Goal: Use online tool/utility: Use online tool/utility

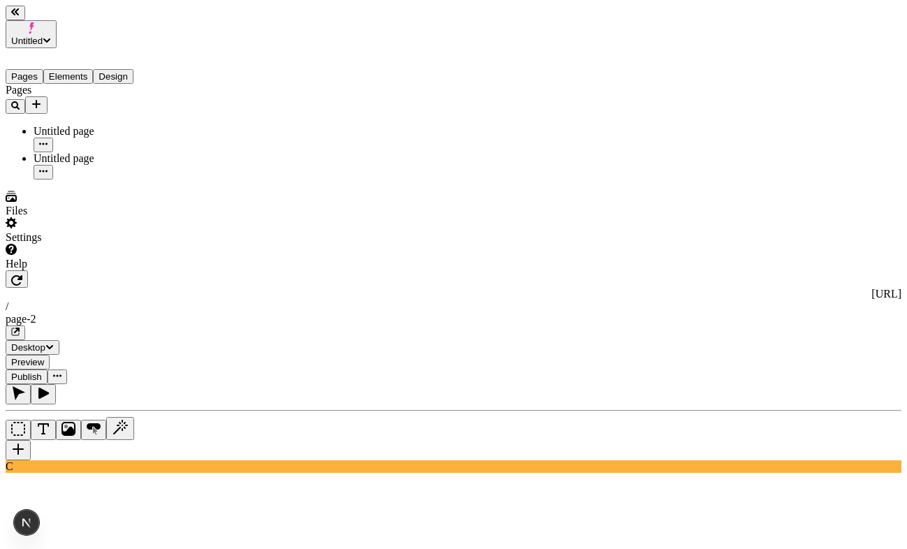
type textarea "two buttons"
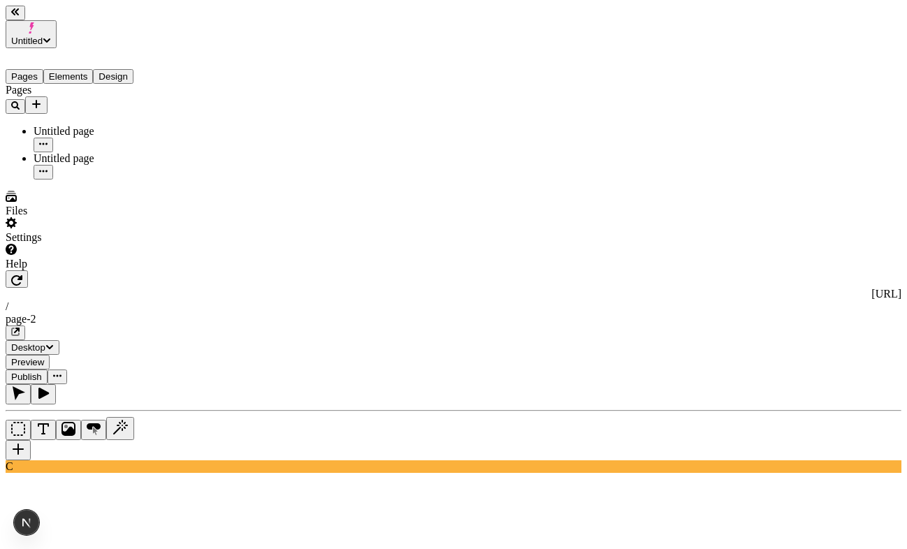
click at [180, 384] on div at bounding box center [453, 422] width 895 height 76
type textarea "two buttons"
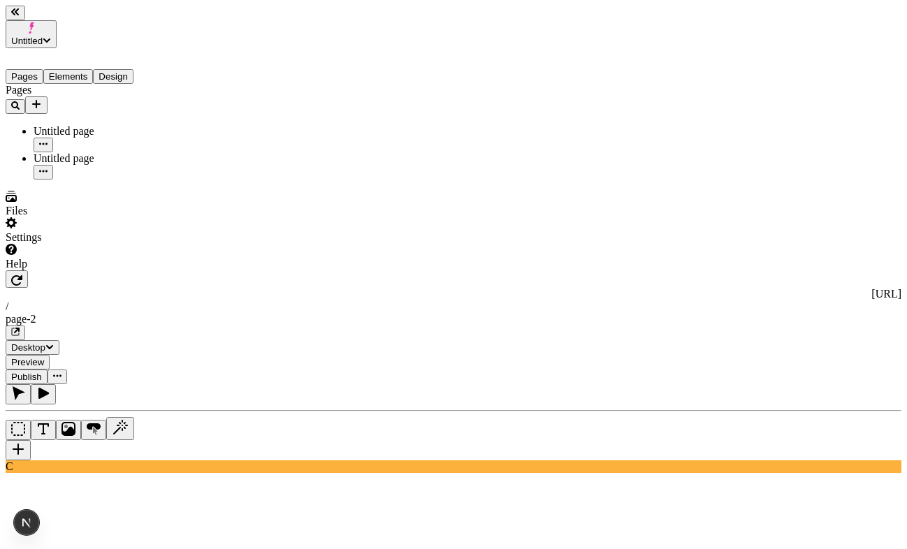
scroll to position [0, 375]
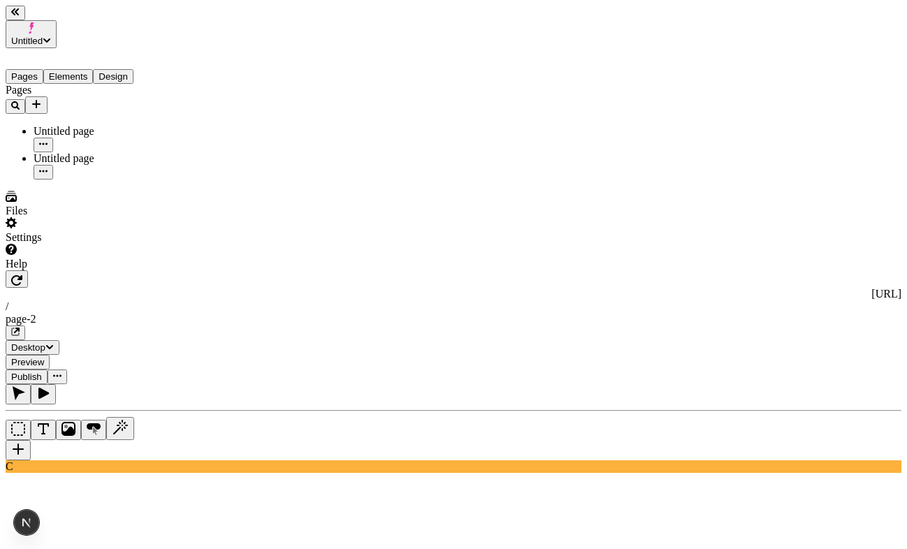
type textarea "a button"
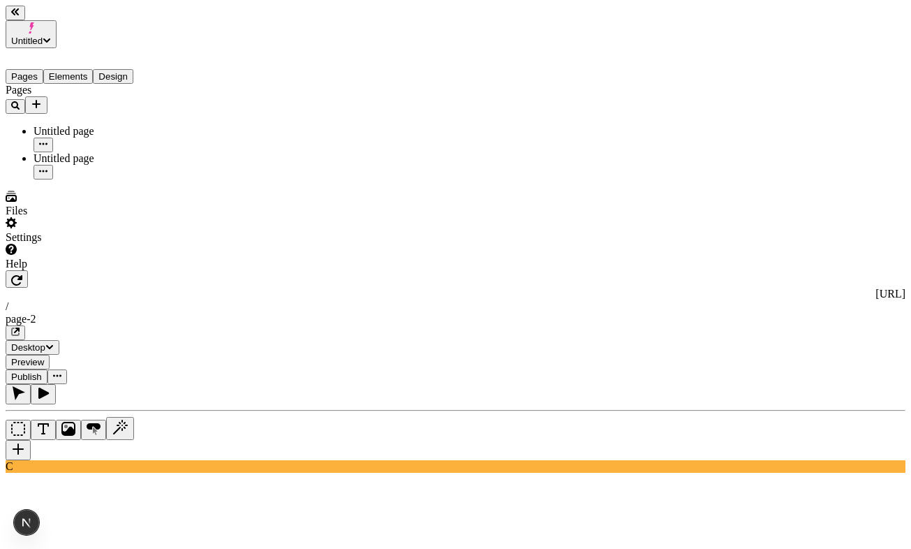
type textarea "A"
type textarea "two buttons"
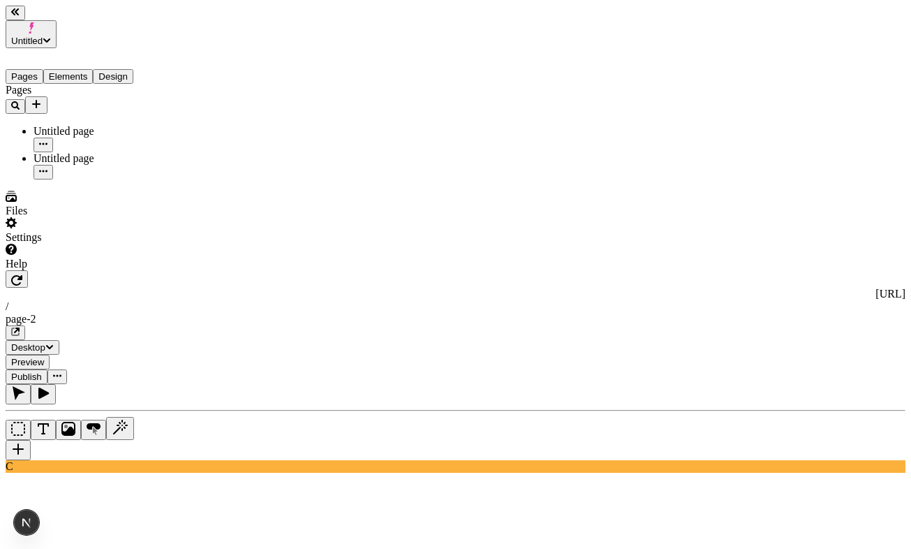
type textarea "bop"
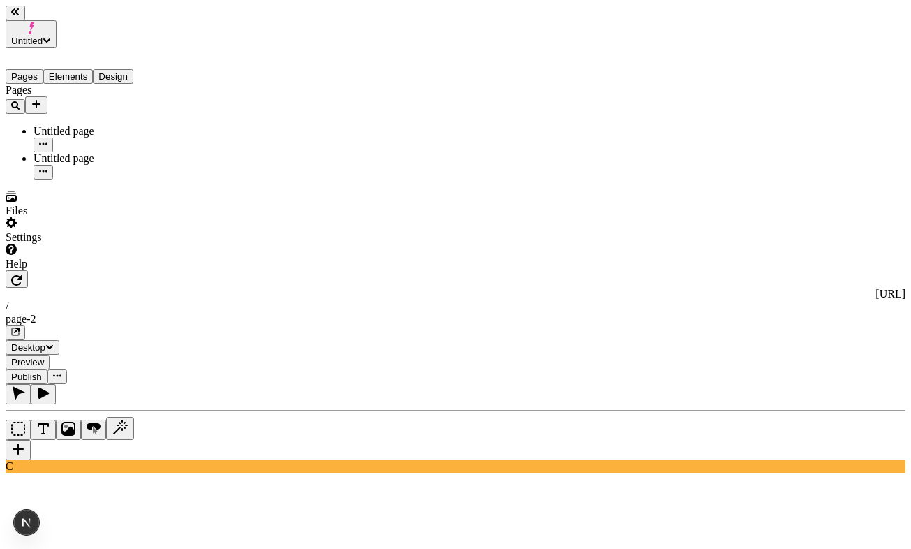
click at [81, 69] on button "Elements" at bounding box center [68, 76] width 50 height 15
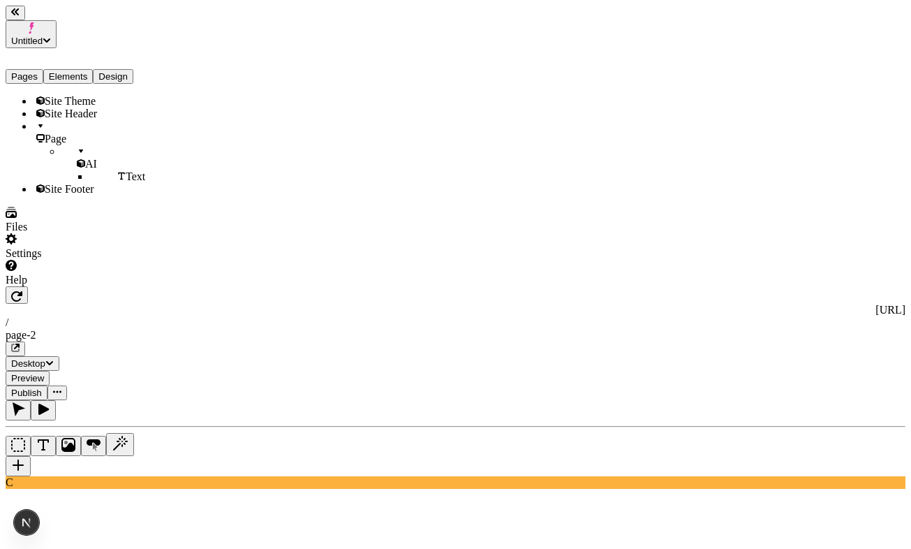
click at [43, 69] on button "Pages" at bounding box center [25, 76] width 38 height 15
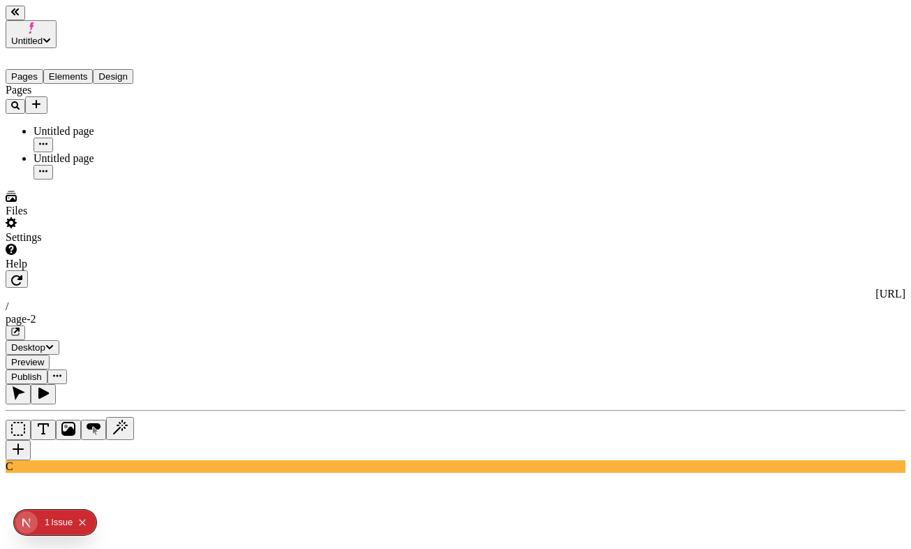
type input "18"
type input "1.6"
type input "0"
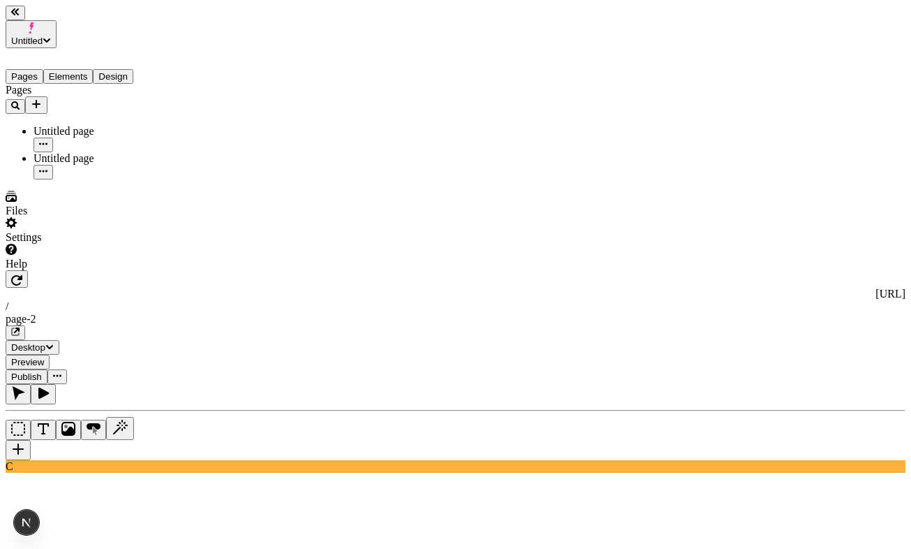
type textarea "bweopwef bwopefewf"
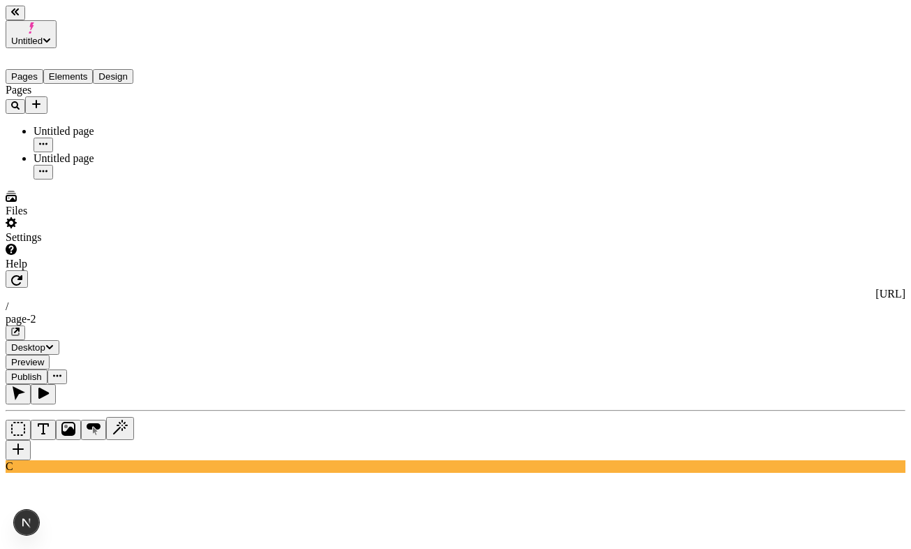
type textarea "sd"
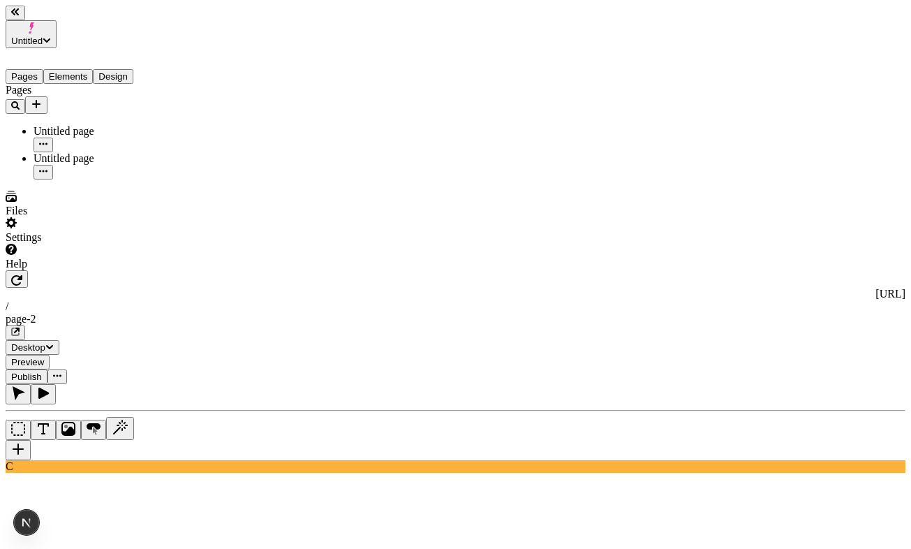
type textarea "wefw"
type textarea "jijij"
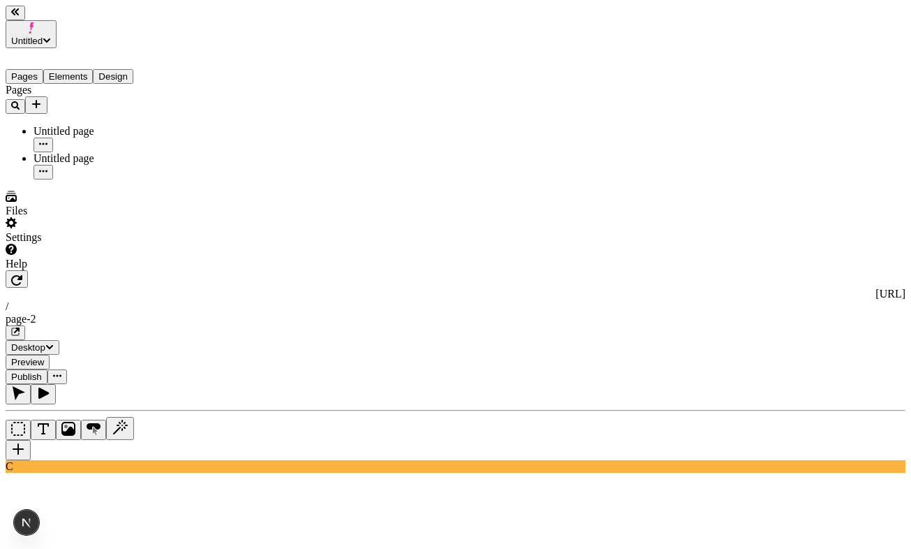
type textarea "j"
paste textarea "Heyheyhey"
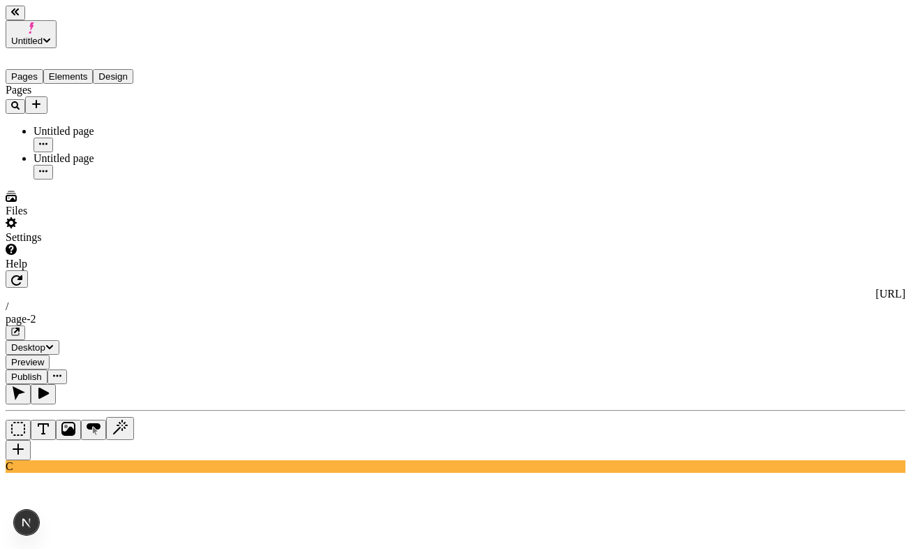
paste textarea "Heyheyhey"
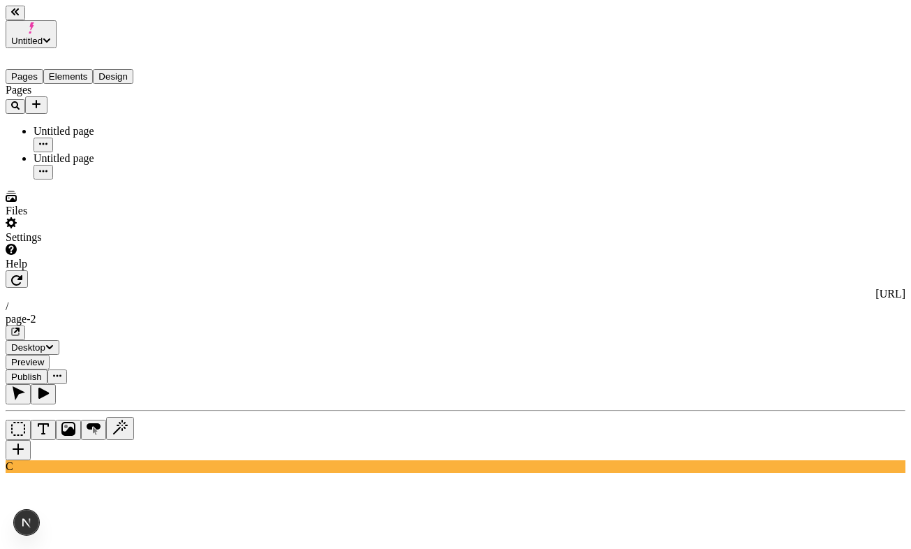
paste textarea "Heyheyhey"
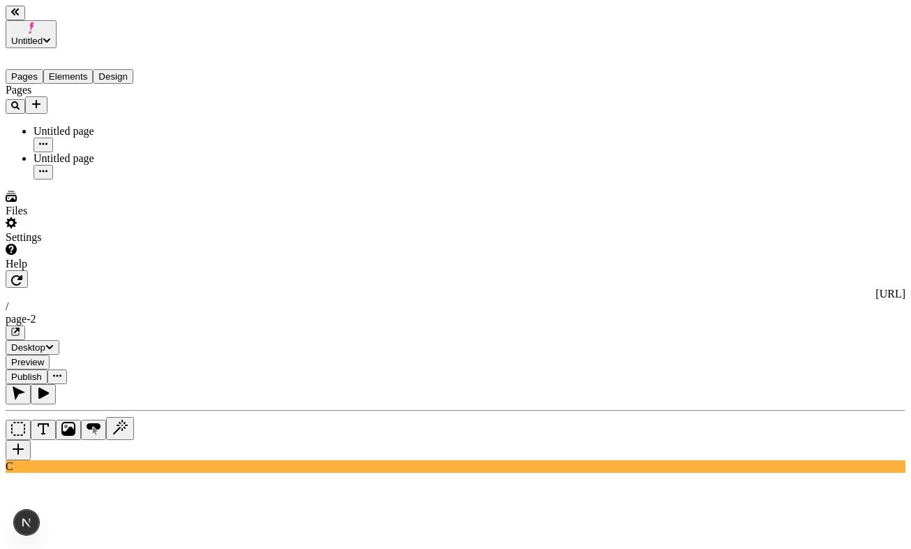
type textarea "HeyheyheyHeyheyheyHeyheyheyHeyheyheyHeyheyheyHeyheyheyHeyheyheyHeyheyheyHeyheyh…"
paste textarea "jweifjw"
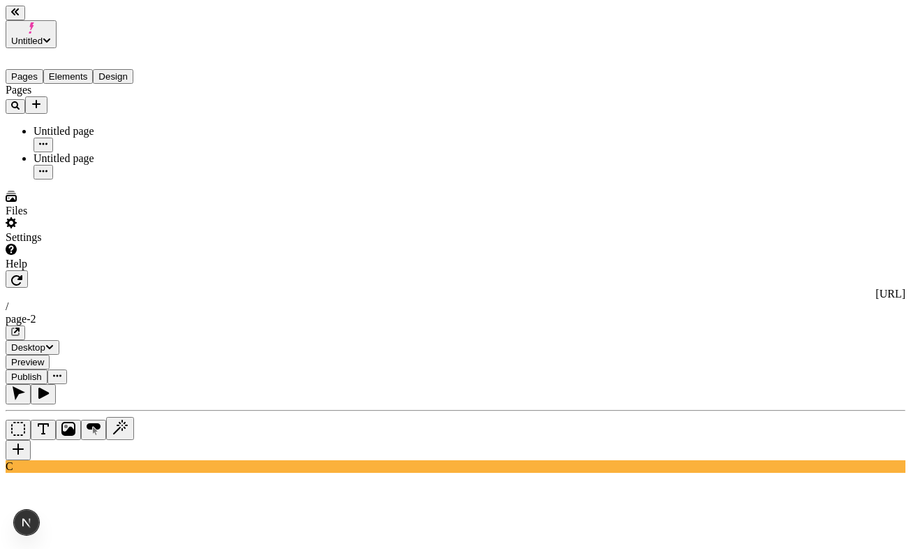
paste textarea "jweifjw"
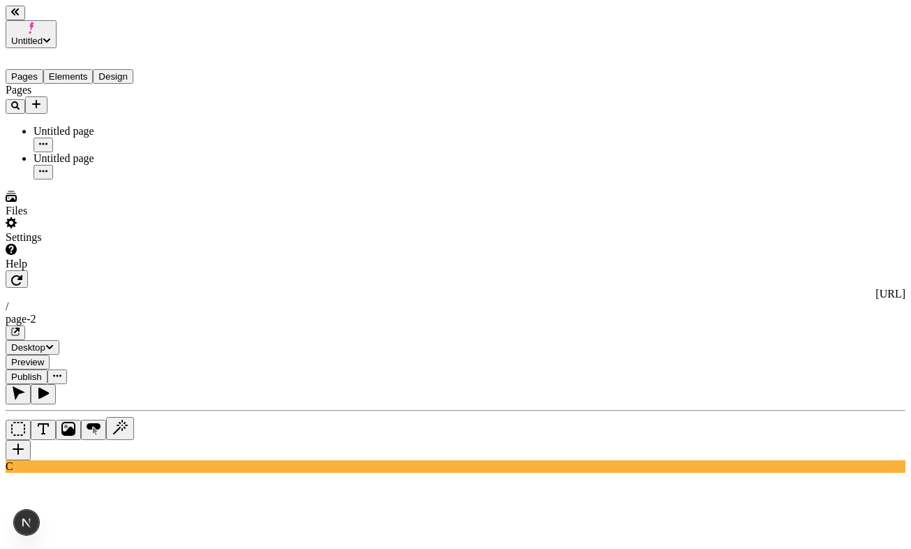
paste textarea "jweifjw"
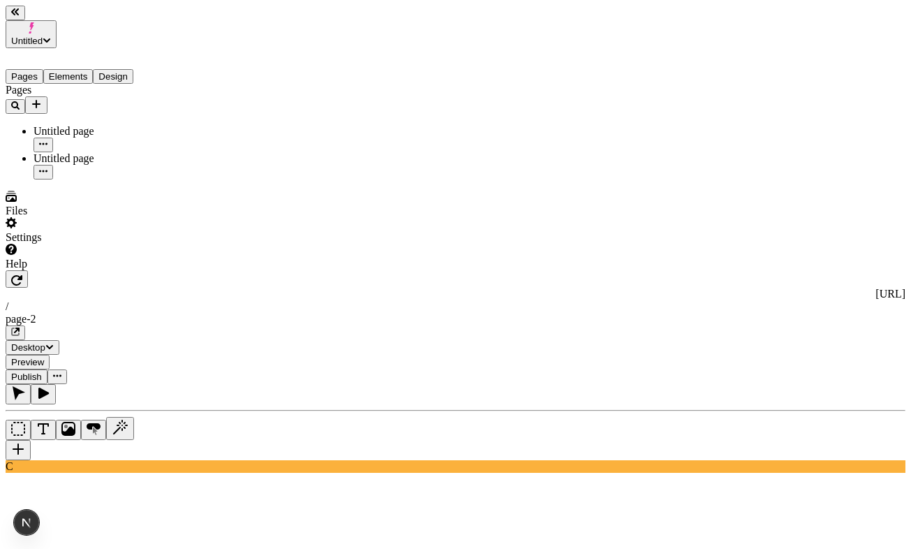
scroll to position [51, 0]
type textarea "jweifjwjweifjwjweifjwjweifjwjweifjwjweifjwjweifjwjweifjwjweifjwjweifjwjjjjjjjwe…"
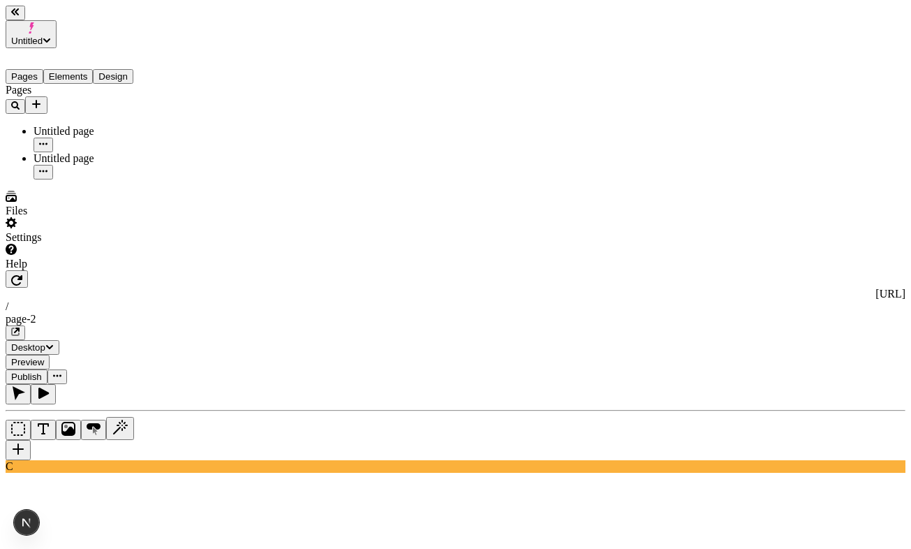
type textarea "sdfsdf"
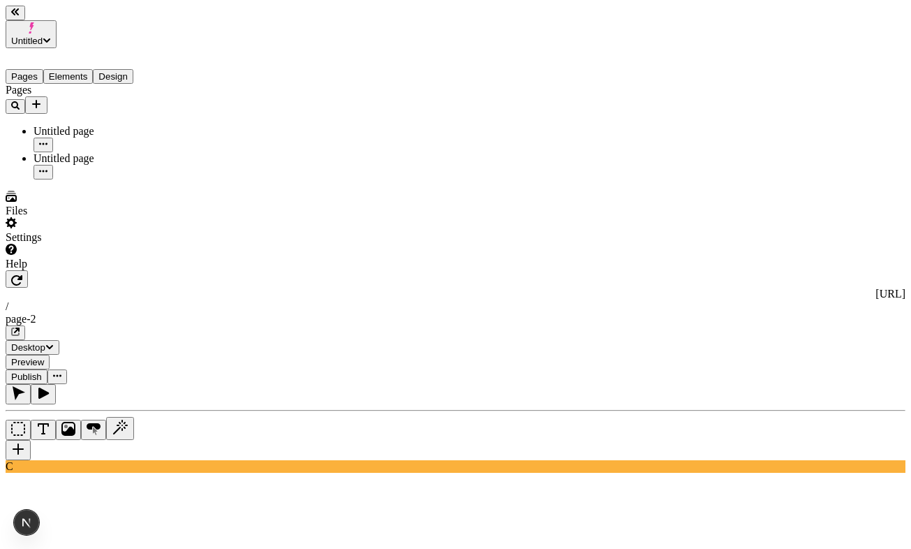
type textarea "3 buttons"
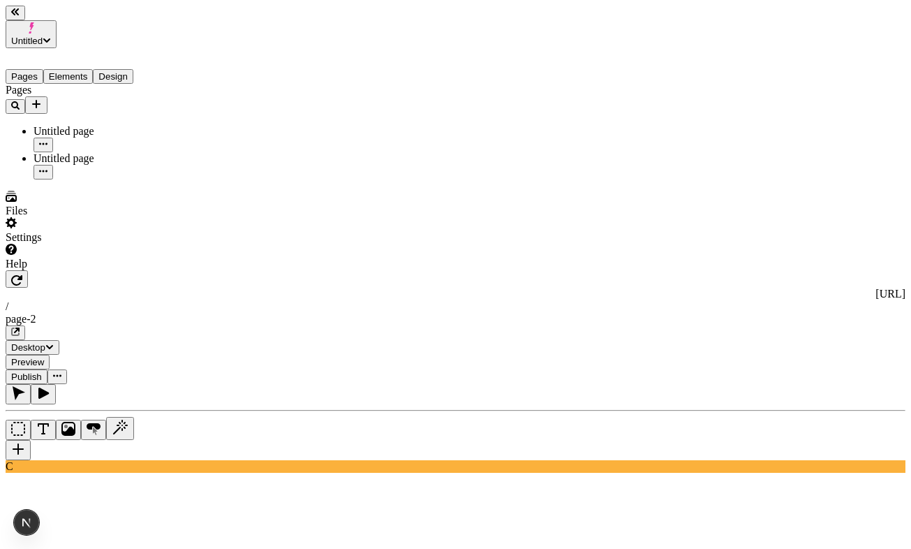
type textarea "4"
type textarea "5 buttons"
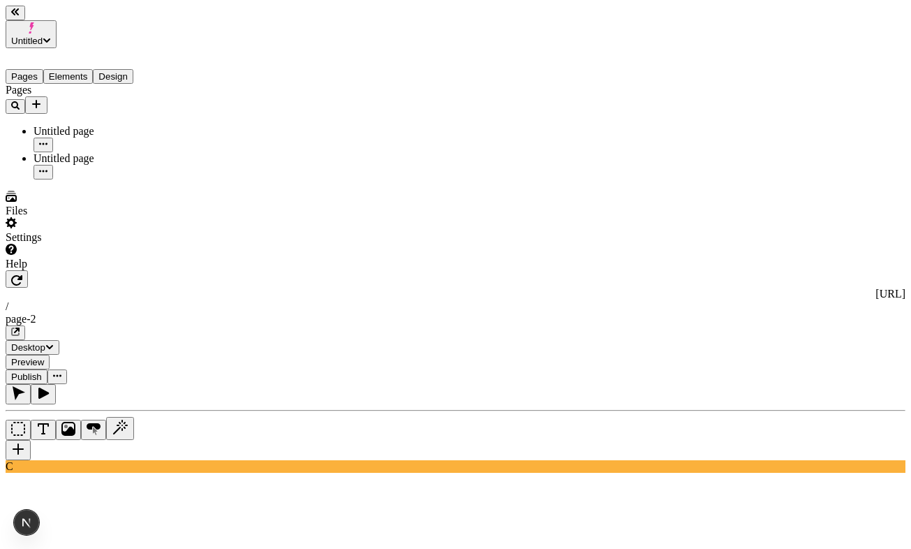
paste textarea "Create a hero section for a modern e-commerce website that sells sporting goods…"
type textarea "Create a hero section for a modern e-commerce website that sells sporting goods…"
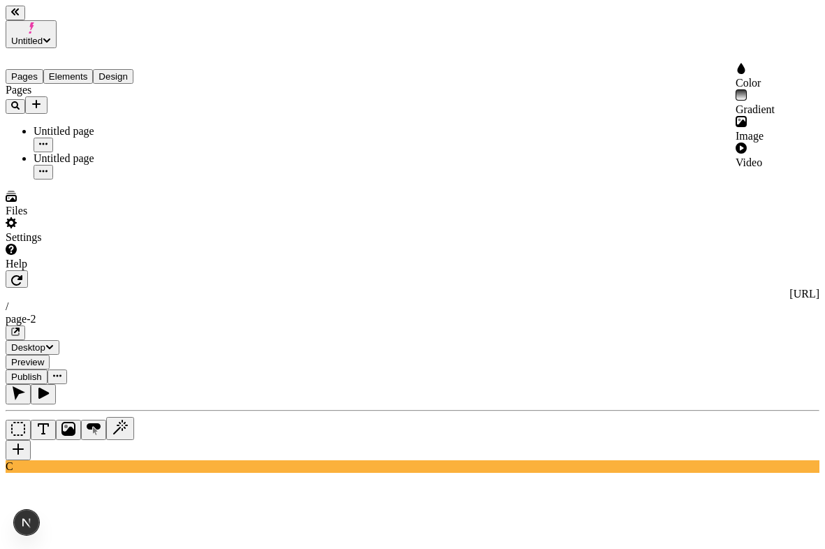
click at [776, 156] on div "Video" at bounding box center [777, 162] width 84 height 13
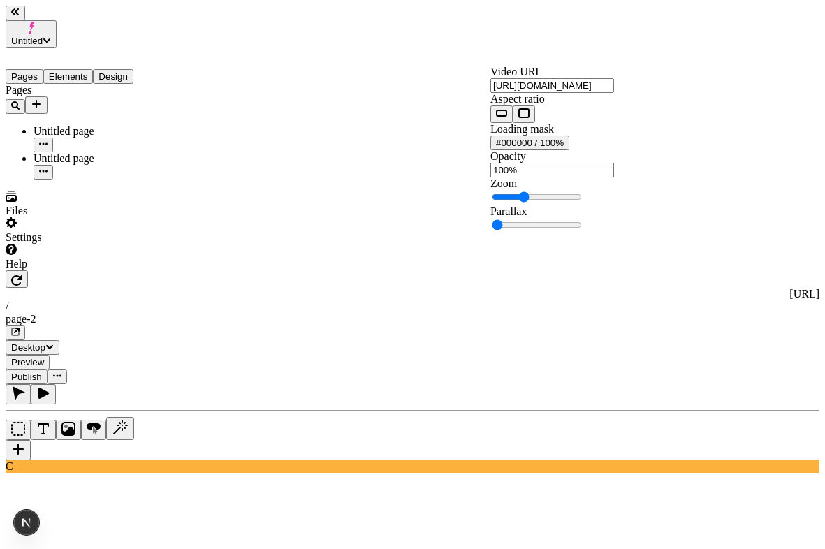
click at [614, 93] on input "https://vimeo.com/200339773" at bounding box center [552, 85] width 124 height 15
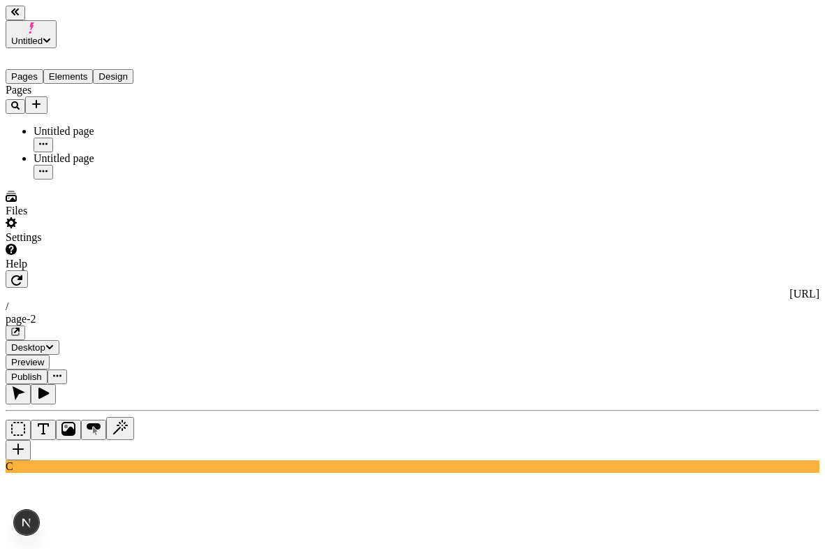
paste textarea "https://vimeo.com/200339773"
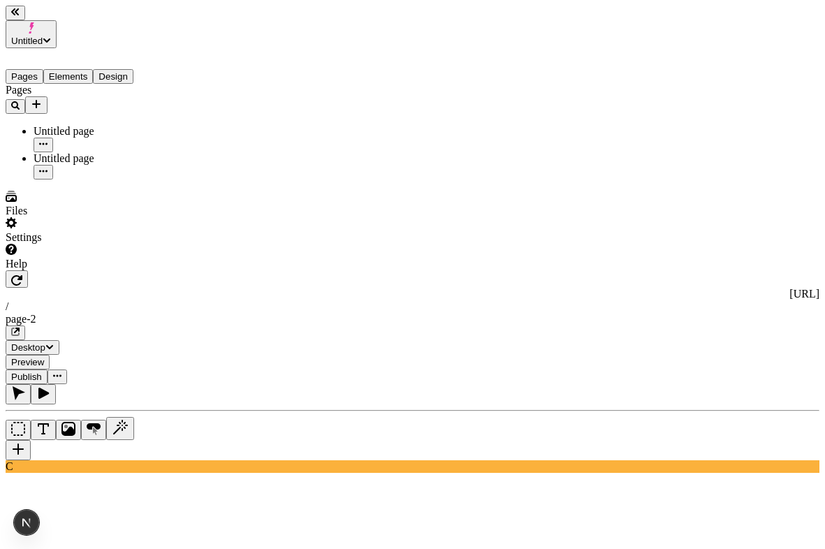
type textarea "a box with video background https://vimeo.com/200339773 and it should be kinda …"
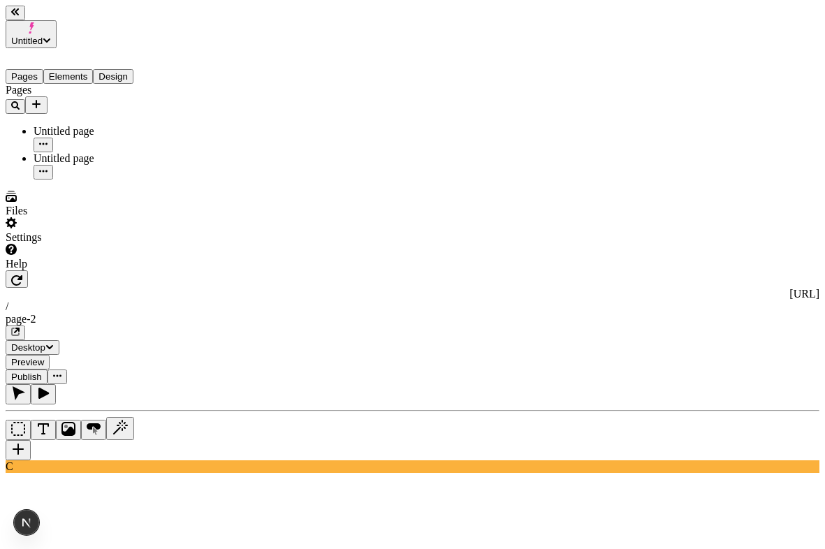
type textarea "try again"
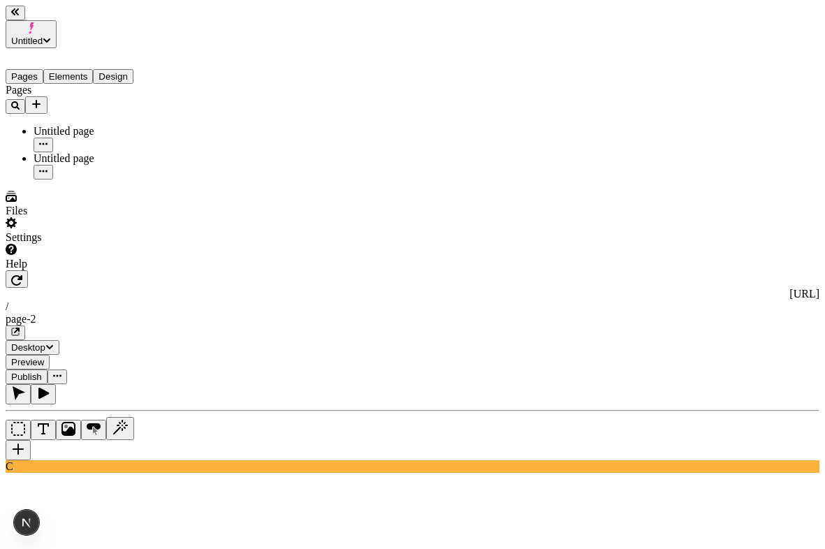
paste textarea "https://makeswift.wistia.com/medias/pk9rk04k0g"
type textarea "a box with video background https://makeswift.wistia.com/medias/pk9rk04k0g"
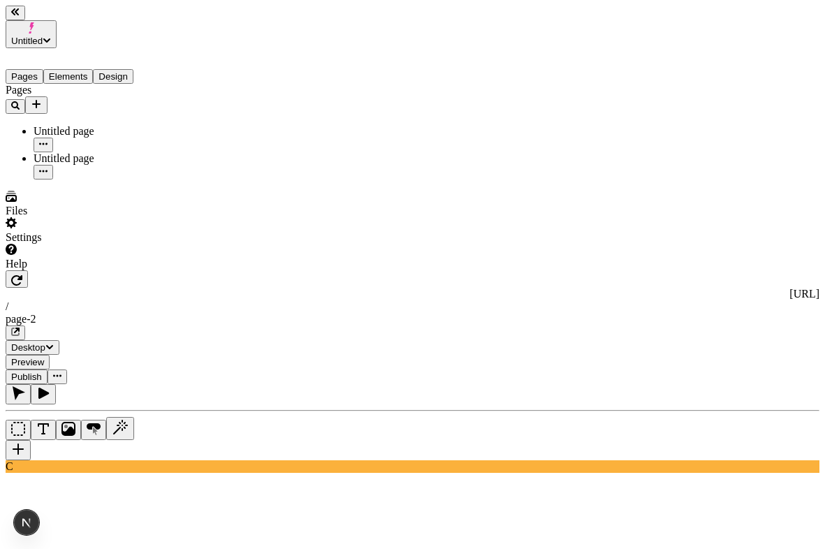
paste textarea "https://makeswift.wistia.com/medias/pk9rk04k0g"
type textarea "https://makeswift.wistia.com/medias/pk9rk04k0g"
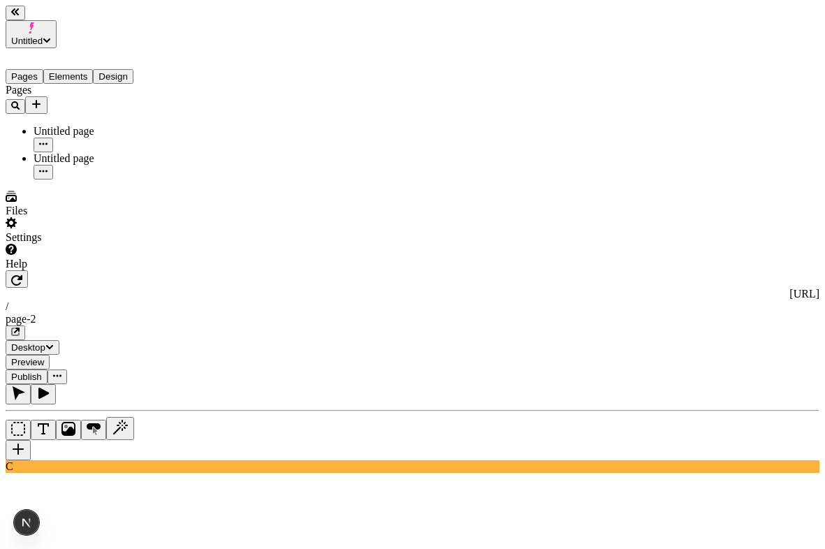
click at [782, 156] on div "Video" at bounding box center [777, 162] width 84 height 13
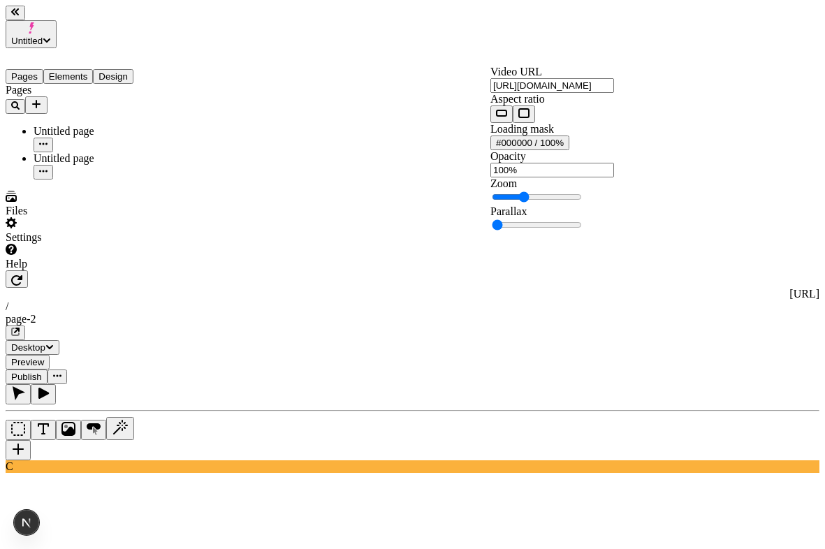
scroll to position [0, 33]
type input "https://makeswift.wistia.com/medias/pk9rk04k0g"
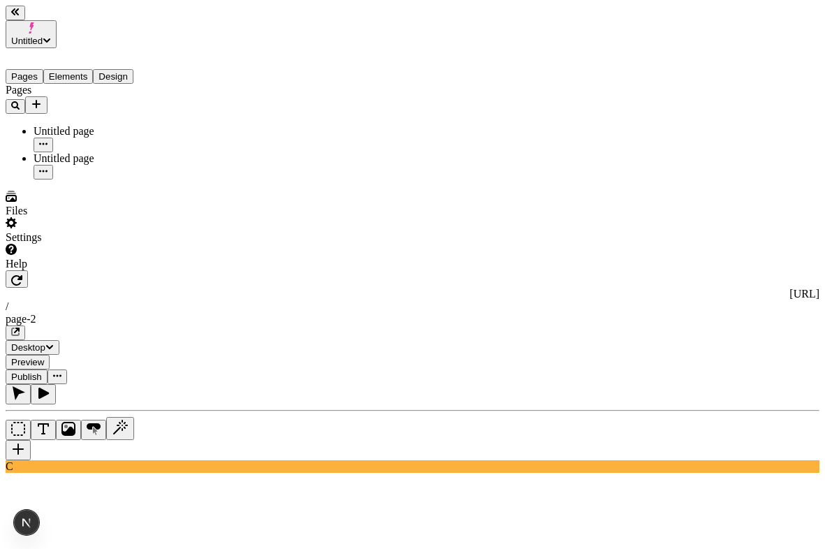
click at [115, 270] on div "Help" at bounding box center [90, 257] width 168 height 27
click at [119, 513] on span "Copy diagnostics" at bounding box center [94, 519] width 78 height 12
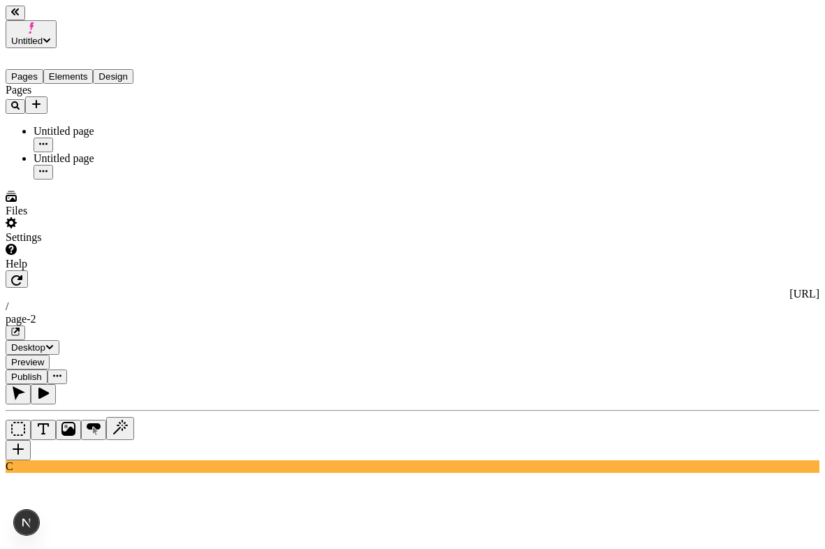
paste textarea "https://makeswift.wistia.com/medias/pk9rk04k0g"
type textarea "box with background https://makeswift.wistia.com/medias/pk9rk04k0g"
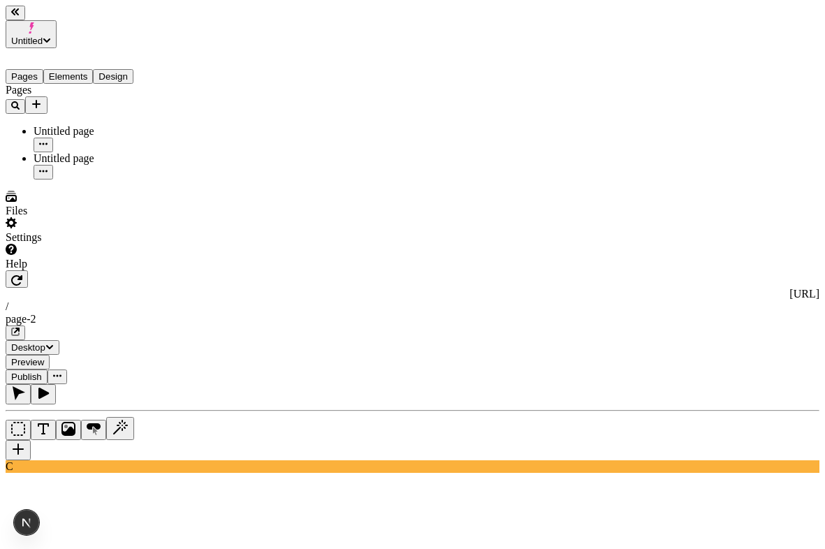
drag, startPoint x: 744, startPoint y: 86, endPoint x: 666, endPoint y: 62, distance: 81.1
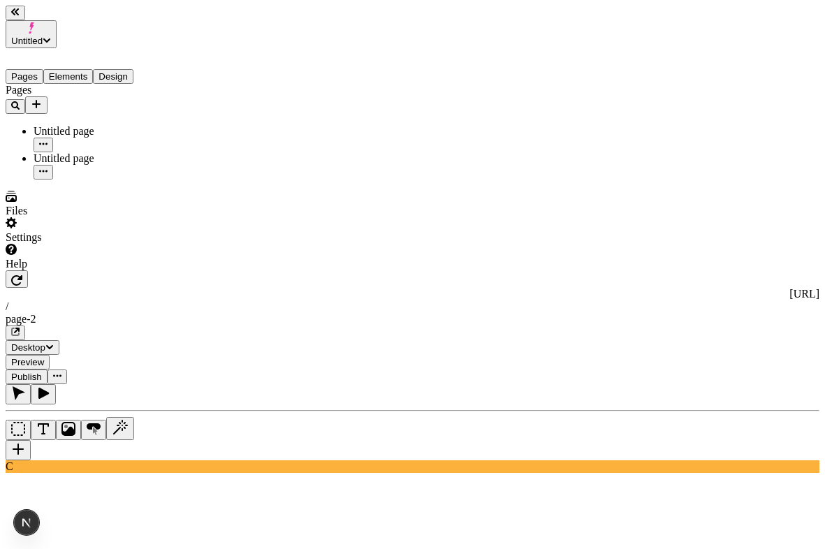
copy div "box with background https://makeswift.wistia.com/medias/pk9rk04k0g"
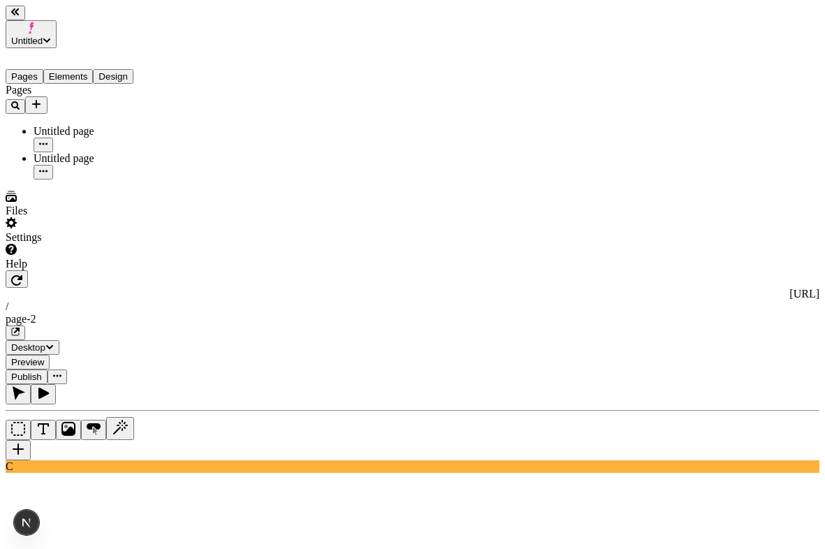
paste textarea "https://makeswift.wistia.com/medias/pk9rk04k0g"
type textarea "a box w background https://makeswift.wistia.com/medias/pk9rk04k0g"
drag, startPoint x: 762, startPoint y: 91, endPoint x: 665, endPoint y: 57, distance: 102.9
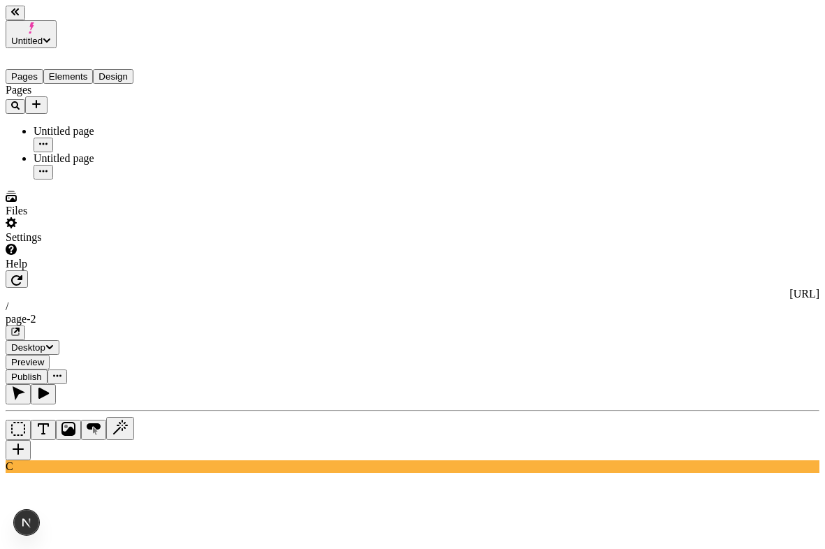
copy div "a box w background https://makeswift.wistia.com/medias/pk9rk04k0g"
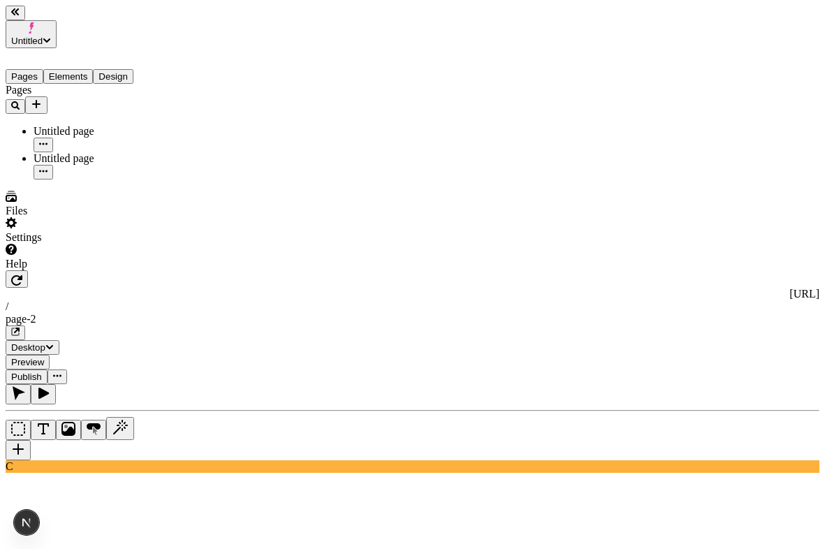
paste textarea "https://makeswift.wistia.com/medias/pk9rk04k0g"
type textarea "a tall box with background https://makeswift.wistia.com/medias/pk9rk04k0g"
drag, startPoint x: 756, startPoint y: 83, endPoint x: 678, endPoint y: 59, distance: 81.8
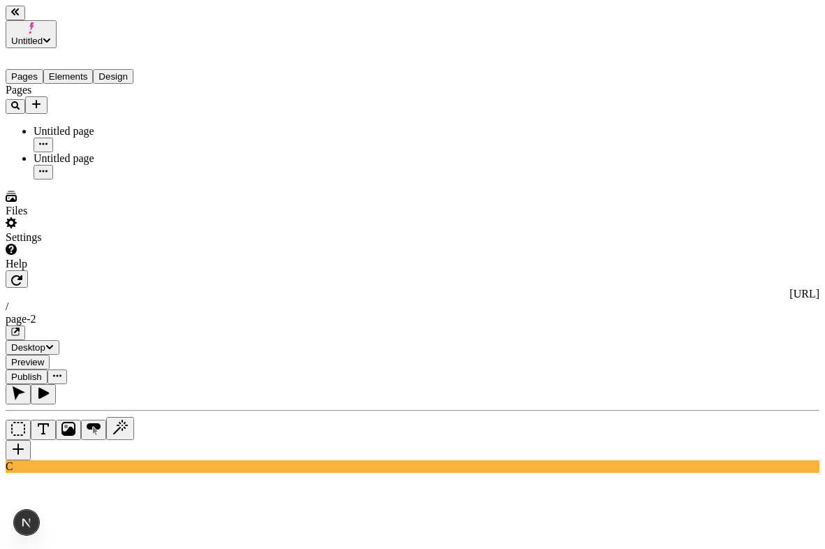
copy div "a tall box with background https://makeswift.wistia.com/medias/pk9rk04k0g"
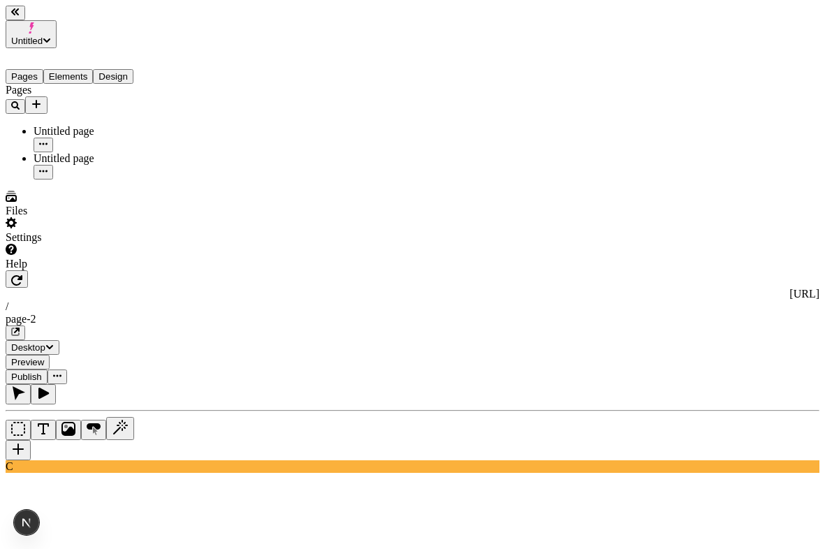
paste textarea "https://makeswift.wistia.com/medias/pk9rk04k0g"
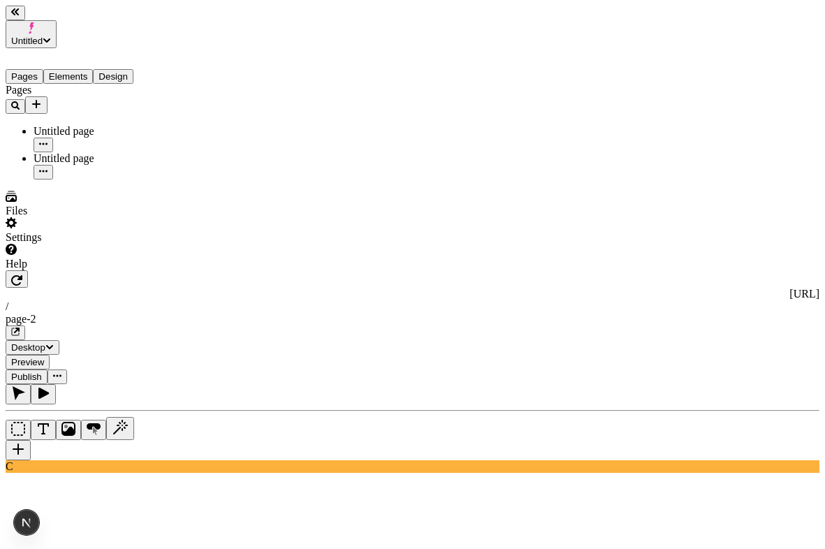
paste textarea "https://makeswift.wistia.com/medias/pk9rk04k0g"
type textarea "a box with background https://makeswift.wistia.com/medias/pk9rk04k0g"
drag, startPoint x: 750, startPoint y: 89, endPoint x: 676, endPoint y: 66, distance: 77.5
copy div "a box with background https://makeswift.wistia.com/medias/pk9rk04k0g"
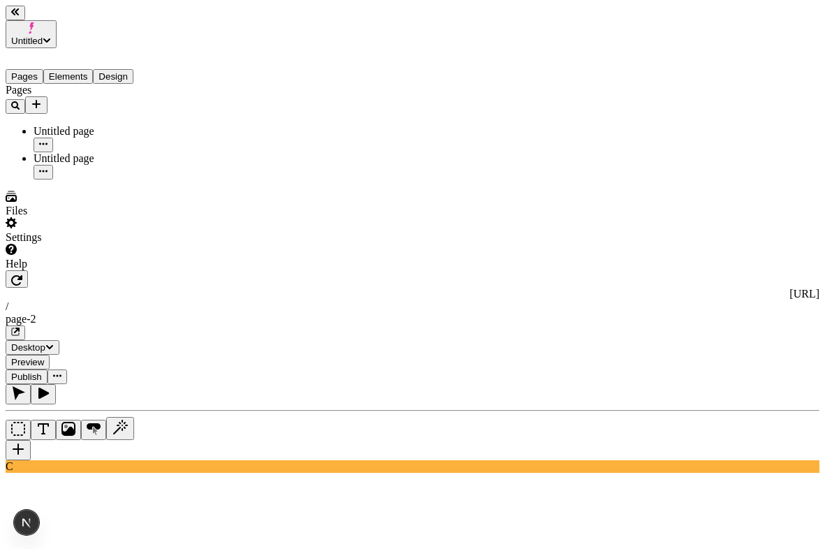
copy div "a box with background https://makeswift.wistia.com/medias/pk9rk04k0g"
drag, startPoint x: 757, startPoint y: 91, endPoint x: 667, endPoint y: 66, distance: 93.5
copy div "a box with background https://makeswift.wistia.com/medias/pk9rk04k0g"
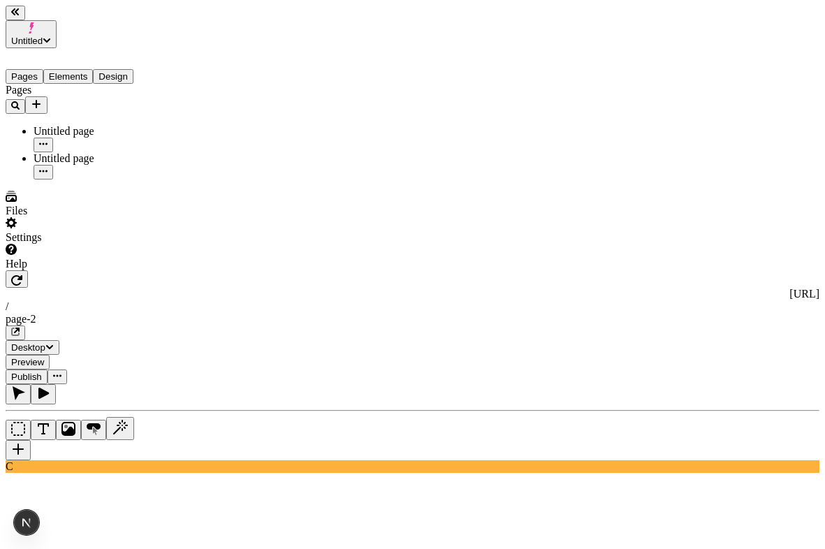
paste textarea "a box with background https://makeswift.wistia.com/medias/pk9rk04k0g"
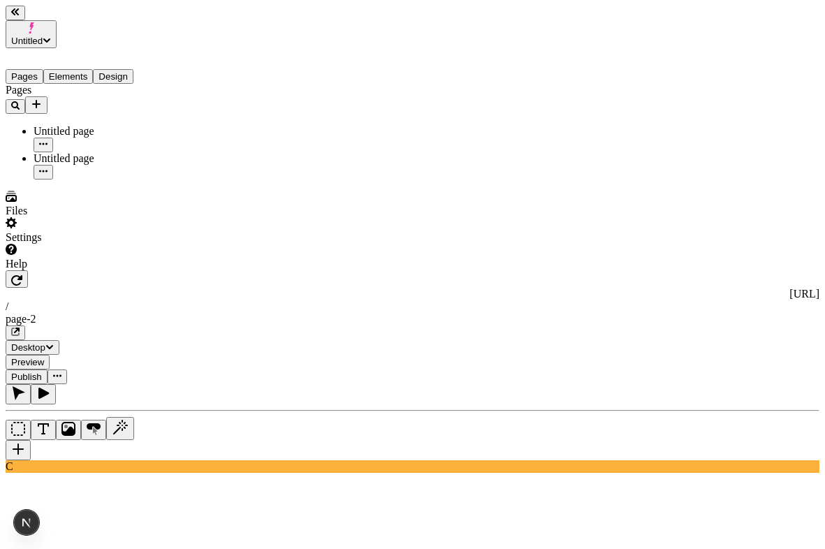
type textarea "a box with background https://makeswift.wistia.com/medias/pk9rk04k0g"
type textarea "add like 700px of top padding"
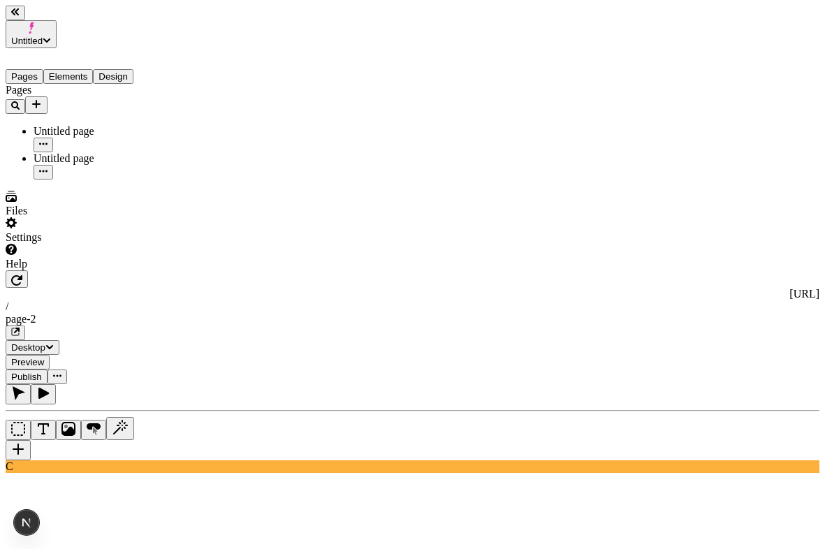
type textarea "a button"
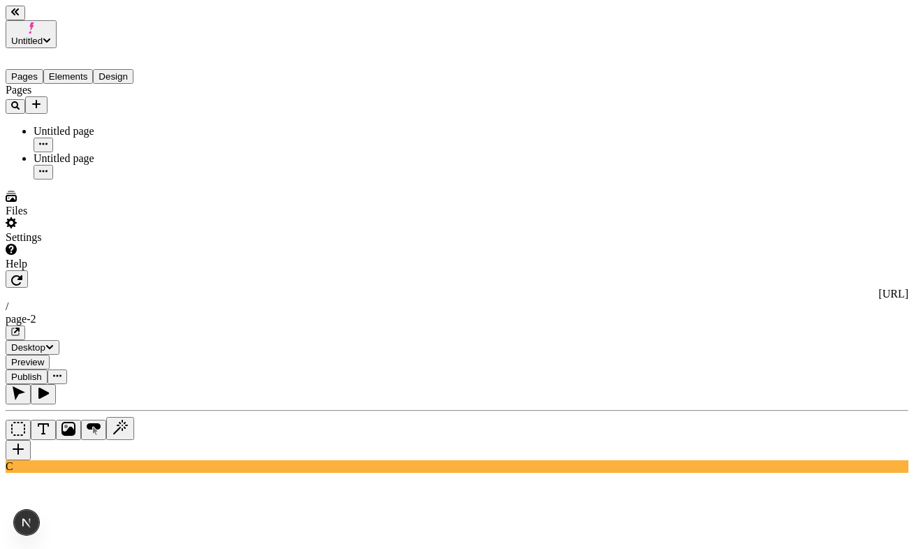
type textarea "a button"
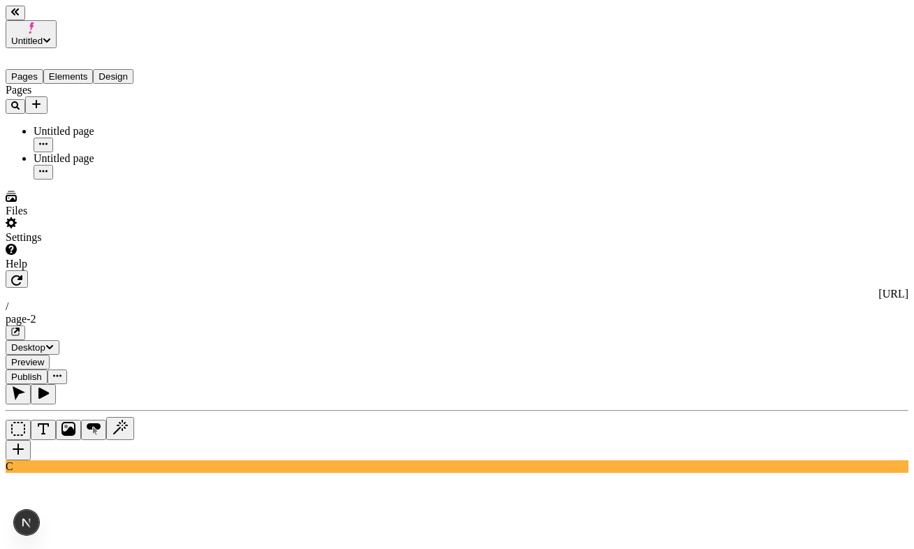
type textarea "a button"
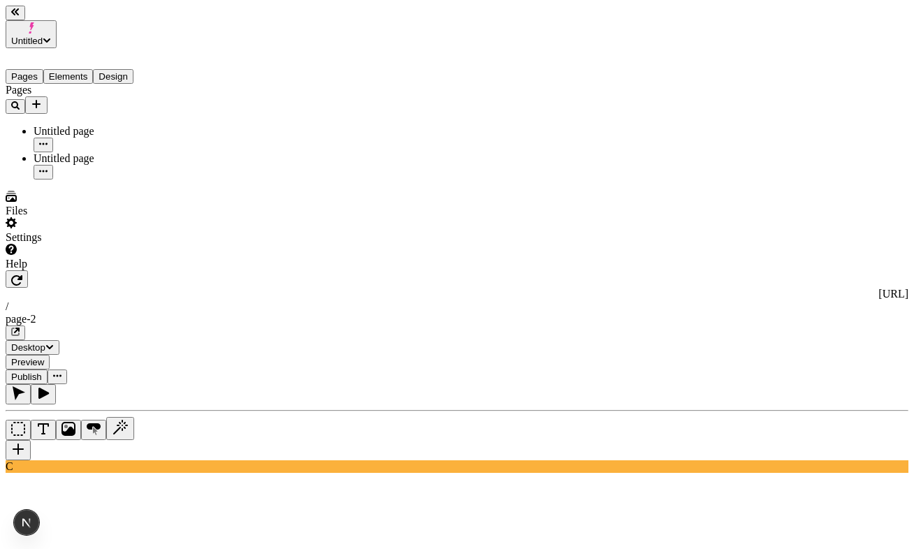
type textarea "bop"
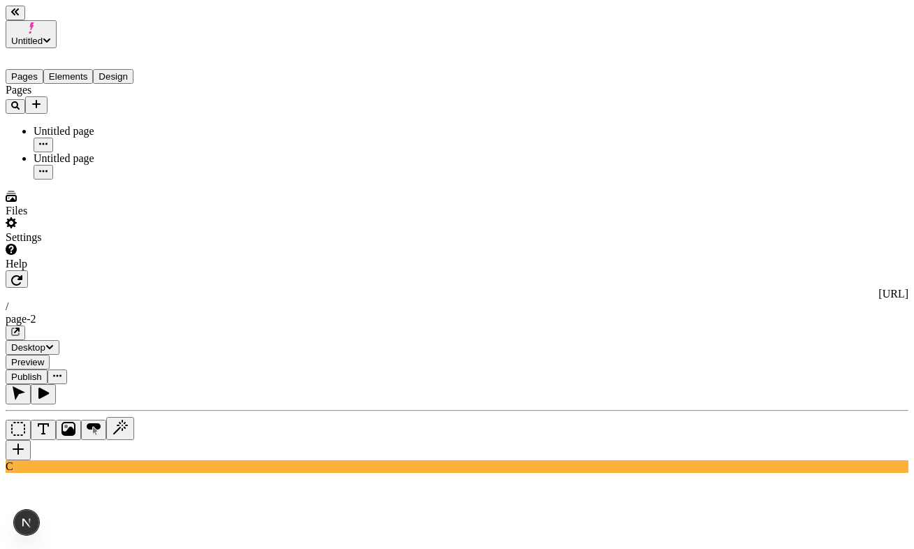
click at [171, 384] on div "C" at bounding box center [457, 428] width 902 height 89
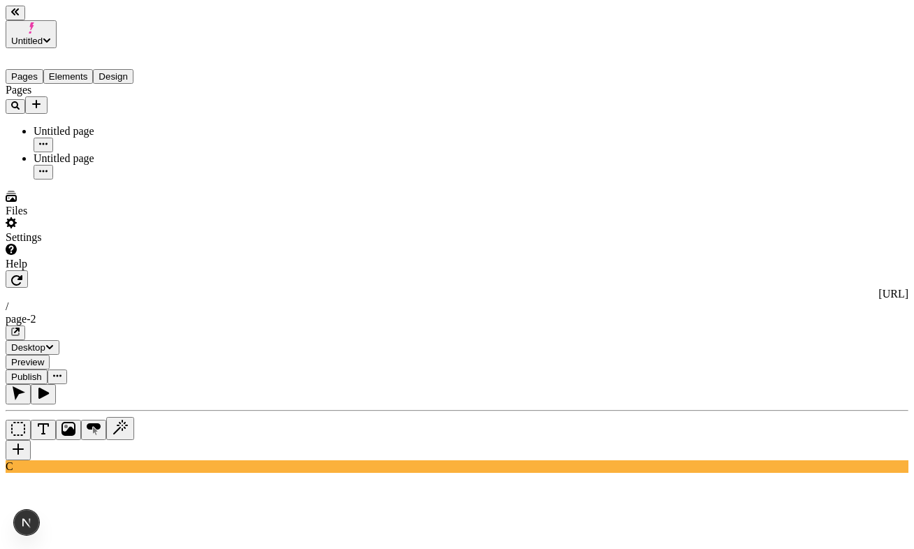
type textarea "4"
type textarea "3 buttons"
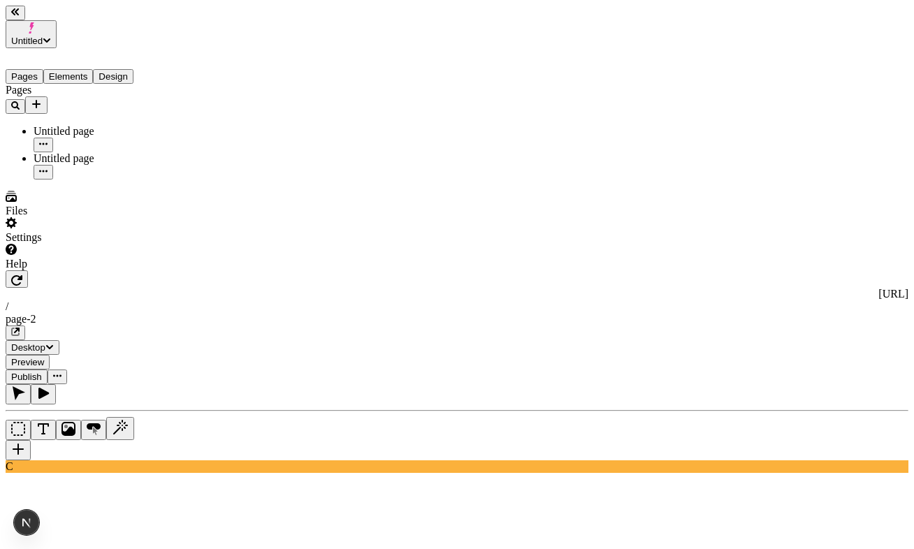
type textarea "b"
click at [31, 440] on button "button" at bounding box center [18, 450] width 25 height 20
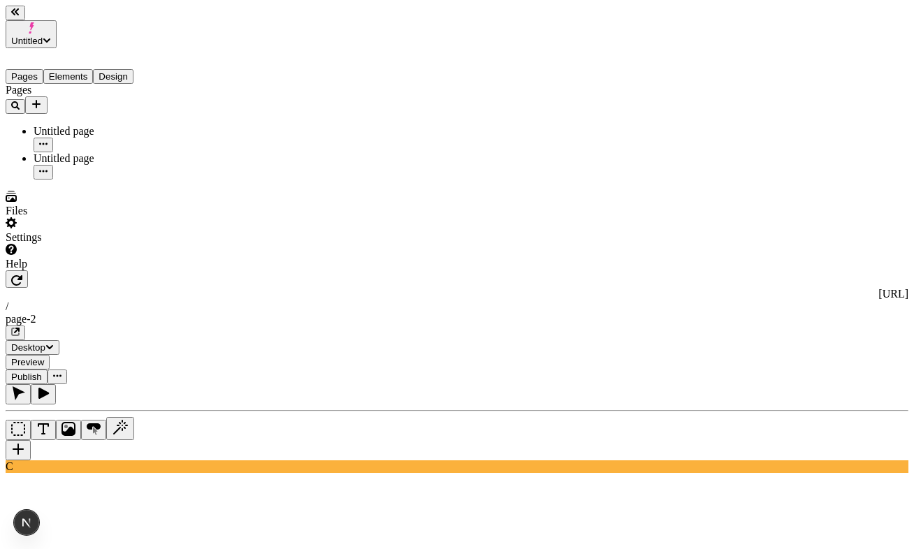
click at [31, 440] on button "button" at bounding box center [18, 450] width 25 height 20
type textarea "a sticky sidebar with a box with a hero background in the sticky part, and then…"
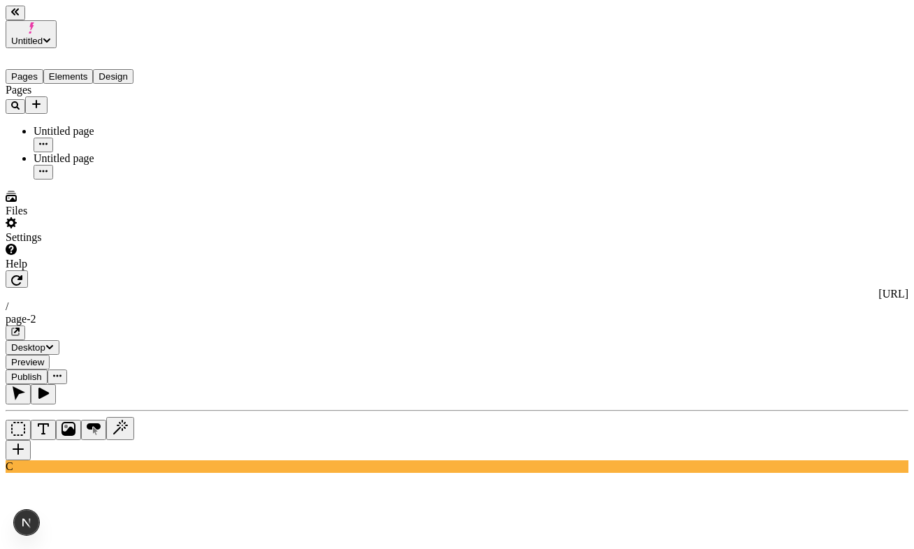
scroll to position [0, 0]
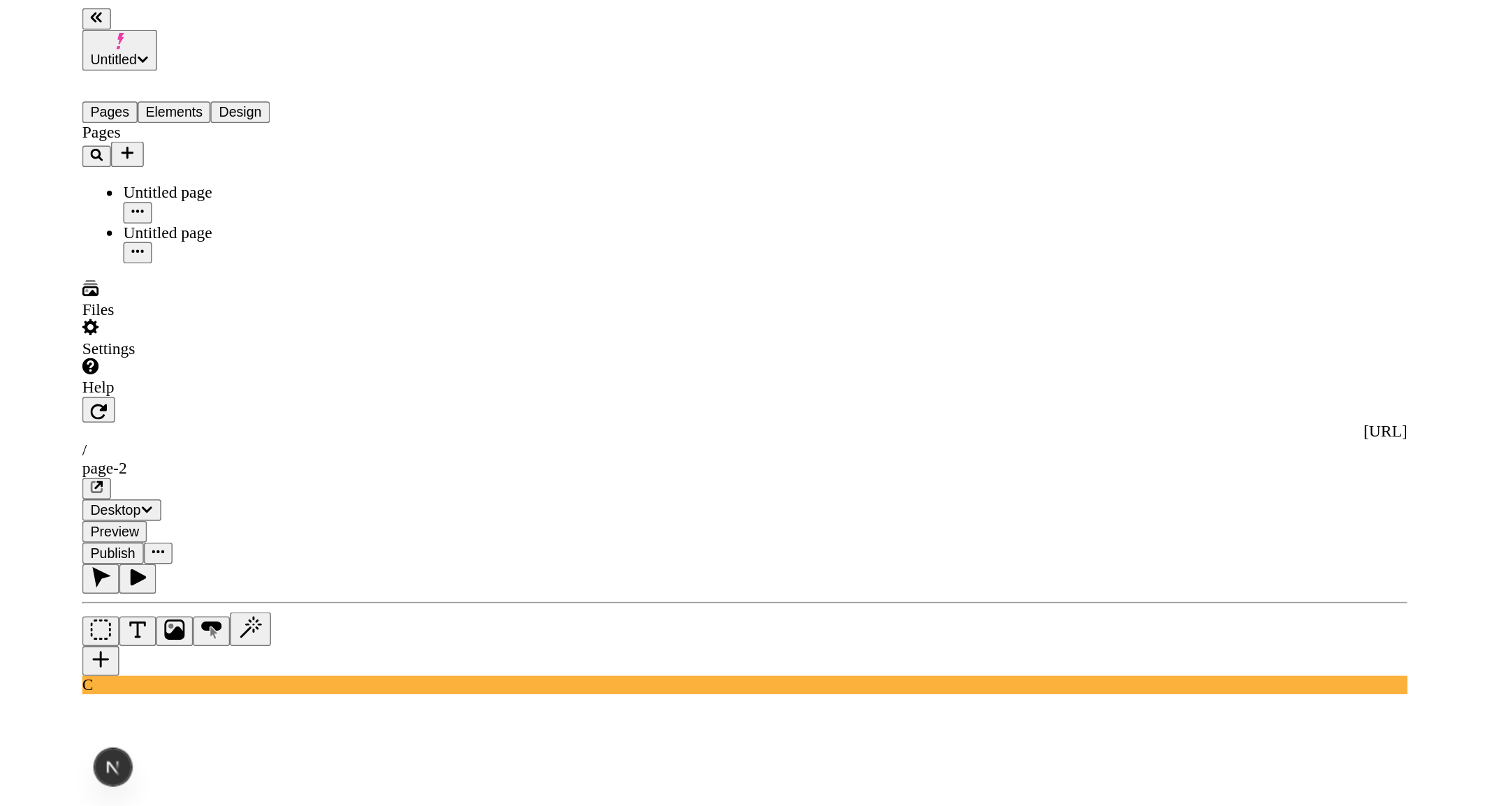
scroll to position [0, 0]
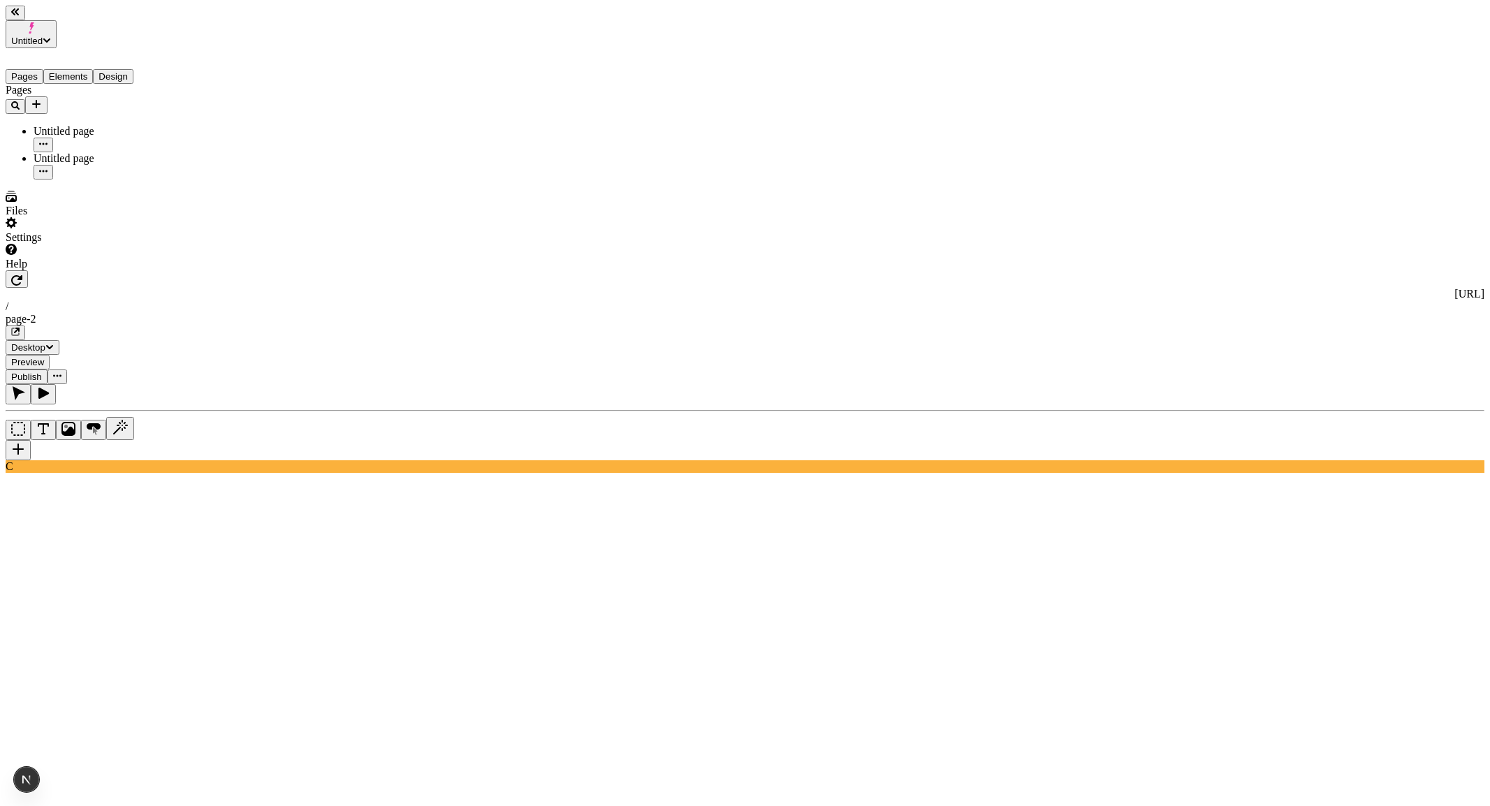
click at [95, 217] on div "Files" at bounding box center [90, 204] width 168 height 27
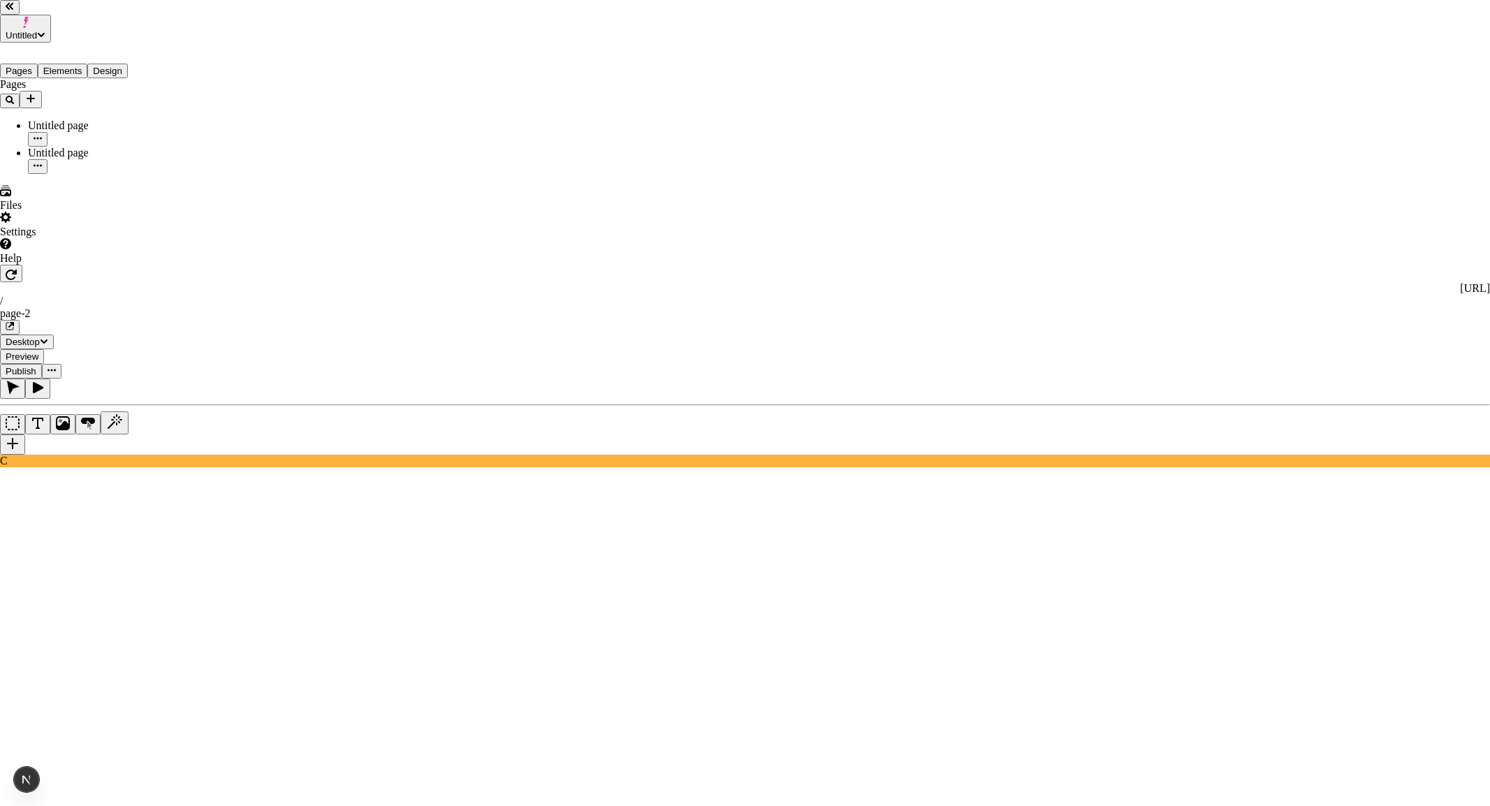
drag, startPoint x: 1078, startPoint y: 471, endPoint x: 585, endPoint y: 189, distance: 567.9
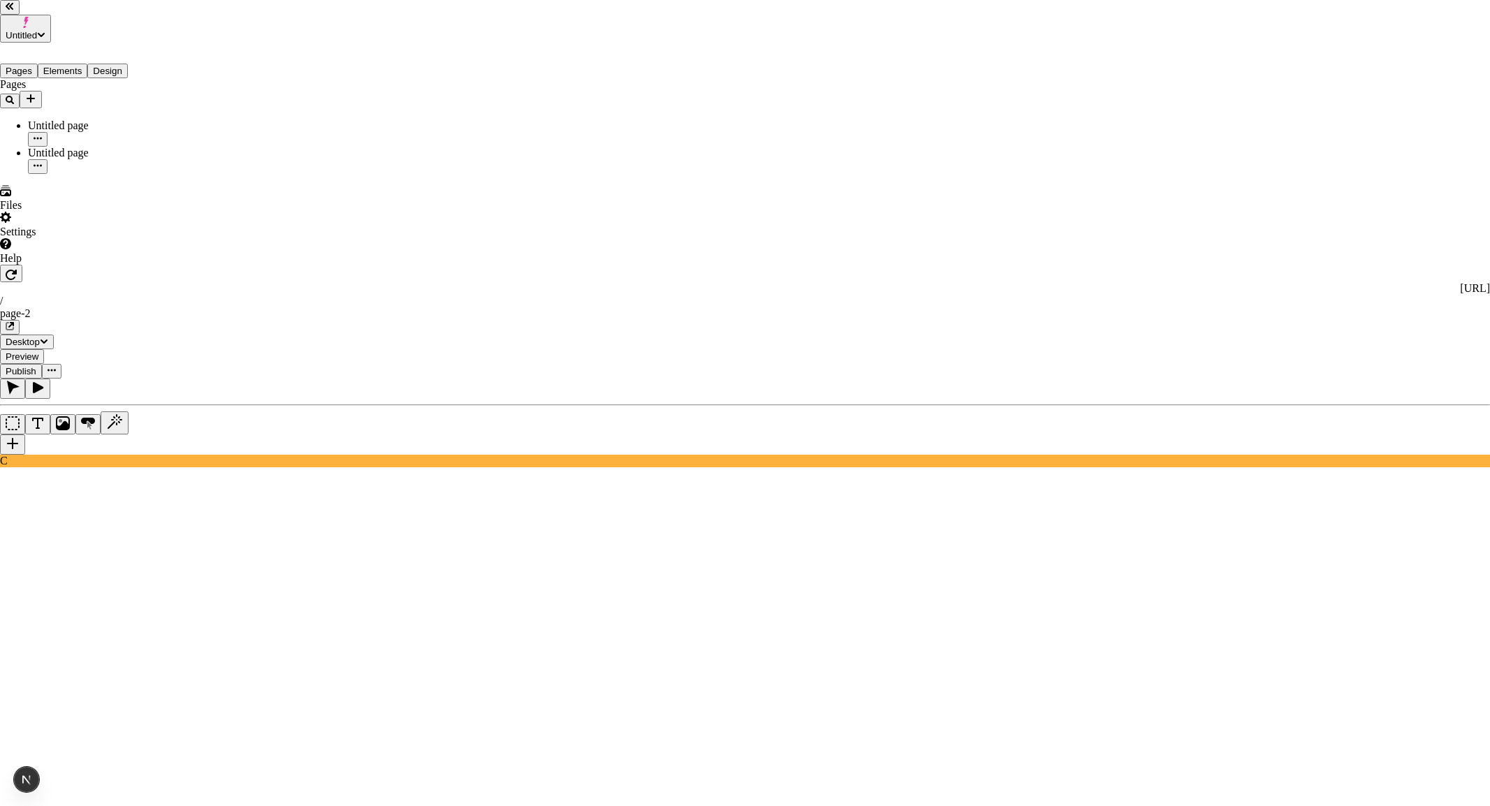
drag, startPoint x: 1033, startPoint y: 525, endPoint x: 647, endPoint y: 285, distance: 454.5
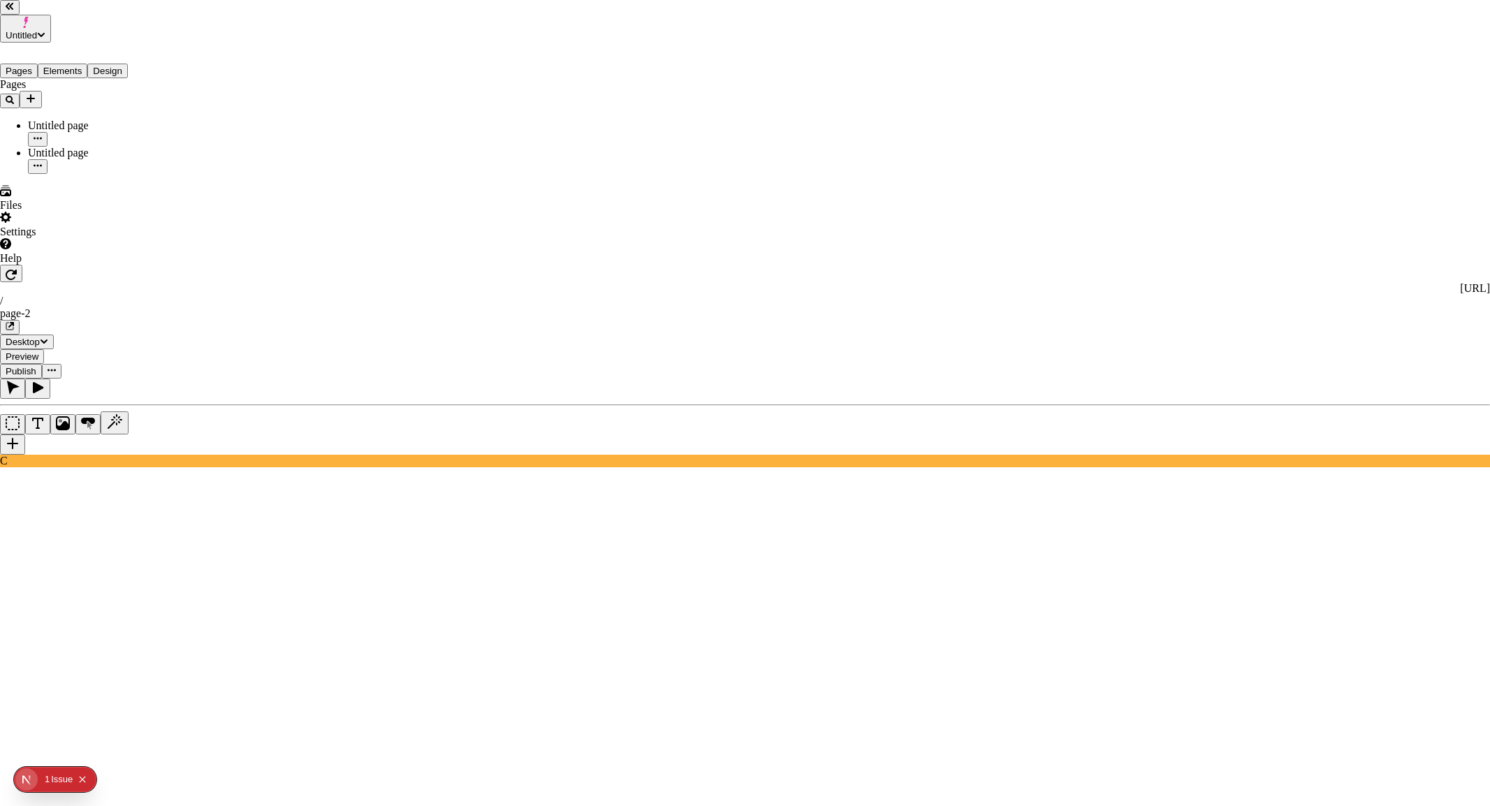
click at [906, 515] on span "Folder" at bounding box center [918, 521] width 29 height 12
type input "boots"
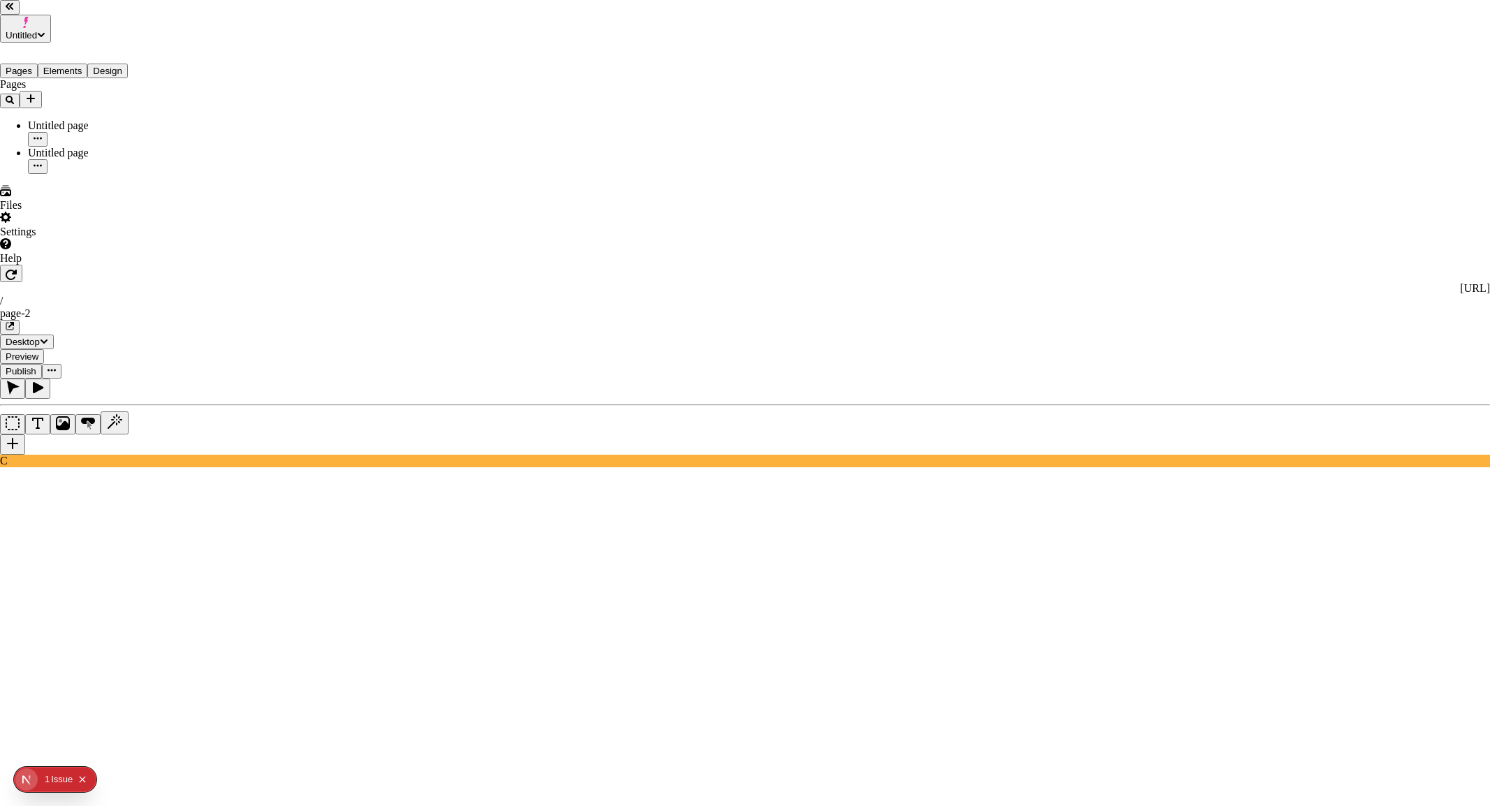
type input "Site files"
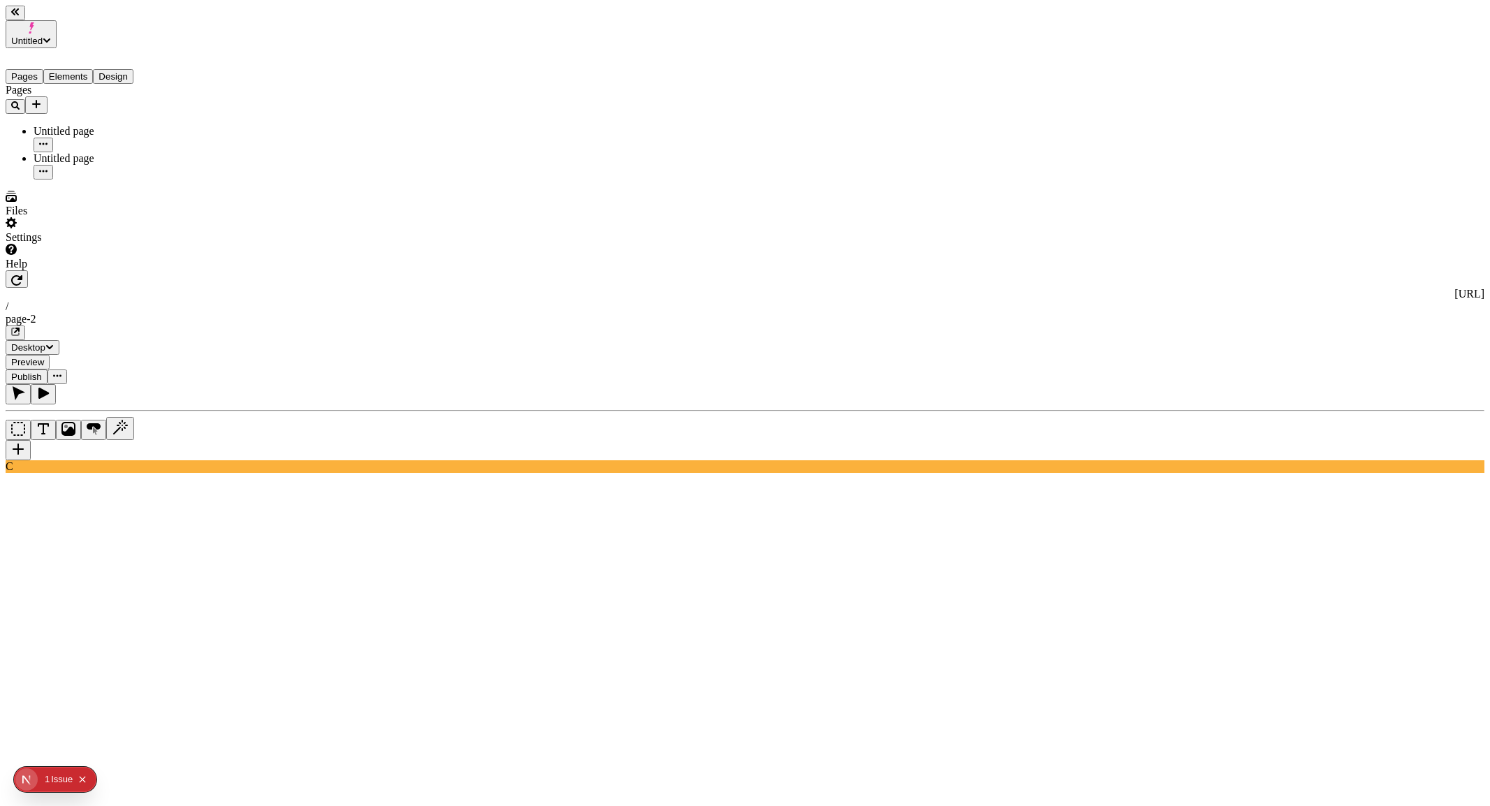
click at [82, 548] on icon "Collapse issues badge" at bounding box center [83, 779] width 6 height 6
click at [91, 180] on div "Pages Untitled page Untitled page" at bounding box center [90, 132] width 168 height 96
click at [98, 180] on div "Pages Untitled page Untitled page" at bounding box center [90, 132] width 168 height 96
click at [31, 440] on button "button" at bounding box center [18, 450] width 25 height 20
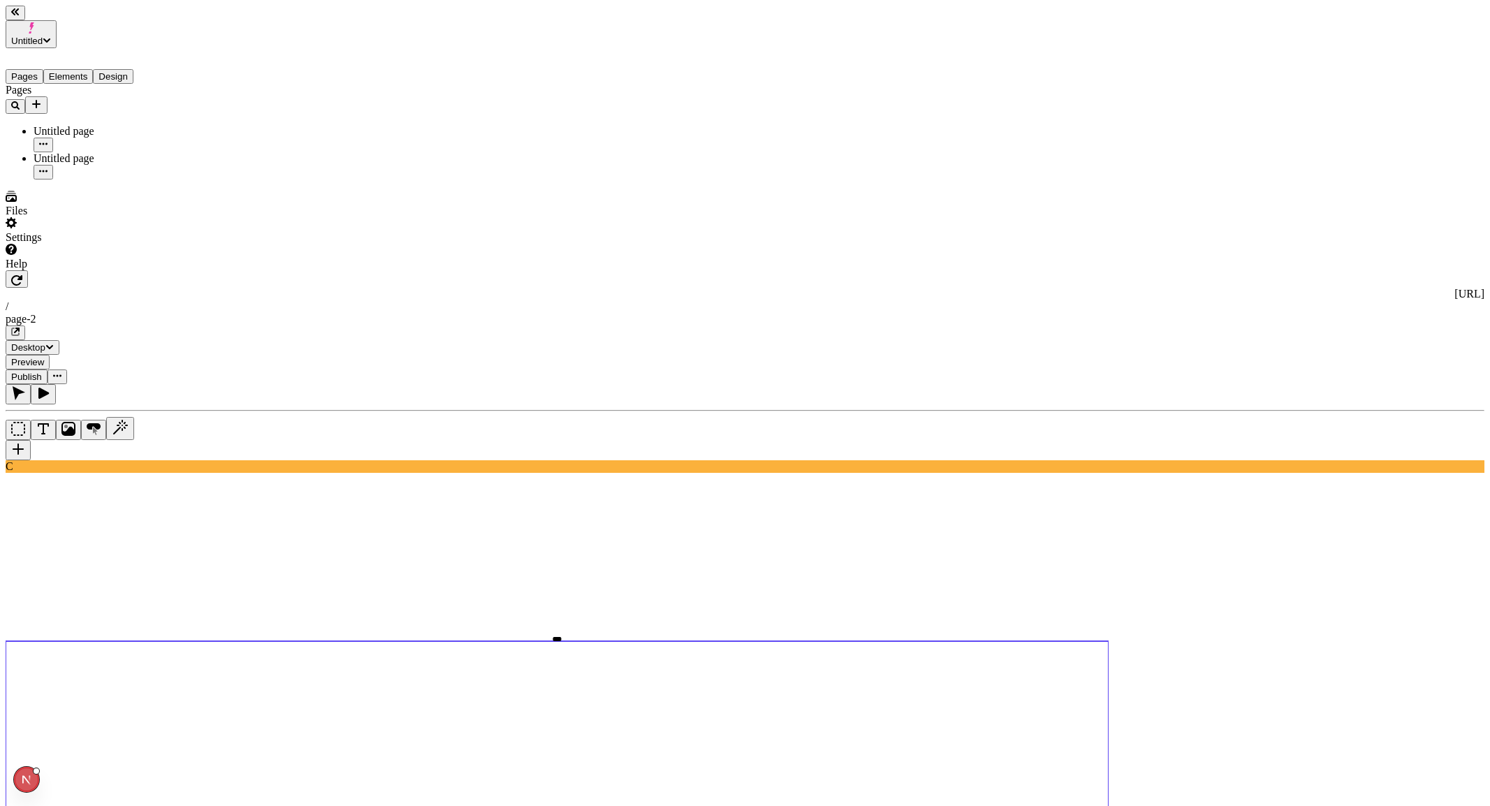
click at [94, 217] on div "Files" at bounding box center [90, 204] width 168 height 27
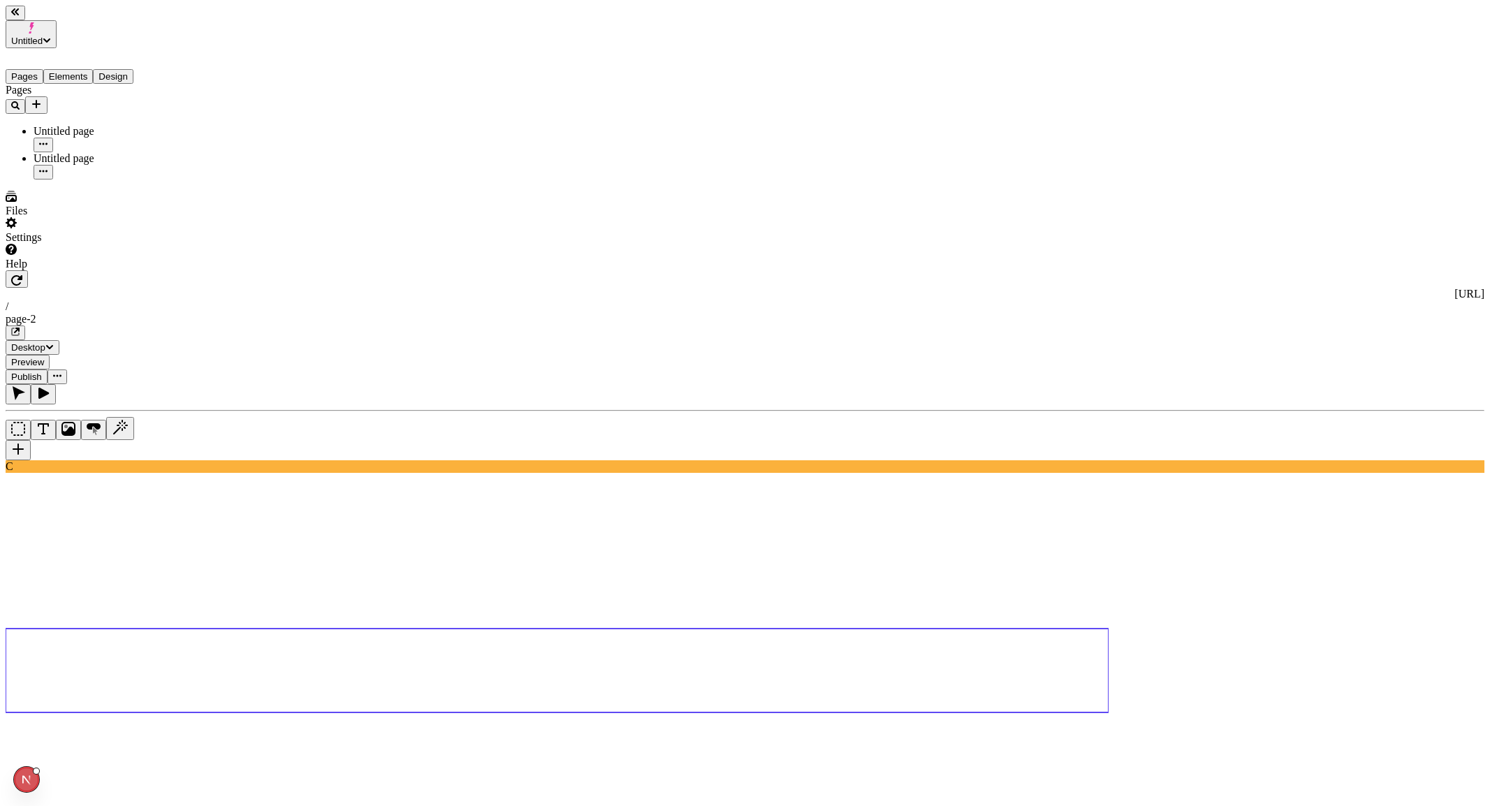
paste textarea "A hero section with a video background (https://makeswift.wistia.com/medias/pk9…"
type textarea "A hero section with a video background (https://makeswift.wistia.com/medias/pk9…"
click at [906, 548] on use at bounding box center [557, 671] width 1103 height 84
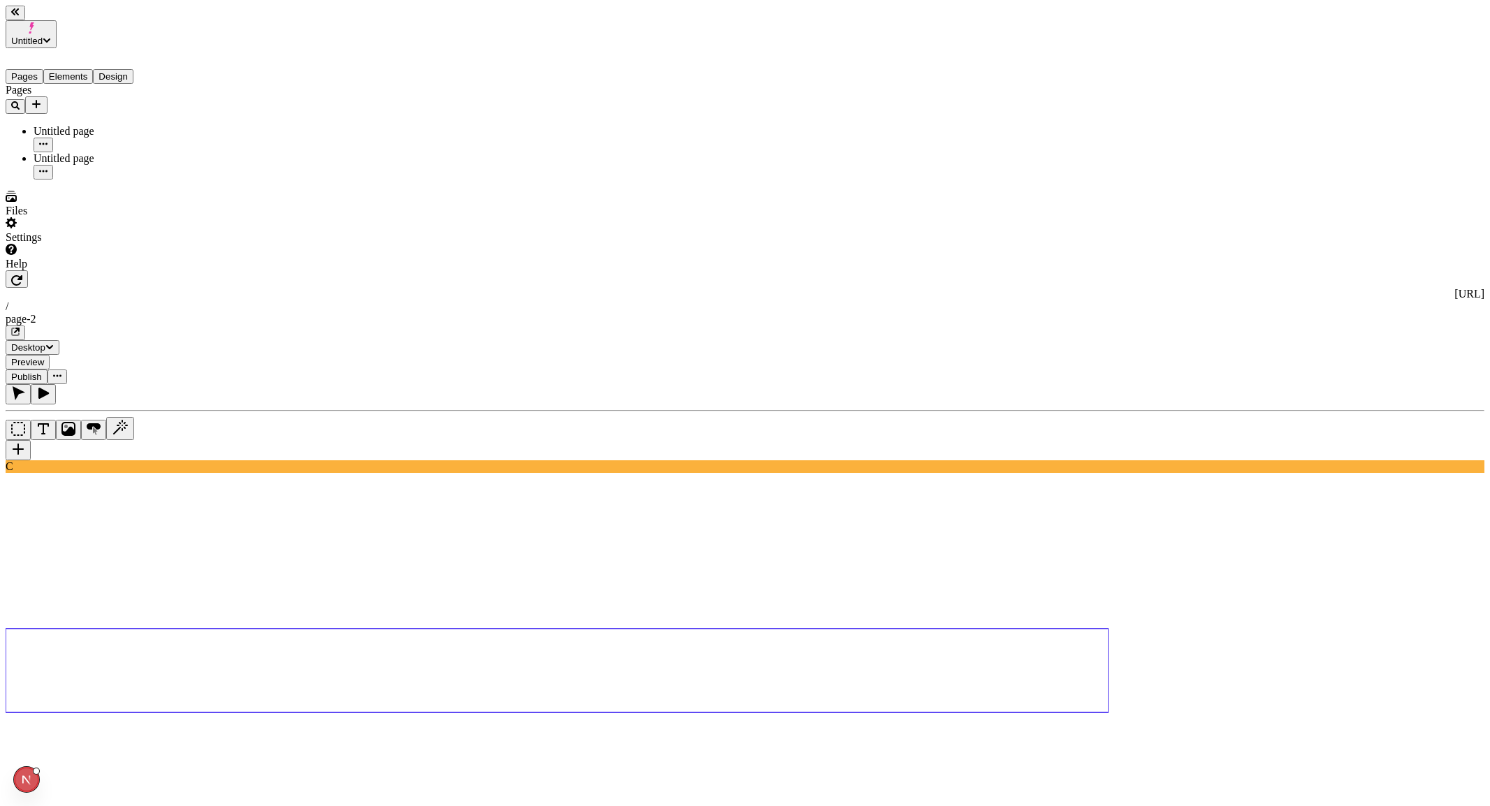
type textarea "a button"
click at [115, 217] on div "Files" at bounding box center [90, 204] width 168 height 27
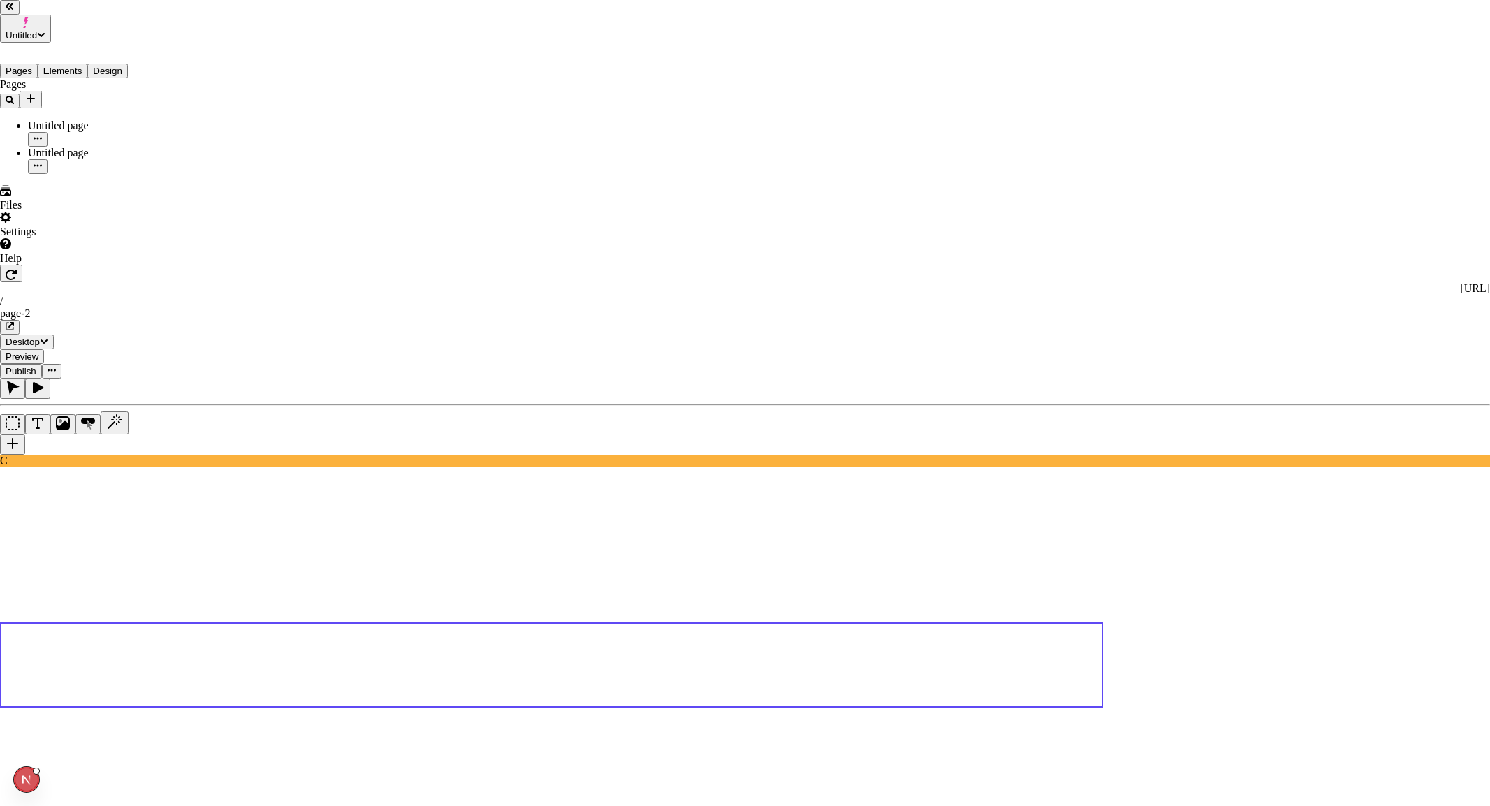
type input "Site files"
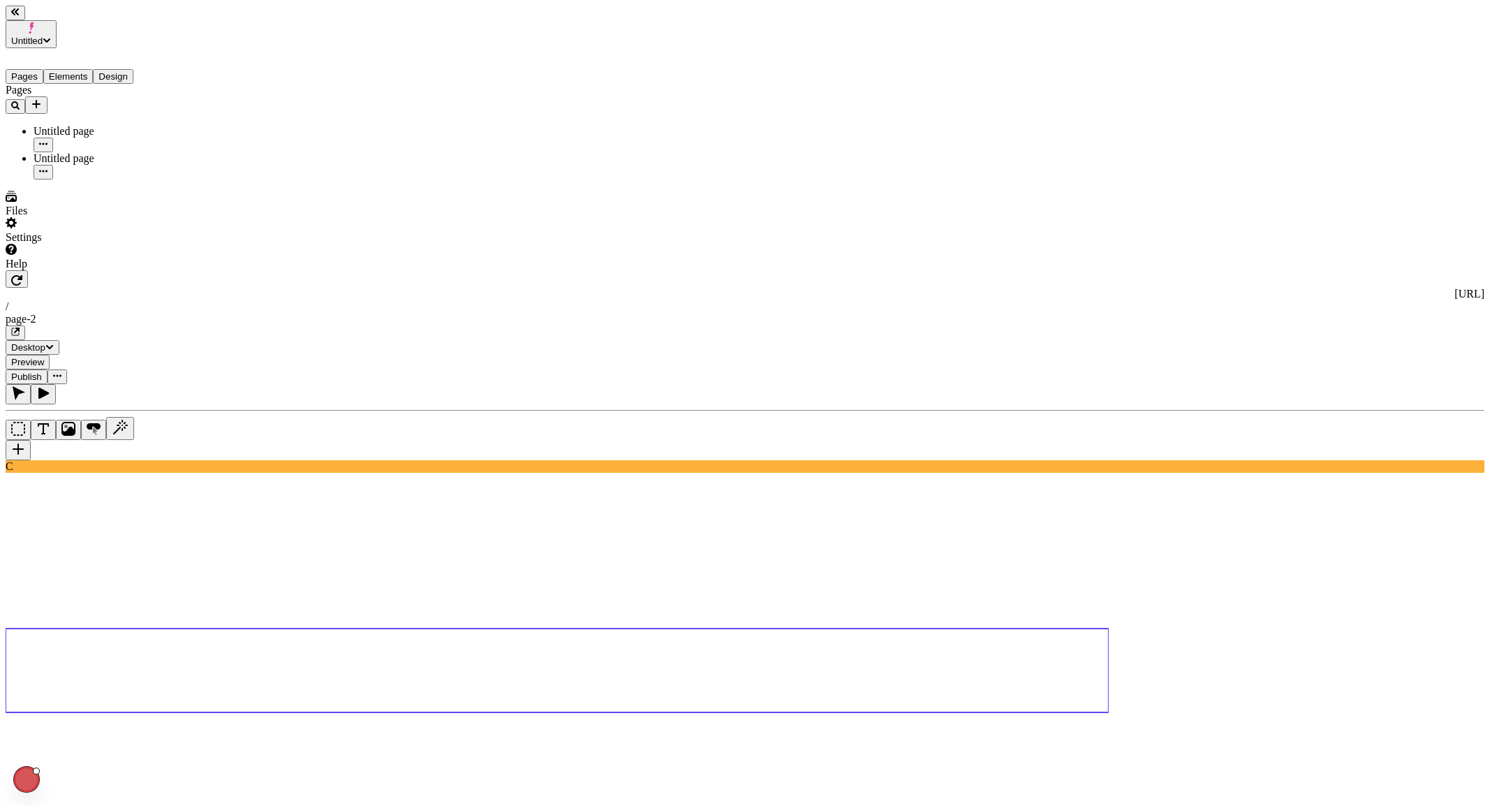
click at [97, 270] on div "Help" at bounding box center [90, 257] width 168 height 27
click at [115, 548] on span "Copy diagnostics" at bounding box center [94, 776] width 78 height 12
click at [77, 217] on div "Files" at bounding box center [90, 204] width 168 height 27
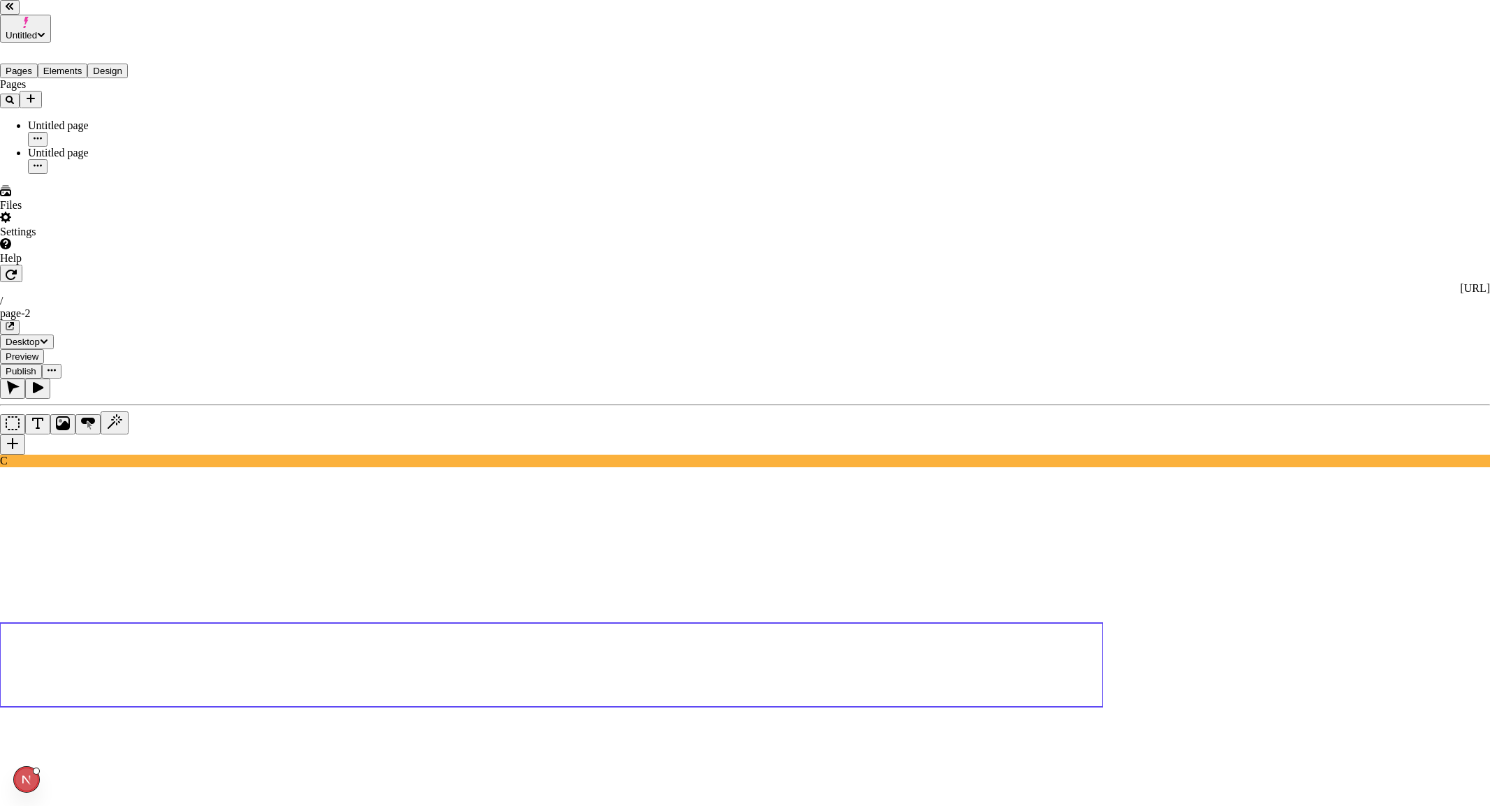
type input "Site files"
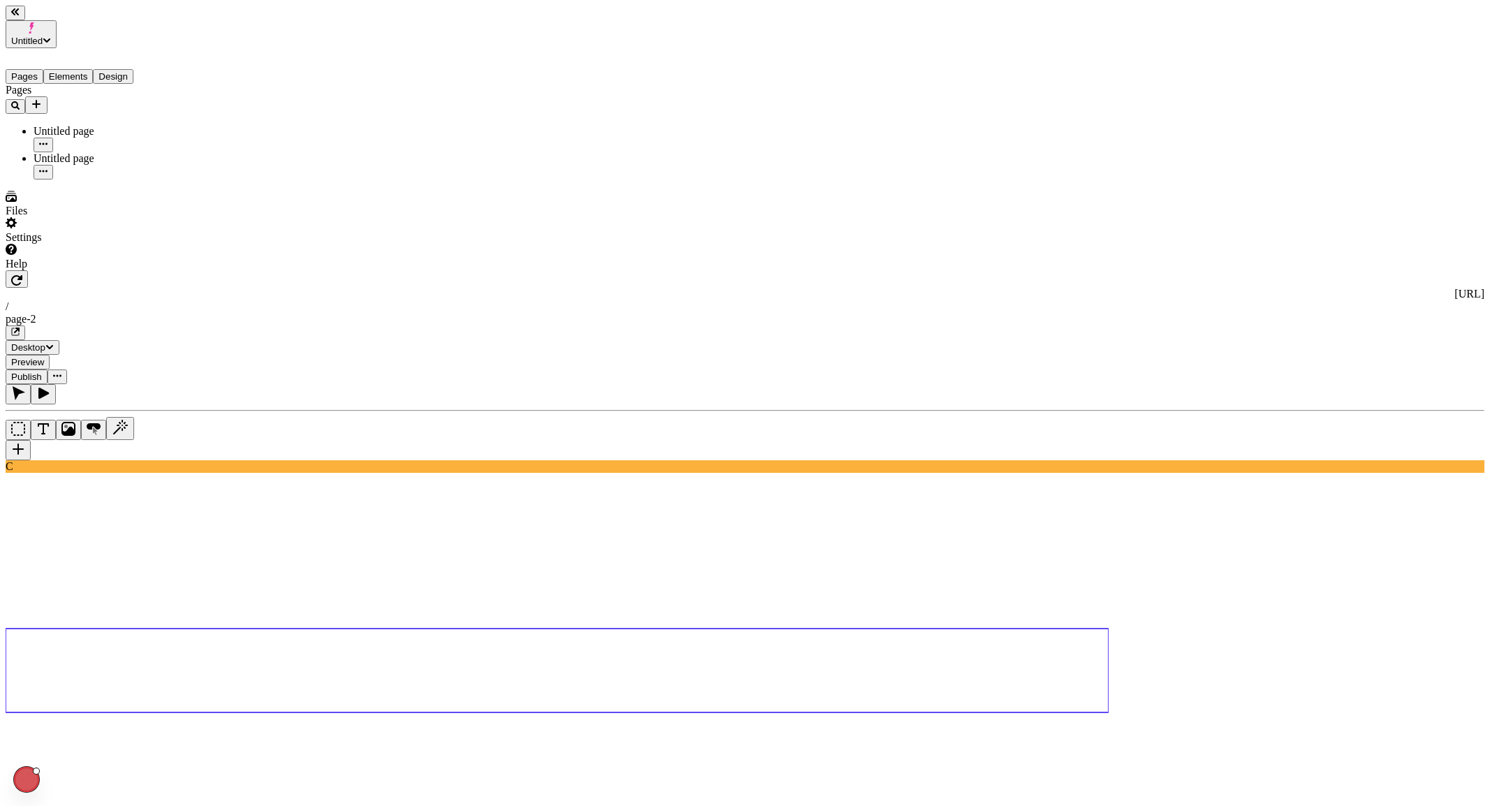
click at [119, 244] on div "Settings" at bounding box center [90, 230] width 168 height 27
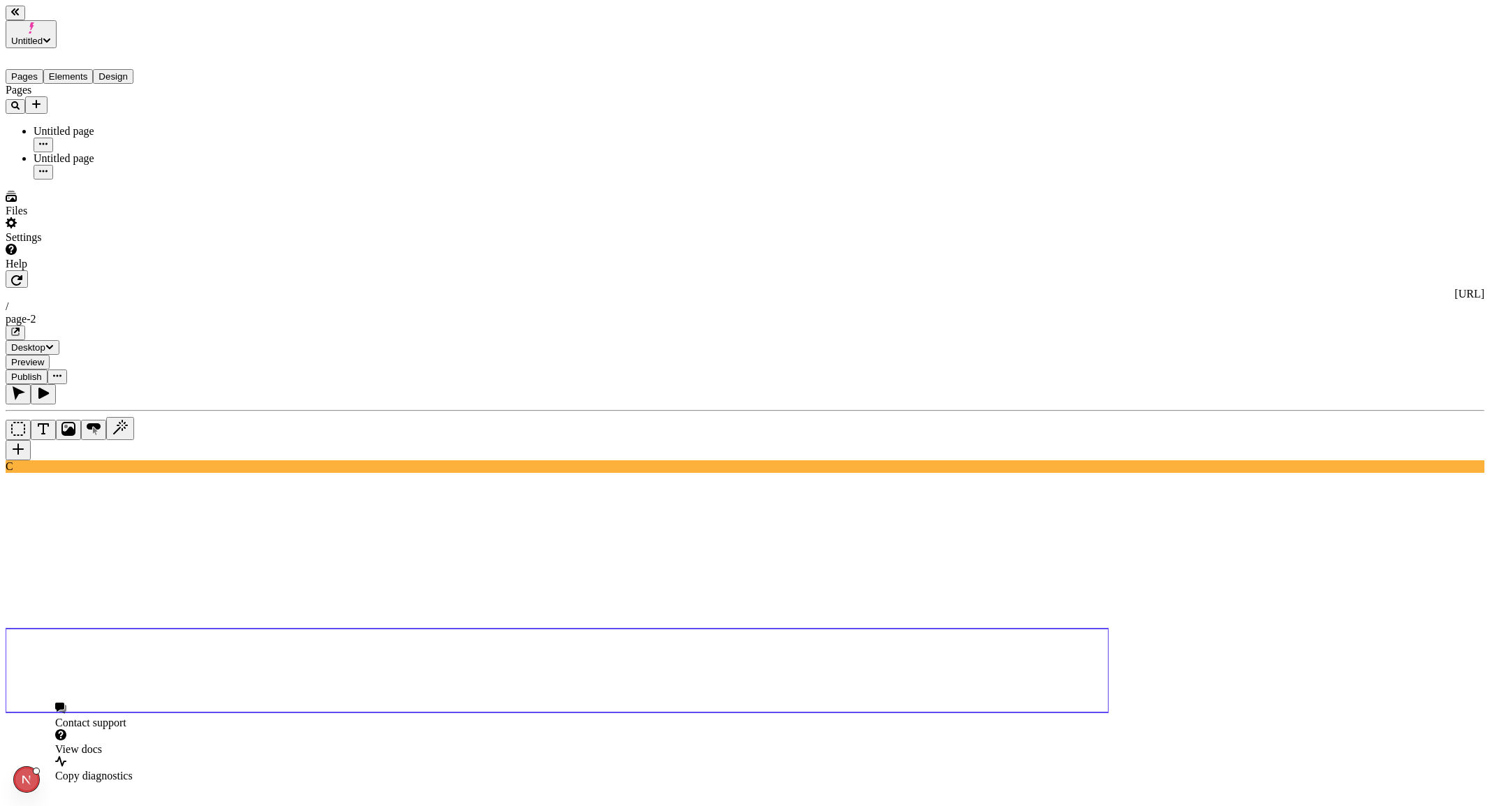
click at [117, 270] on div "Help" at bounding box center [90, 257] width 168 height 27
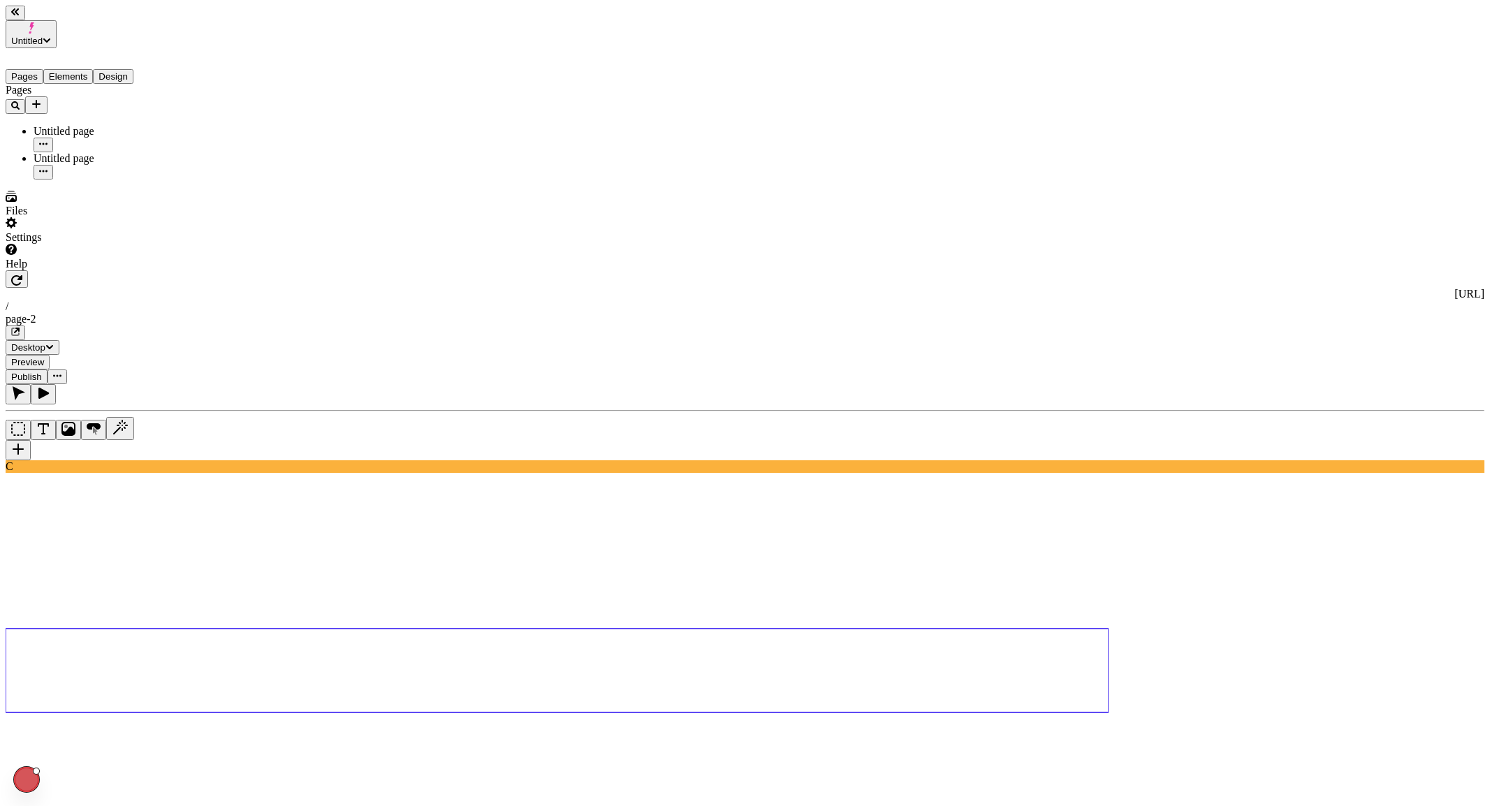
click at [129, 270] on div "Help" at bounding box center [90, 257] width 168 height 27
click at [130, 548] on span "Copy diagnostics" at bounding box center [94, 776] width 78 height 12
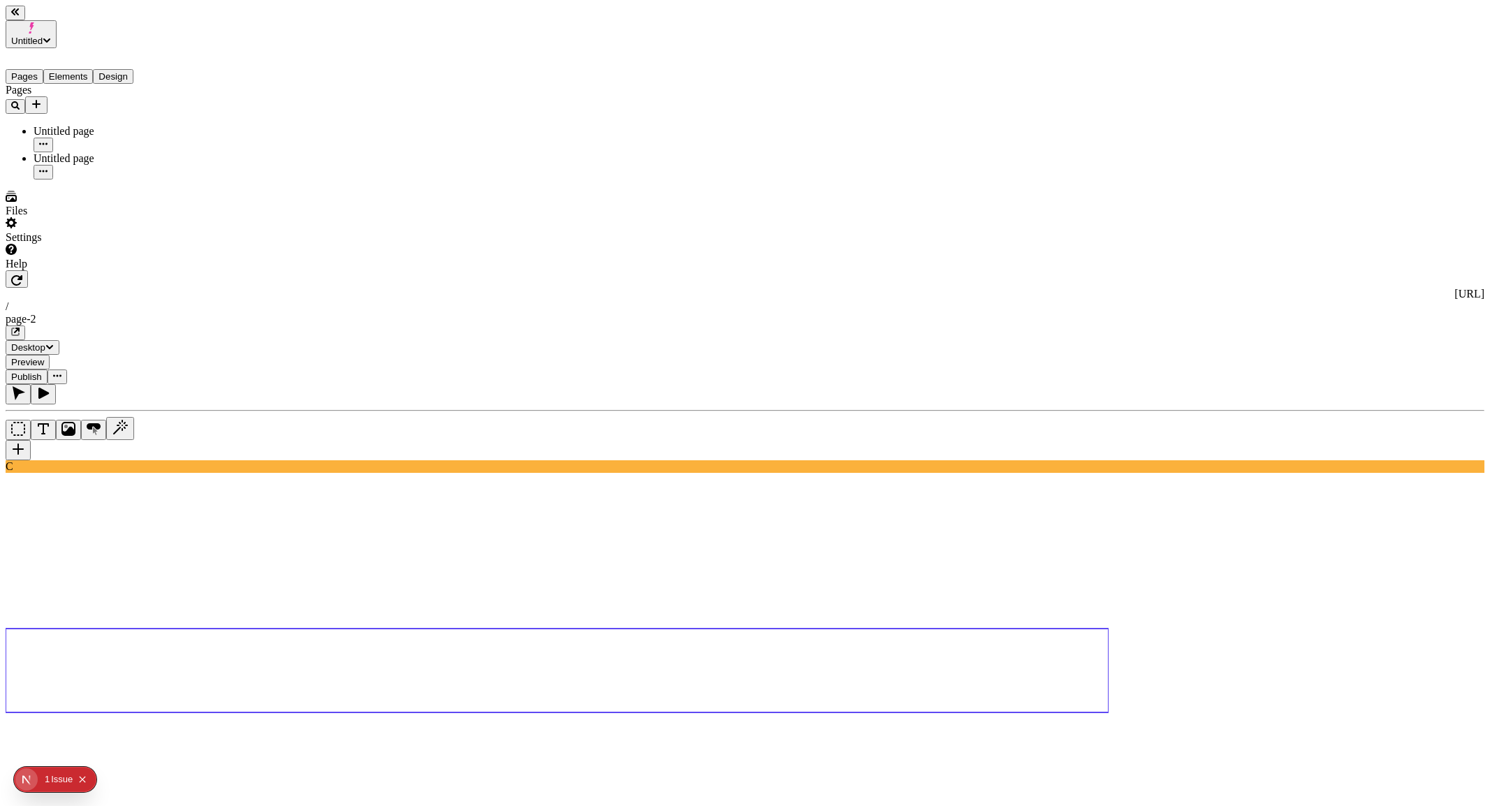
type textarea "a button"
click at [694, 548] on use at bounding box center [557, 603] width 1103 height 51
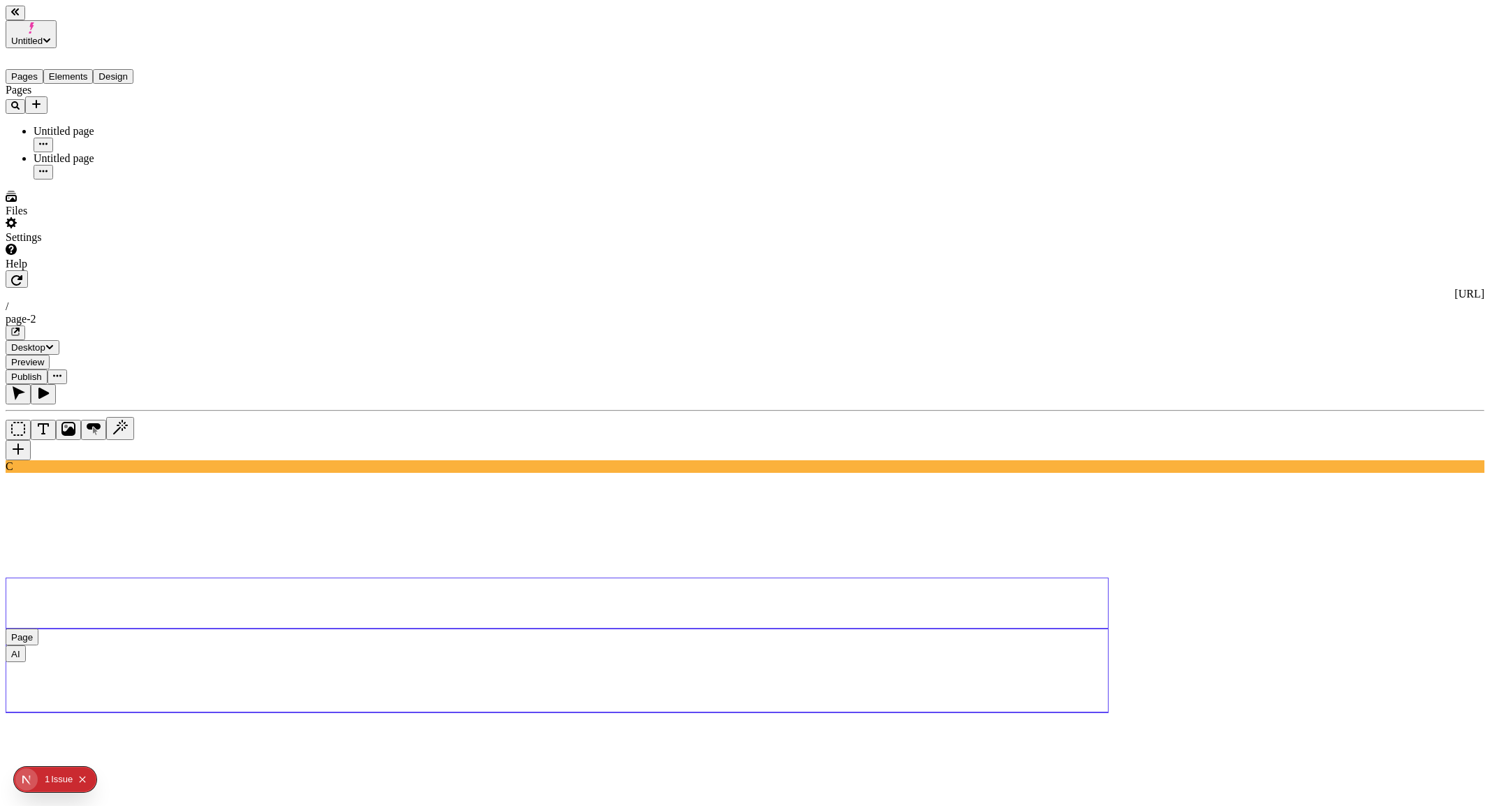
click at [687, 548] on use at bounding box center [557, 671] width 1103 height 84
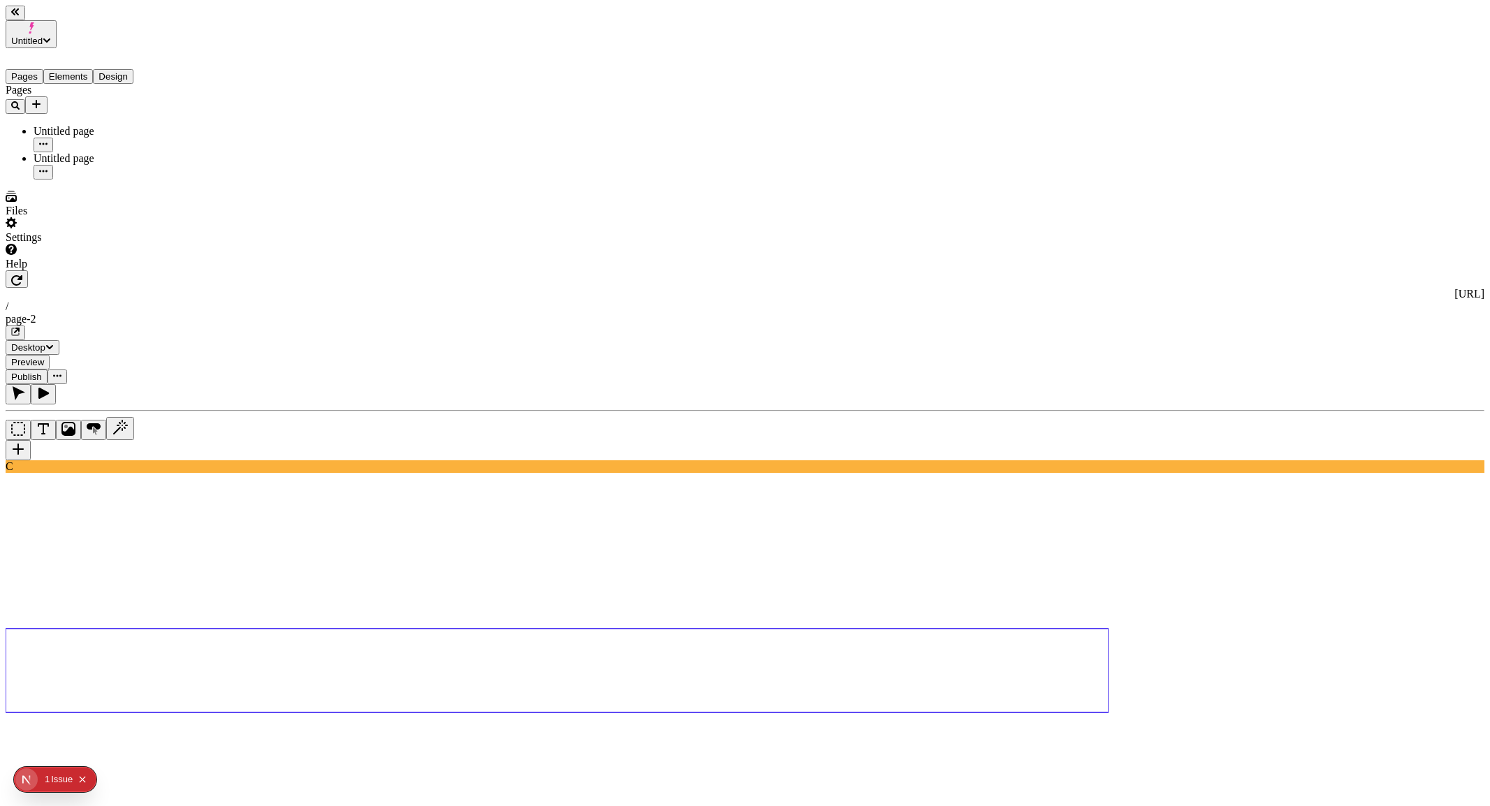
type textarea "foo"
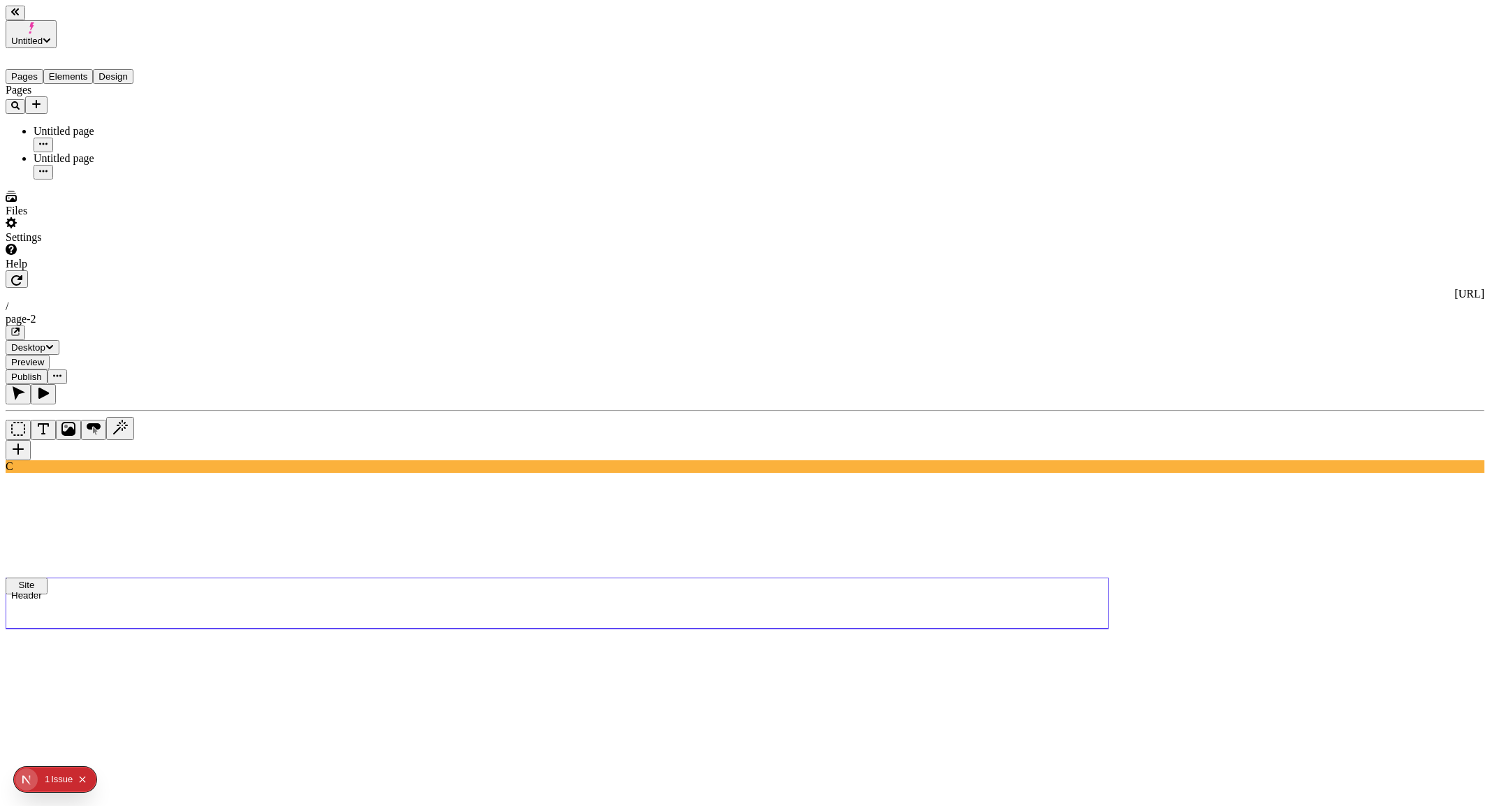
click at [791, 548] on use at bounding box center [557, 603] width 1103 height 51
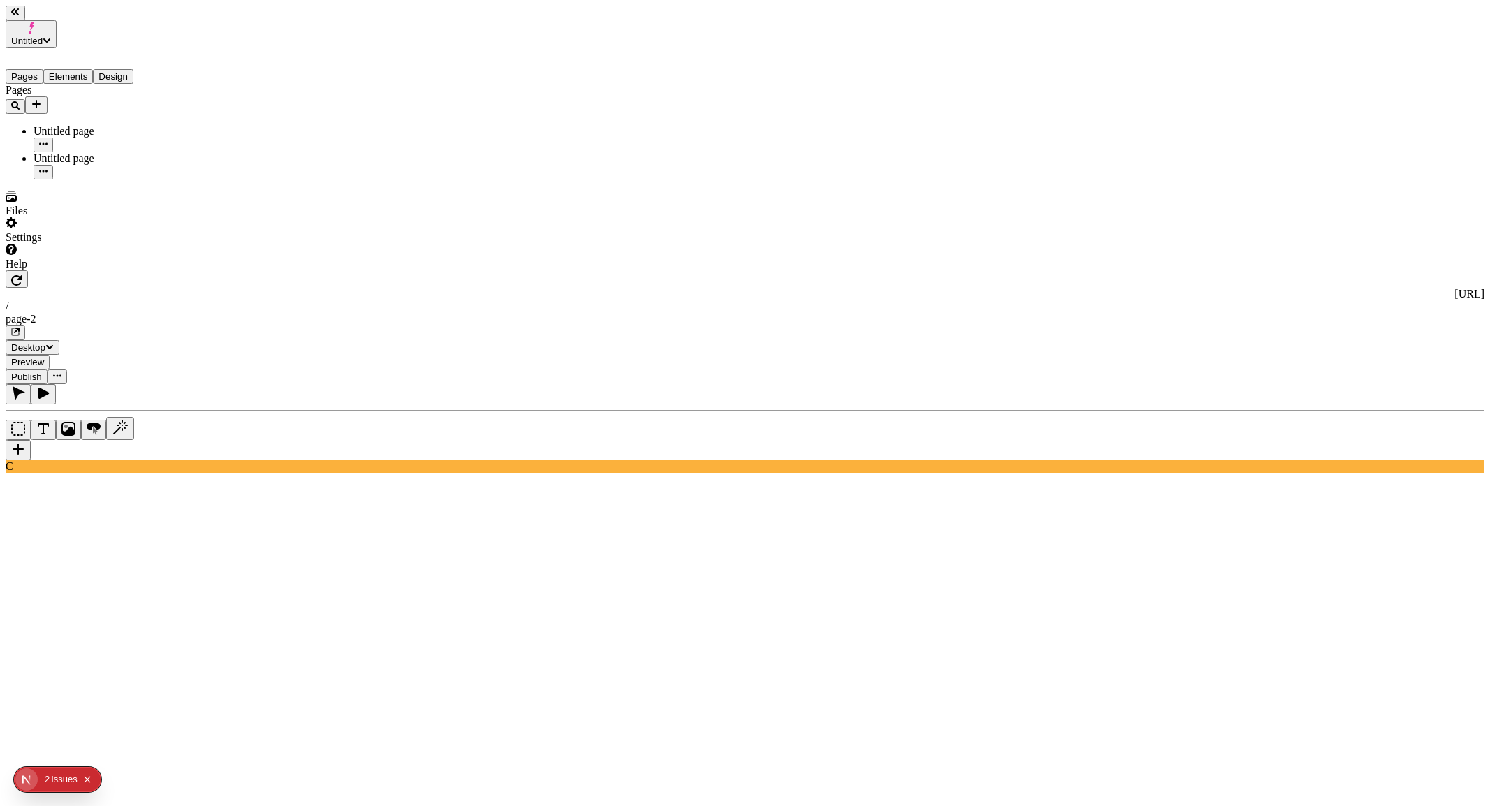
click at [101, 217] on div "Files" at bounding box center [90, 204] width 168 height 27
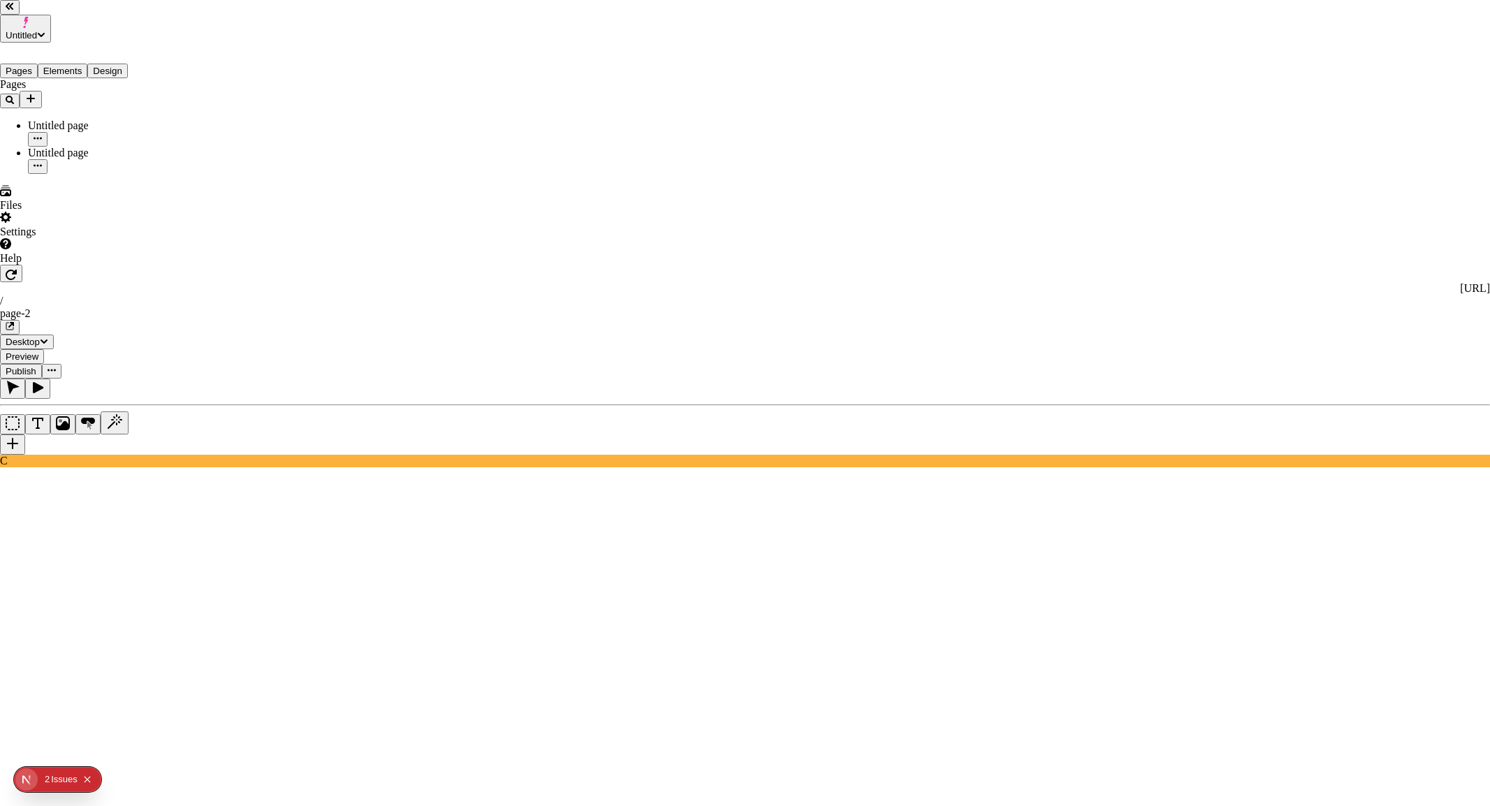
click at [630, 314] on span "Delete" at bounding box center [615, 320] width 29 height 12
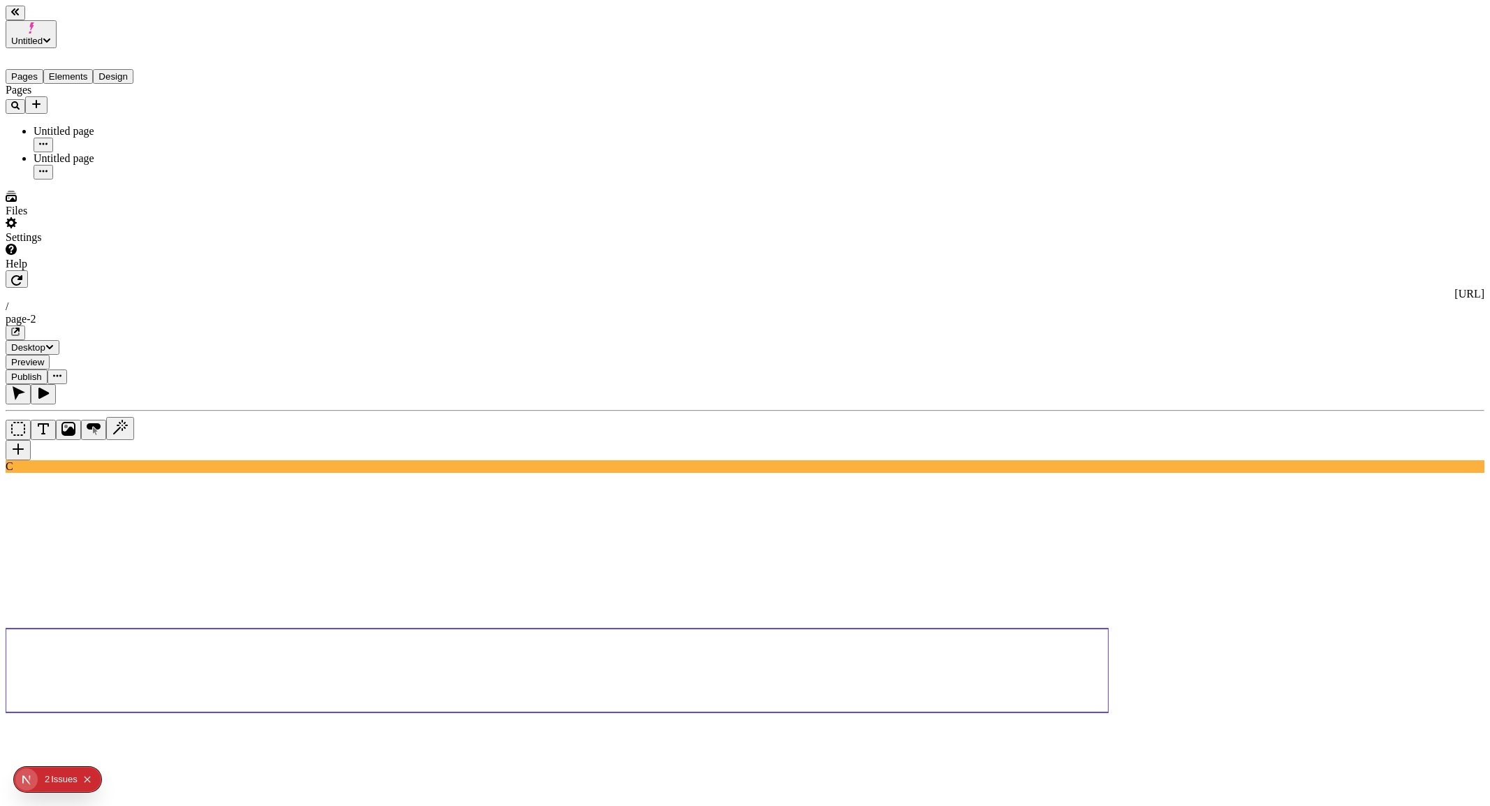
type textarea "foo"
click at [906, 548] on use at bounding box center [557, 671] width 1103 height 84
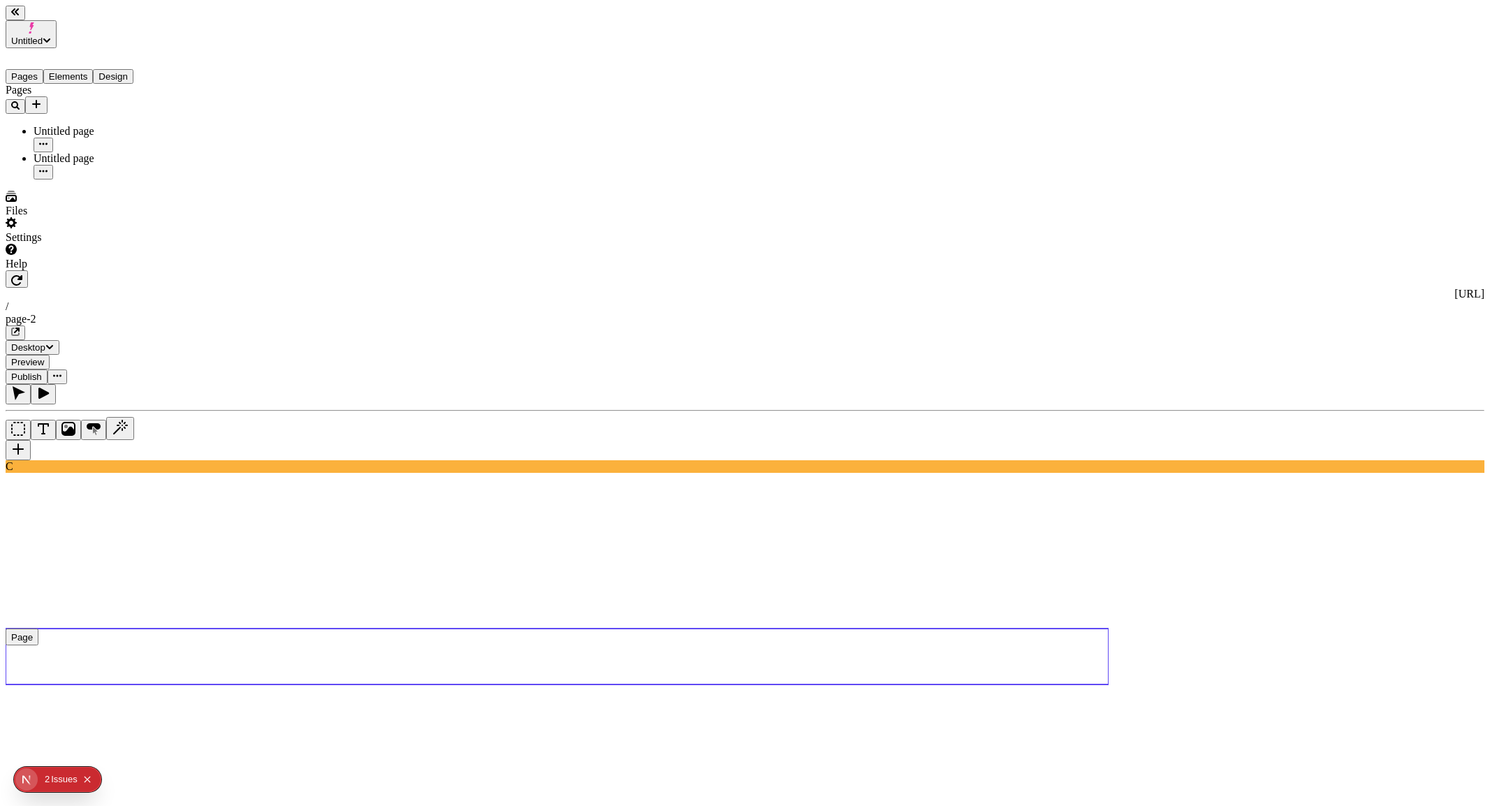
click at [310, 548] on use at bounding box center [557, 657] width 1103 height 56
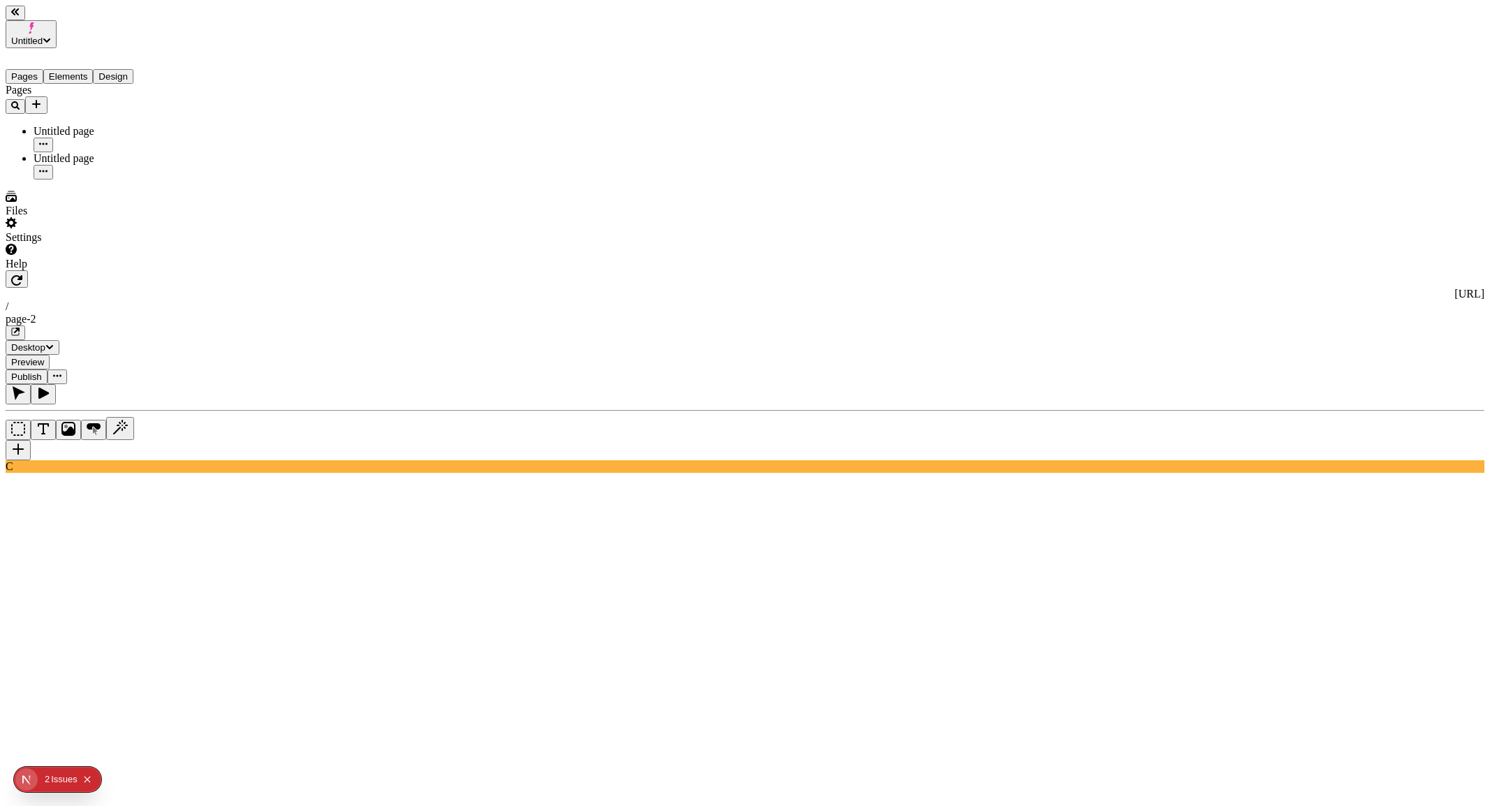
click at [272, 140] on body "Untitled Pages Elements Design Pages Untitled page Untitled page Files Settings…" at bounding box center [745, 801] width 1479 height 1590
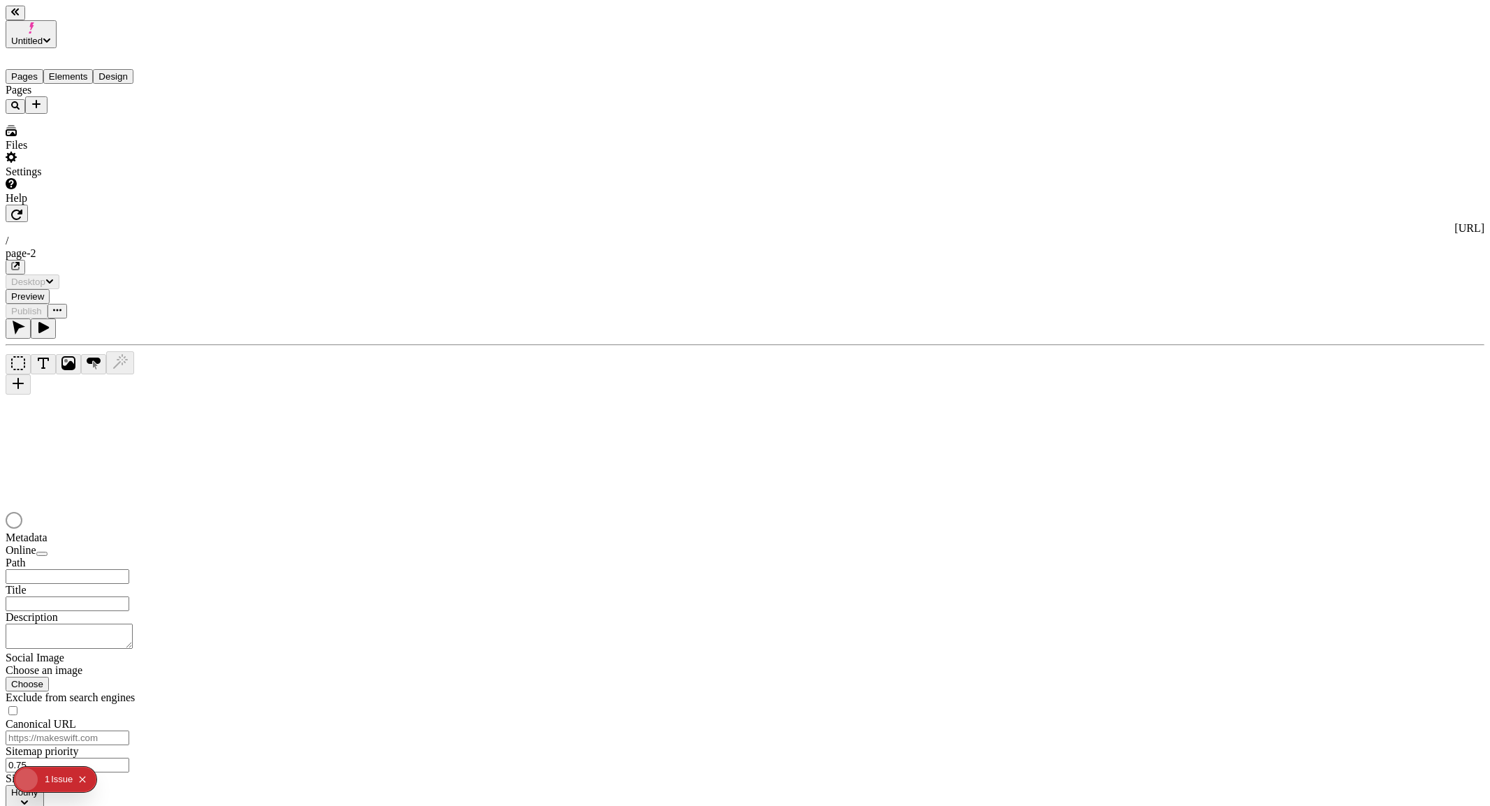
type input "/page-2"
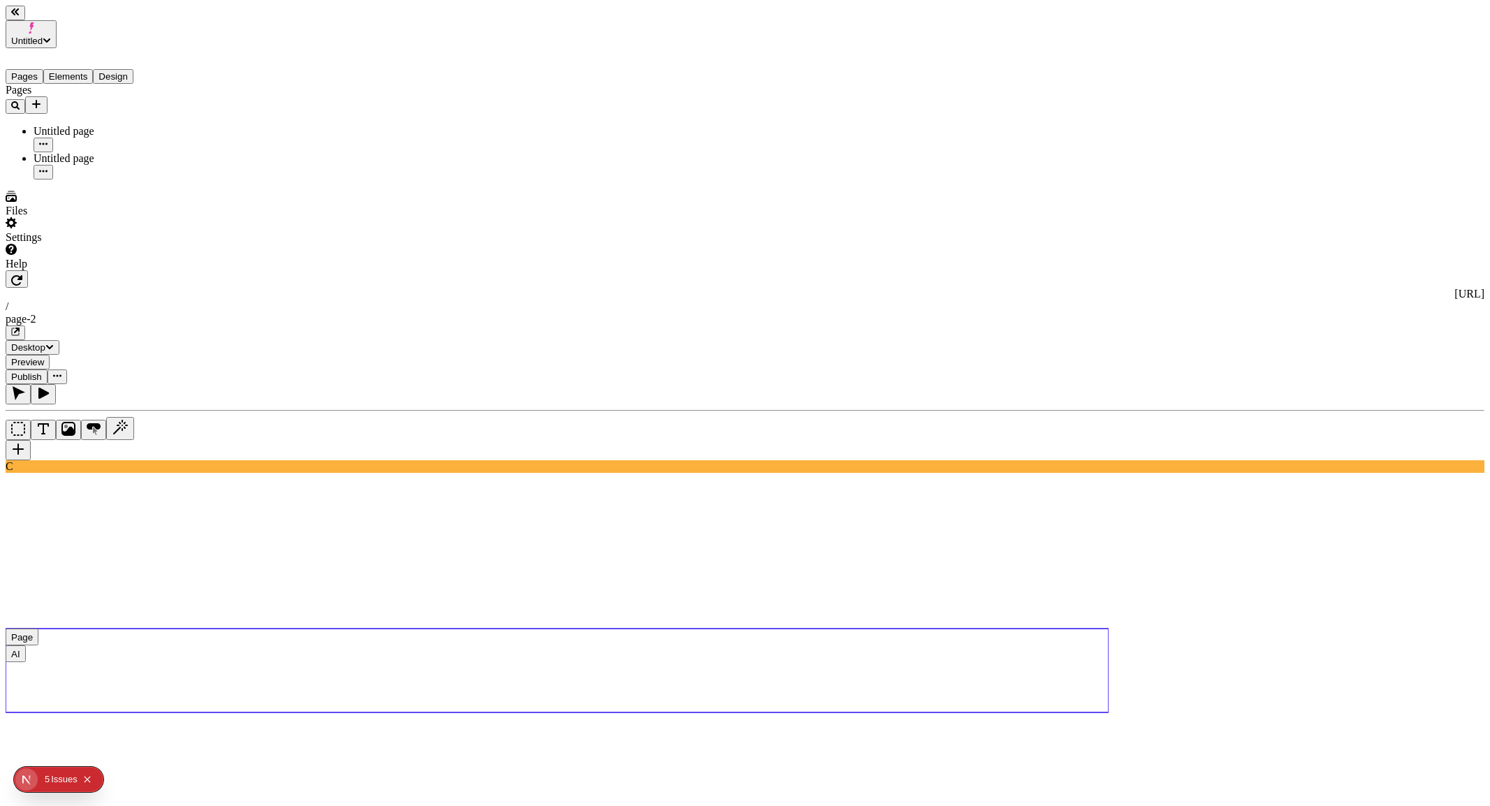
click at [308, 629] on use at bounding box center [557, 671] width 1103 height 84
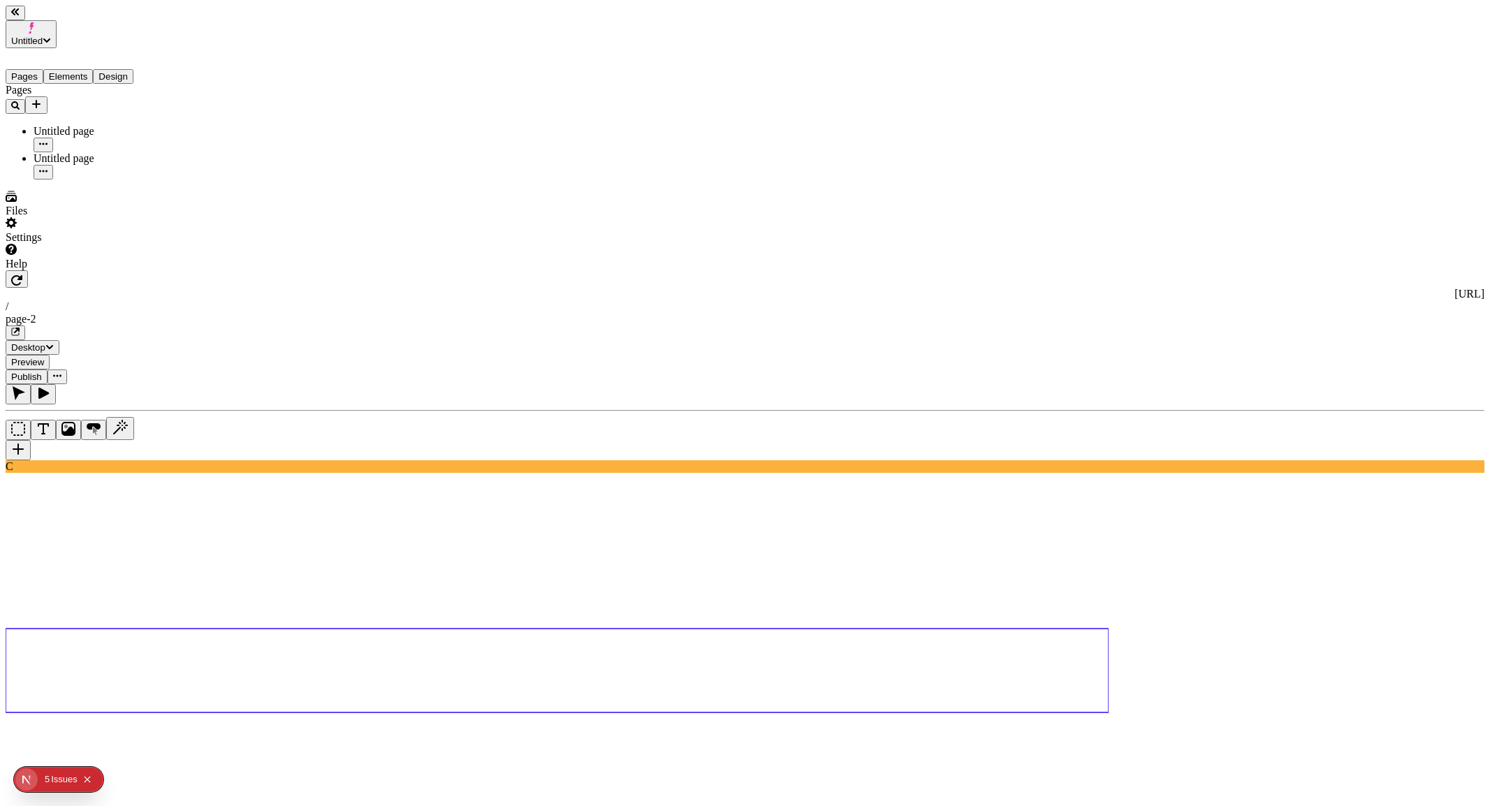
type textarea "foo"
click at [84, 217] on div "Files" at bounding box center [90, 204] width 168 height 27
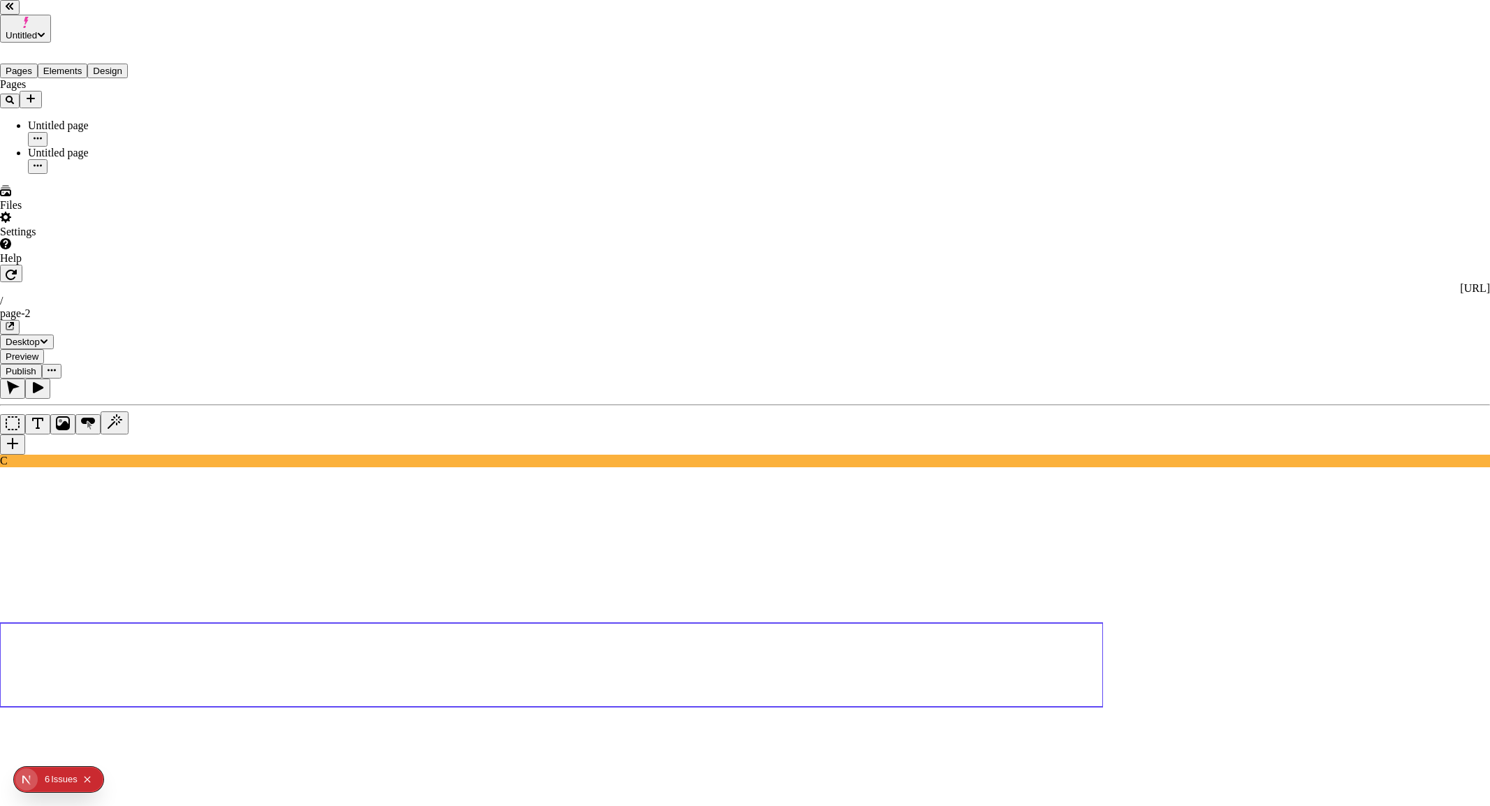
click at [904, 473] on span "Delete" at bounding box center [888, 479] width 29 height 12
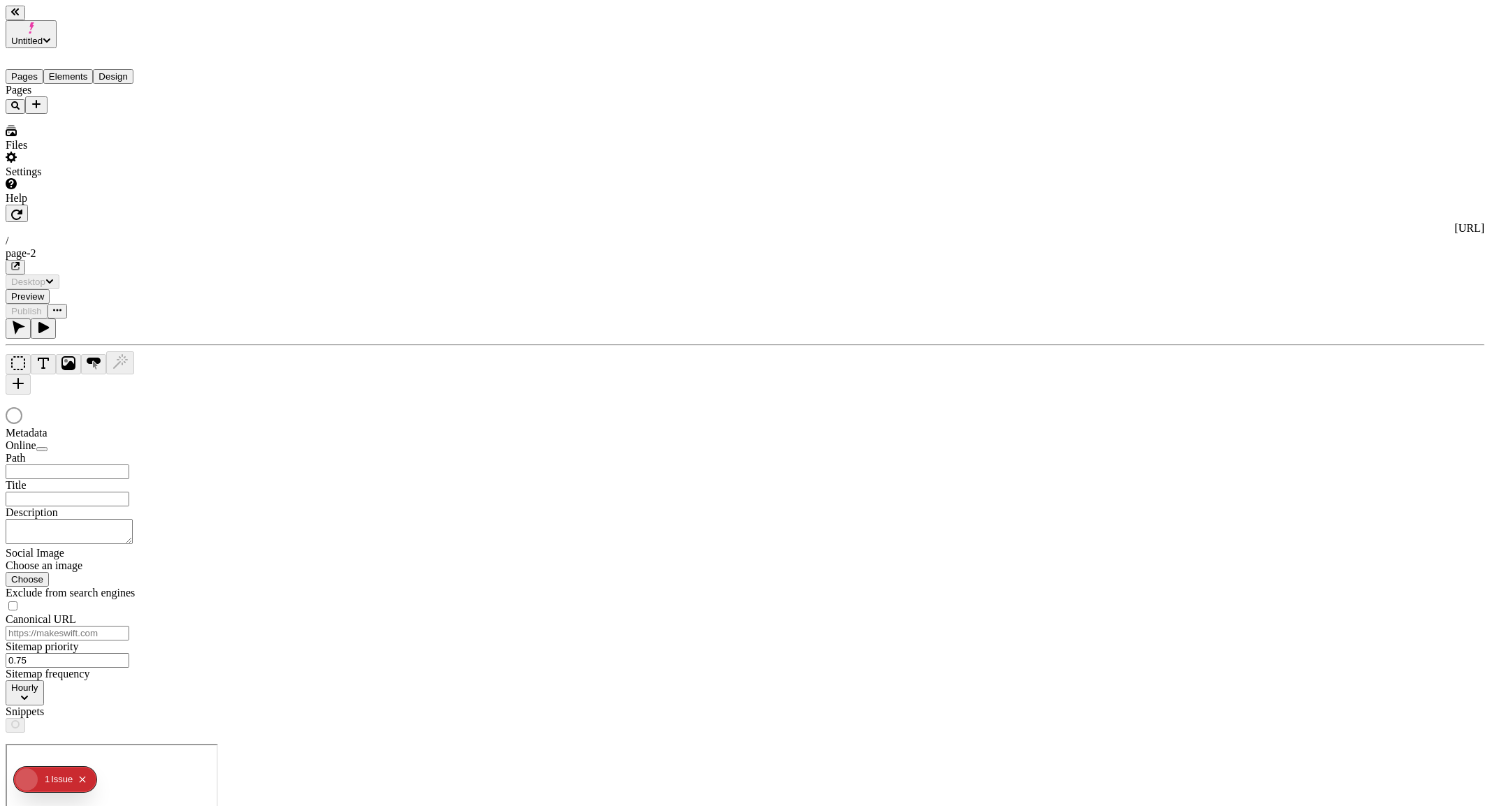
type input "/page-2"
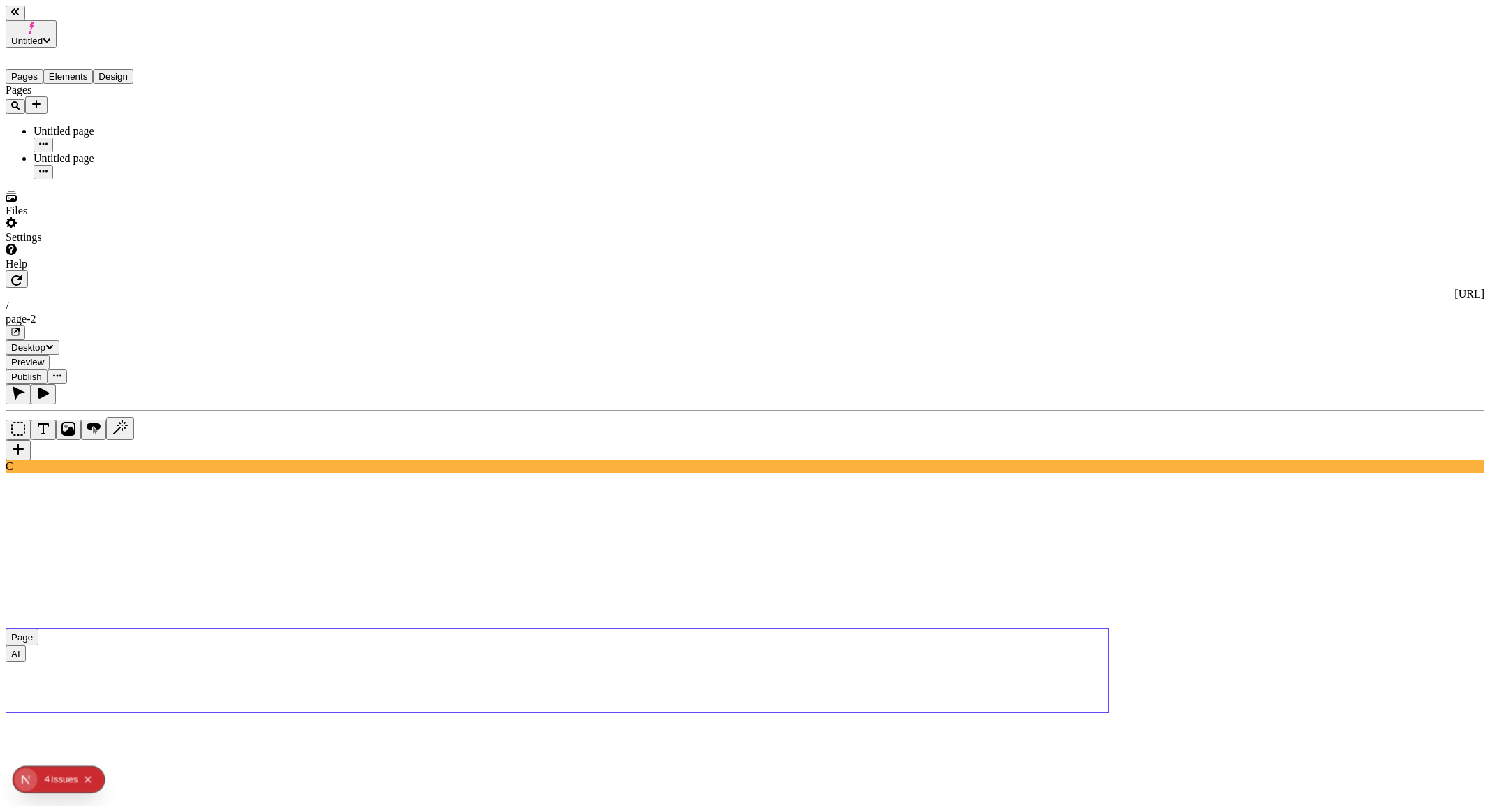
click at [582, 629] on use at bounding box center [557, 671] width 1103 height 84
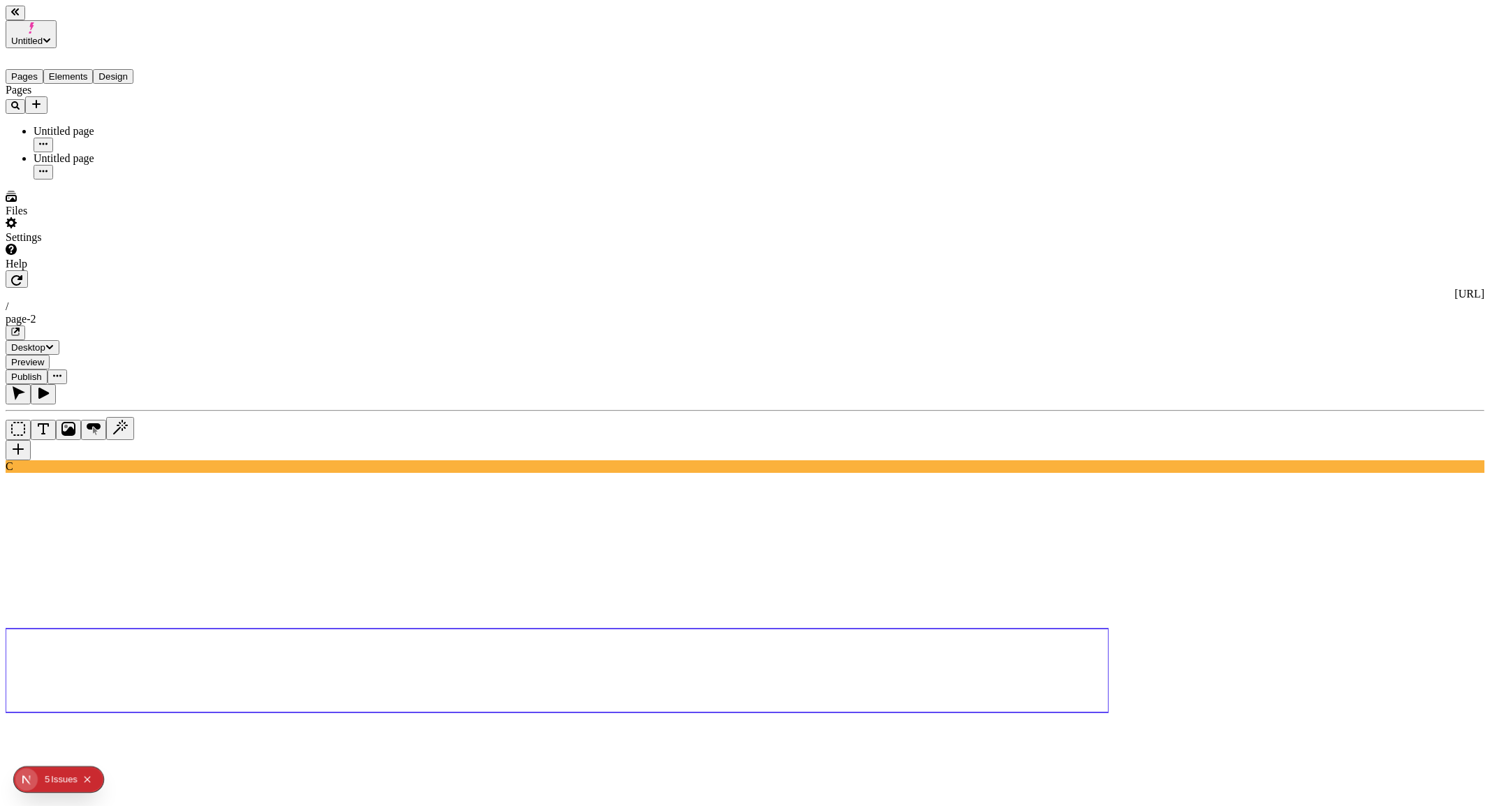
type textarea "a button"
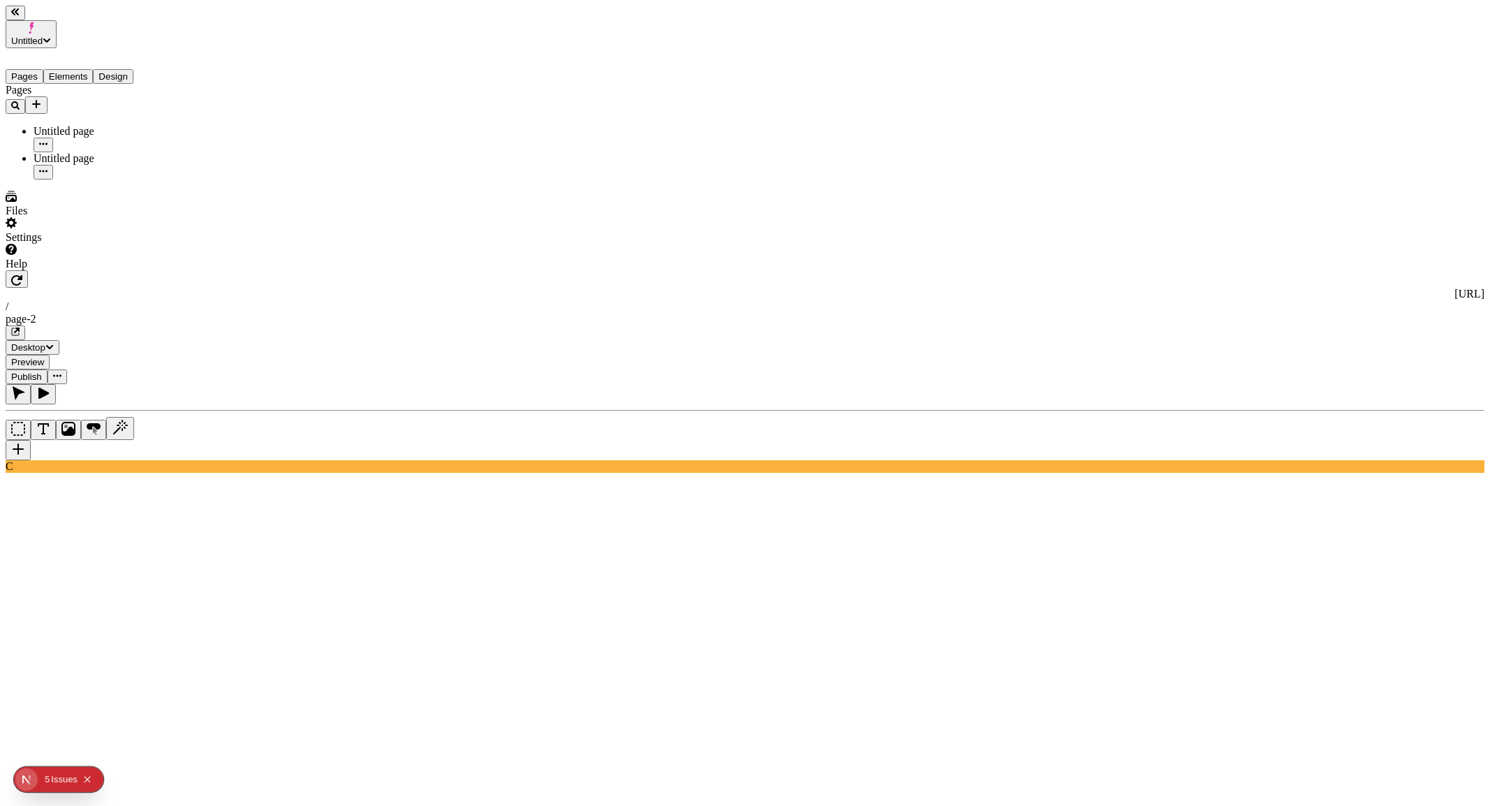
click at [79, 217] on div "Files" at bounding box center [90, 204] width 168 height 27
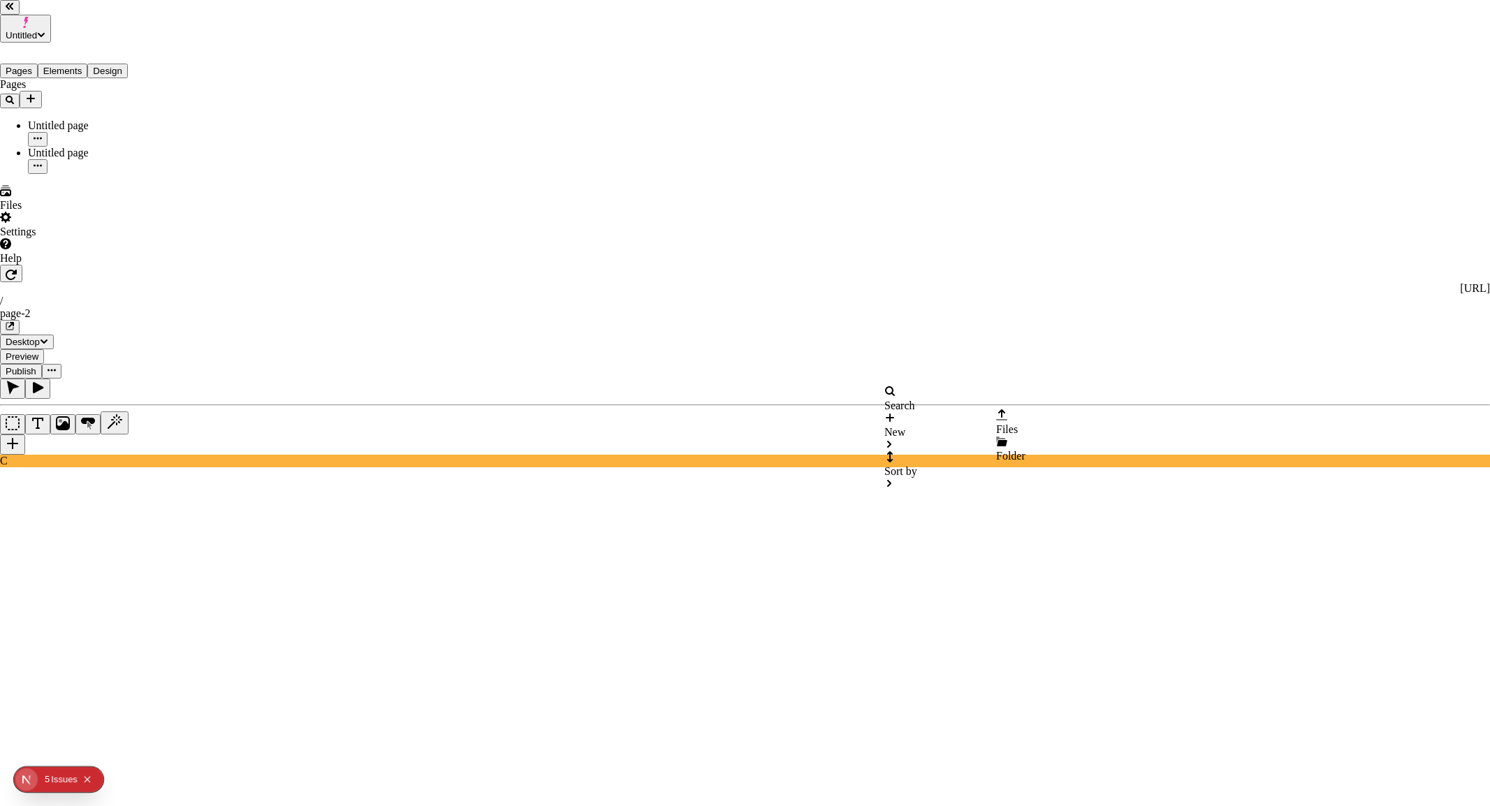
click at [1025, 450] on span "Folder" at bounding box center [1010, 456] width 29 height 12
type input "Boot"
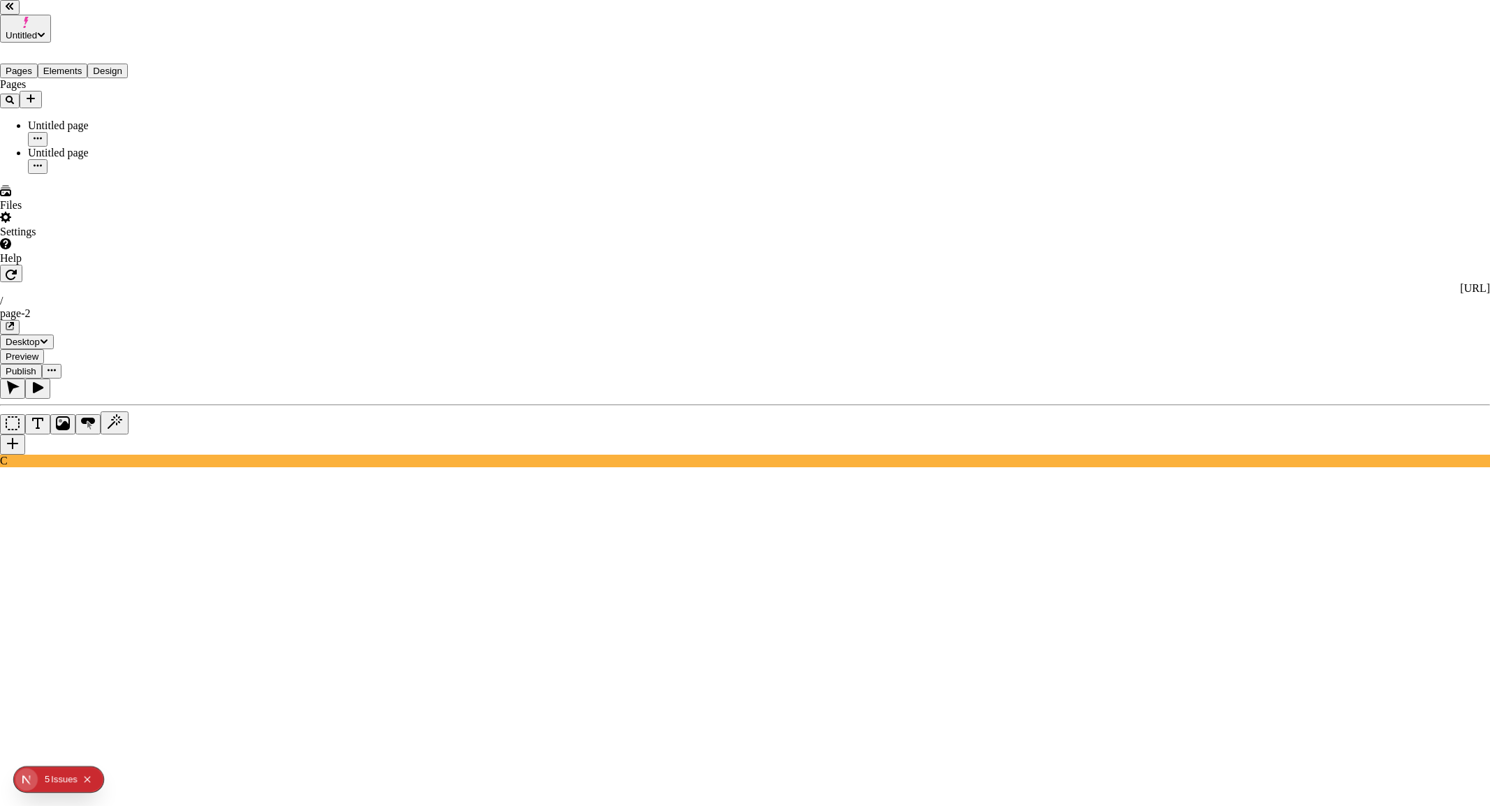
type input "Site files"
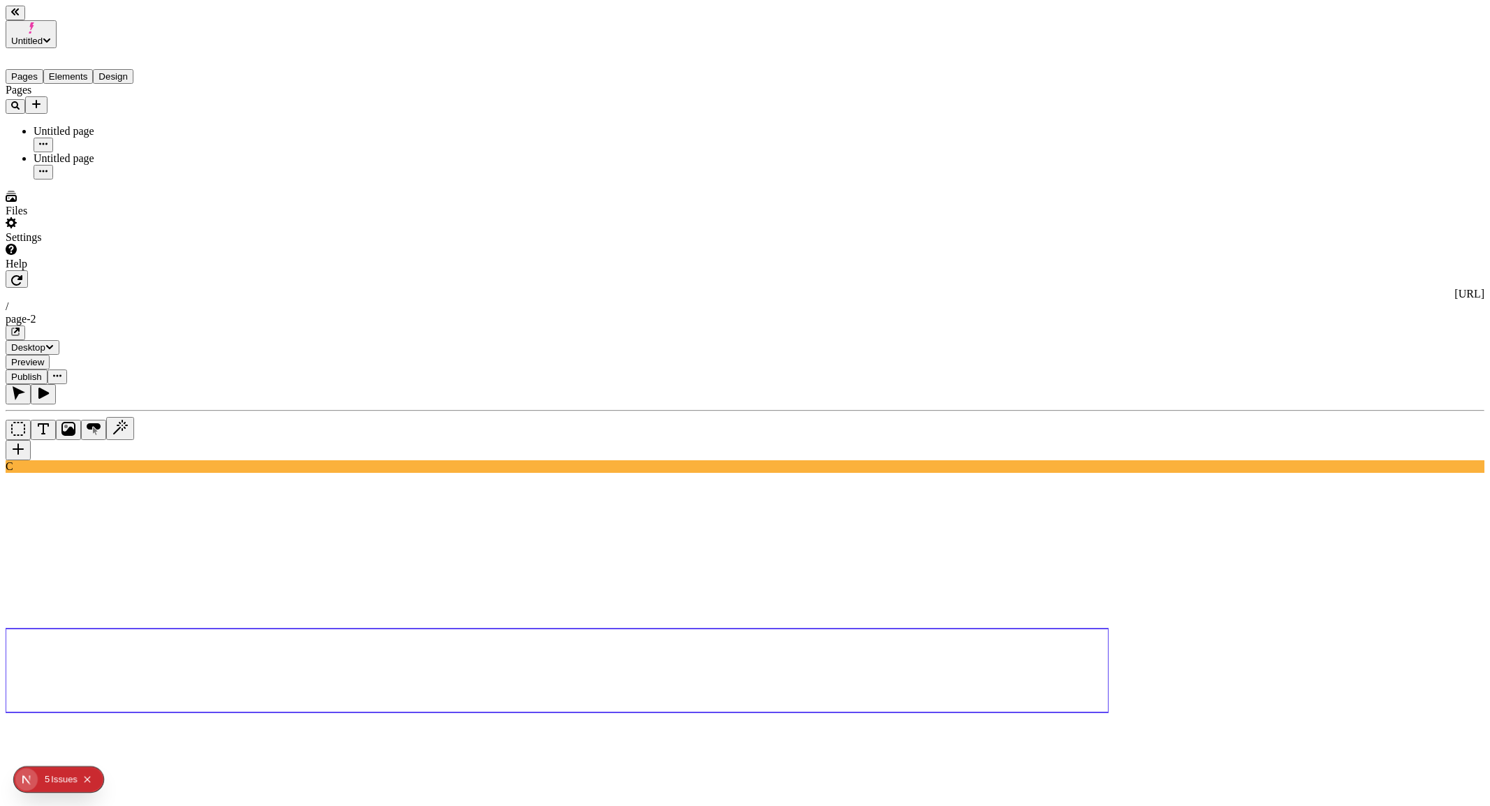
type textarea "button"
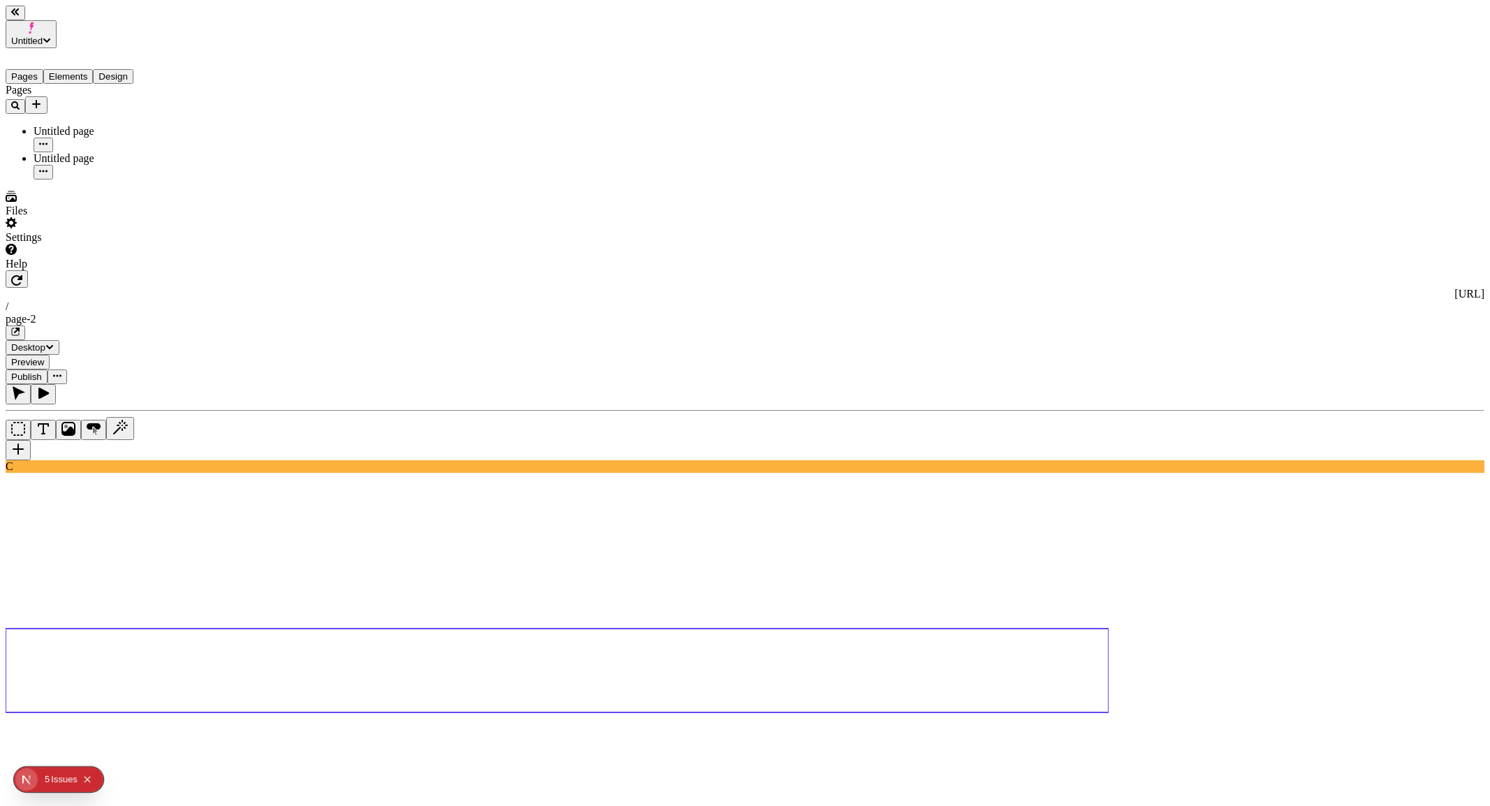
paste textarea "A hero section with a video background (https://makeswift.wistia.com/medias/pk9…"
type textarea "A hero section with a video background (https://makeswift.wistia.com/medias/pk9…"
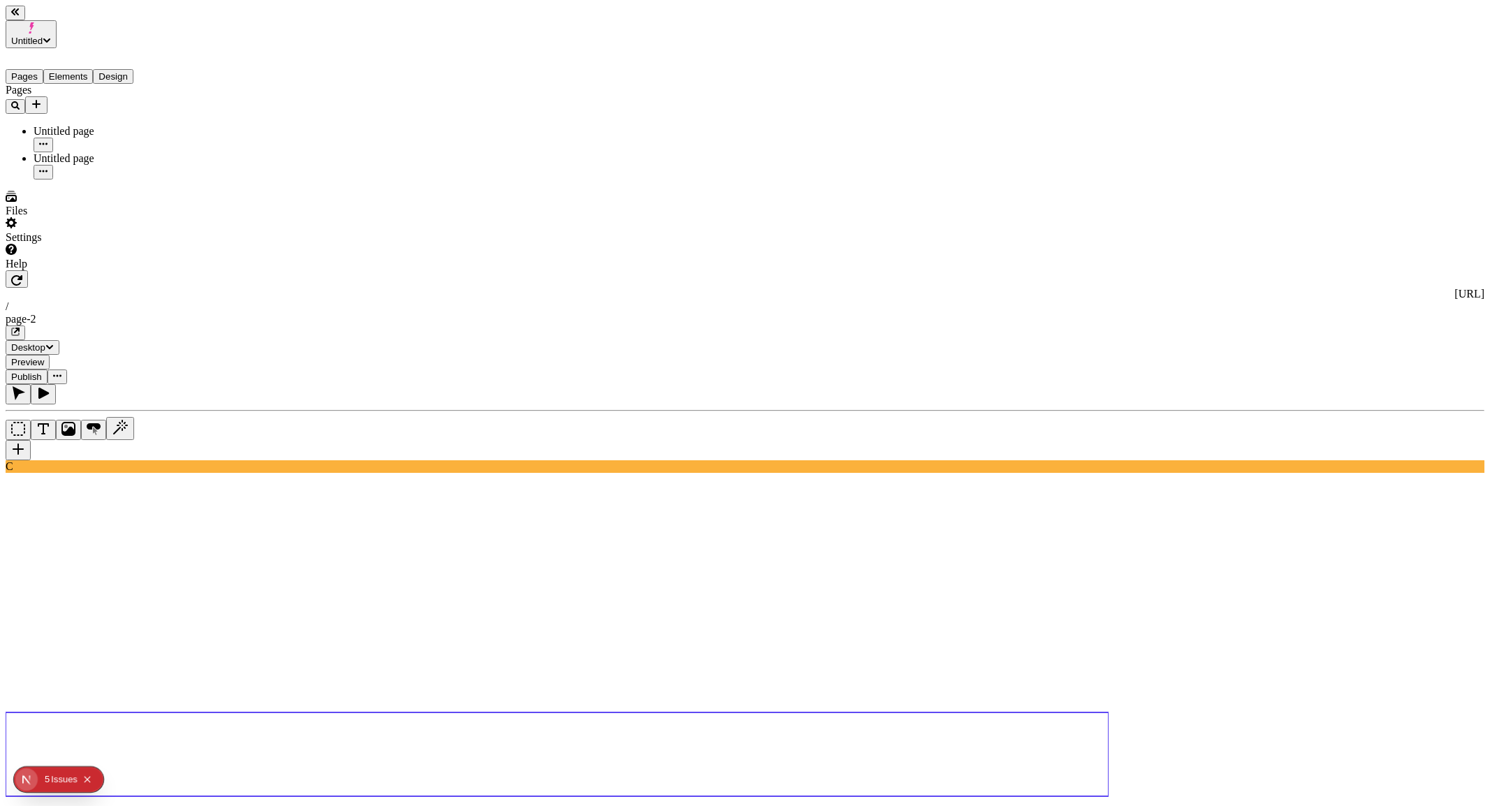
paste textarea "A product carousel of my boots"
type textarea "A product carousel of my boots"
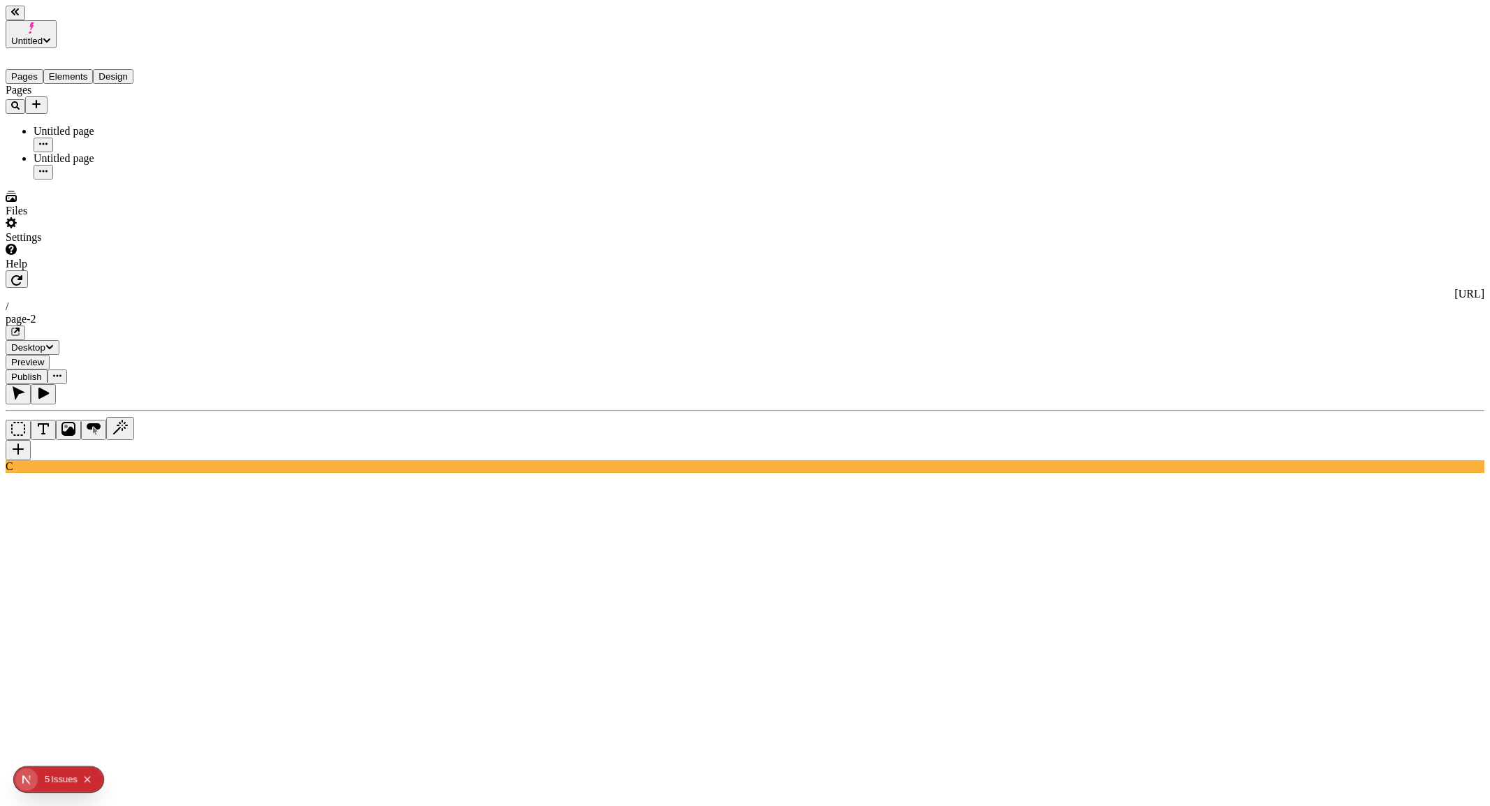
click at [254, 230] on body "Untitled Pages Elements Design Pages Untitled page Untitled page Files Settings…" at bounding box center [745, 791] width 1479 height 1570
paste textarea "A box with a yellow background and centered purple text “Gear up for your next …"
type textarea "A box with a yellow background and centered purple text “Gear up for your next …"
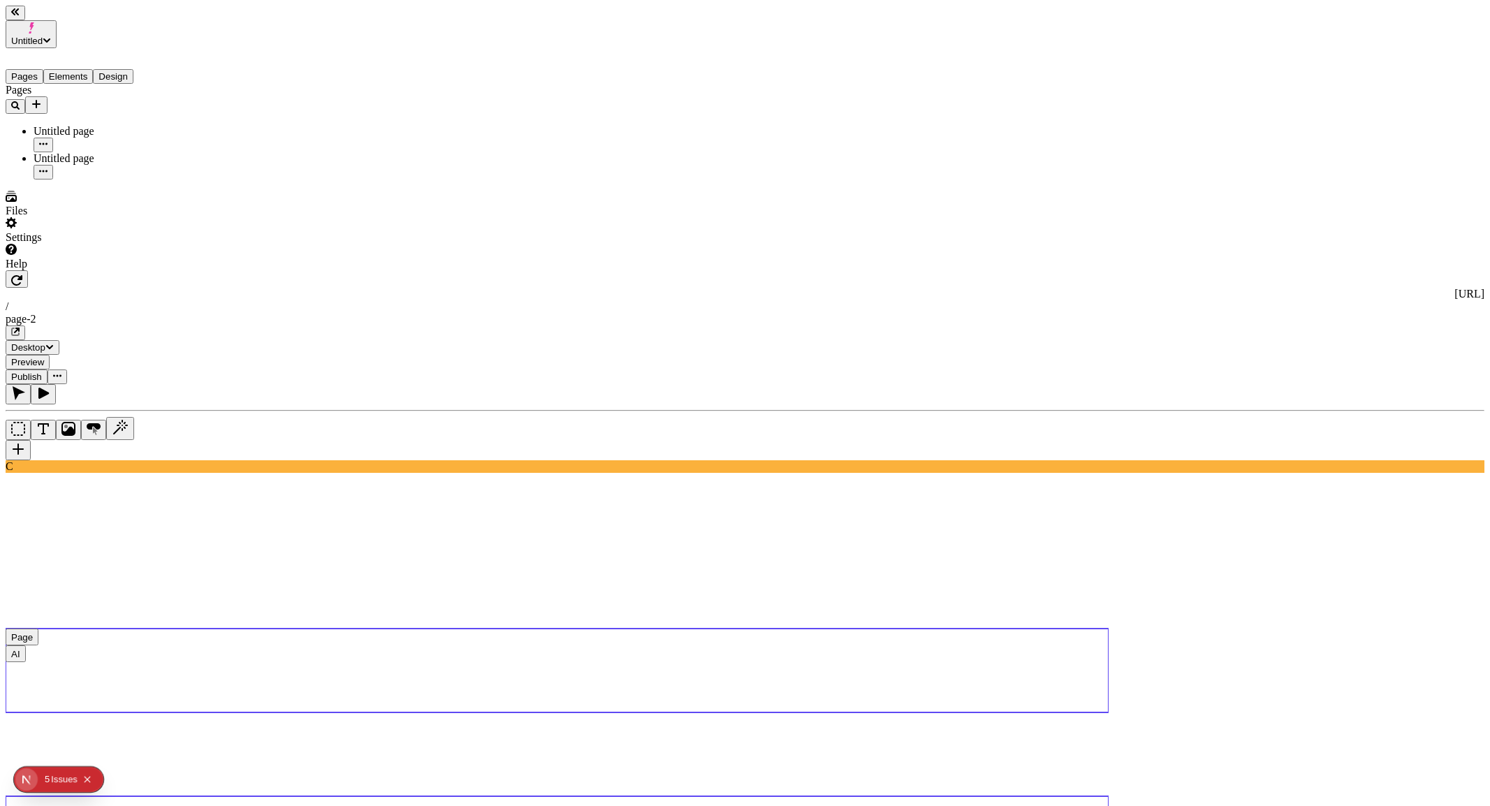
click at [1066, 629] on use at bounding box center [557, 671] width 1103 height 84
click at [1023, 712] on use at bounding box center [557, 754] width 1103 height 84
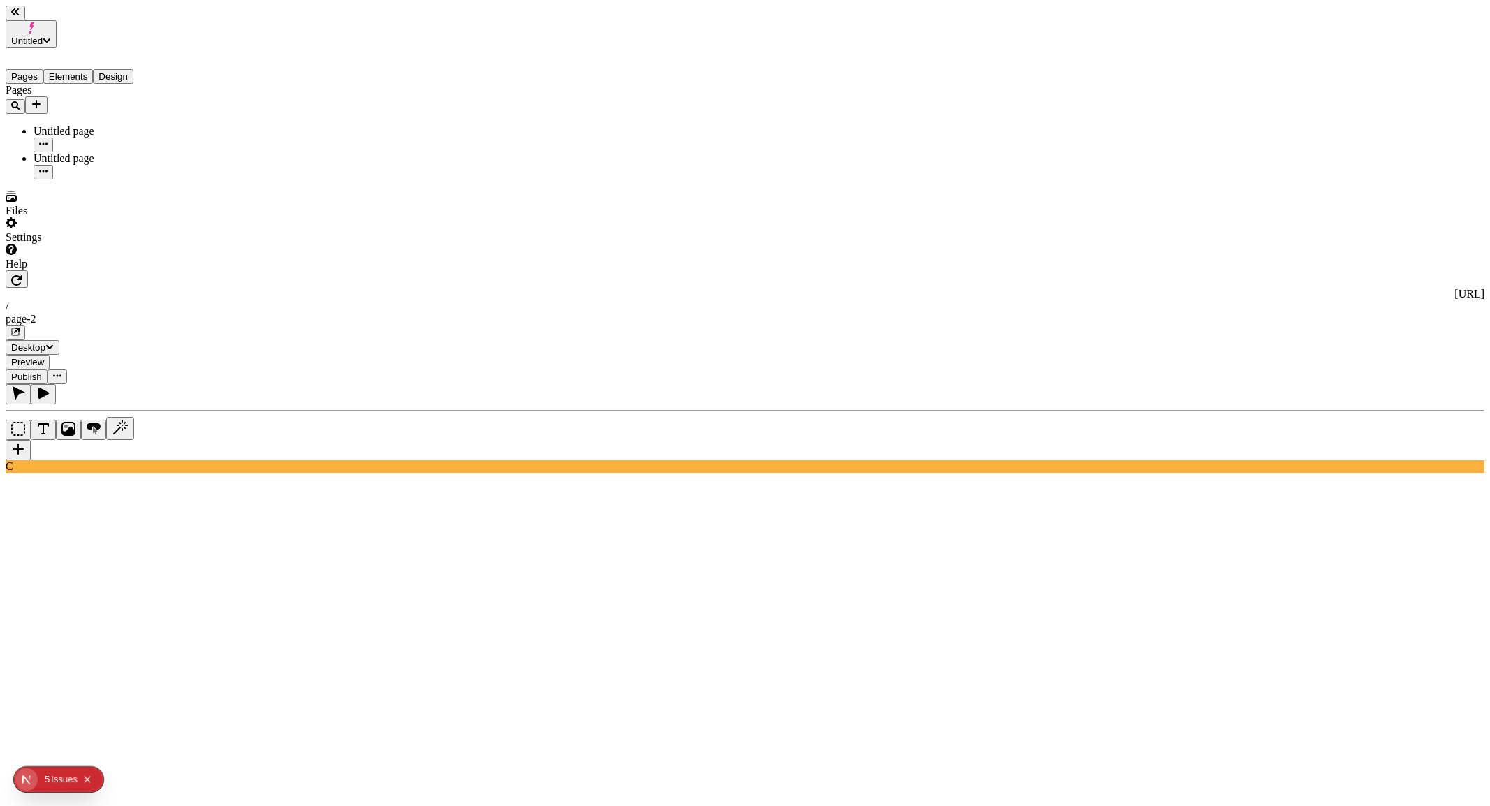
click at [68, 69] on button "Elements" at bounding box center [68, 76] width 50 height 15
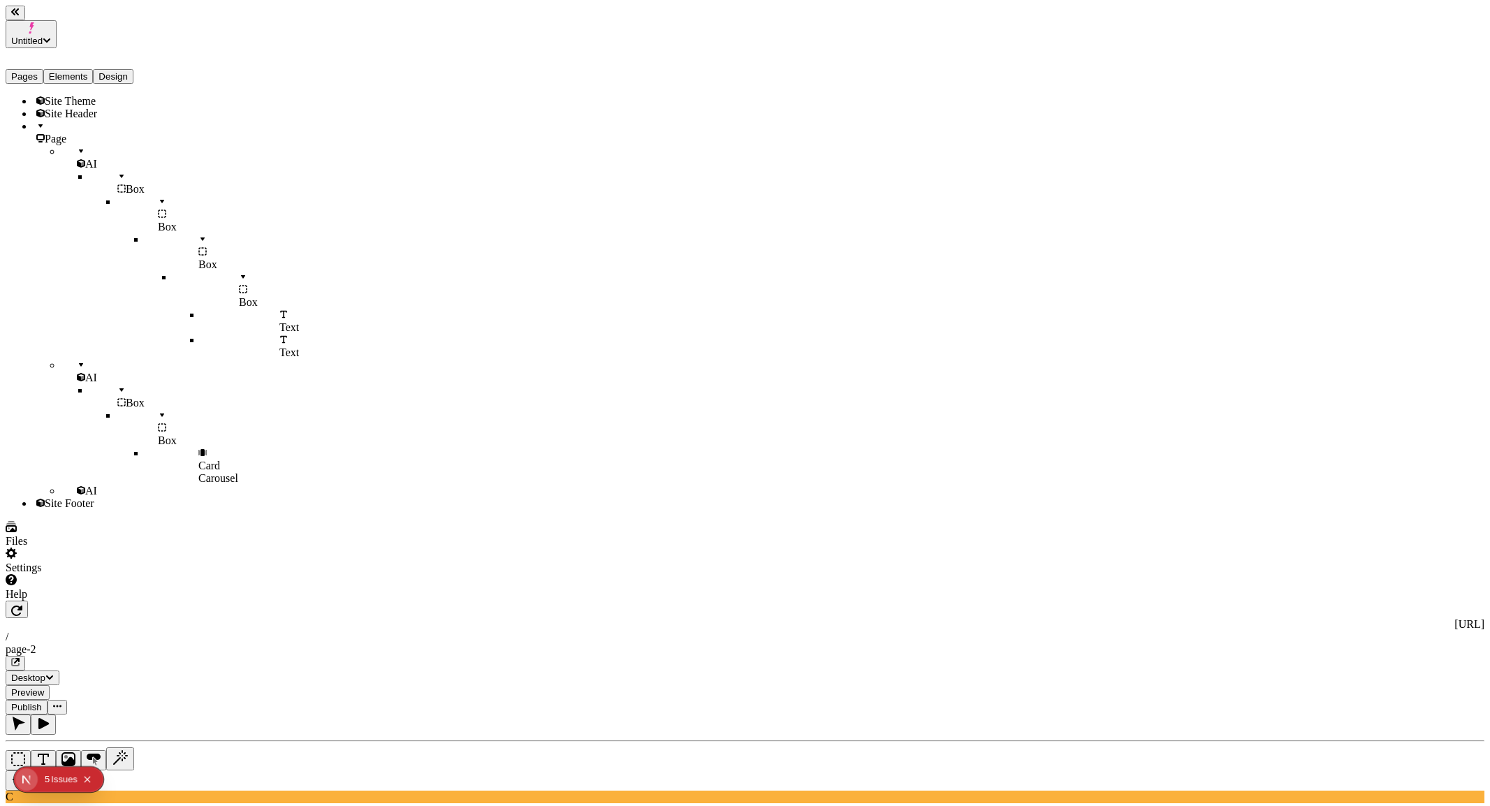
click at [198, 460] on span "Card Carousel" at bounding box center [218, 472] width 40 height 24
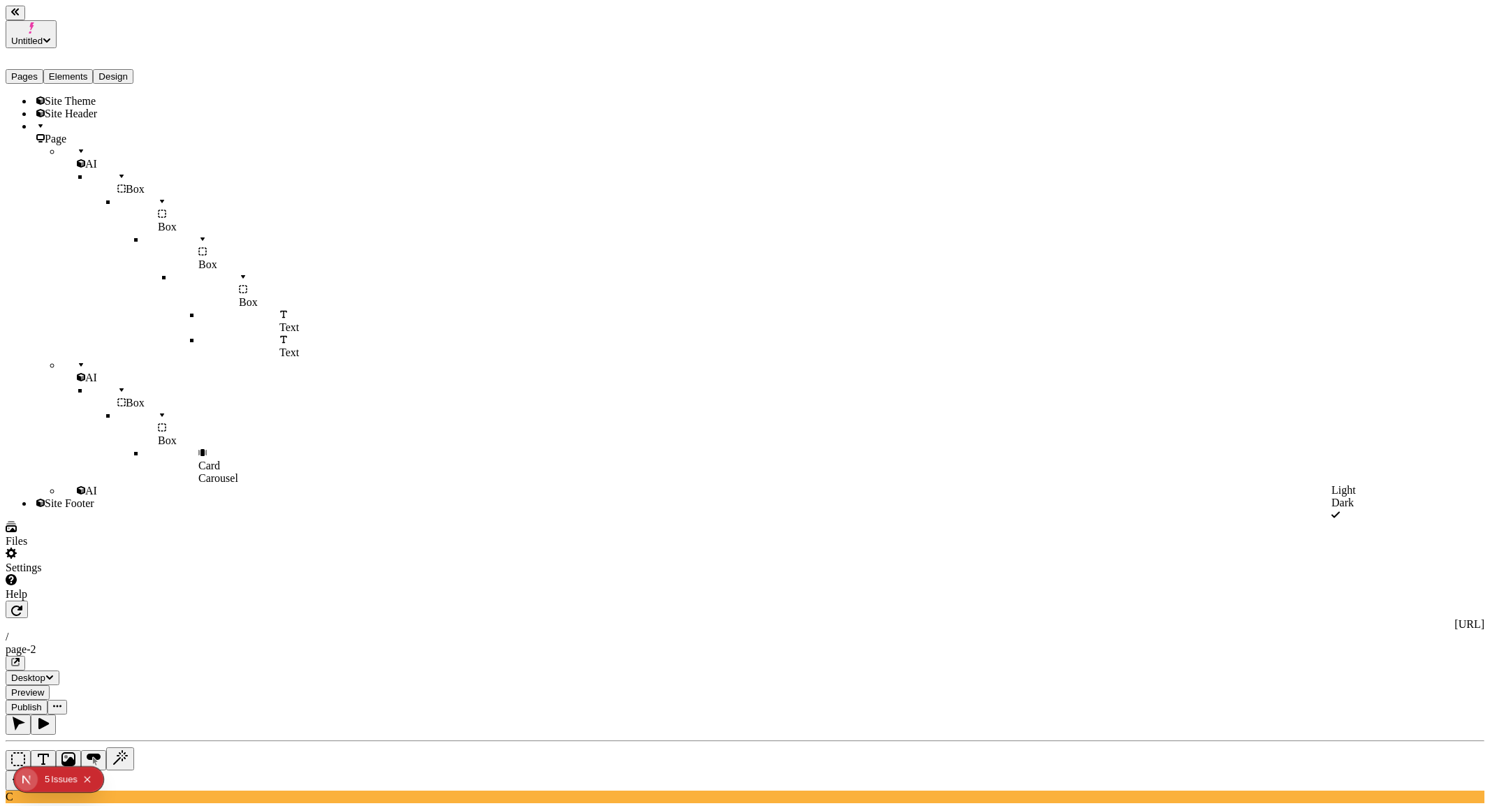
click at [1363, 497] on div "Light" at bounding box center [1406, 490] width 150 height 13
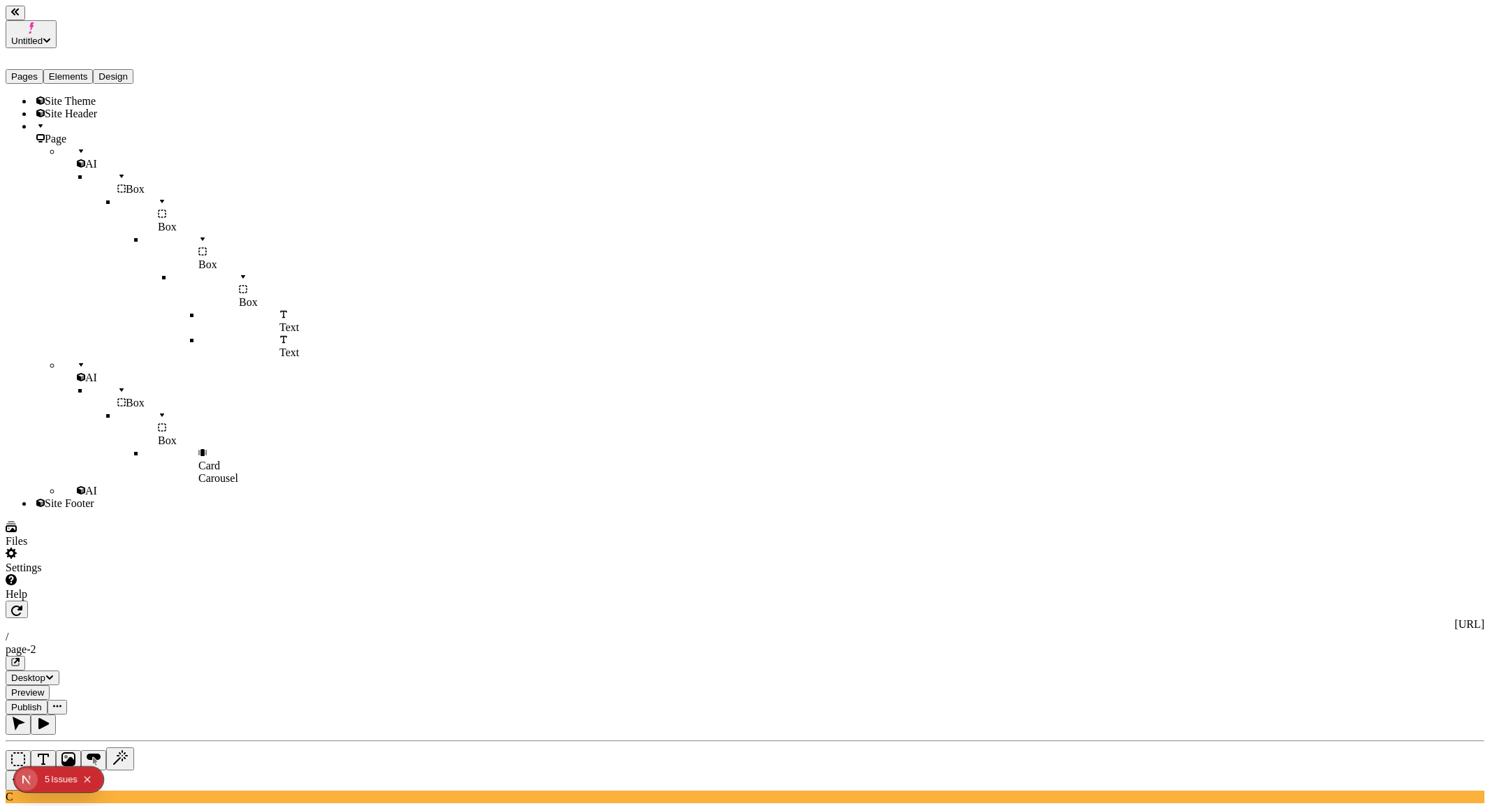
paste textarea "A box with a yellow background and centered purple text “Gear up for your next …"
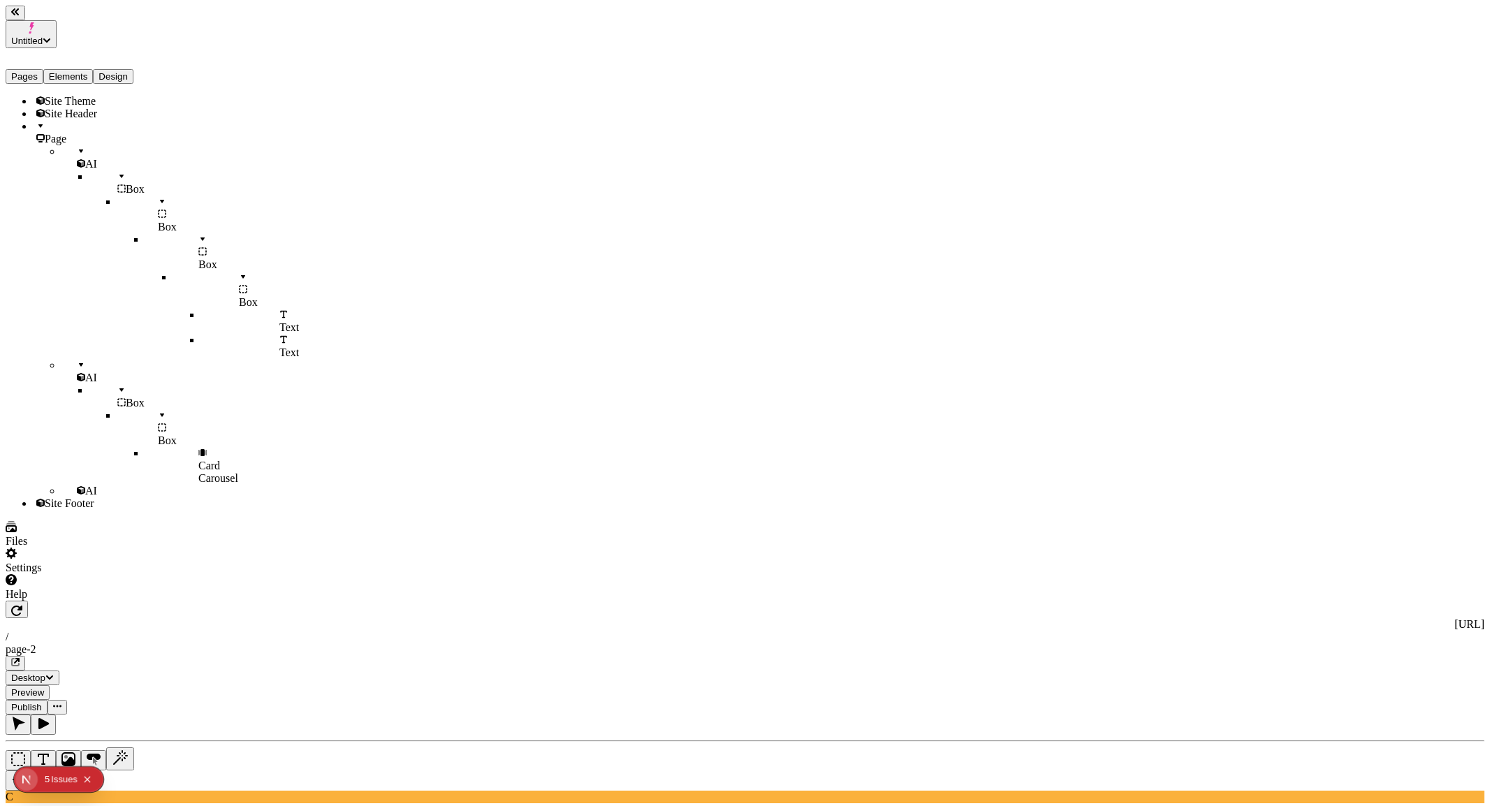
type textarea "A box with a yellow background and centered purple text “Gear up for your next …"
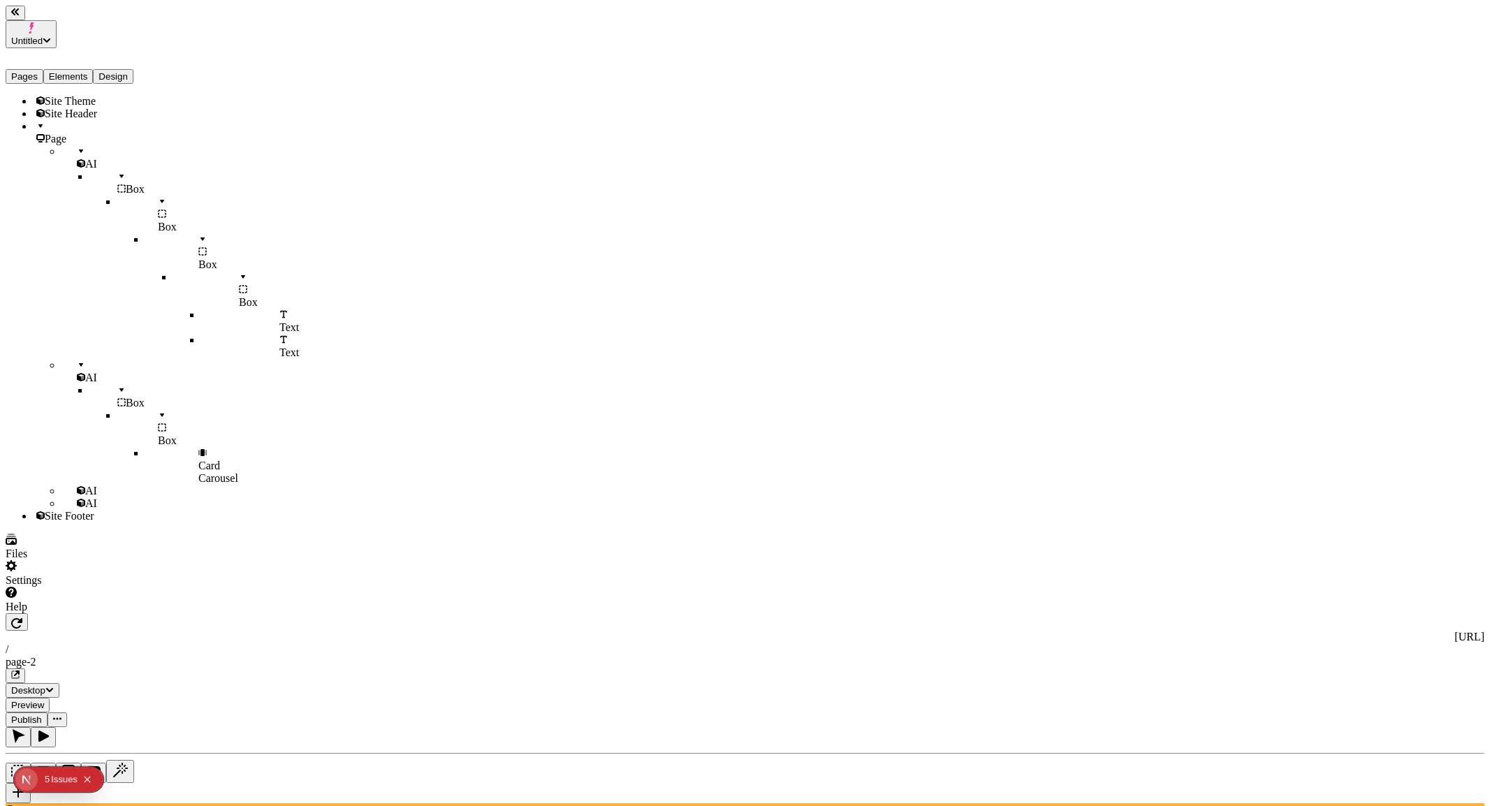
paste textarea "4 cards for my product lines (backpacks, climbing, etc)"
type textarea "4 cards for my product lines (backpacks, climbing, etc)"
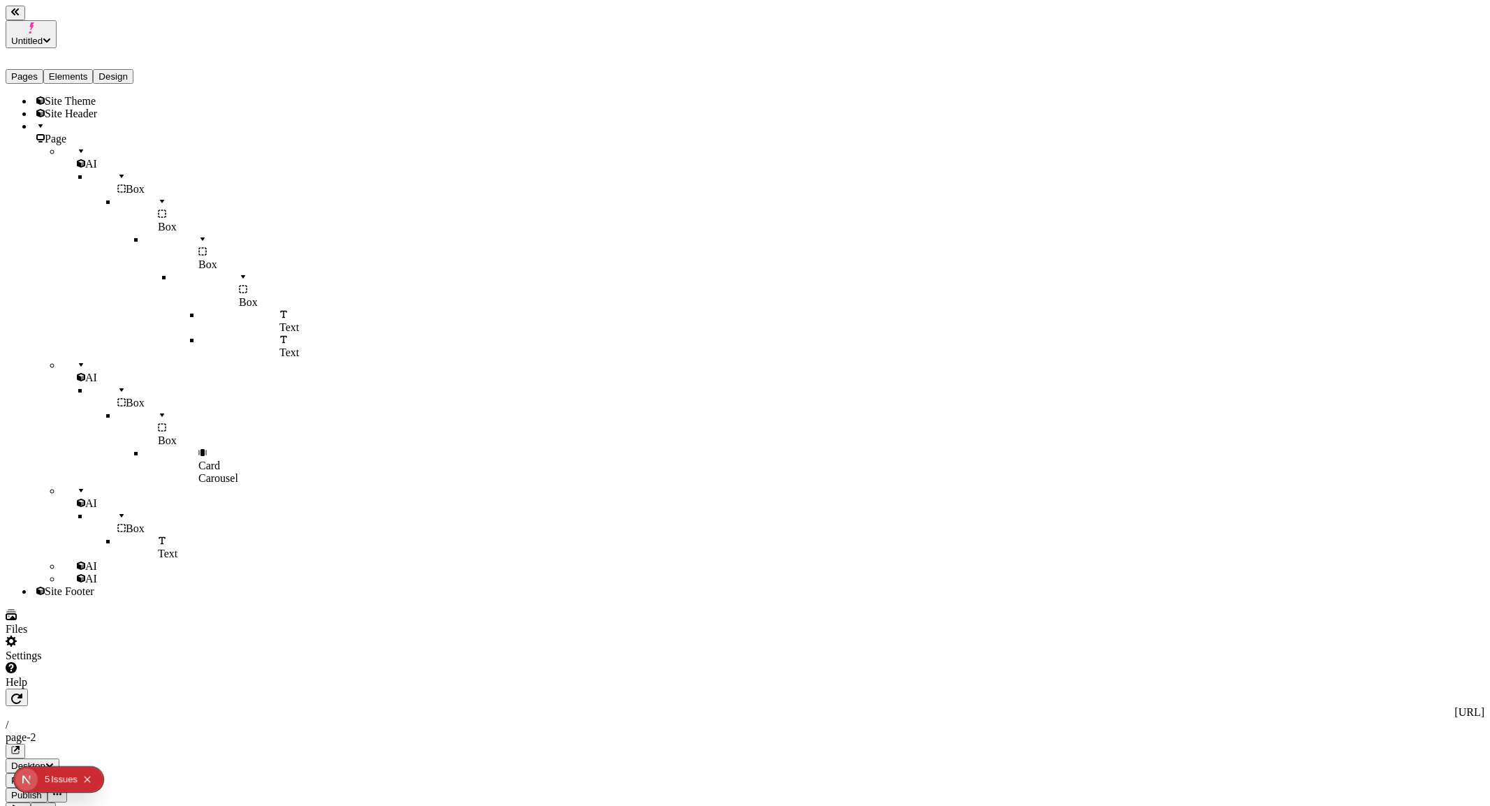
paste textarea "A footer box with a background image (trail), with a title “Become a member of …"
type textarea "A footer box with a background image (trail), with a title “Become a member of …"
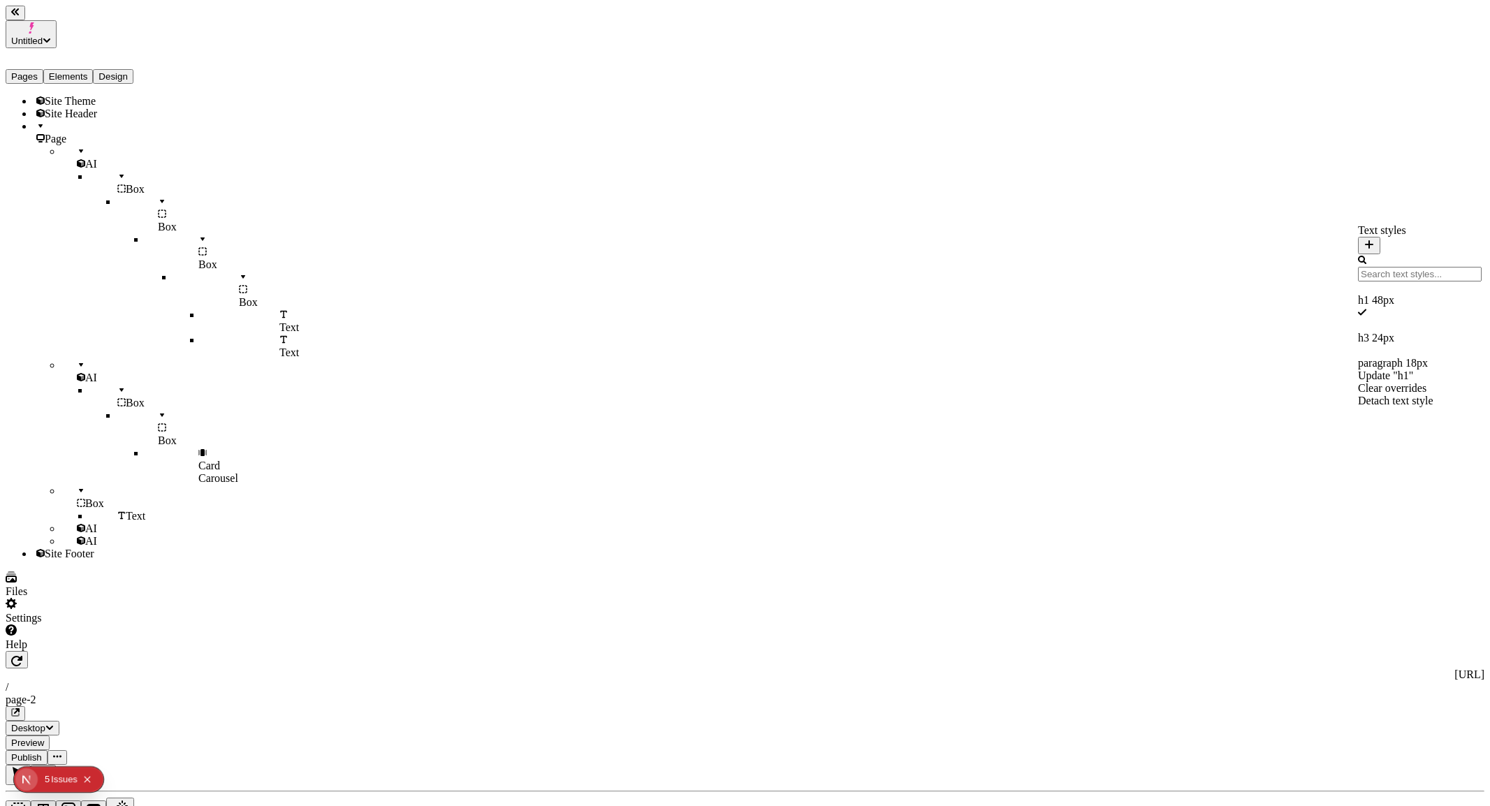
click at [1372, 332] on span "24 px" at bounding box center [1383, 338] width 22 height 12
type input "24"
type input "1.5"
type input "0"
click at [1372, 294] on span "48 px" at bounding box center [1383, 300] width 22 height 12
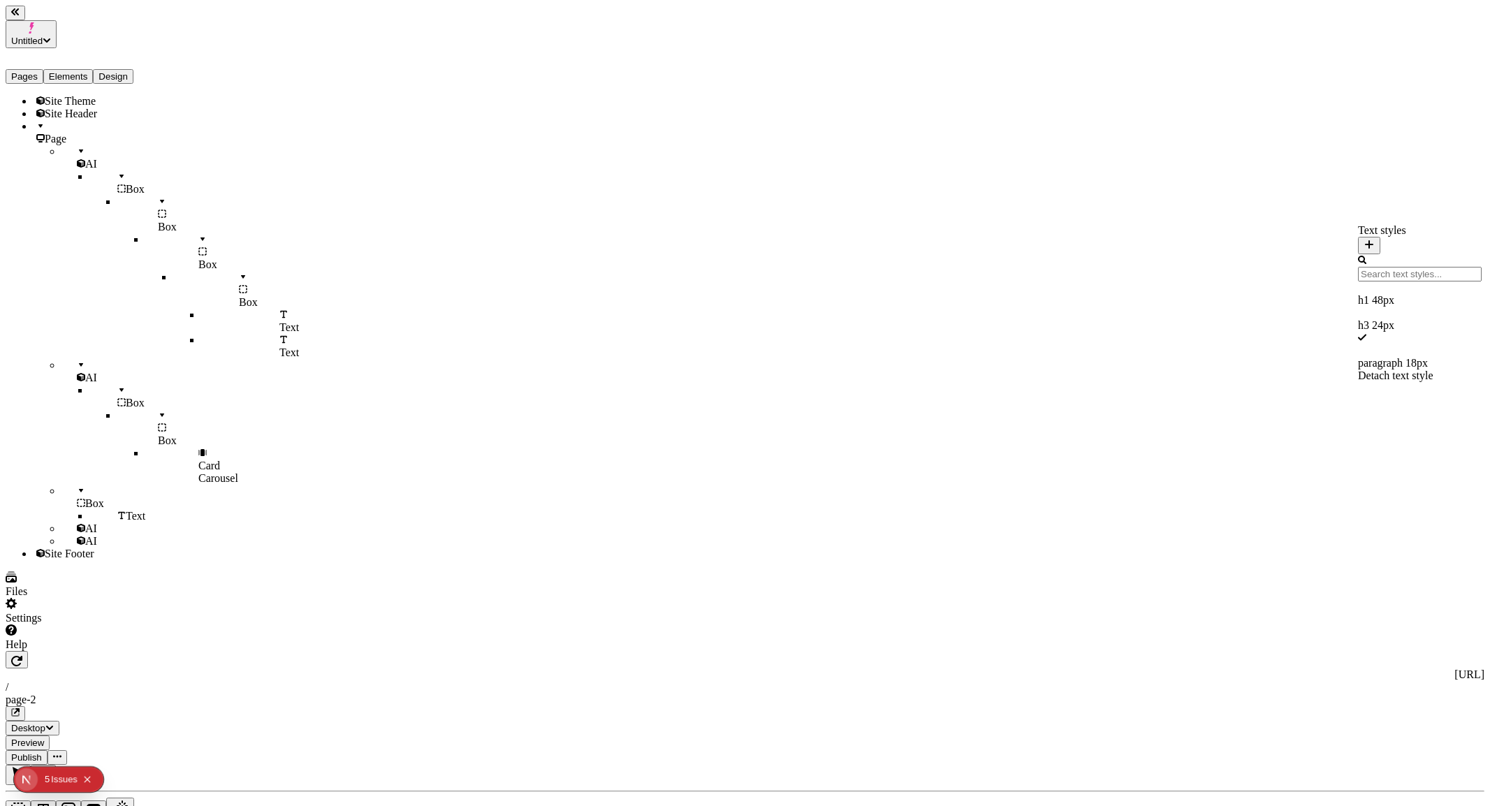
type input "48"
type input "1.4"
type input "-0.1"
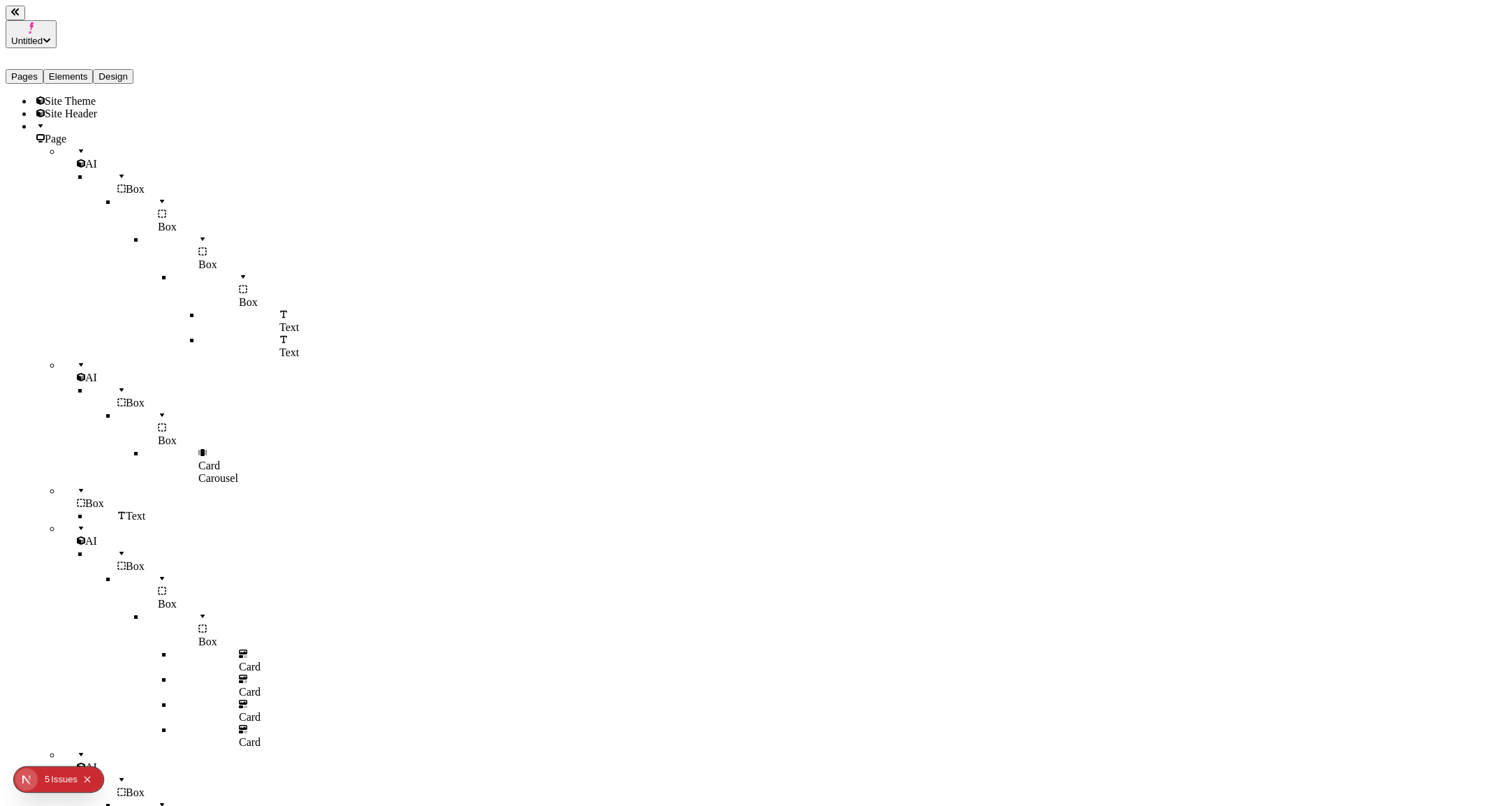
click at [1373, 330] on div "Secondary" at bounding box center [1406, 331] width 150 height 13
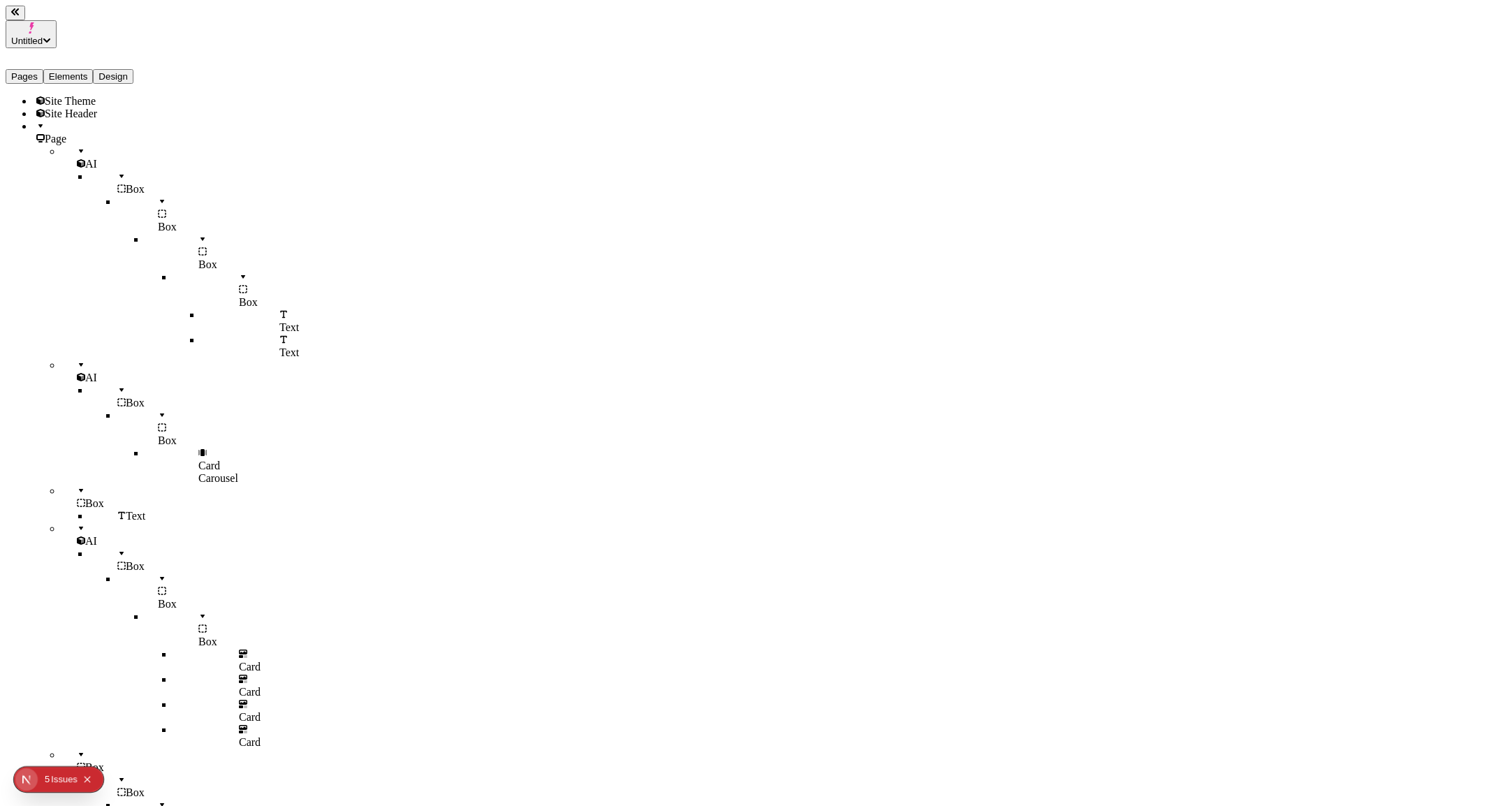
click at [1375, 350] on div "Tertiary" at bounding box center [1406, 343] width 150 height 13
click at [1375, 362] on div "Ghost" at bounding box center [1406, 356] width 150 height 13
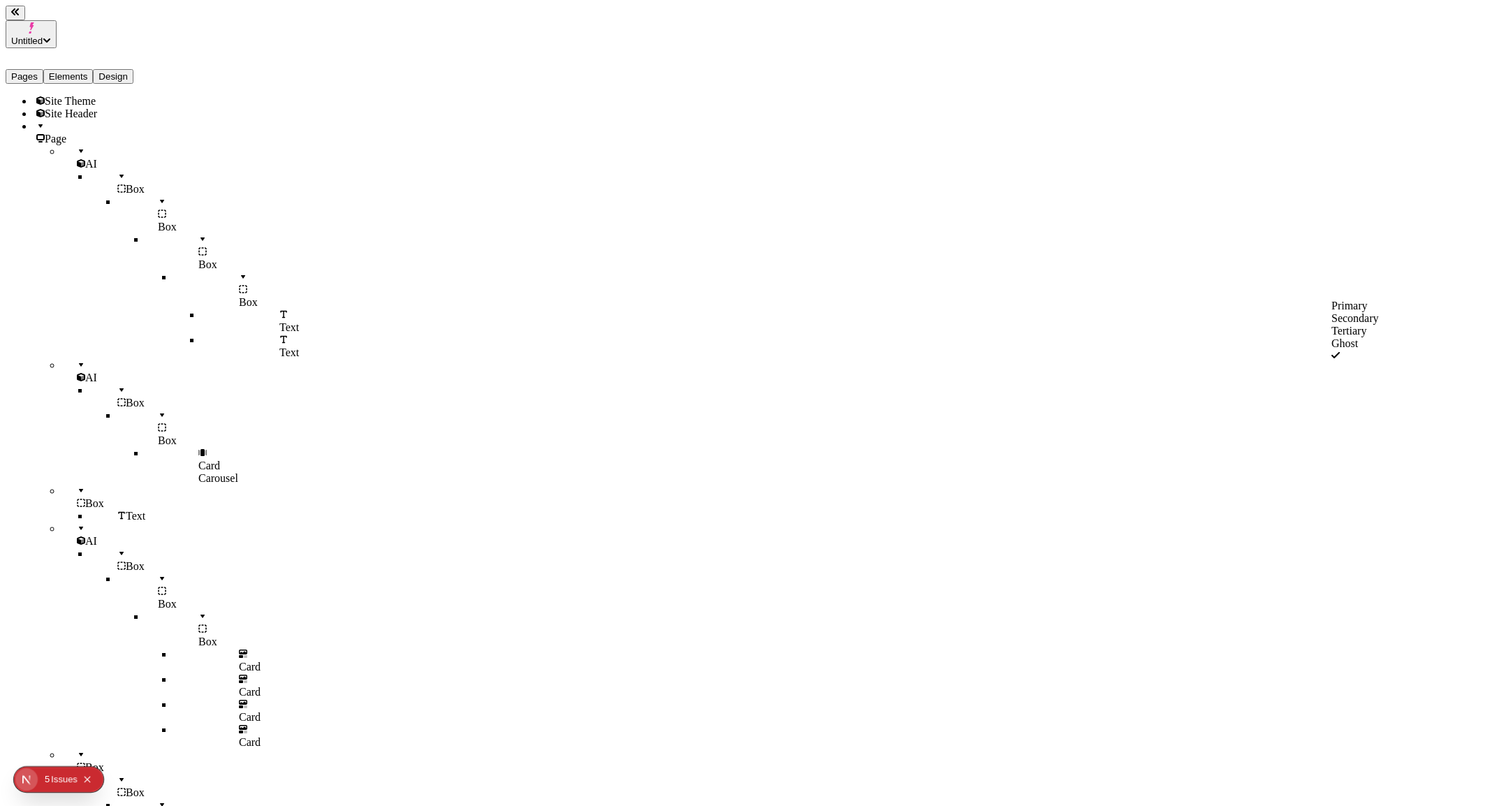
click at [1374, 312] on div "Primary" at bounding box center [1406, 306] width 150 height 13
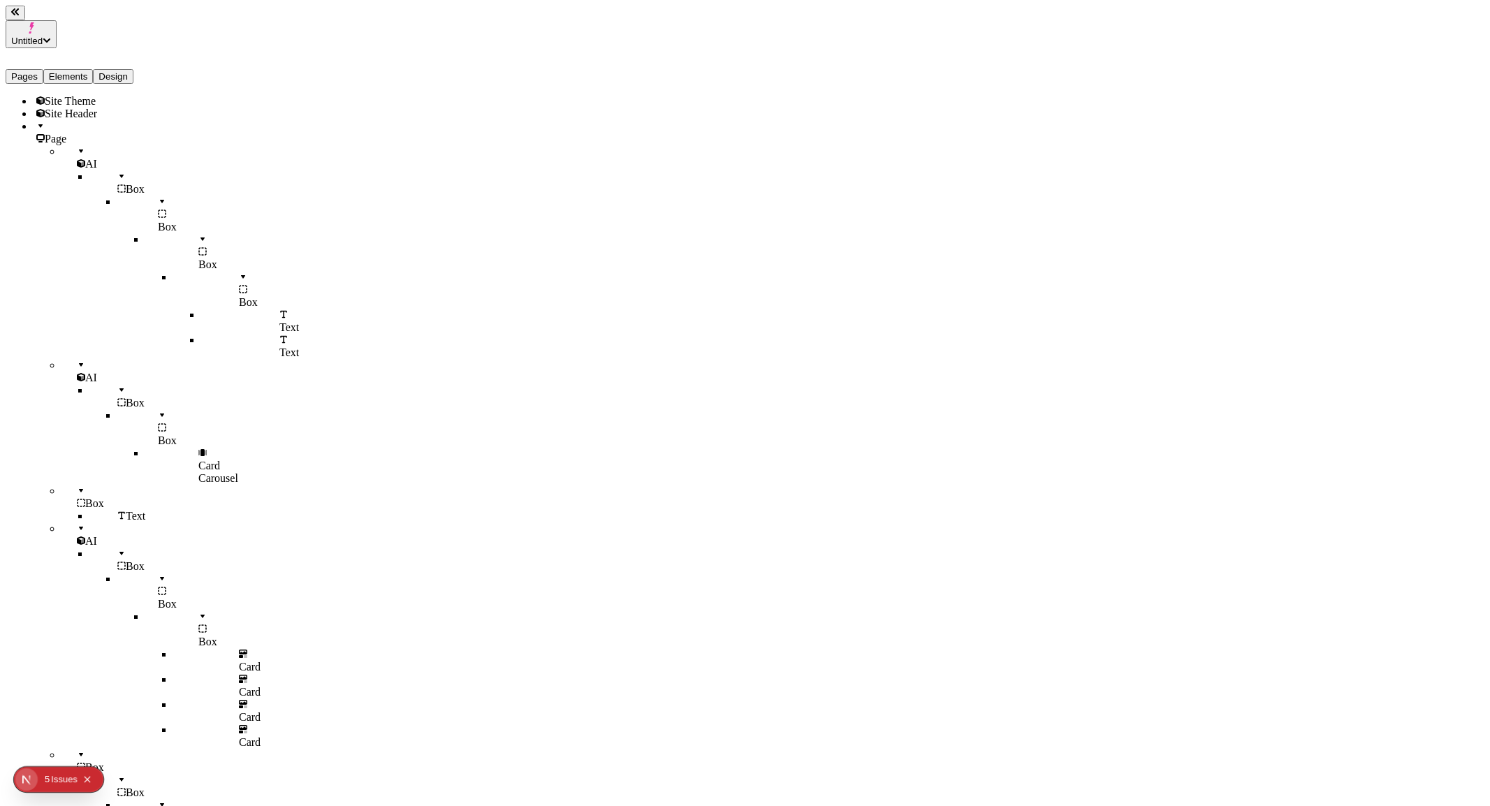
click at [133, 770] on span "Copy diagnostics" at bounding box center [94, 776] width 78 height 12
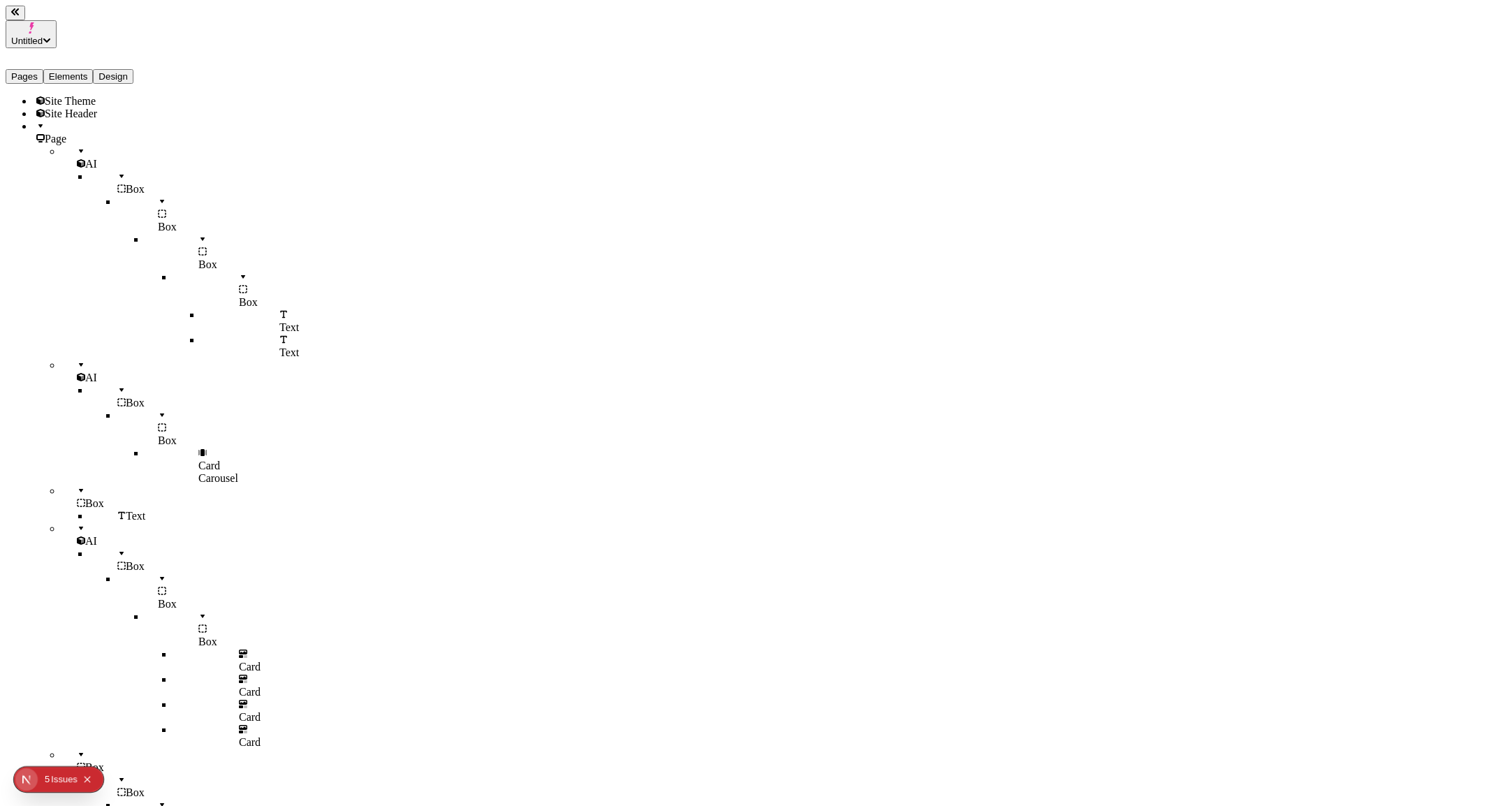
type textarea "make the video background full width"
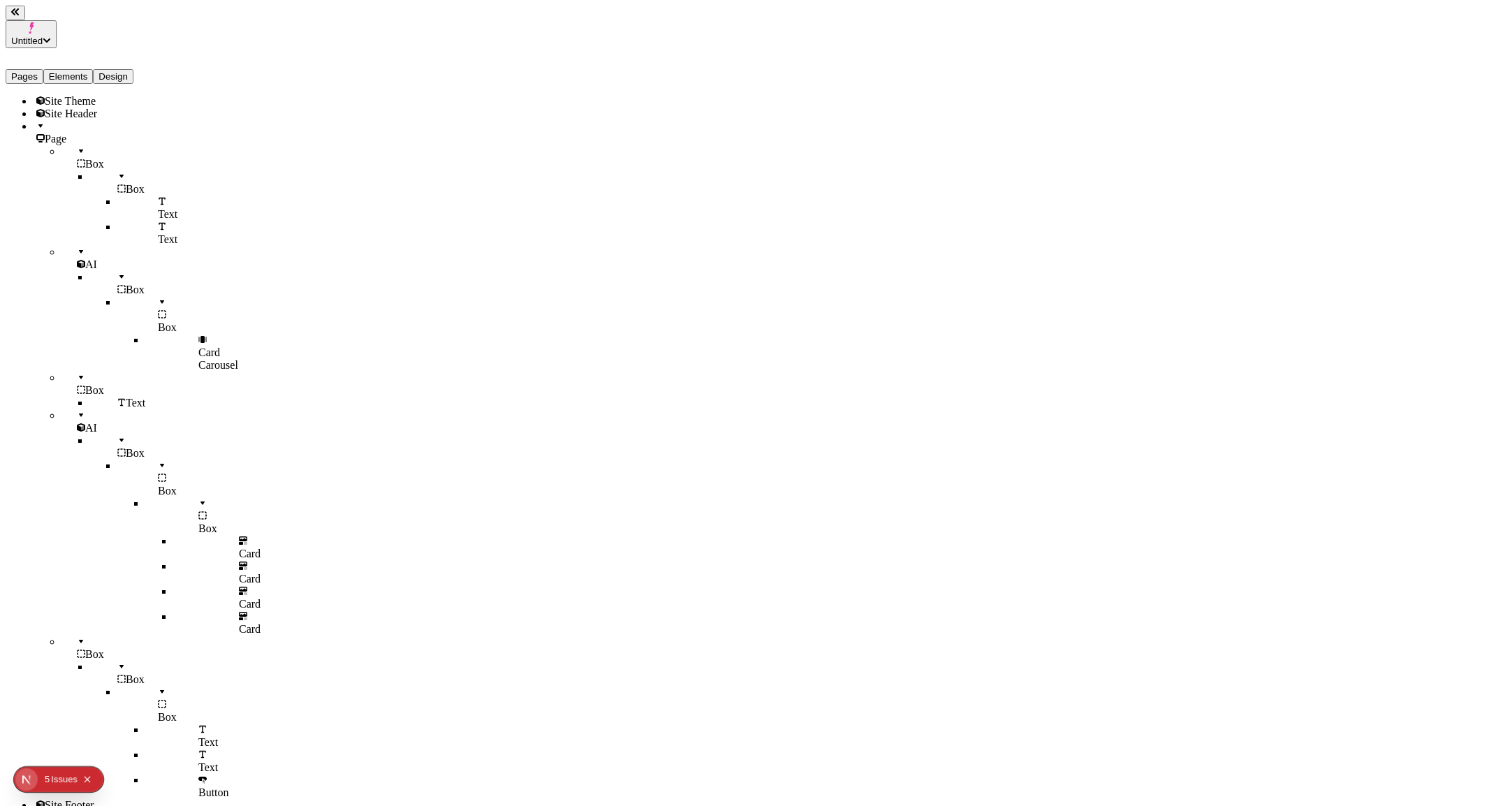
drag, startPoint x: 1438, startPoint y: 769, endPoint x: 1412, endPoint y: 759, distance: 27.9
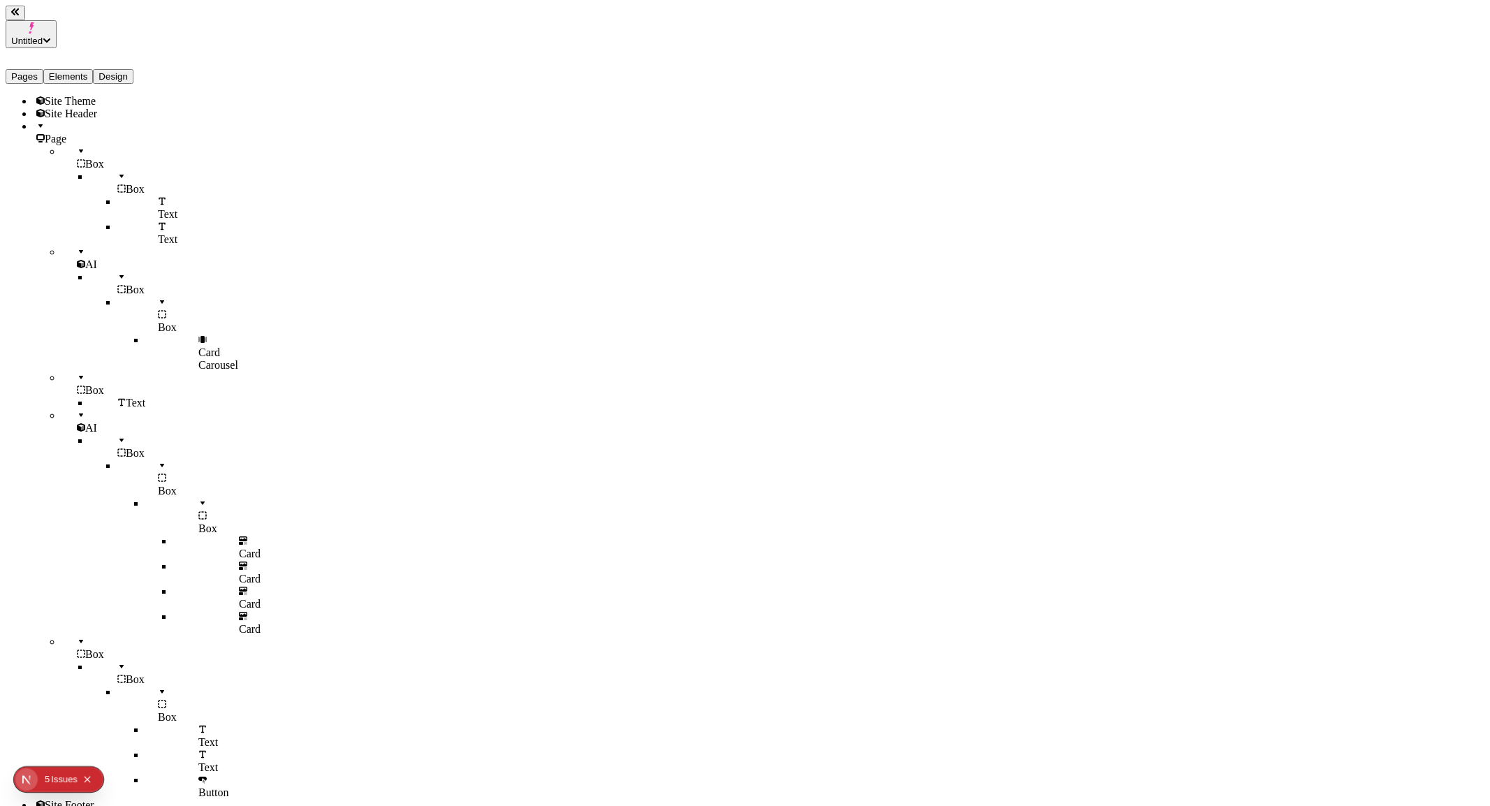
type textarea "- remove the gap - make the card container full width - make text be inside of …"
click at [198, 522] on span "Box" at bounding box center [207, 528] width 19 height 12
click at [173, 535] on div "Card" at bounding box center [206, 547] width 66 height 25
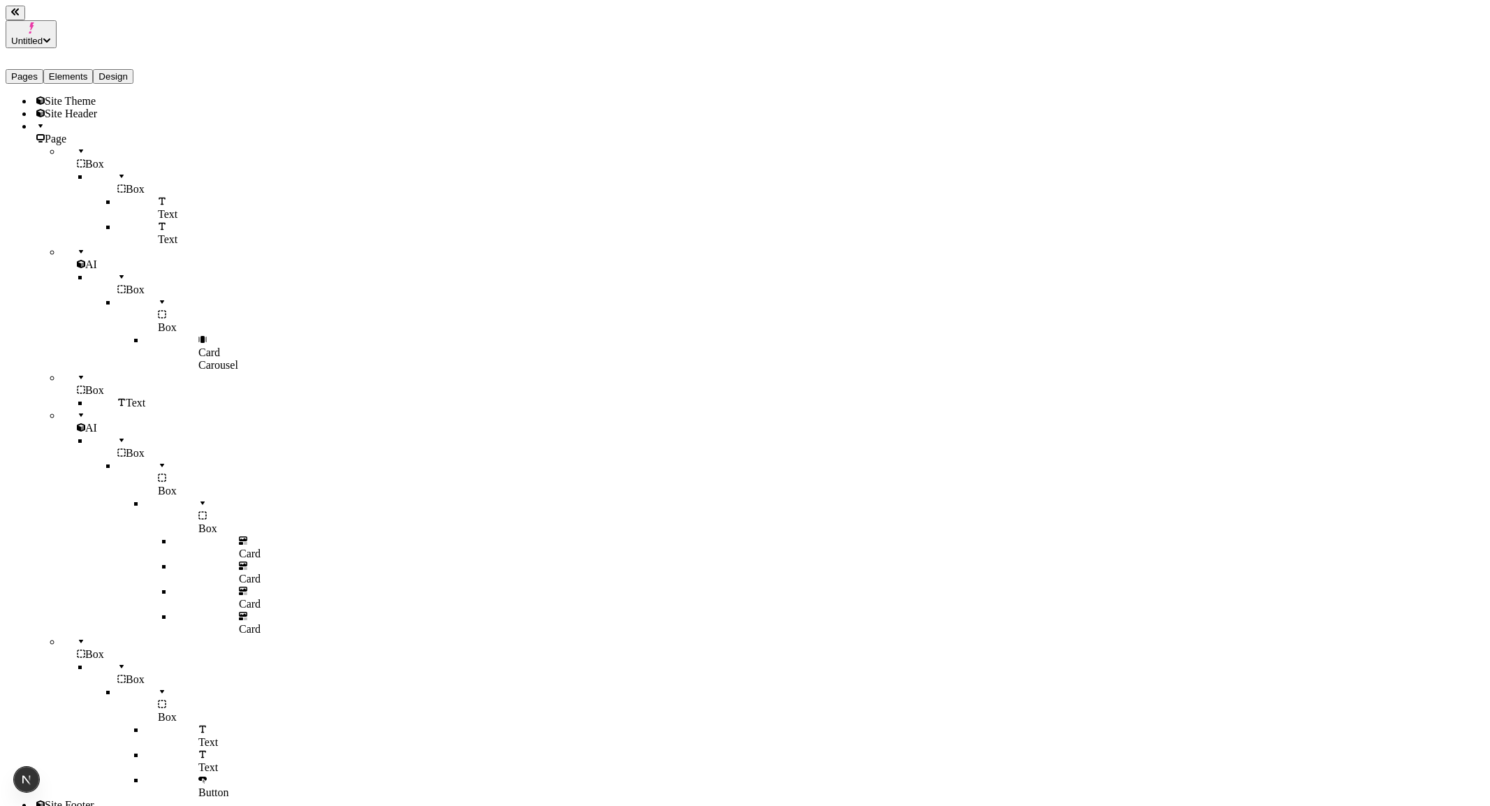
click at [173, 560] on div "Card" at bounding box center [206, 572] width 66 height 25
click at [173, 535] on div "Card" at bounding box center [206, 547] width 66 height 25
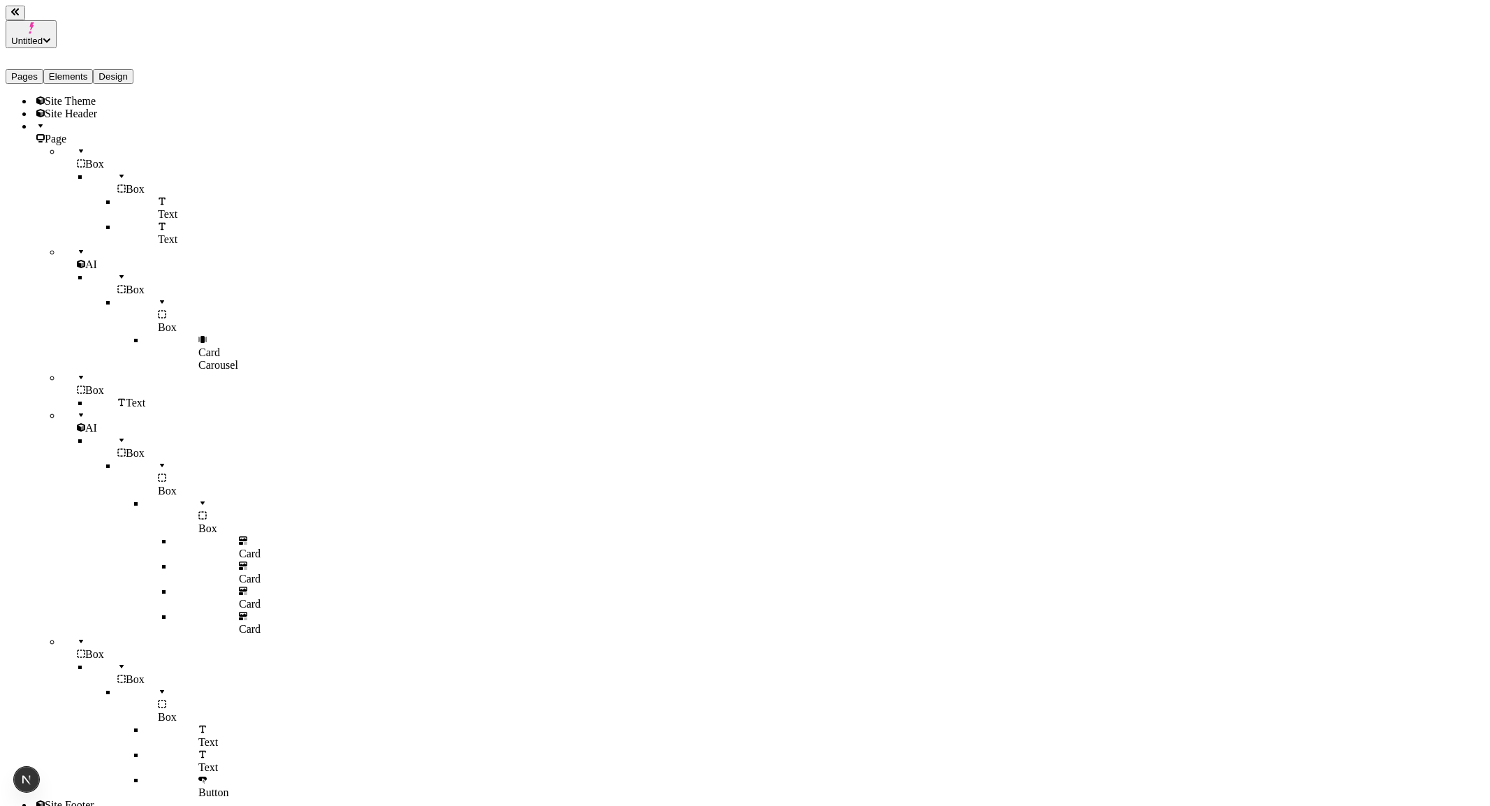
click at [239, 562] on icon at bounding box center [243, 564] width 8 height 5
click at [173, 585] on div "Card" at bounding box center [206, 597] width 66 height 25
click at [145, 497] on div "Box" at bounding box center [171, 516] width 53 height 38
click at [81, 409] on div "AI" at bounding box center [117, 421] width 112 height 25
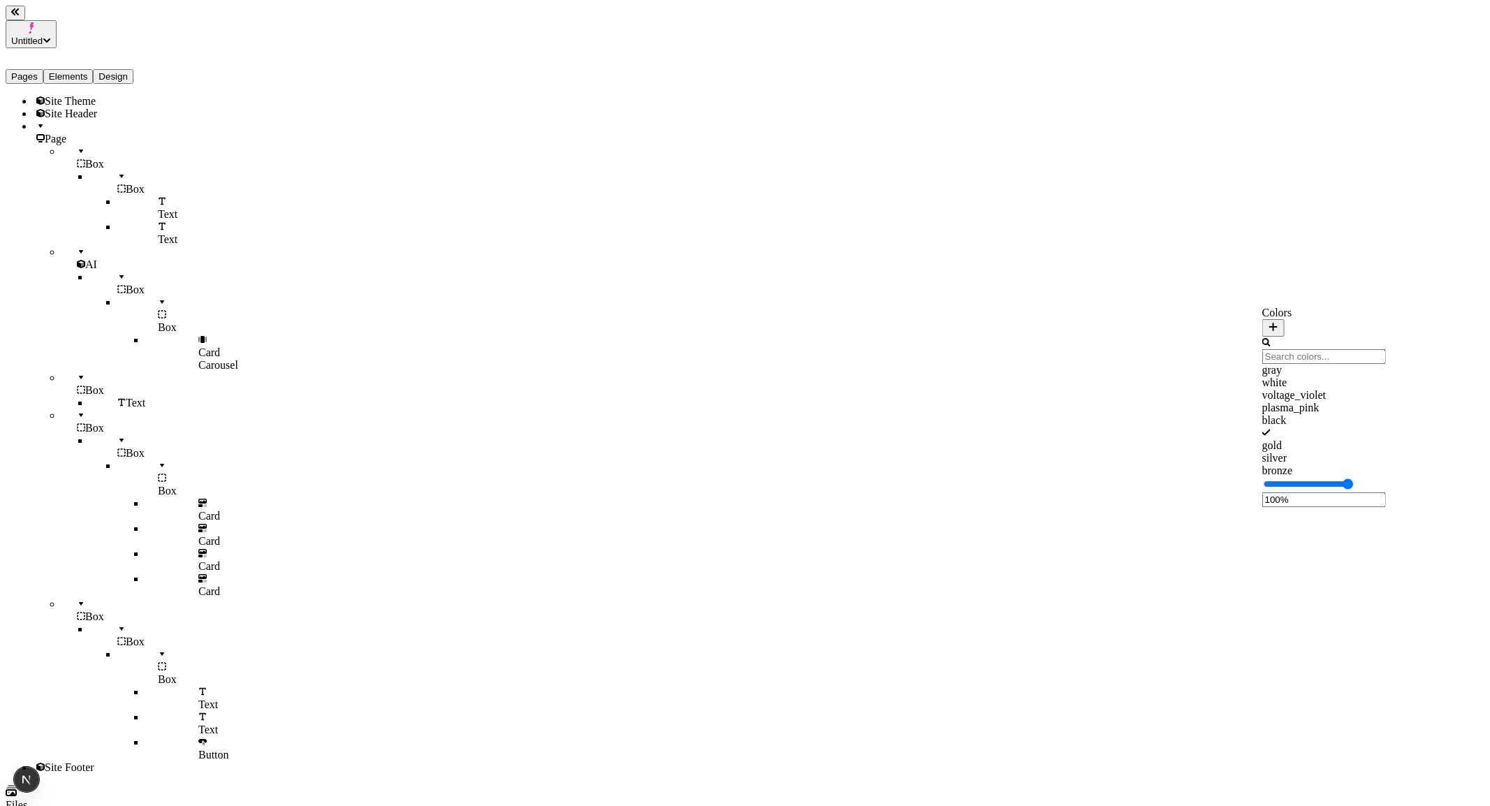
click at [1320, 402] on div "voltage_violet" at bounding box center [1324, 395] width 124 height 13
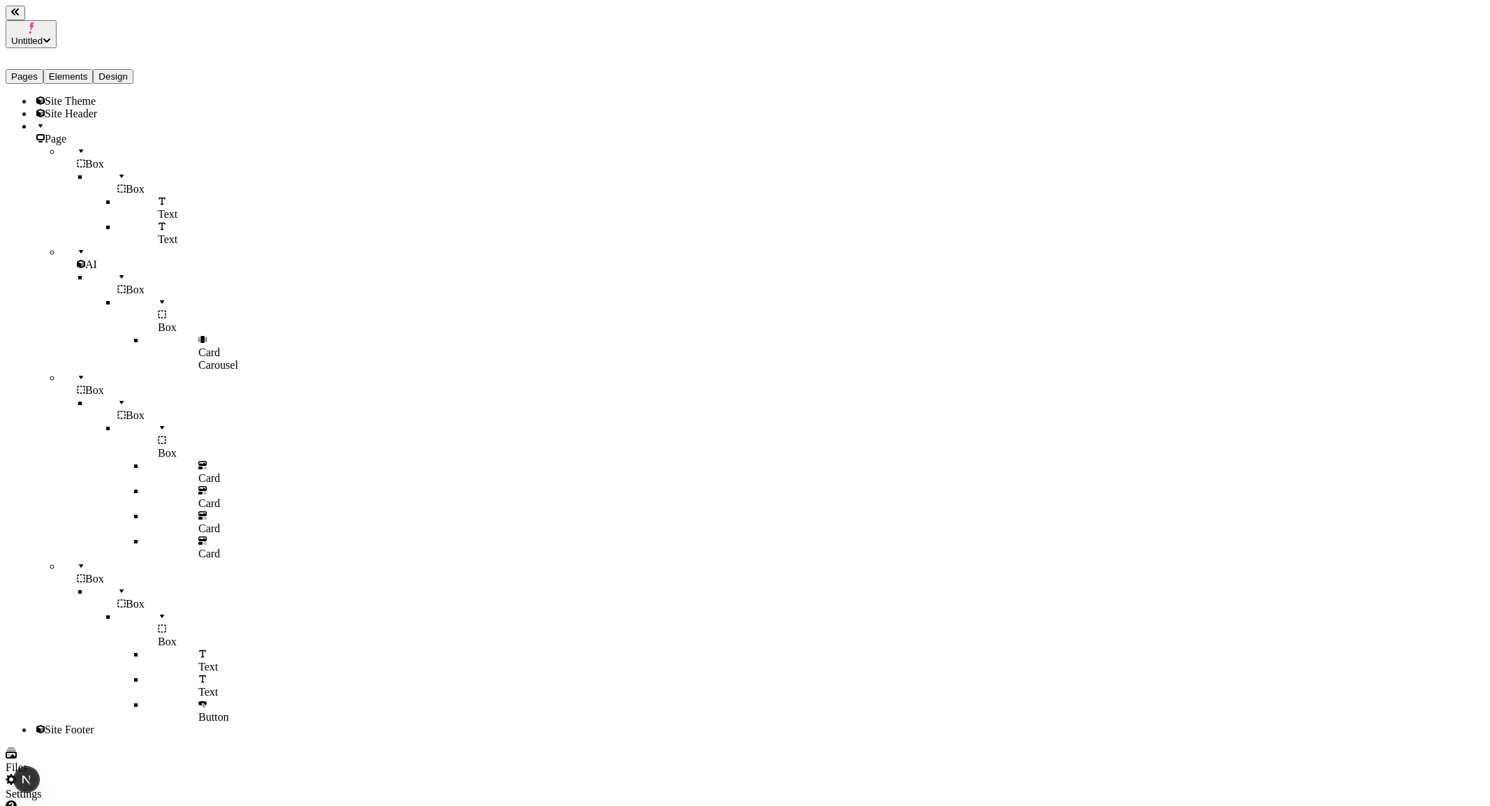
type textarea "a box with a yellow background and violet centered text"
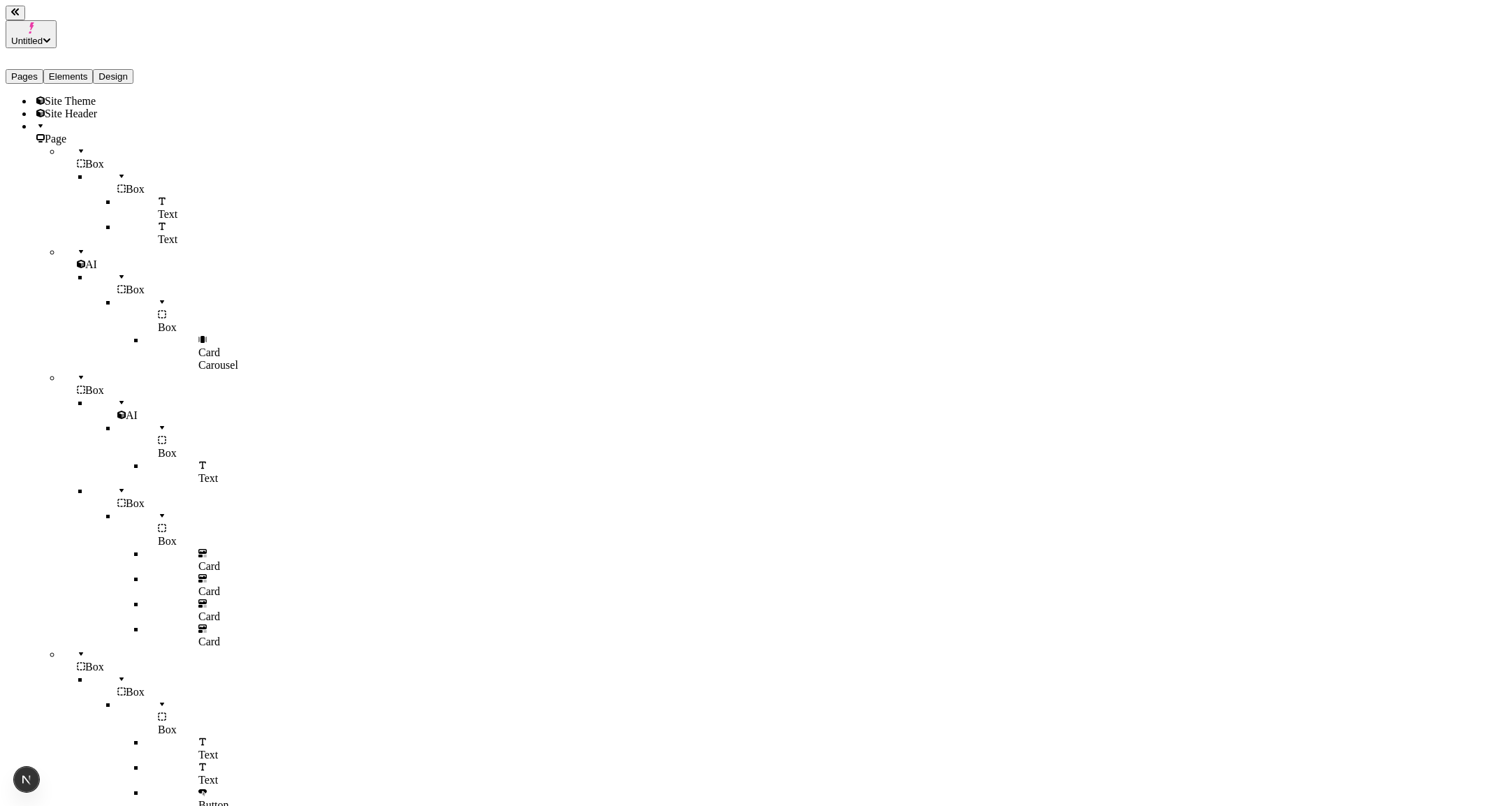
click at [1081, 200] on span "640px" at bounding box center [1067, 206] width 28 height 12
click at [1127, 44] on div "Desktop >1281px 1" at bounding box center [1111, 49] width 168 height 39
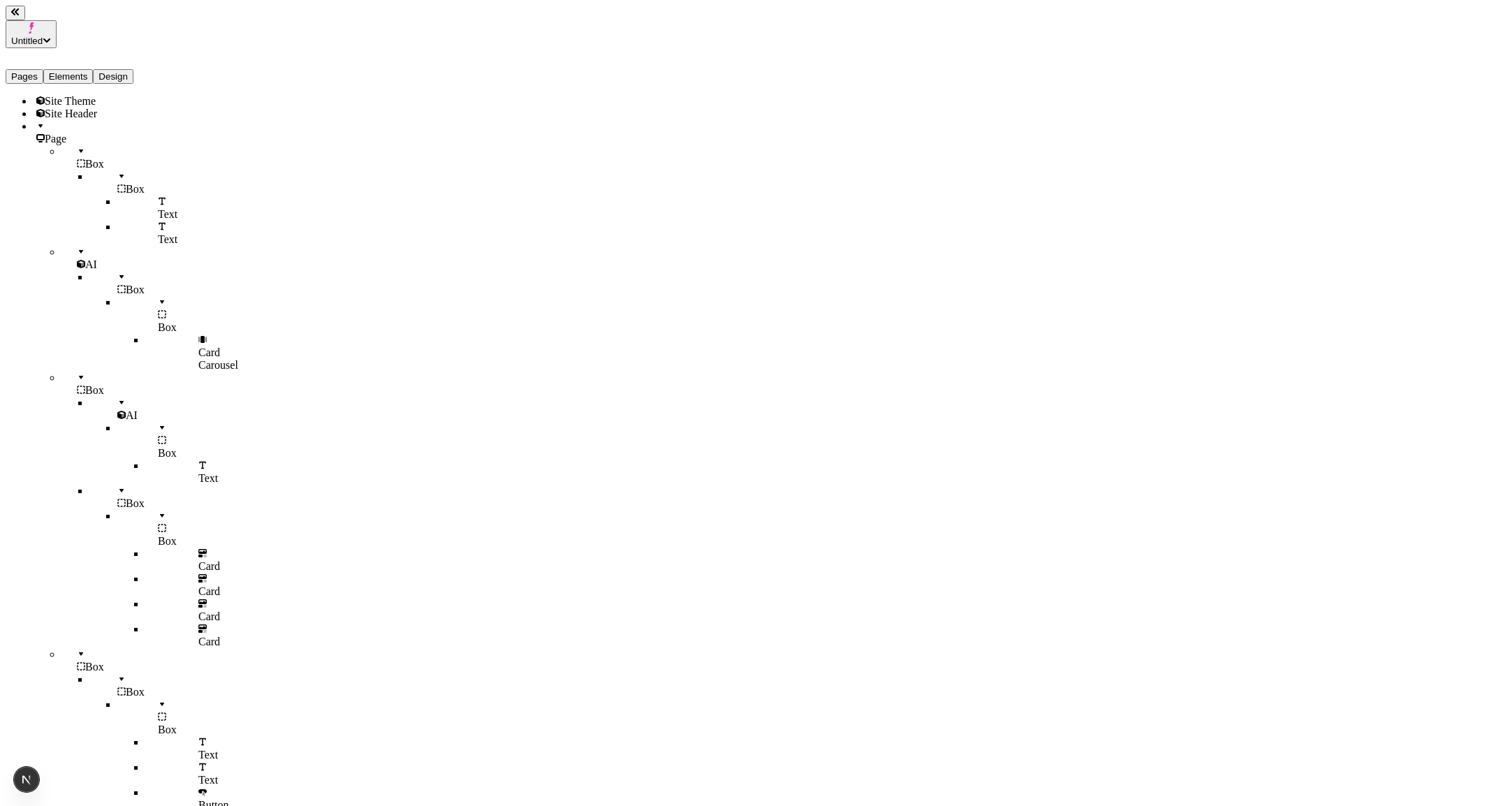
type textarea "the text should be centered"
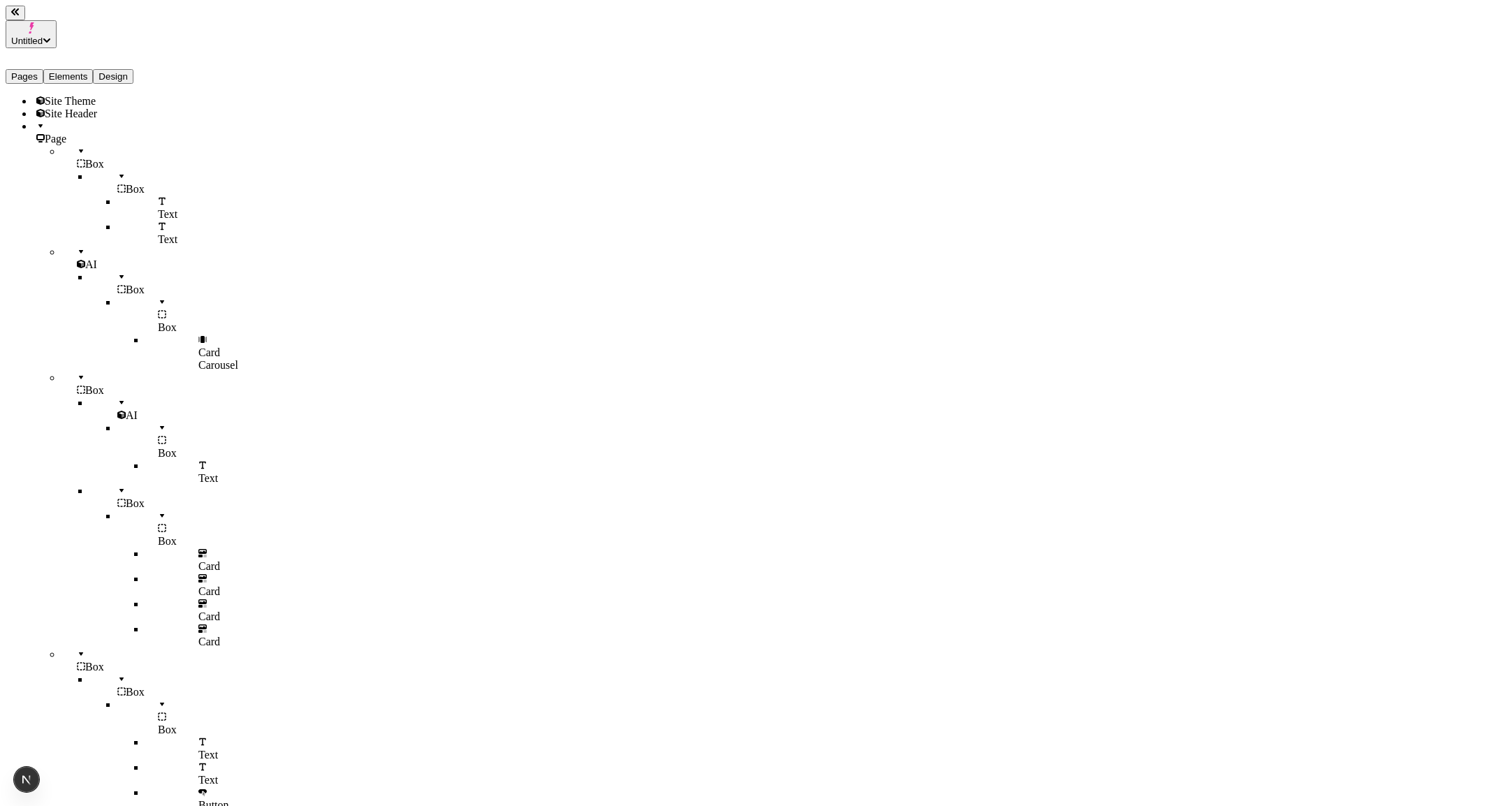
paste textarea "efowiejwoifjfwox"
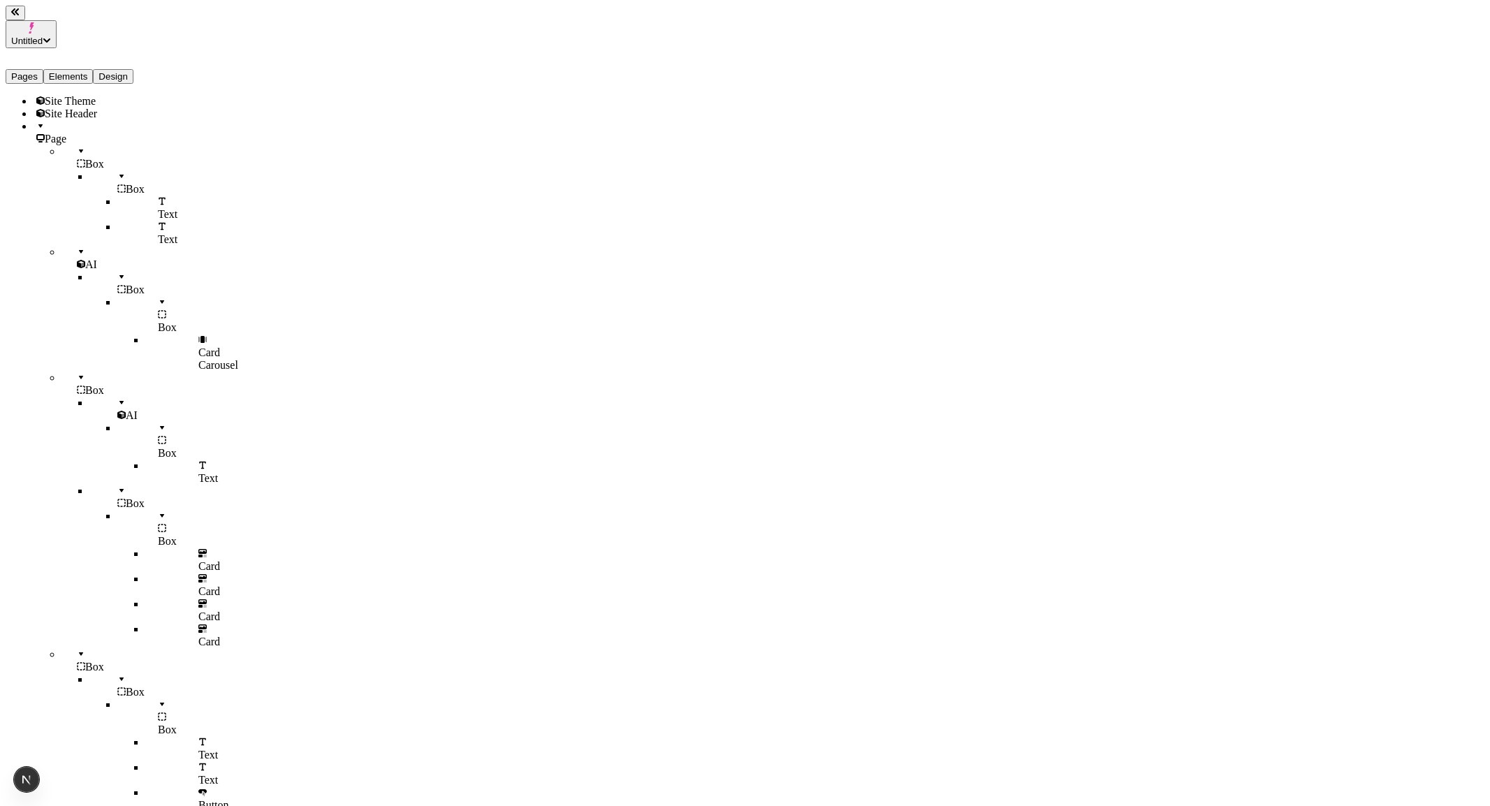
paste textarea "efowiejwoifjfwox"
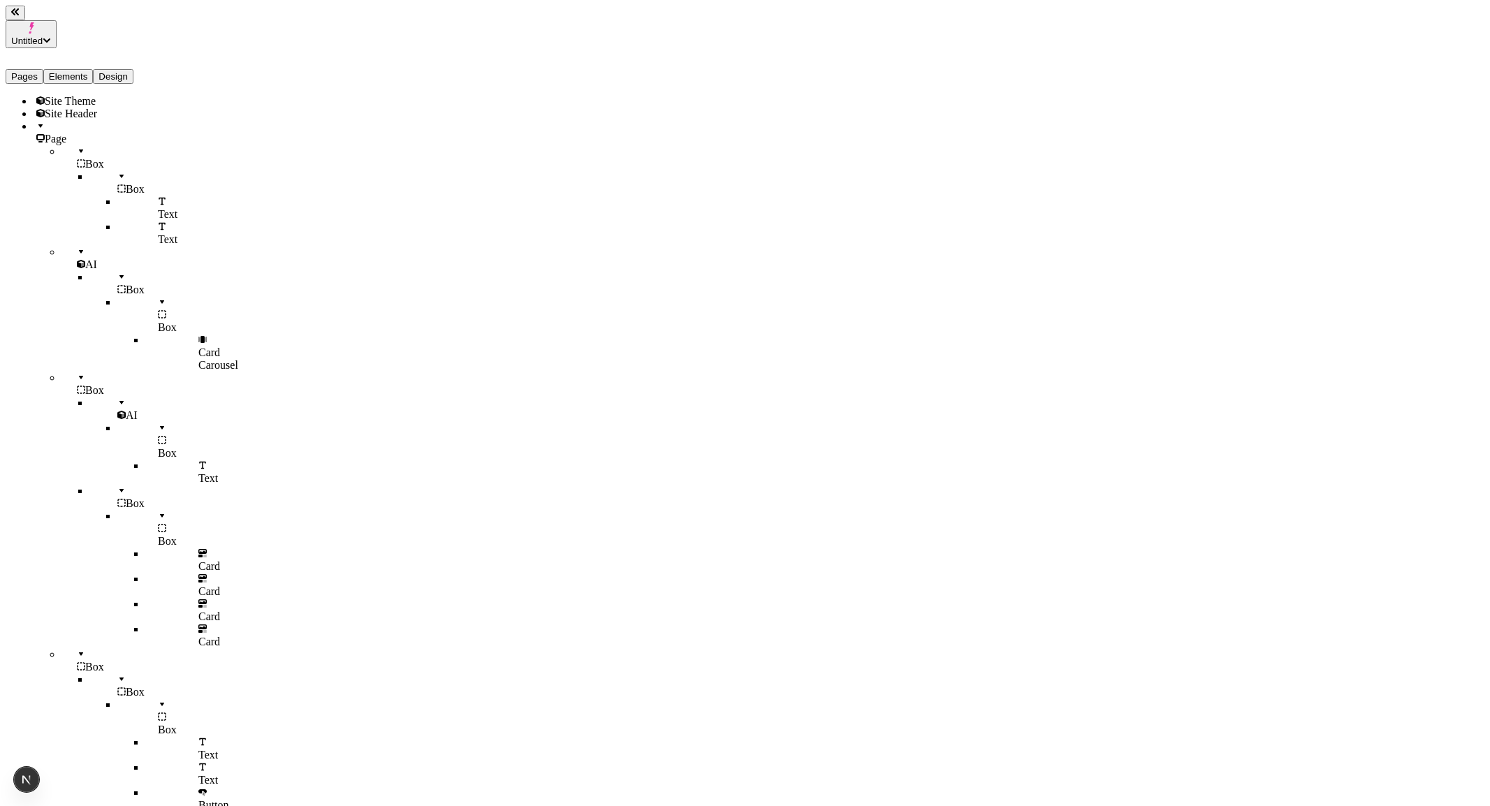
type textarea "a bu"
type textarea "(do nothing)"
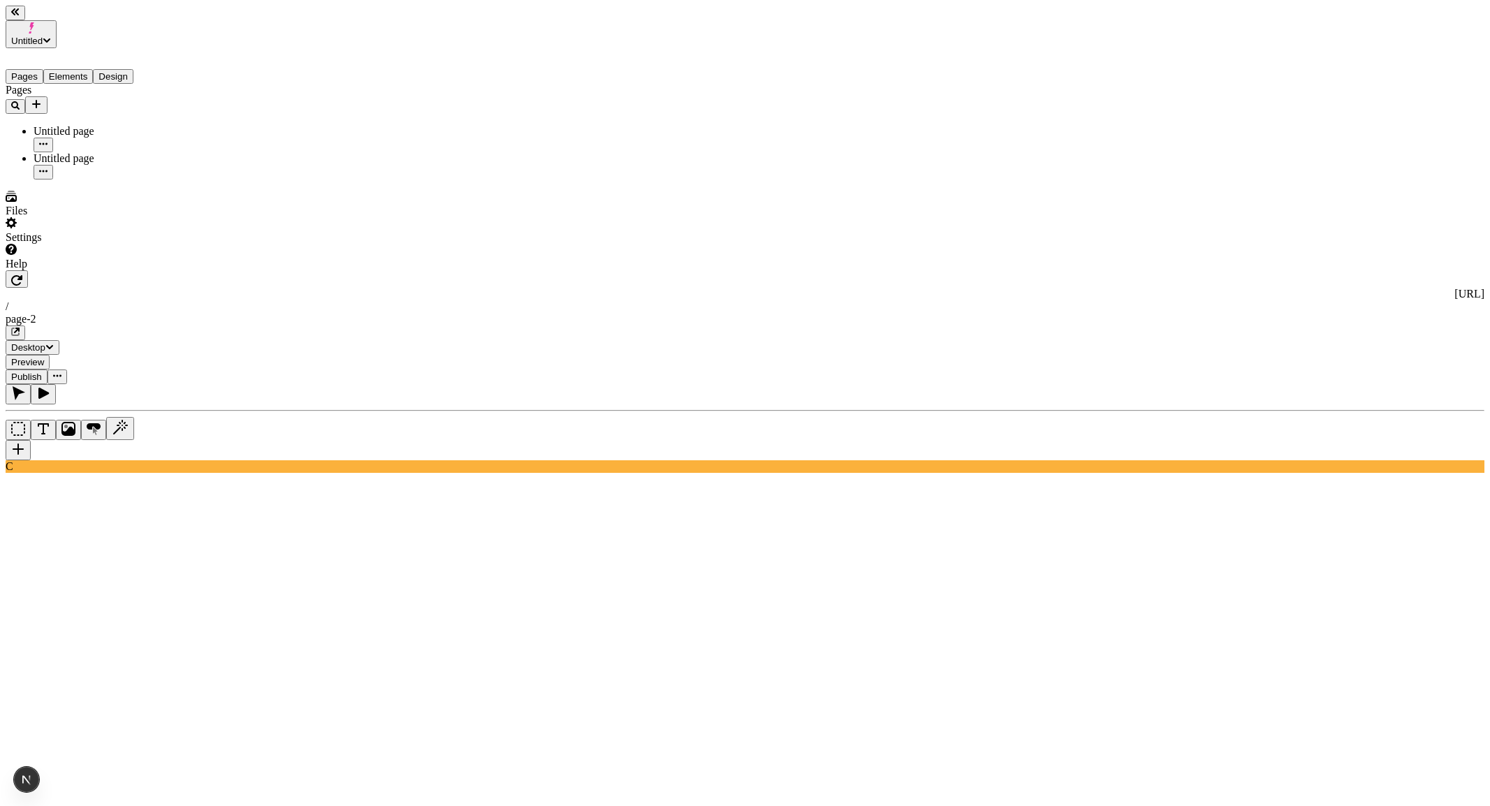
type textarea "a button"
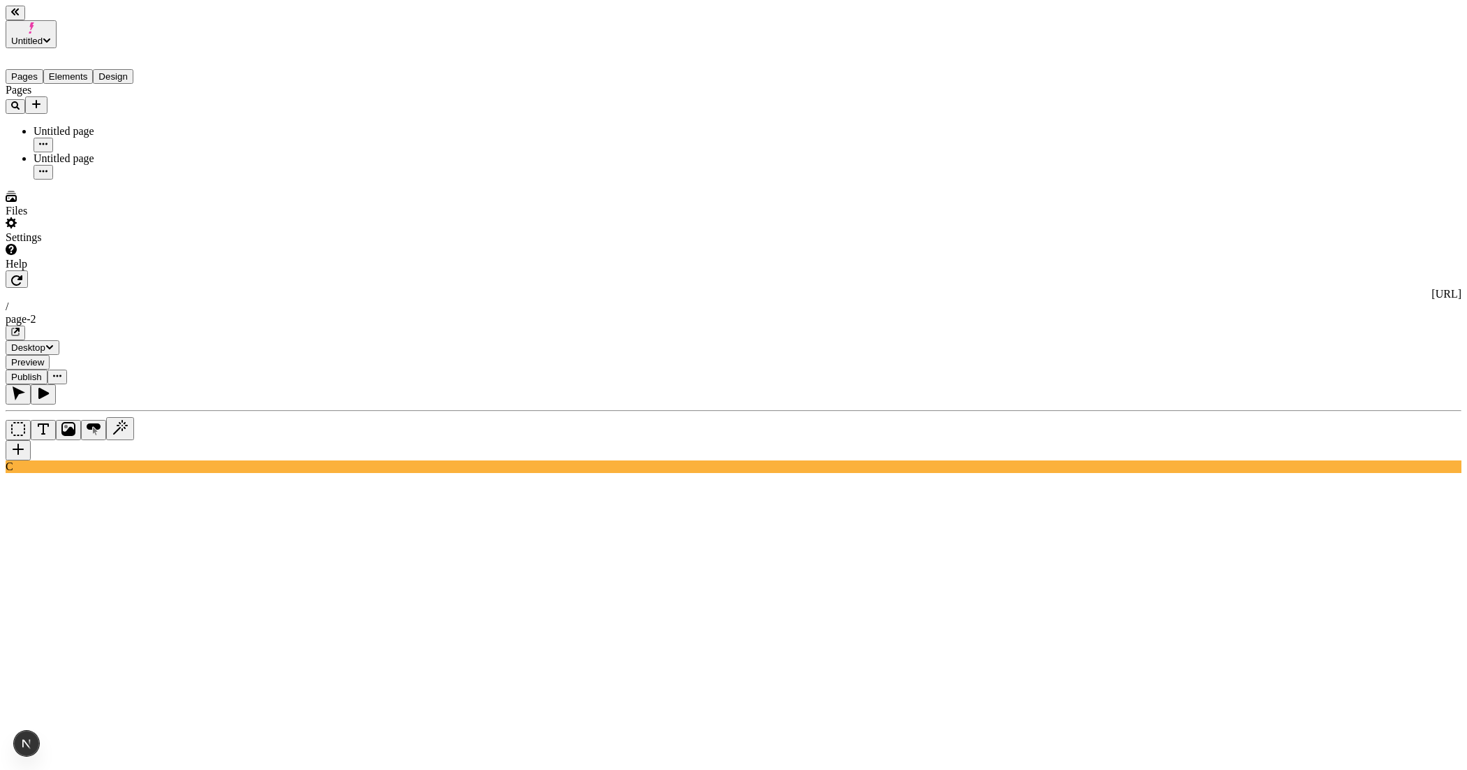
click at [94, 69] on button "Elements" at bounding box center [68, 76] width 50 height 15
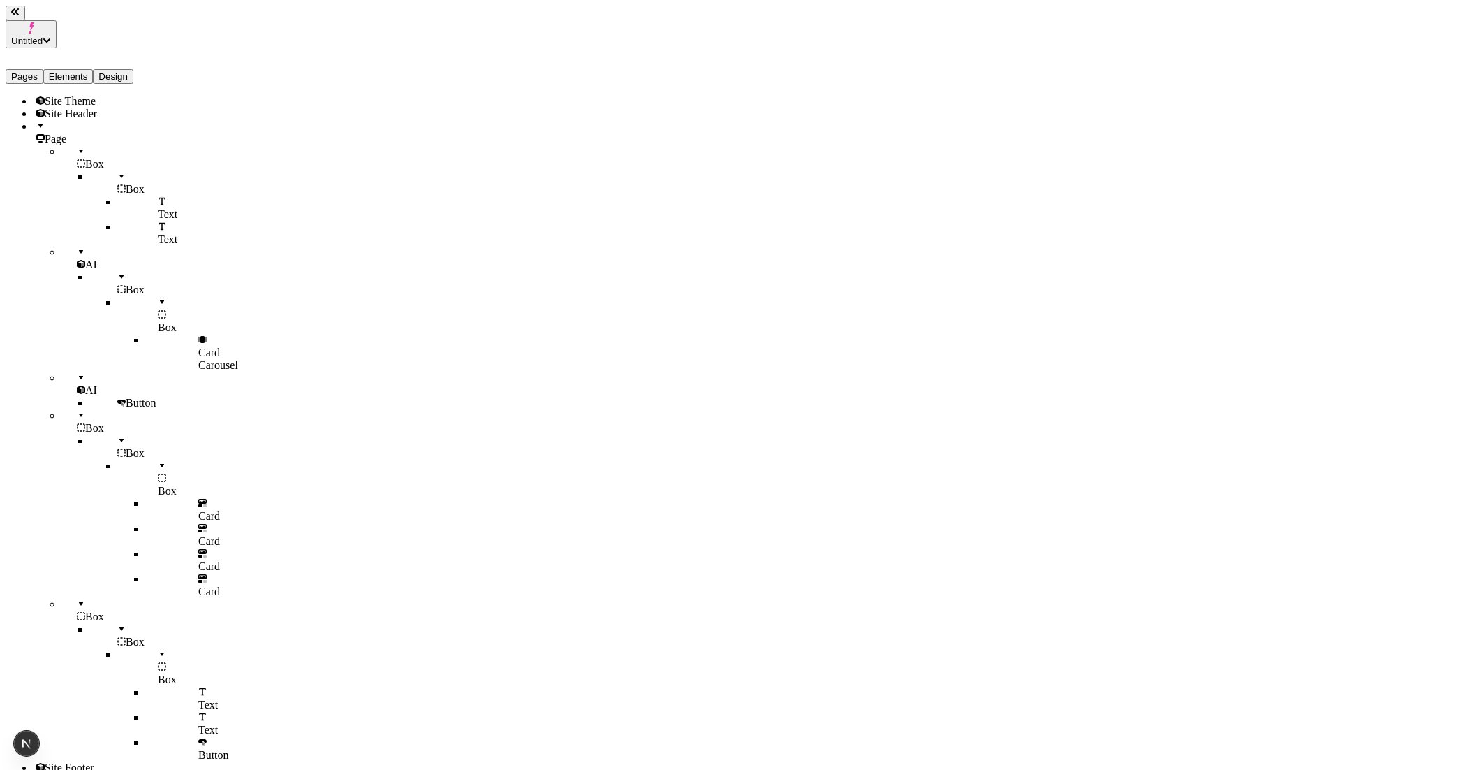
click at [69, 150] on div "Box" at bounding box center [117, 157] width 112 height 25
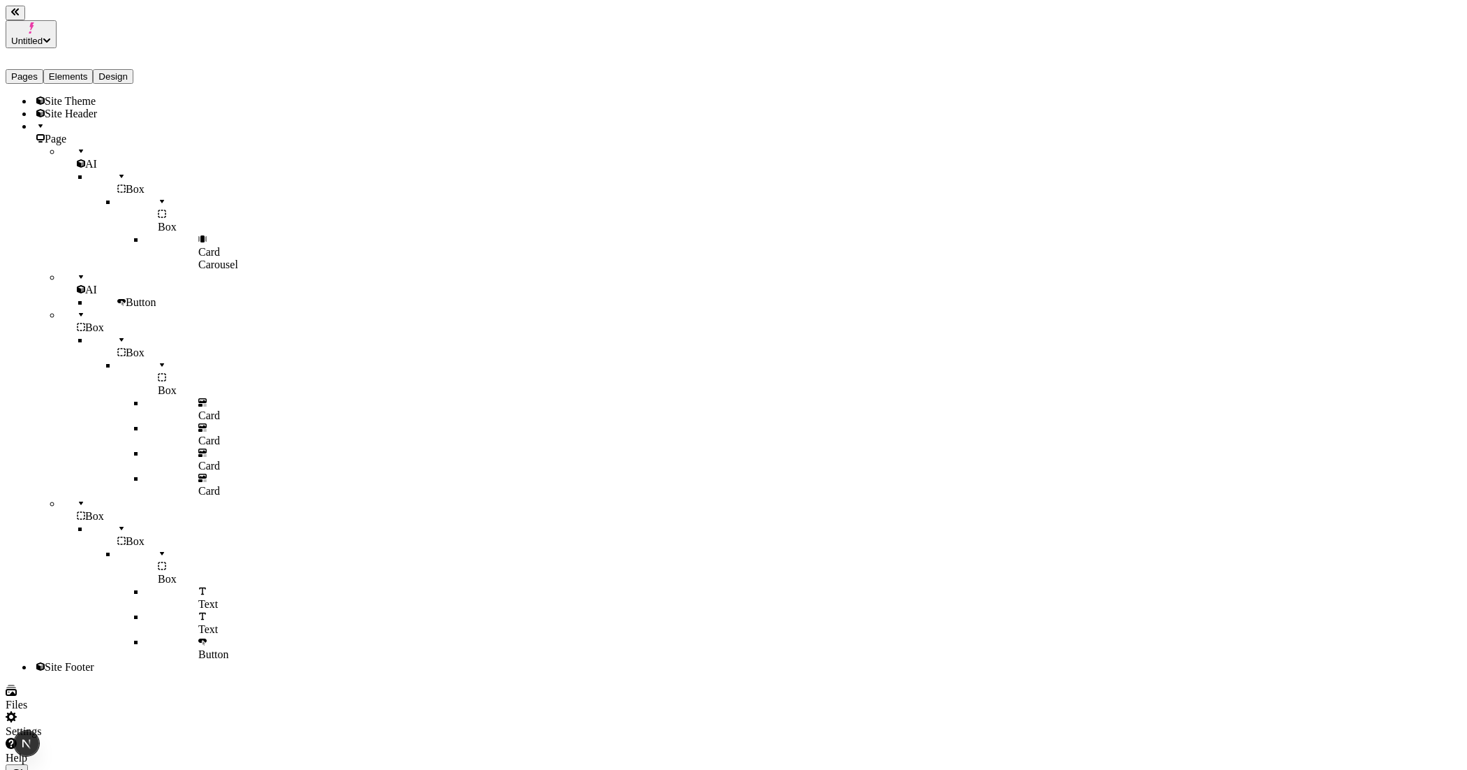
click at [64, 145] on div "AI" at bounding box center [117, 157] width 112 height 25
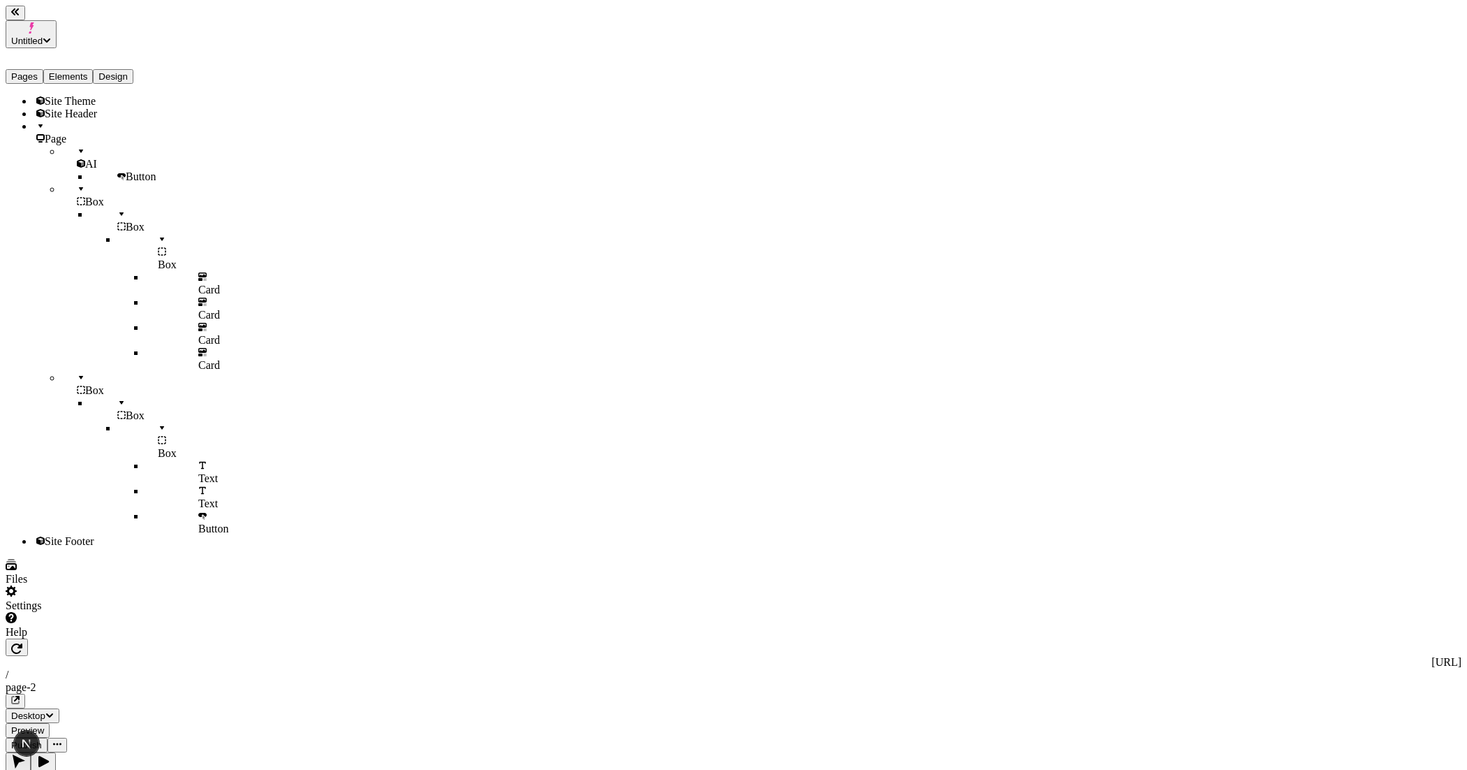
click at [61, 145] on div "AI" at bounding box center [117, 157] width 112 height 25
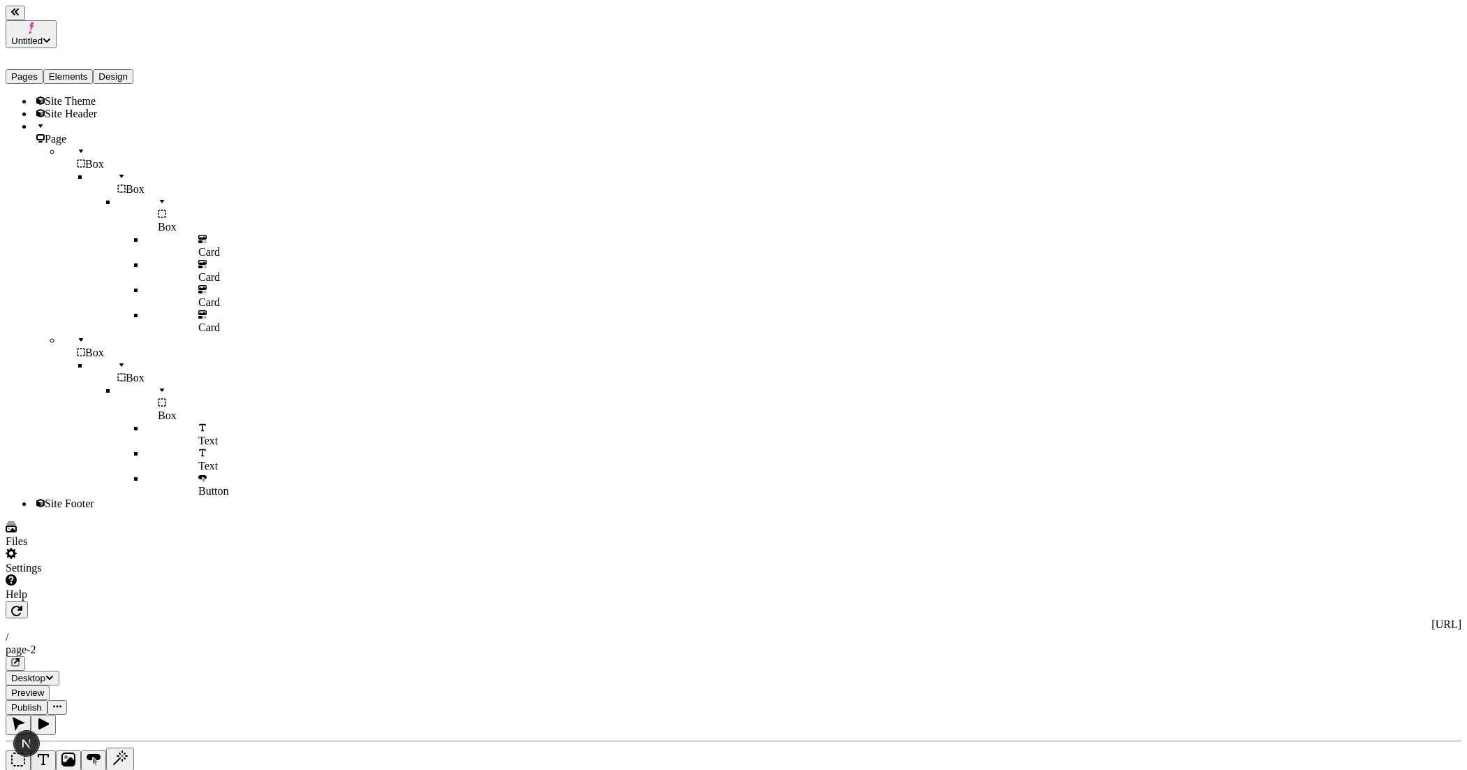
click at [61, 145] on div "Box" at bounding box center [117, 157] width 112 height 25
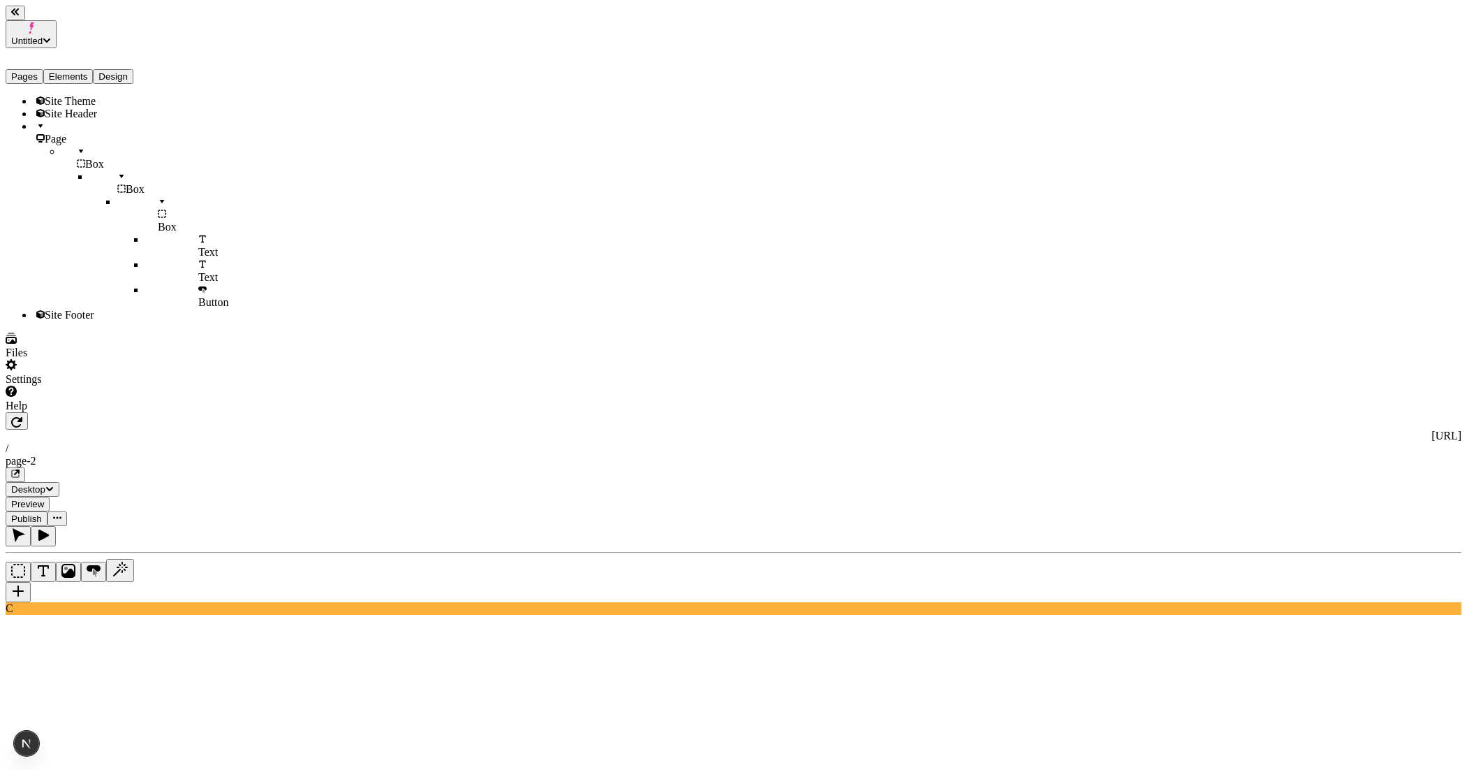
click at [61, 159] on div "Box" at bounding box center [117, 157] width 112 height 25
click at [68, 151] on div "Box" at bounding box center [117, 157] width 112 height 25
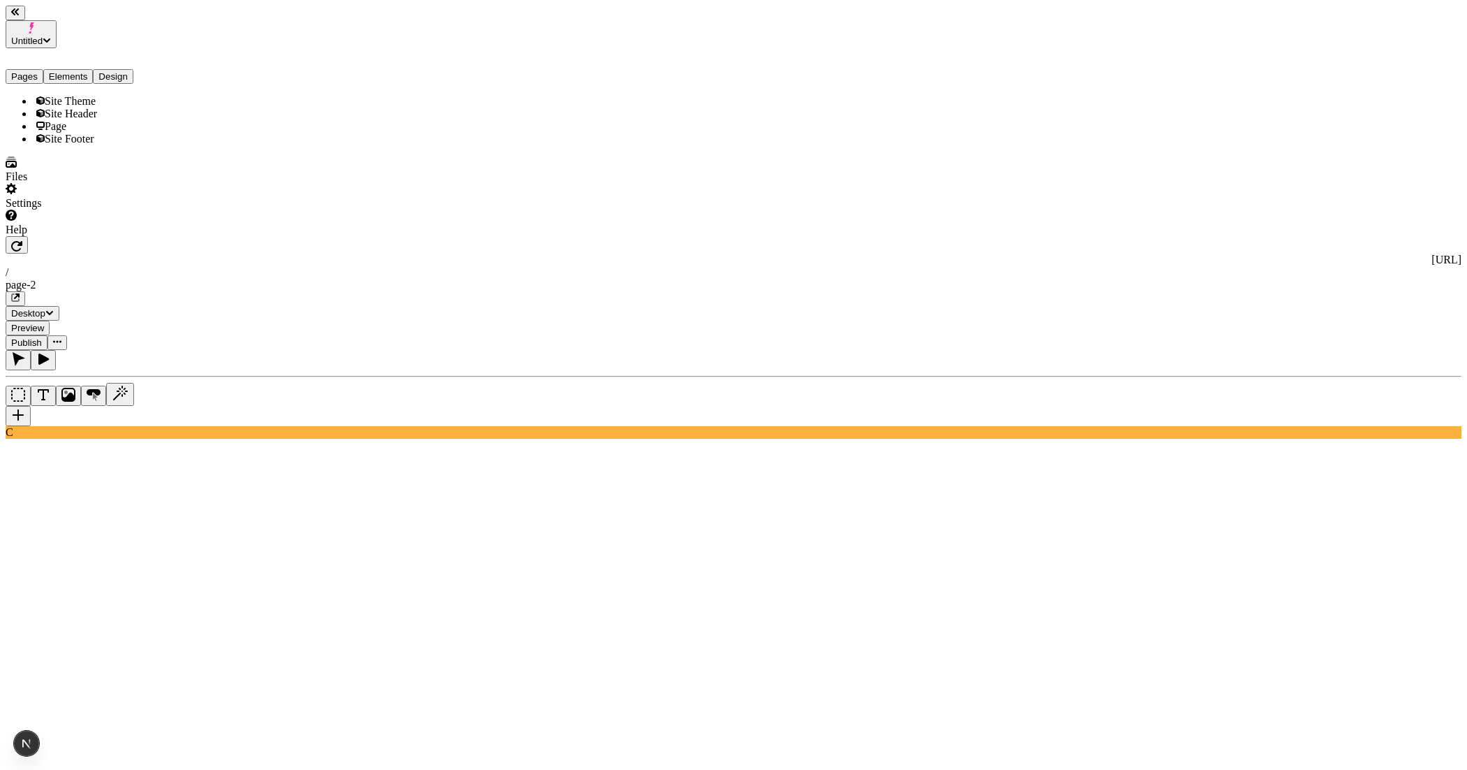
click at [99, 145] on div "Site Theme Site Header Page Site Footer" at bounding box center [90, 120] width 168 height 50
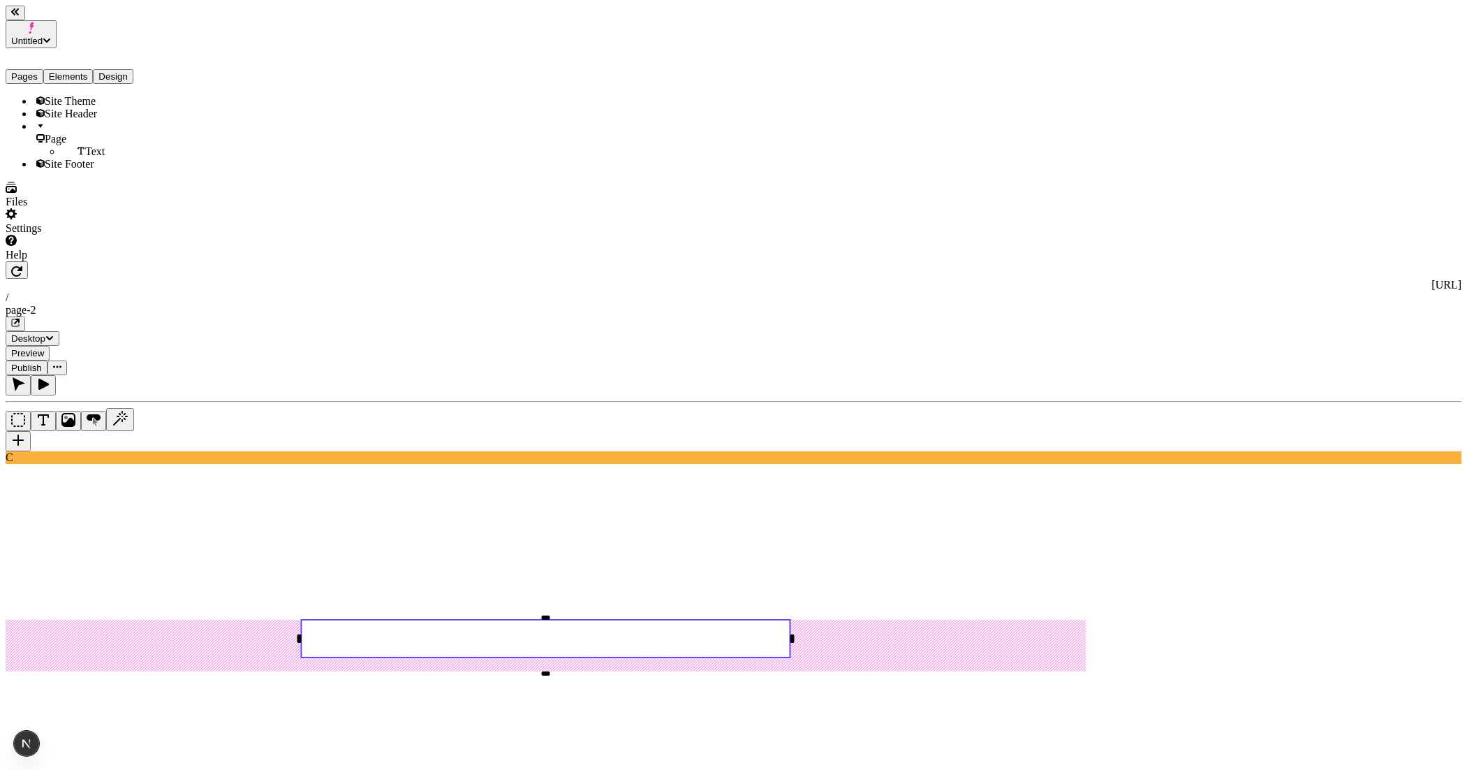
click at [790, 620] on rect at bounding box center [545, 639] width 489 height 38
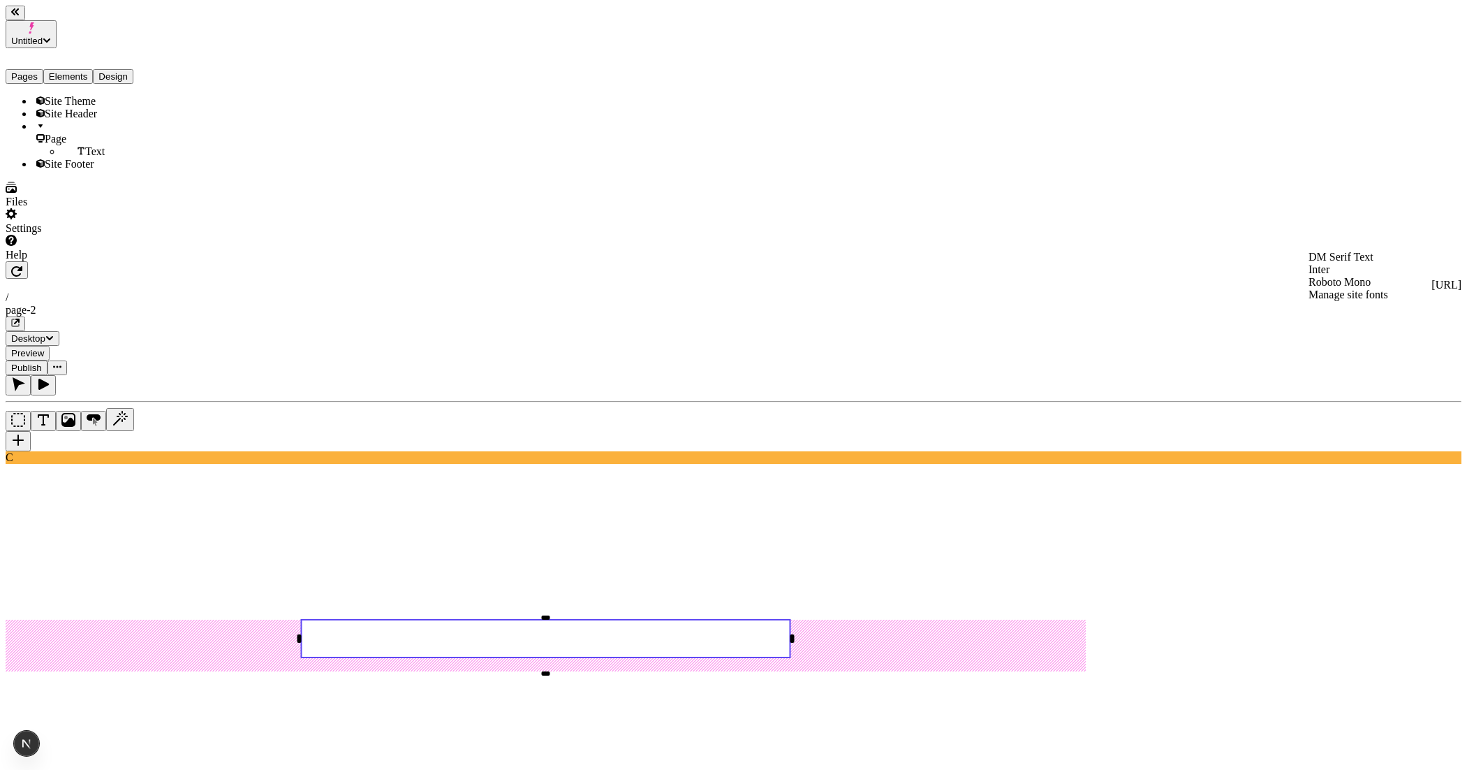
click at [1337, 301] on div "Manage site fonts" at bounding box center [1384, 294] width 150 height 13
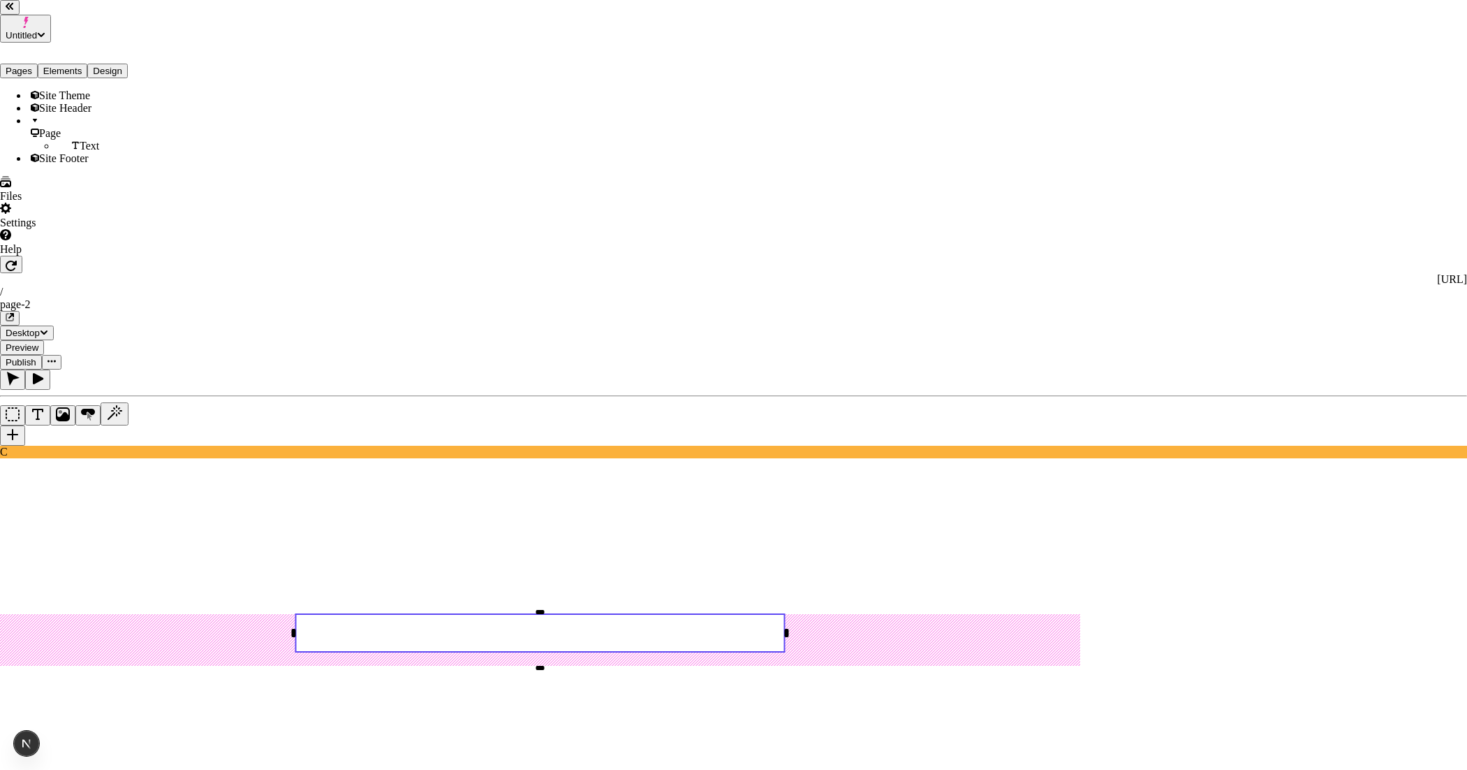
type input "dm san"
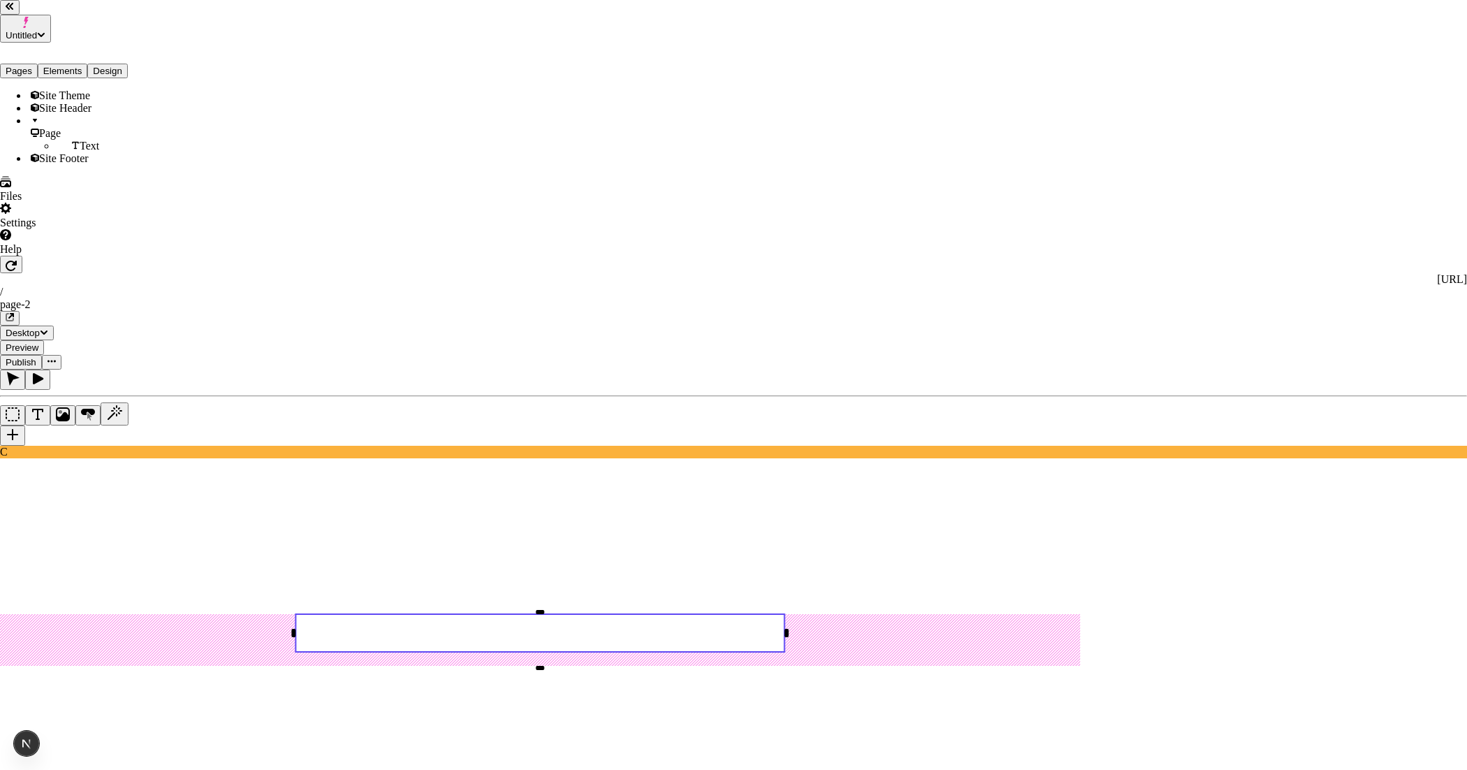
checkbox Sans-700 "true"
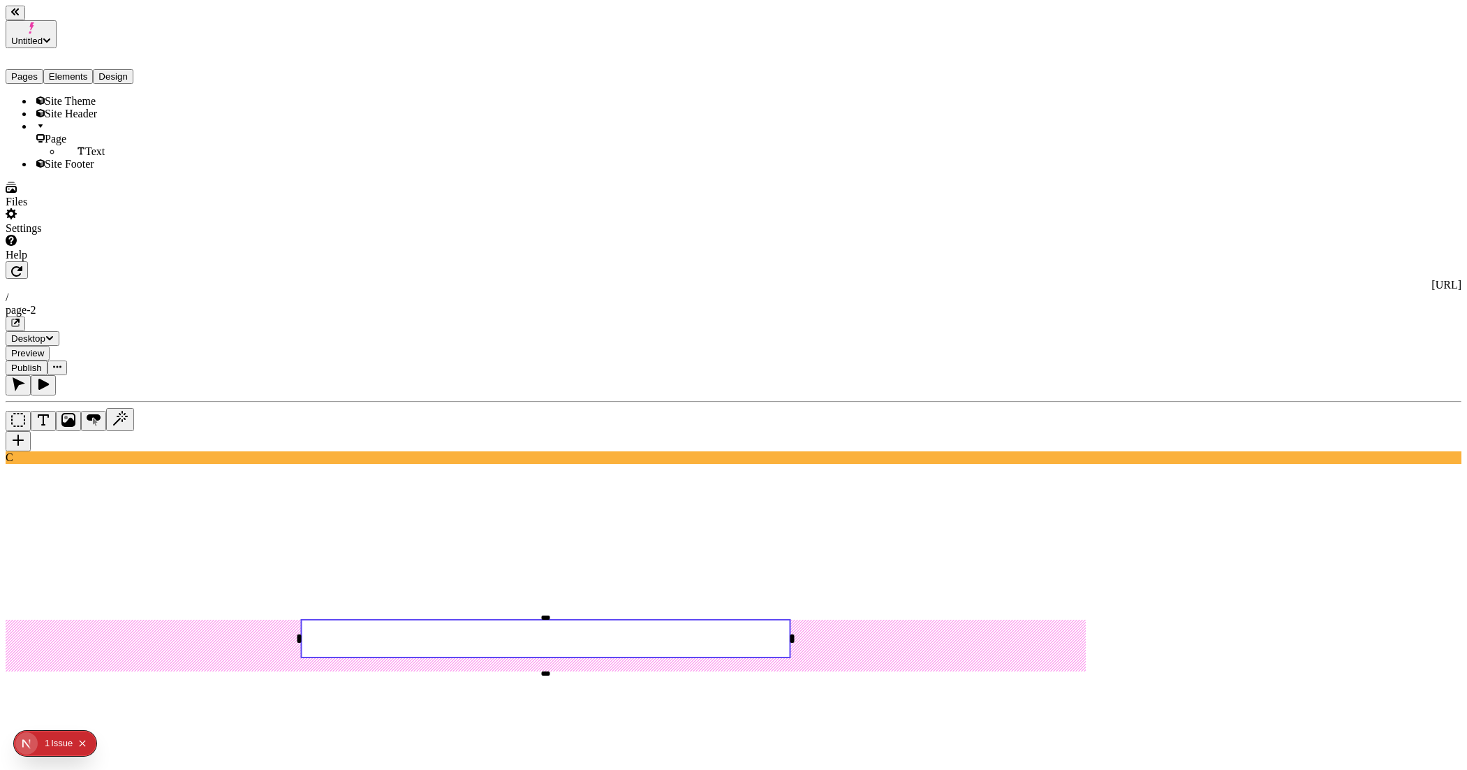
click at [158, 64] on div "Pages Elements Design" at bounding box center [90, 66] width 168 height 36
click at [132, 69] on button "Design" at bounding box center [113, 76] width 41 height 15
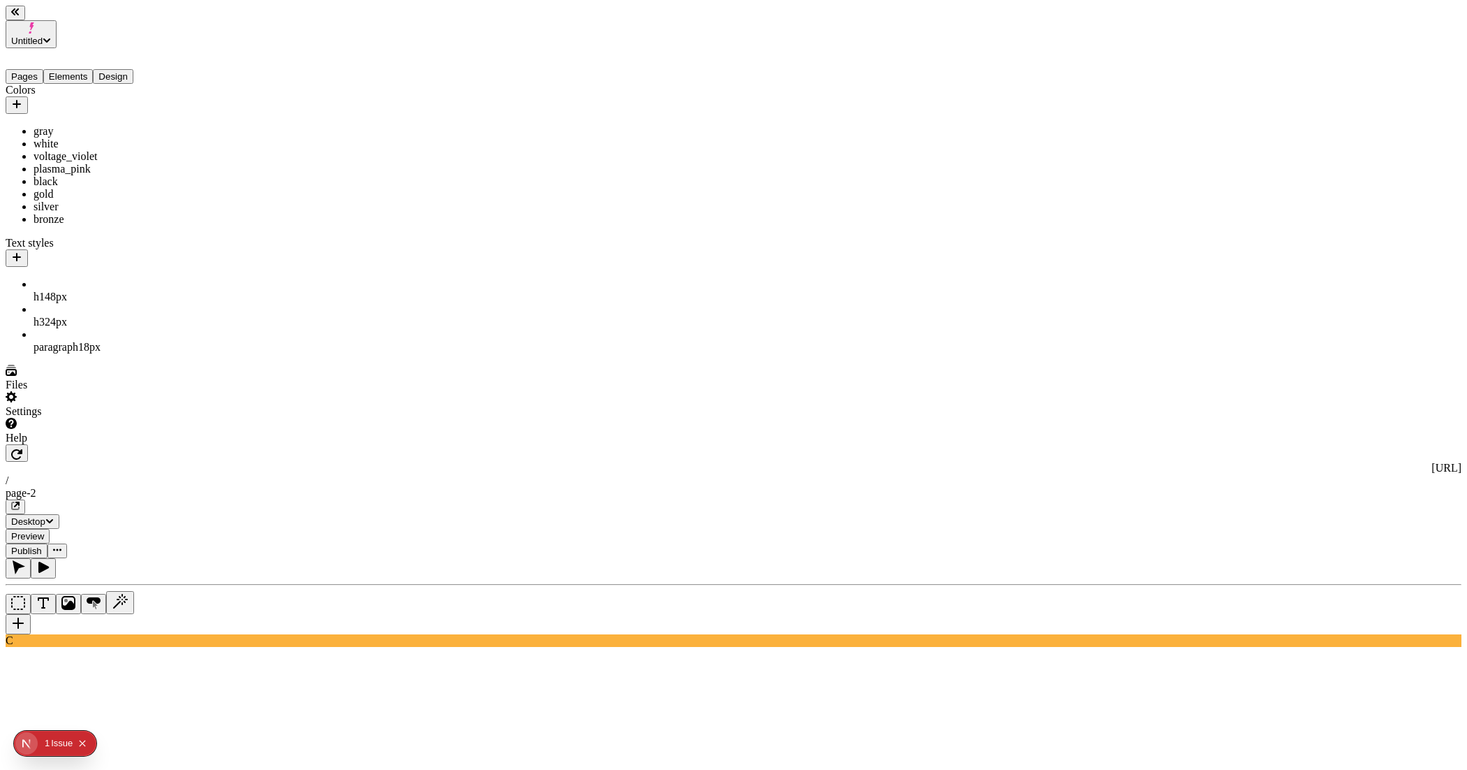
click at [56, 150] on div "voltage_violet" at bounding box center [104, 156] width 140 height 13
click at [286, 220] on input "#5F49F4" at bounding box center [229, 218] width 124 height 15
type input "#6058FF"
click at [234, 271] on span "Save" at bounding box center [223, 266] width 21 height 10
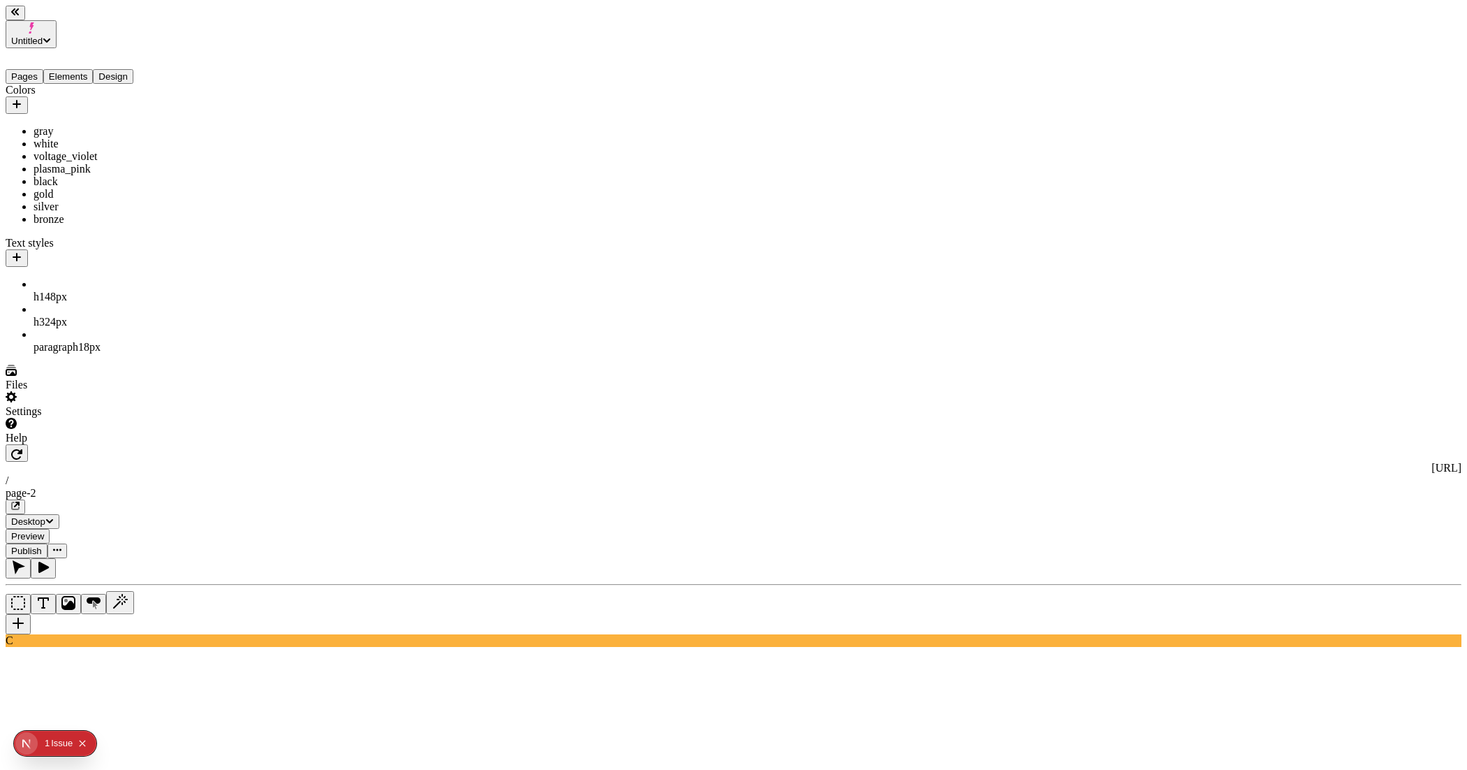
click at [47, 188] on div "black" at bounding box center [104, 181] width 140 height 13
click at [284, 261] on input "#000000" at bounding box center [229, 260] width 124 height 15
type input "#131313"
click at [234, 313] on span "Save" at bounding box center [223, 307] width 21 height 10
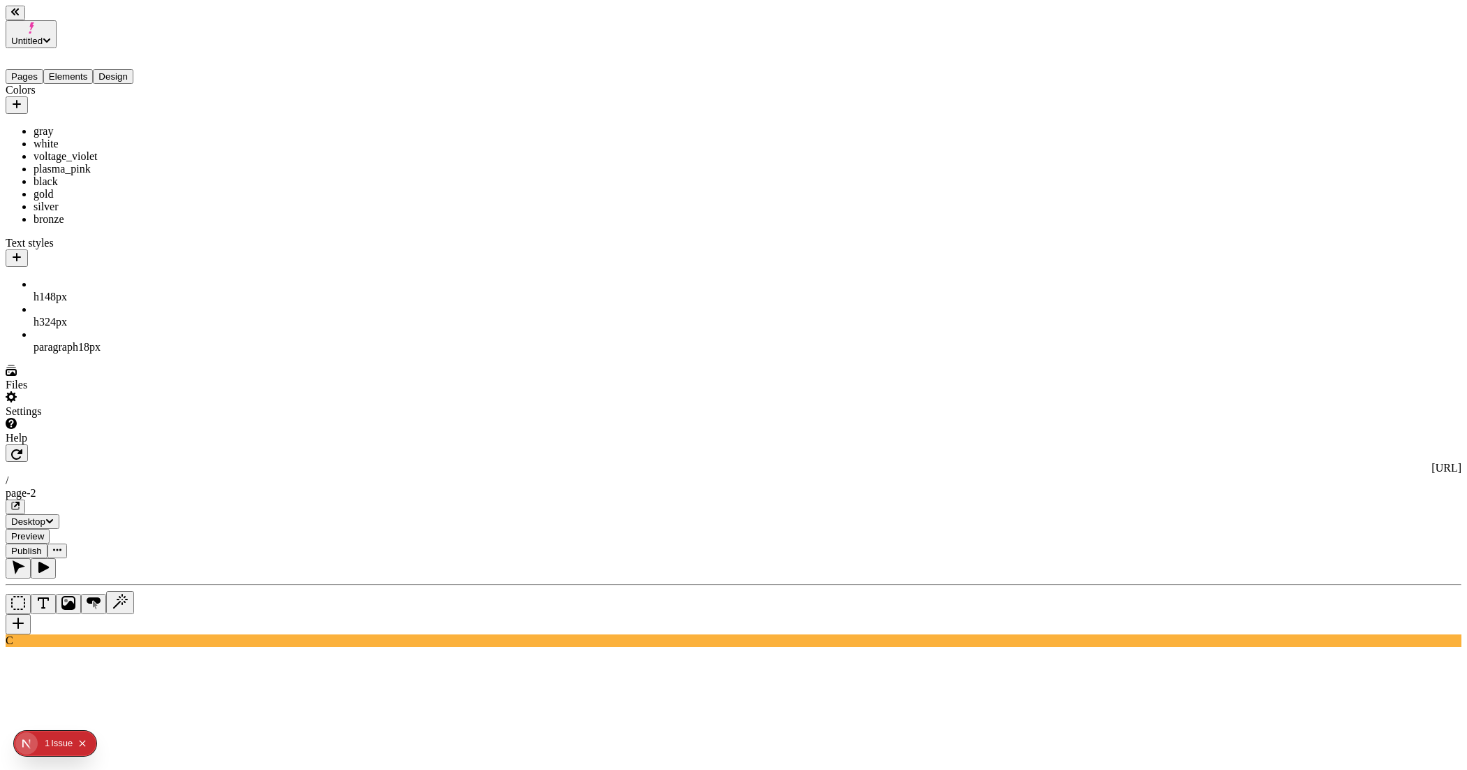
click at [94, 150] on div "voltage_violet" at bounding box center [104, 156] width 140 height 13
type input "p"
type input "violet"
click at [234, 271] on span "Save" at bounding box center [223, 266] width 21 height 10
click at [74, 168] on div "plasma_pink" at bounding box center [104, 169] width 140 height 13
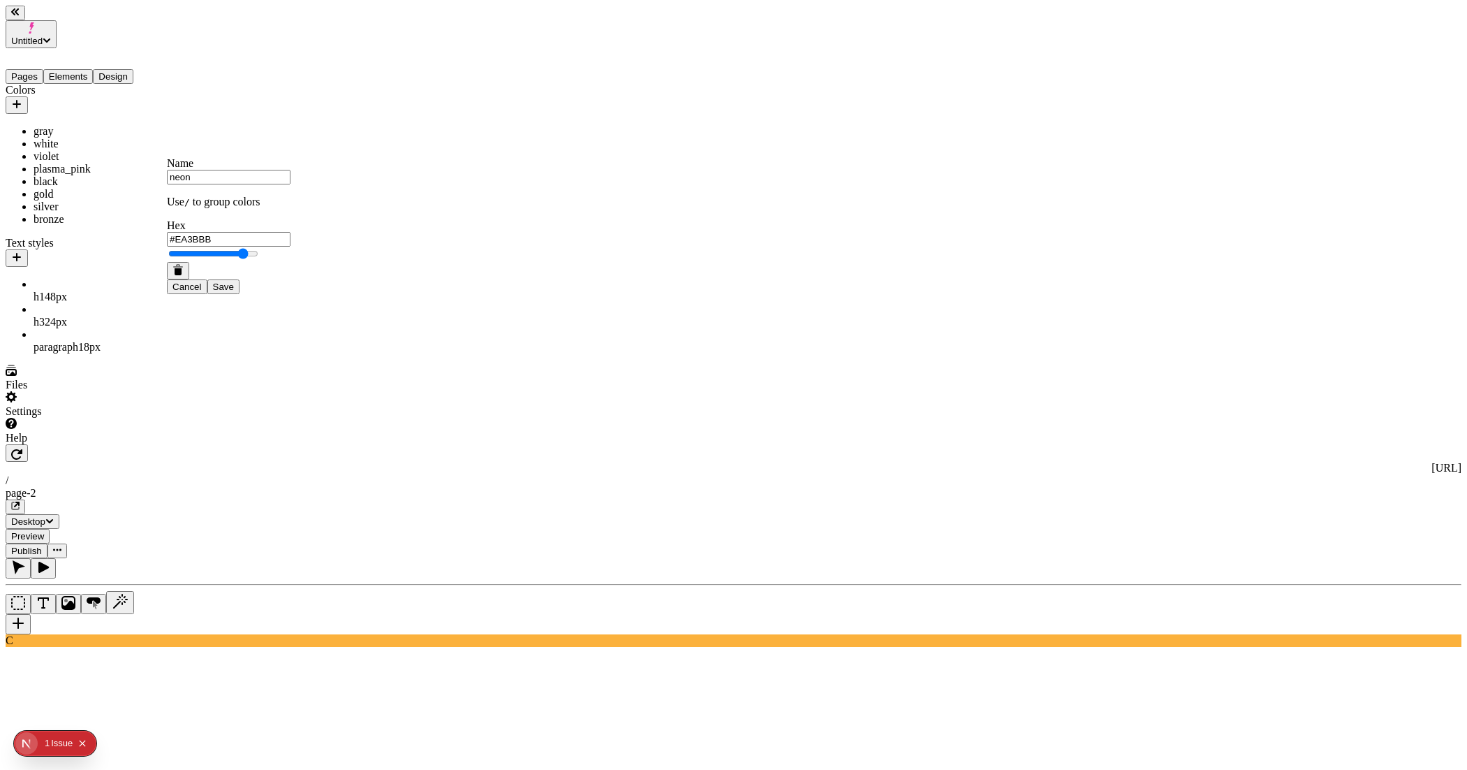
type input "neon"
click at [283, 238] on input "#EA3BBB" at bounding box center [229, 239] width 124 height 15
click at [287, 244] on input "#EA3BBB" at bounding box center [229, 239] width 124 height 15
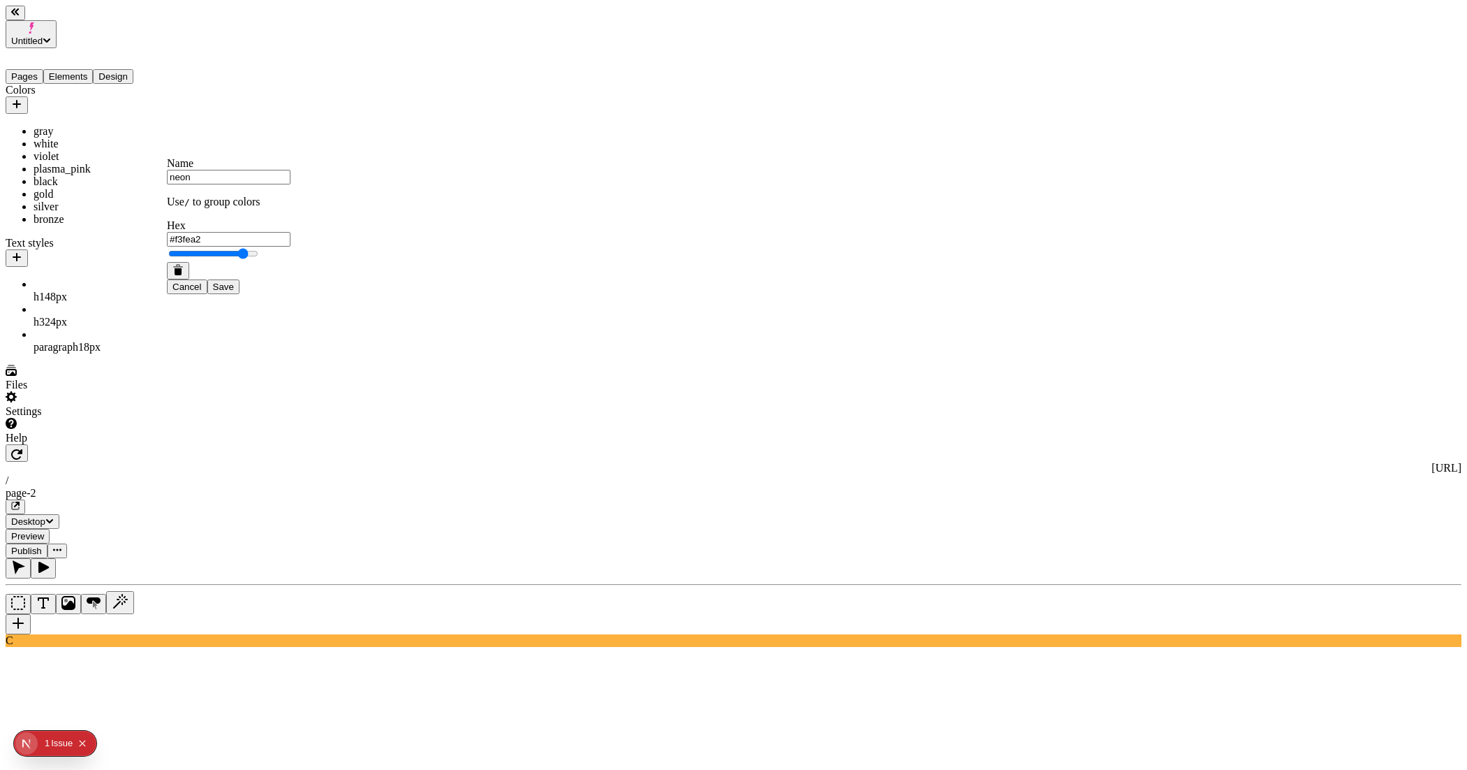
type input "#F3FEA2"
click at [234, 292] on span "Save" at bounding box center [223, 286] width 21 height 10
click at [138, 226] on div "bronze" at bounding box center [104, 219] width 140 height 13
click at [183, 351] on icon "button" at bounding box center [178, 349] width 10 height 3
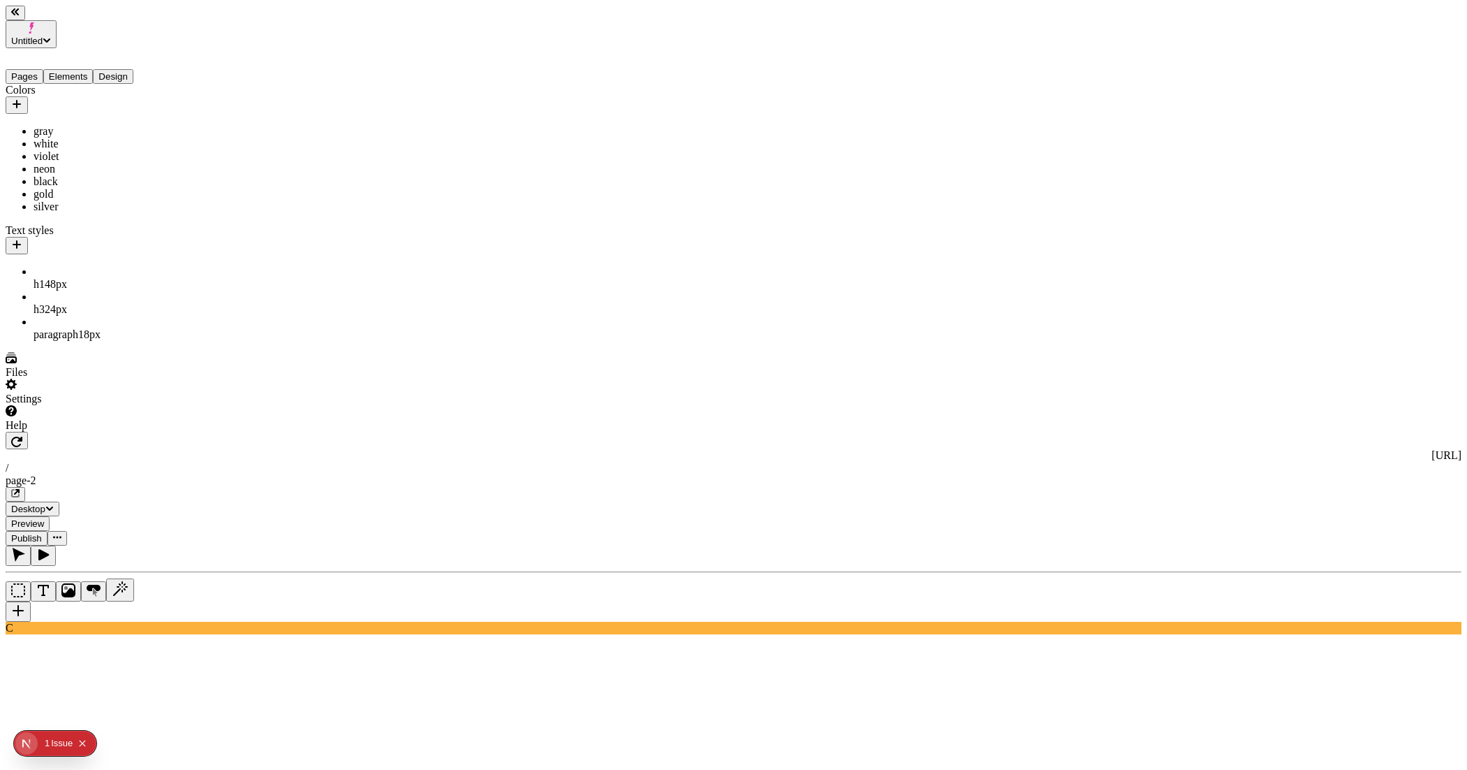
click at [138, 213] on div "silver" at bounding box center [104, 206] width 140 height 13
click at [189, 342] on button "button" at bounding box center [178, 333] width 22 height 17
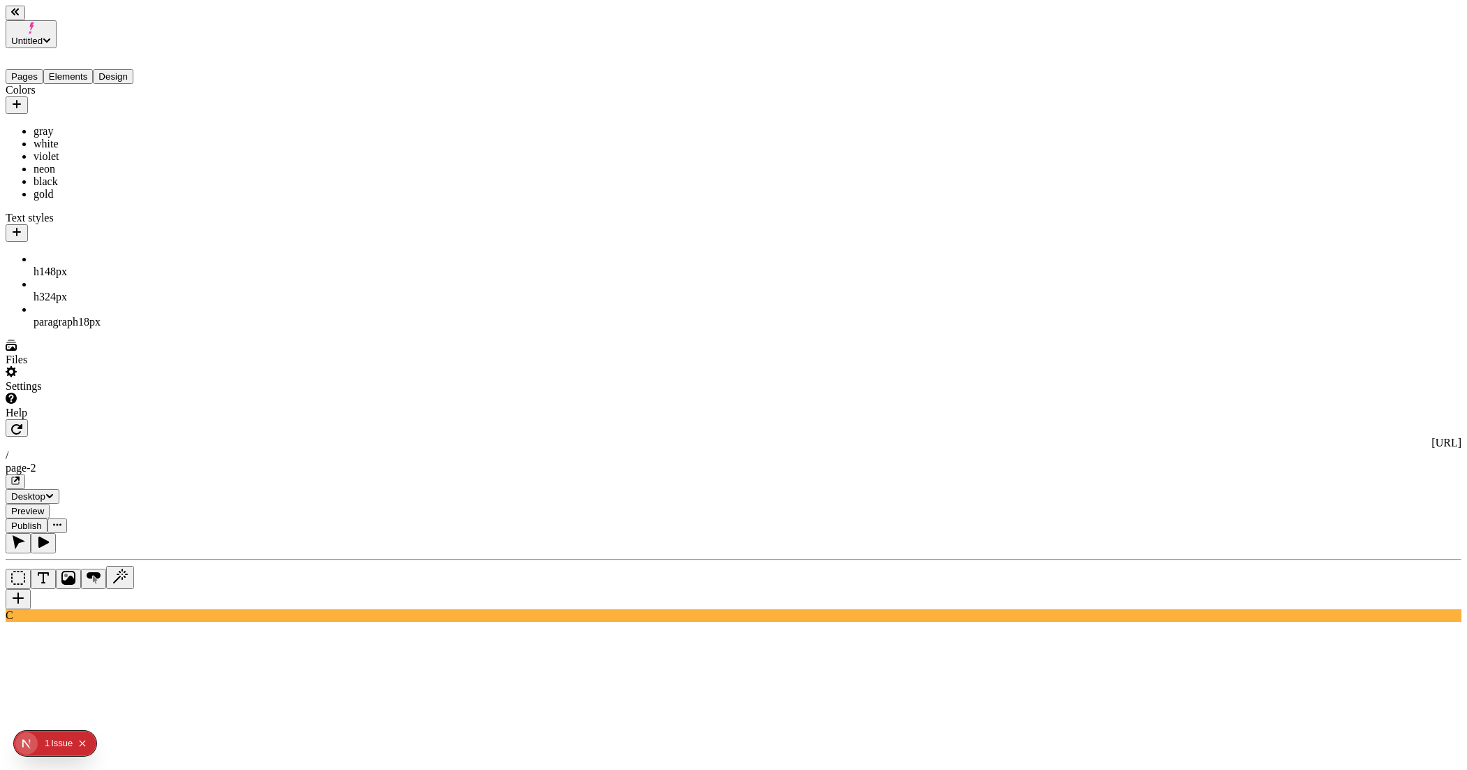
click at [103, 125] on div "gray" at bounding box center [104, 131] width 140 height 13
click at [183, 205] on icon "button" at bounding box center [178, 202] width 10 height 3
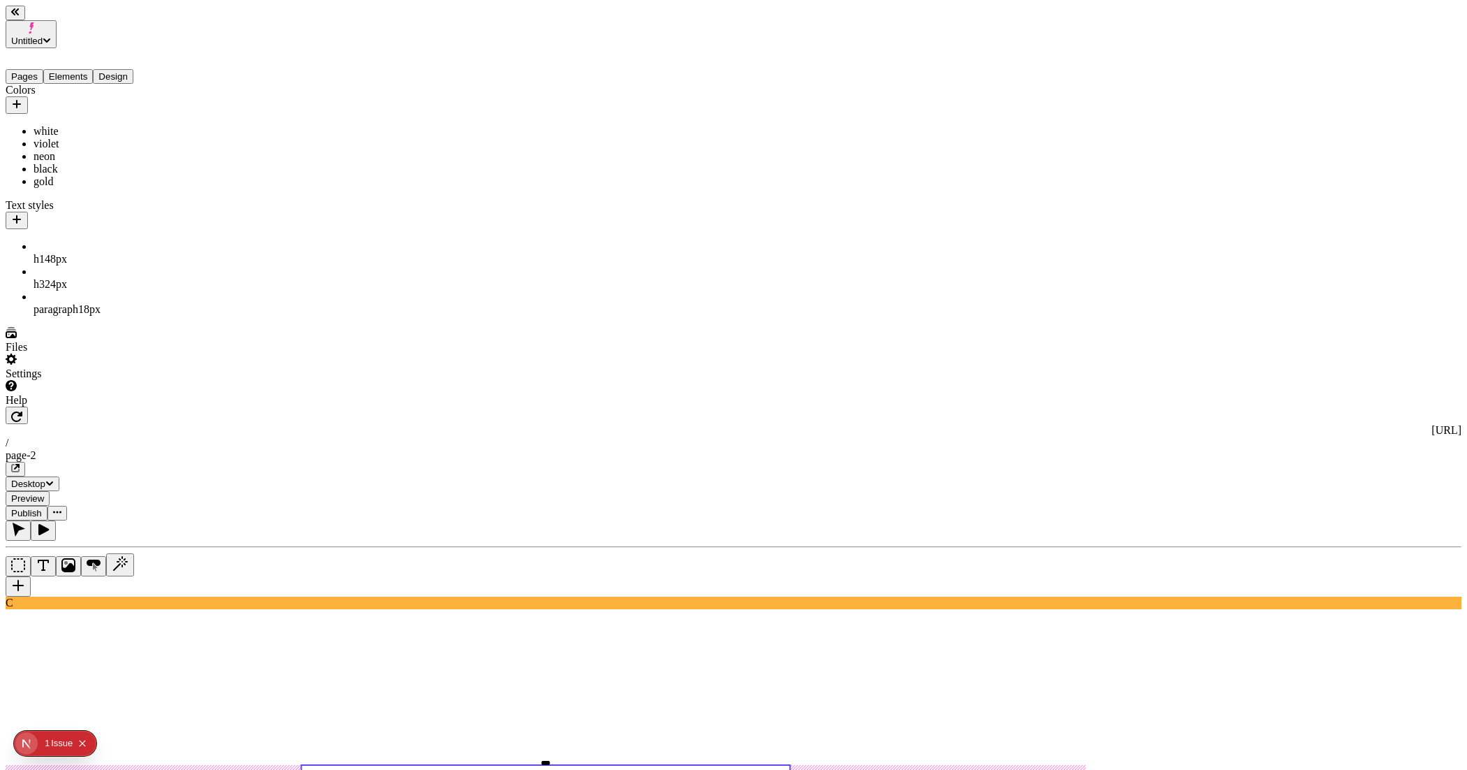
click at [59, 187] on div "gold" at bounding box center [104, 181] width 140 height 13
click at [182, 296] on icon "button" at bounding box center [178, 292] width 7 height 7
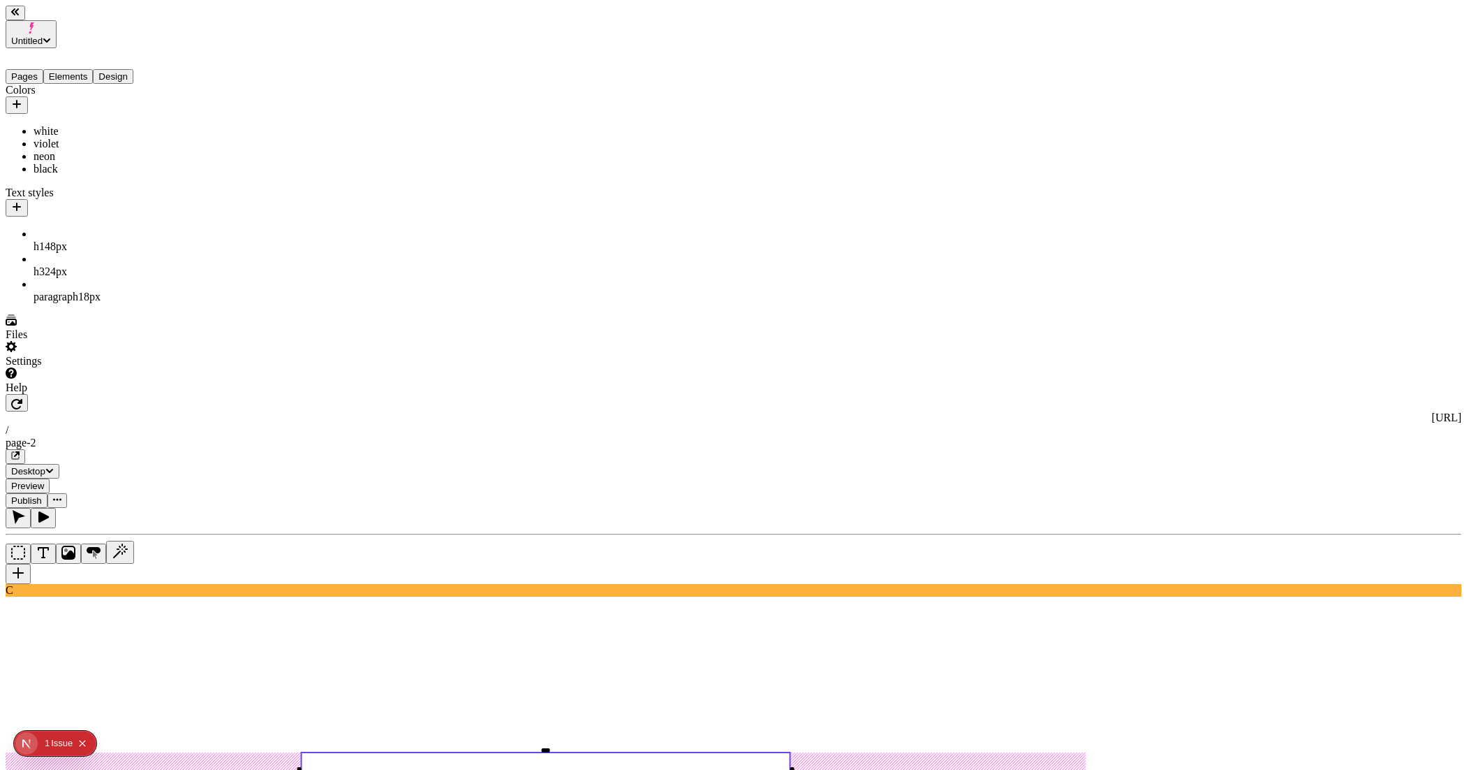
click at [1337, 263] on span "DM Sans" at bounding box center [1331, 258] width 44 height 15
click at [1331, 309] on span "Bold" at bounding box center [1320, 308] width 22 height 12
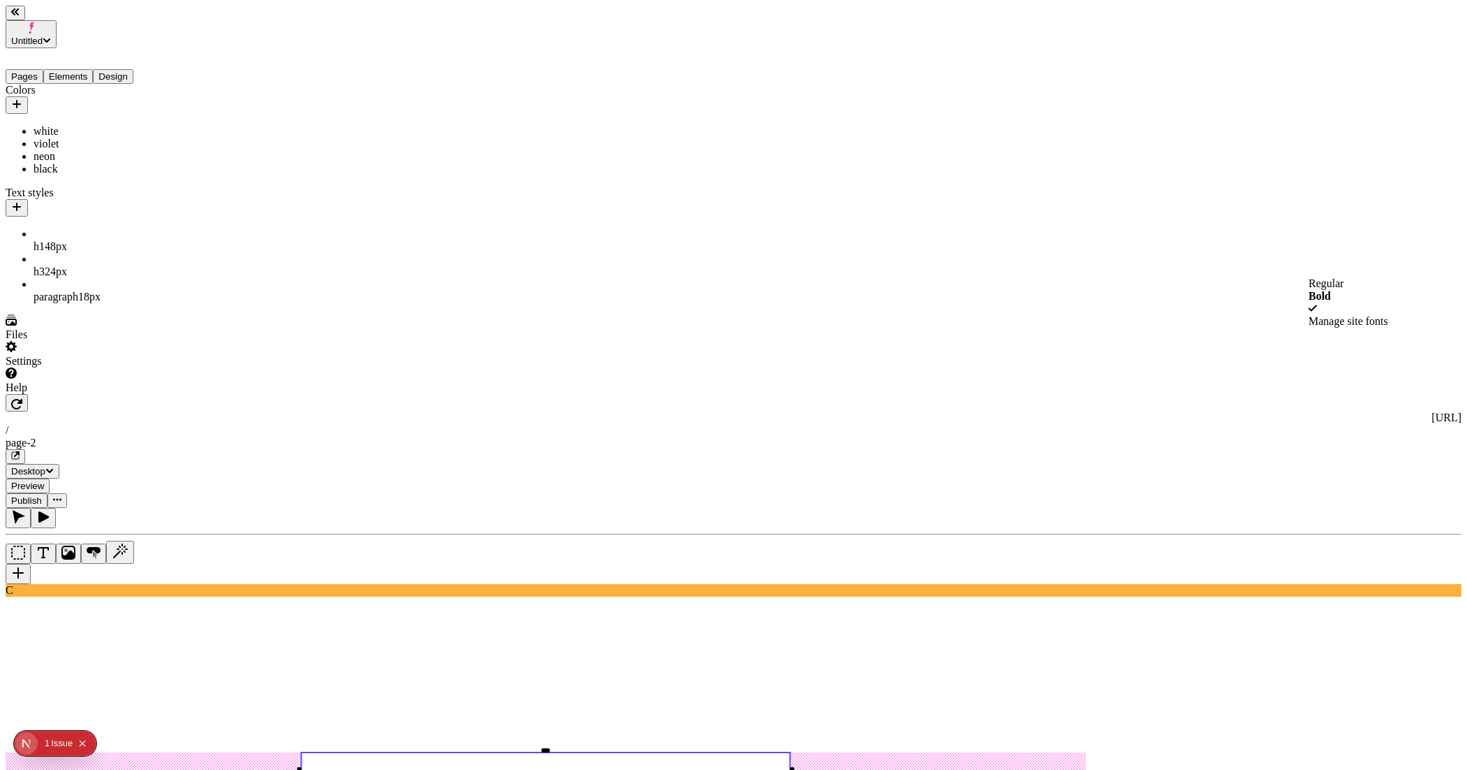
click at [1342, 328] on div "Manage site fonts" at bounding box center [1384, 321] width 150 height 13
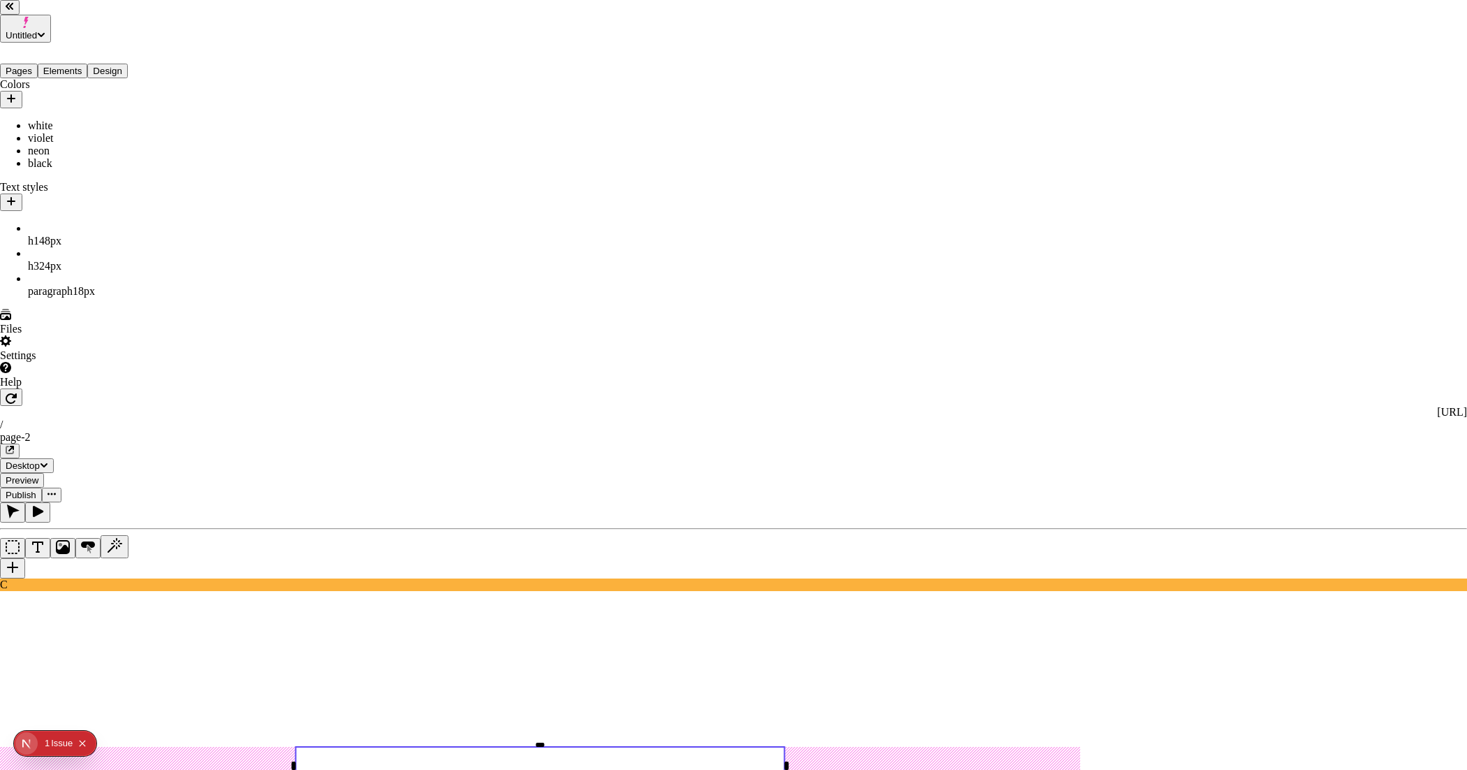
checkbox Sans-700 "false"
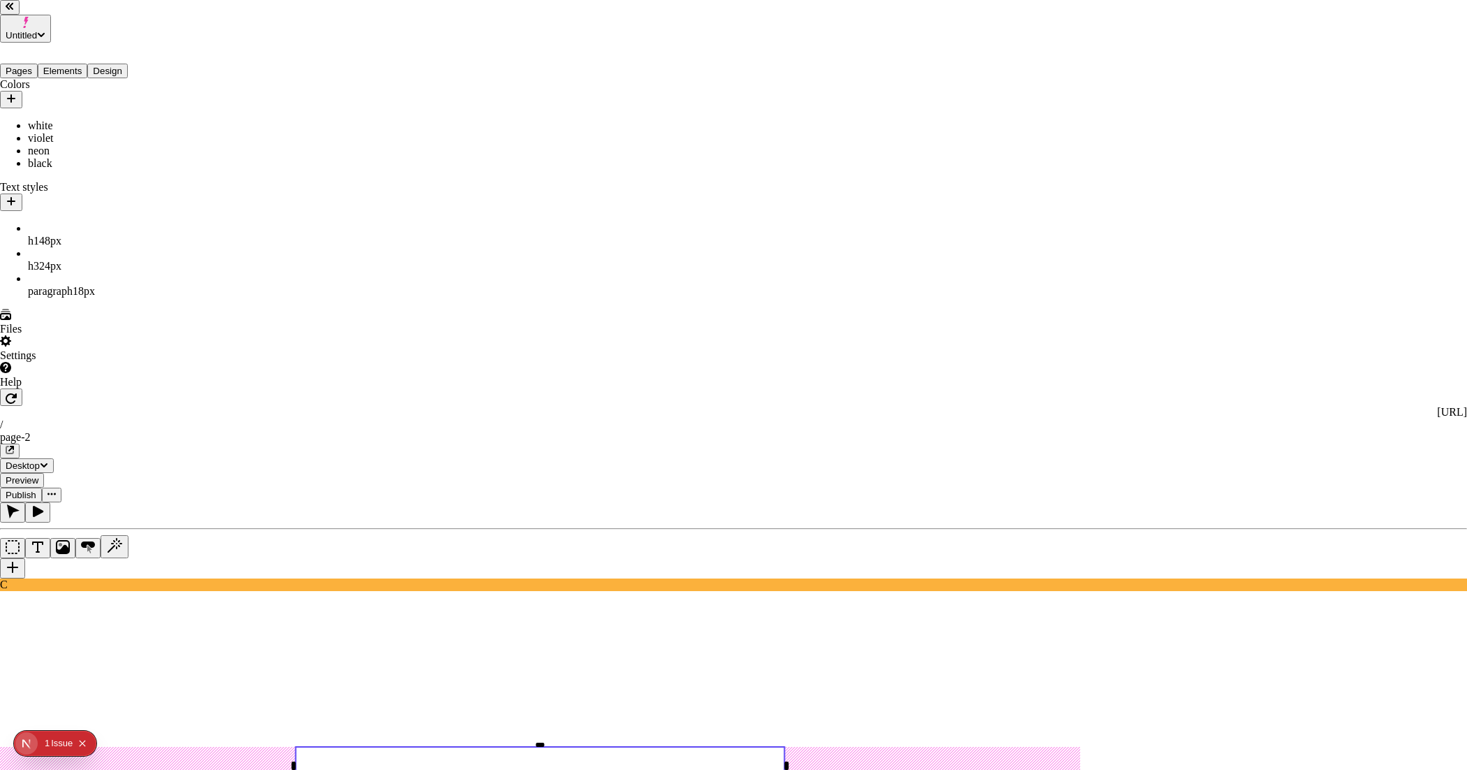
checkbox Sans-600 "true"
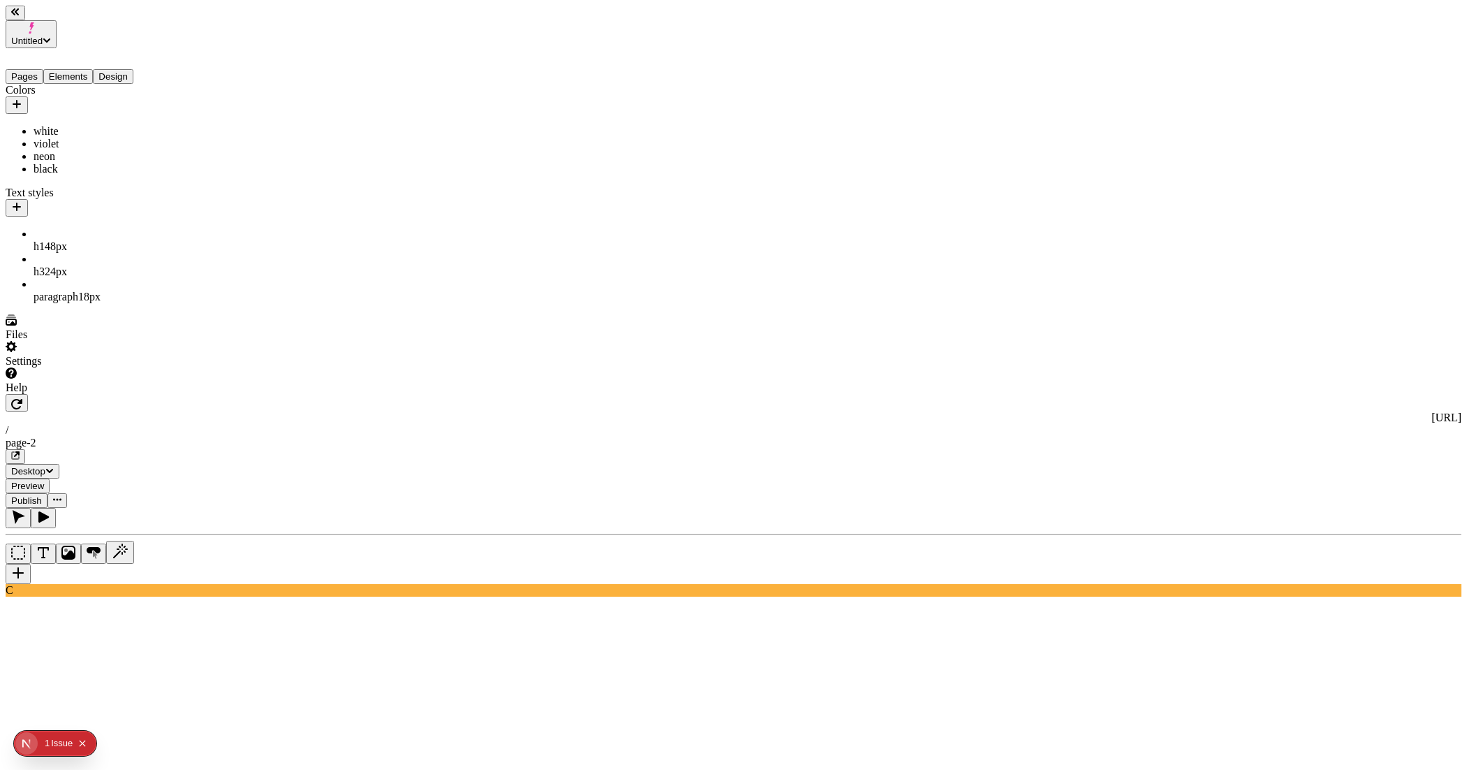
click at [1332, 288] on span "Regular" at bounding box center [1327, 283] width 36 height 12
click at [790, 752] on use at bounding box center [545, 771] width 489 height 38
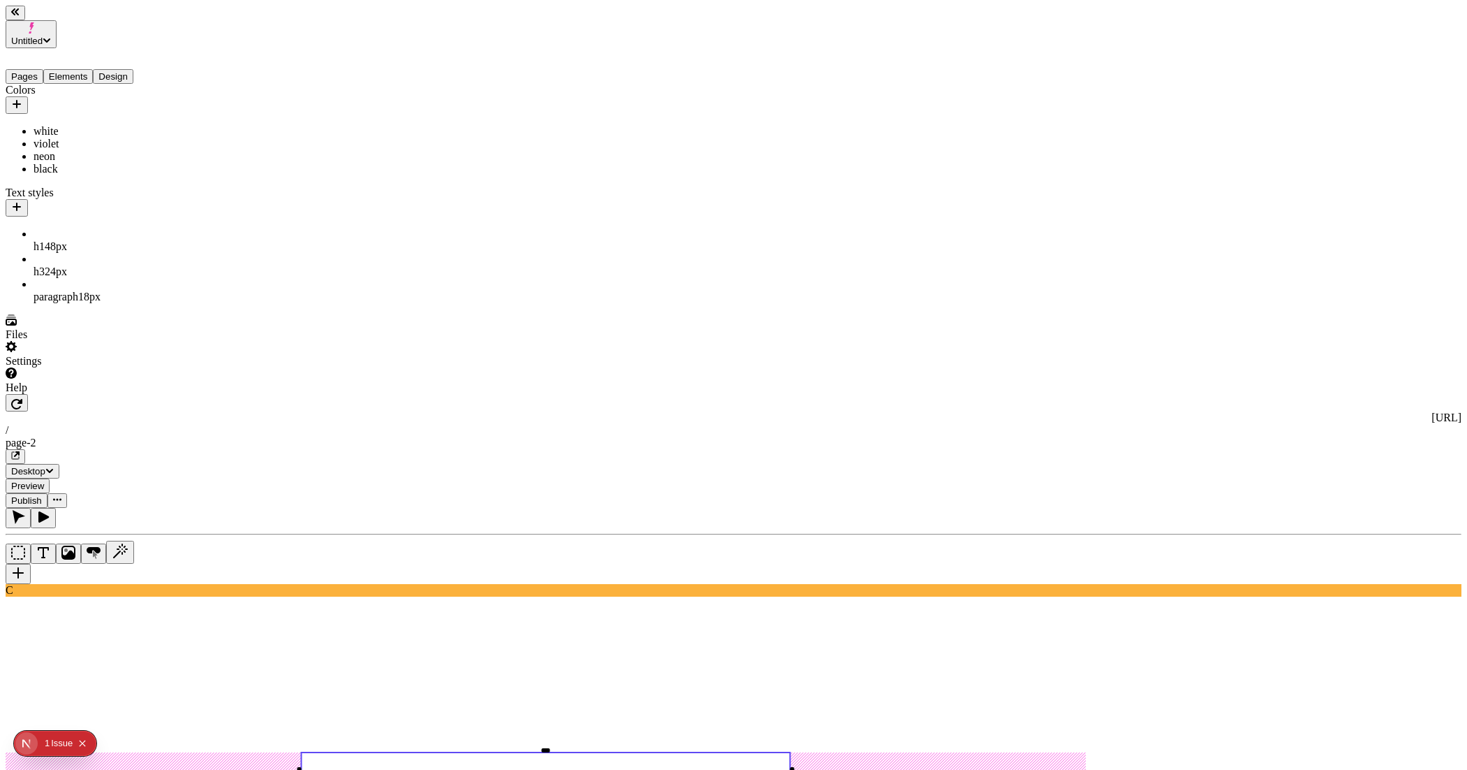
click at [1335, 302] on span "Semi-bold" at bounding box center [1333, 296] width 48 height 12
click at [790, 752] on rect at bounding box center [545, 771] width 489 height 38
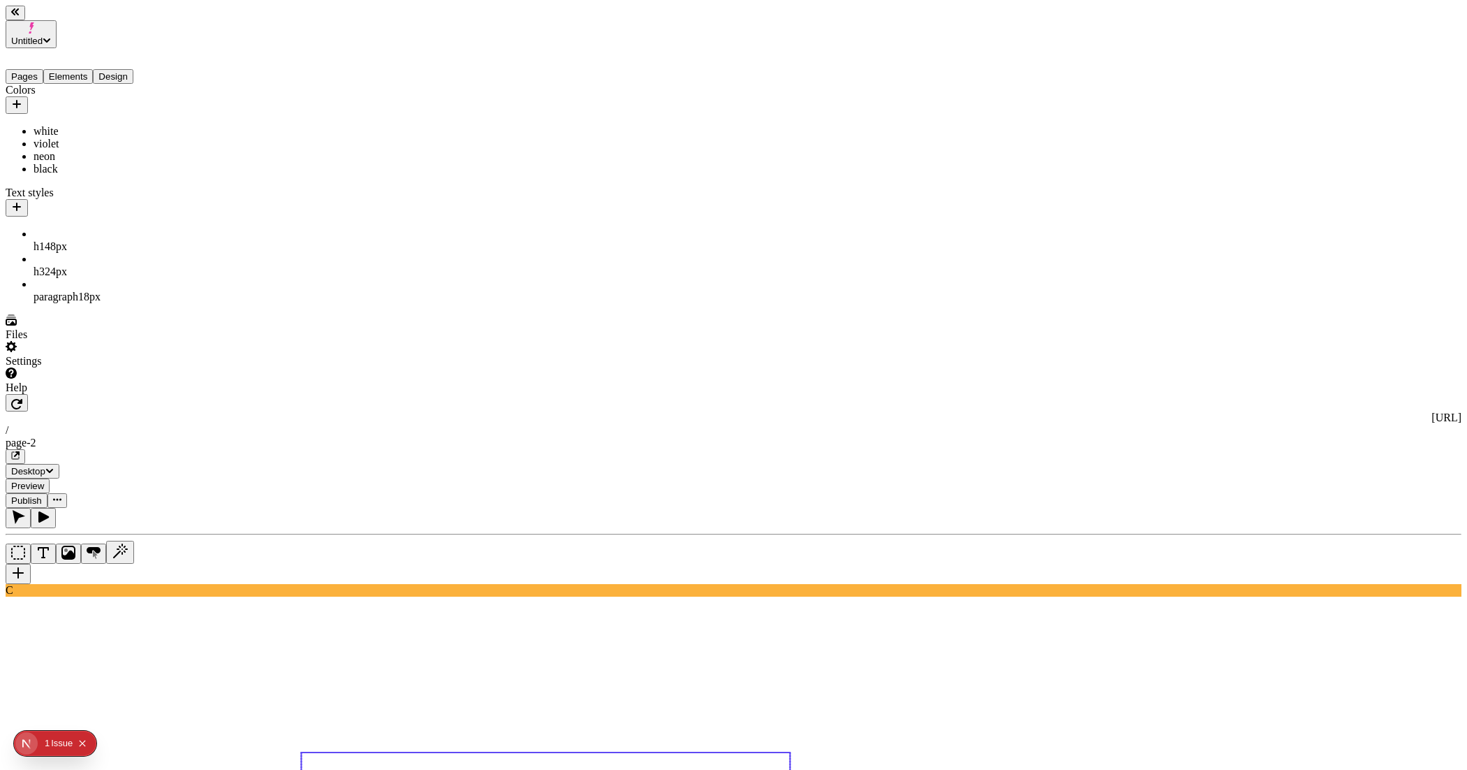
type textarea "These boots are made for walking"
click at [790, 752] on use at bounding box center [545, 761] width 489 height 19
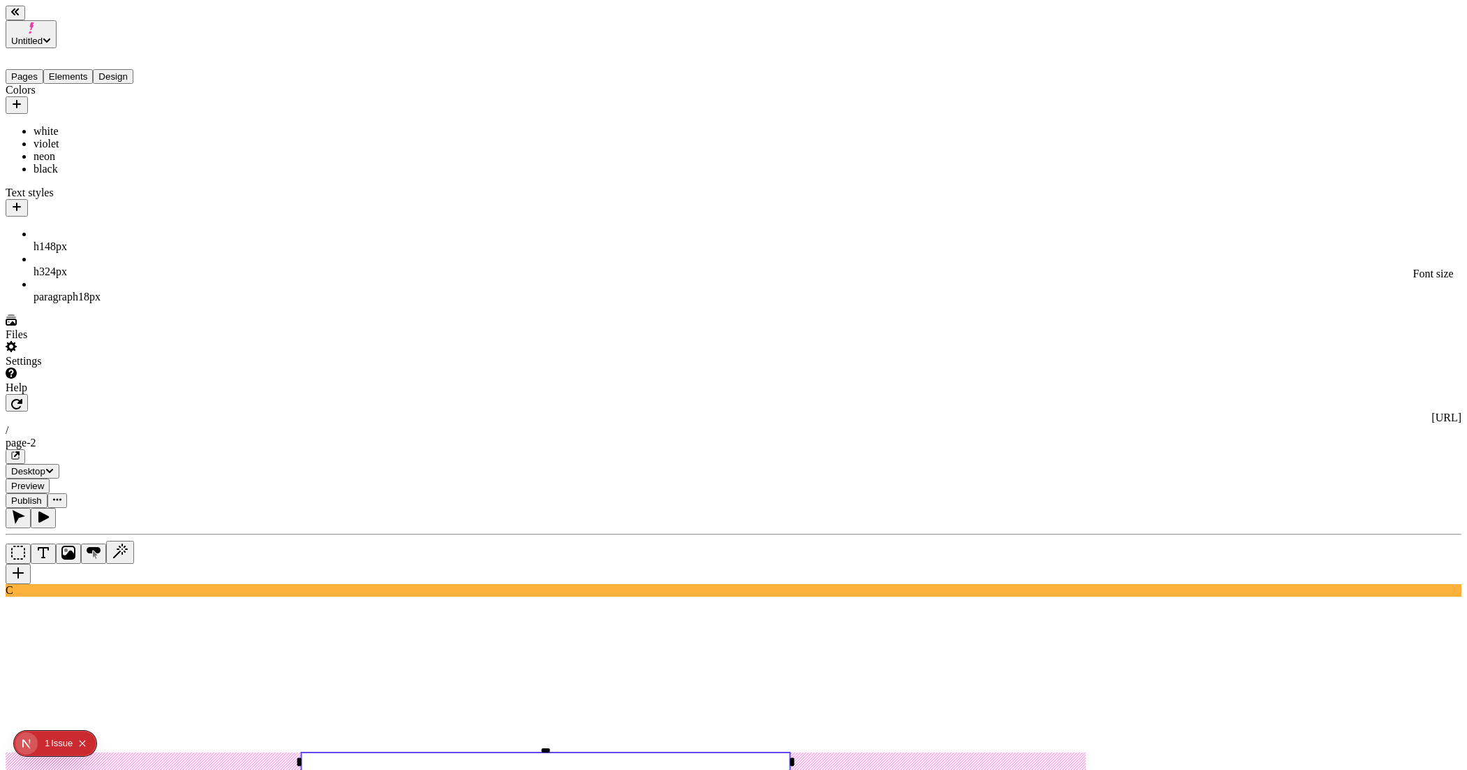
type input "60"
type input "1.1"
type input "-0.2"
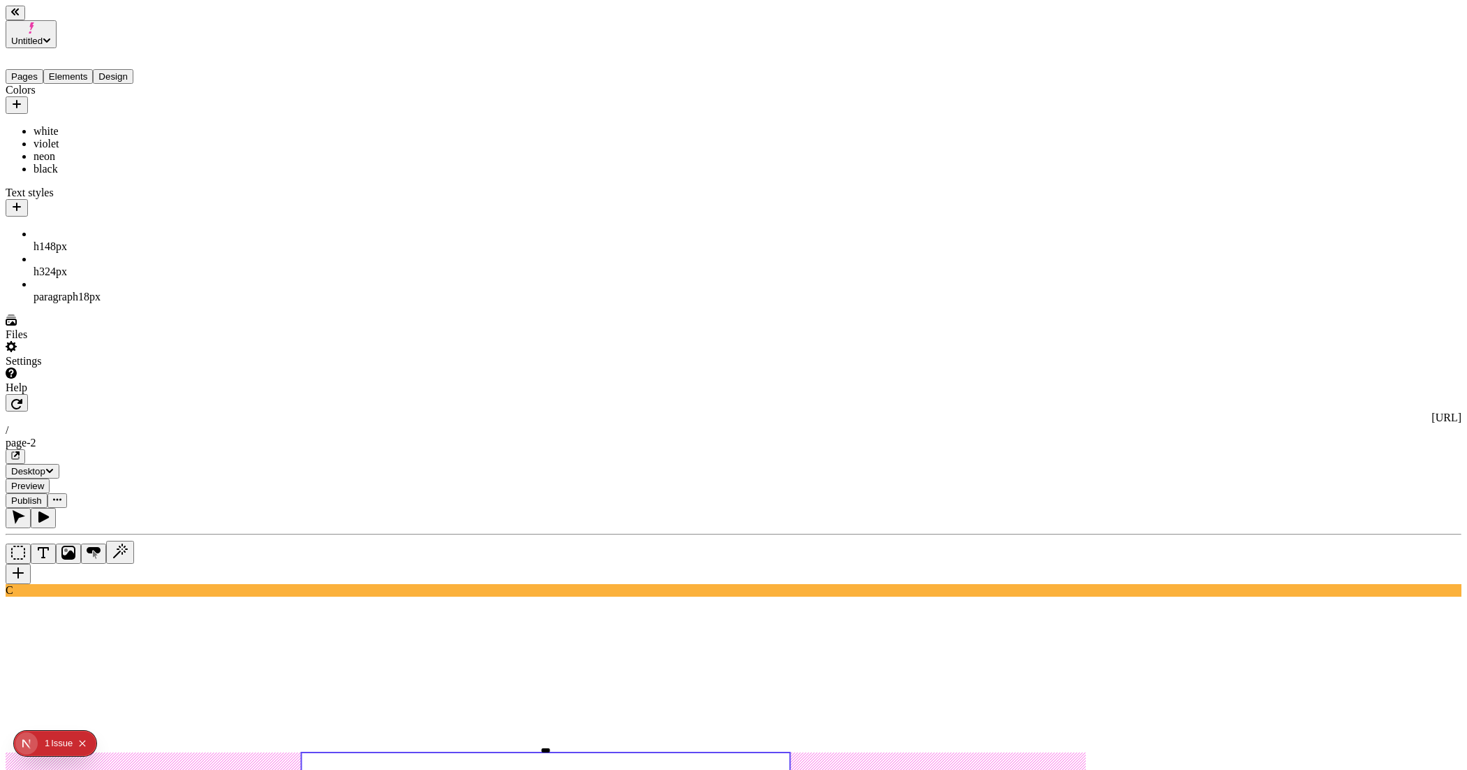
type textarea "These boots are made for hiking."
click at [1273, 402] on div "neon" at bounding box center [1302, 395] width 124 height 13
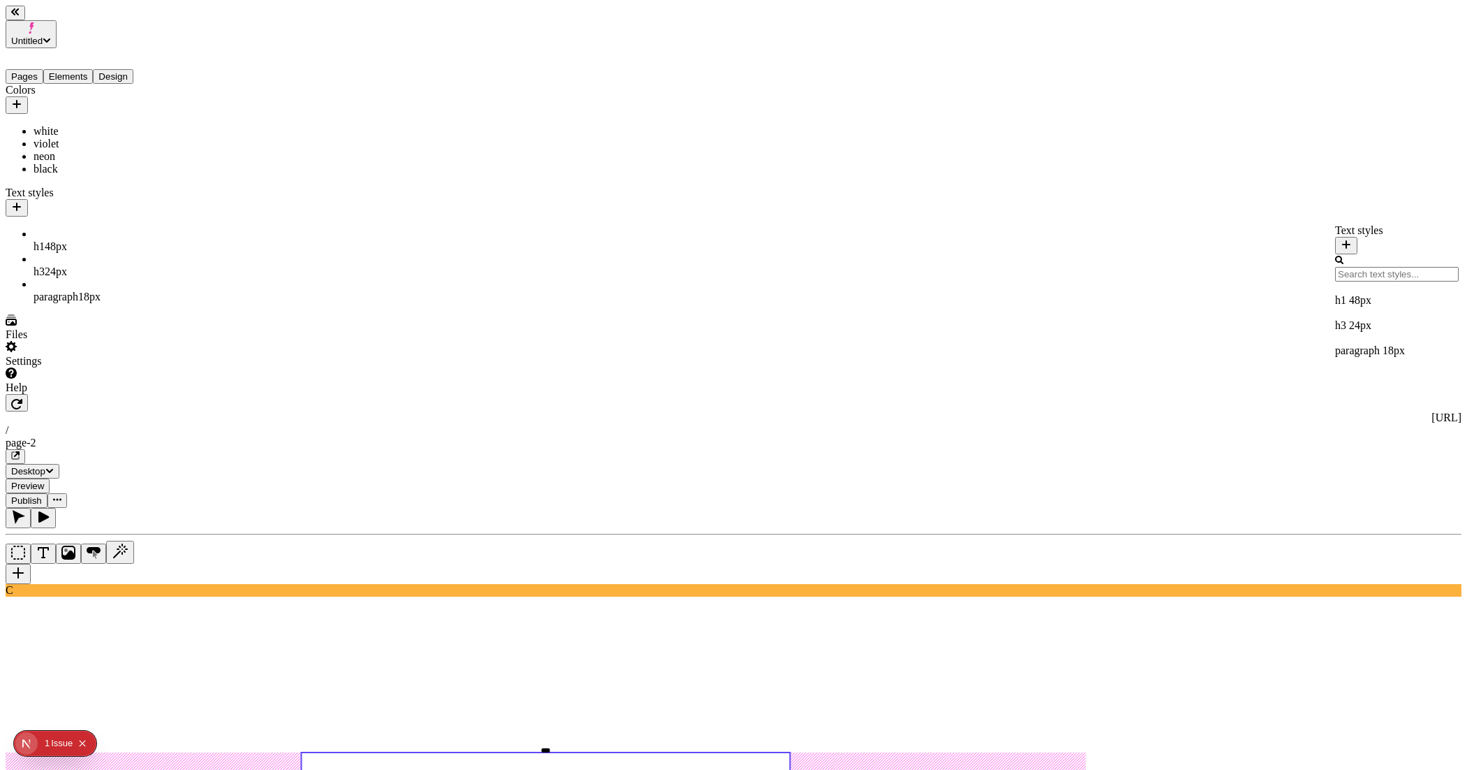
click at [1351, 240] on icon "button" at bounding box center [1346, 244] width 8 height 8
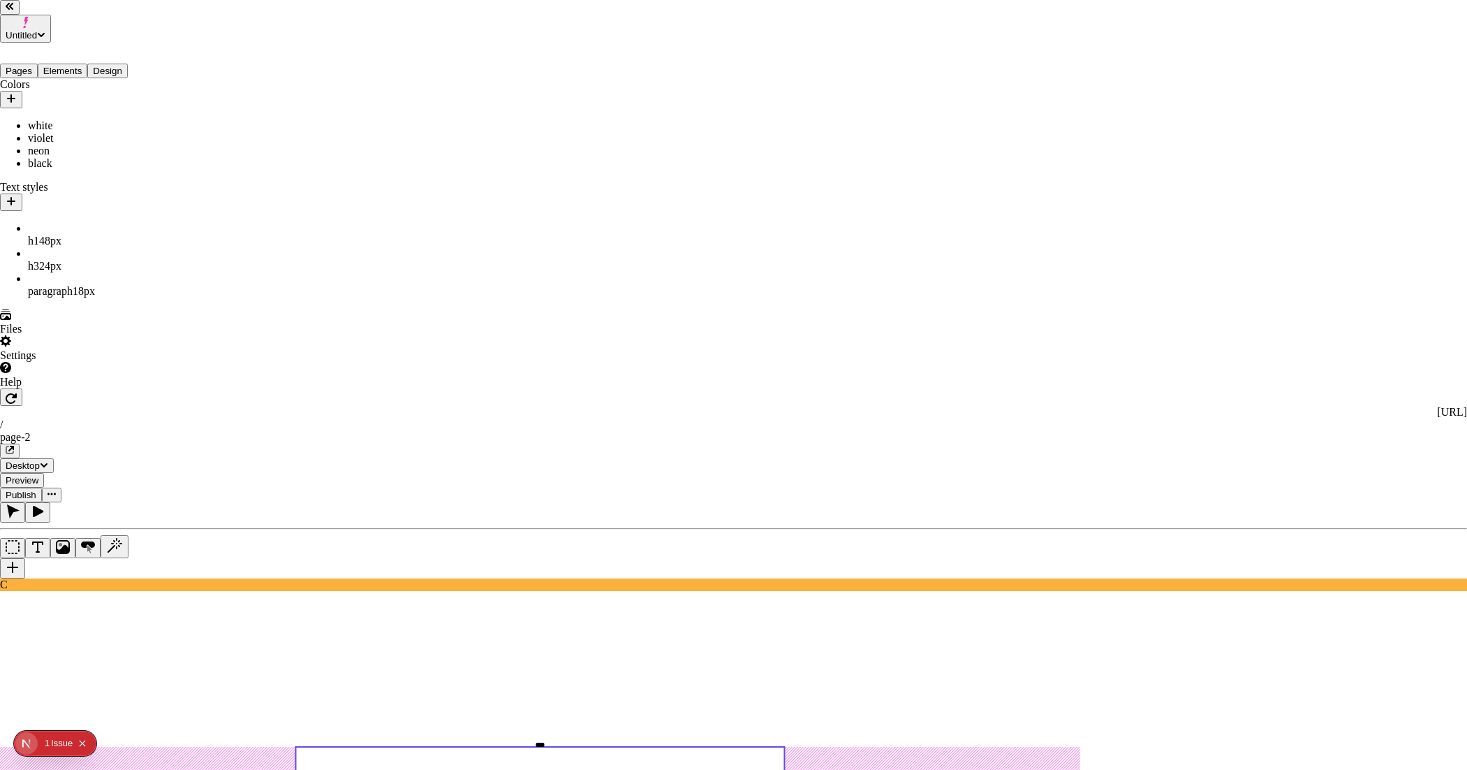
type input "Untitled style"
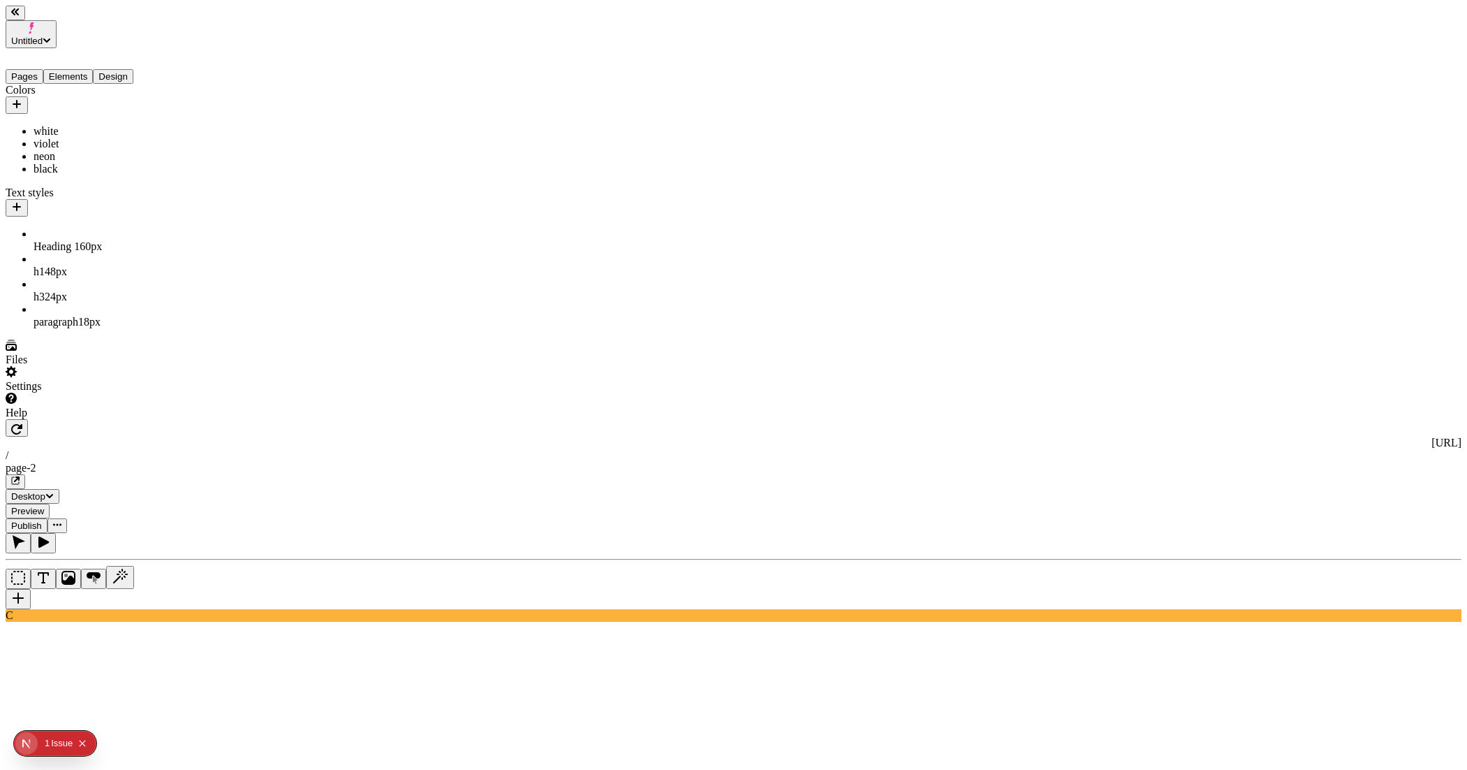
type input "20"
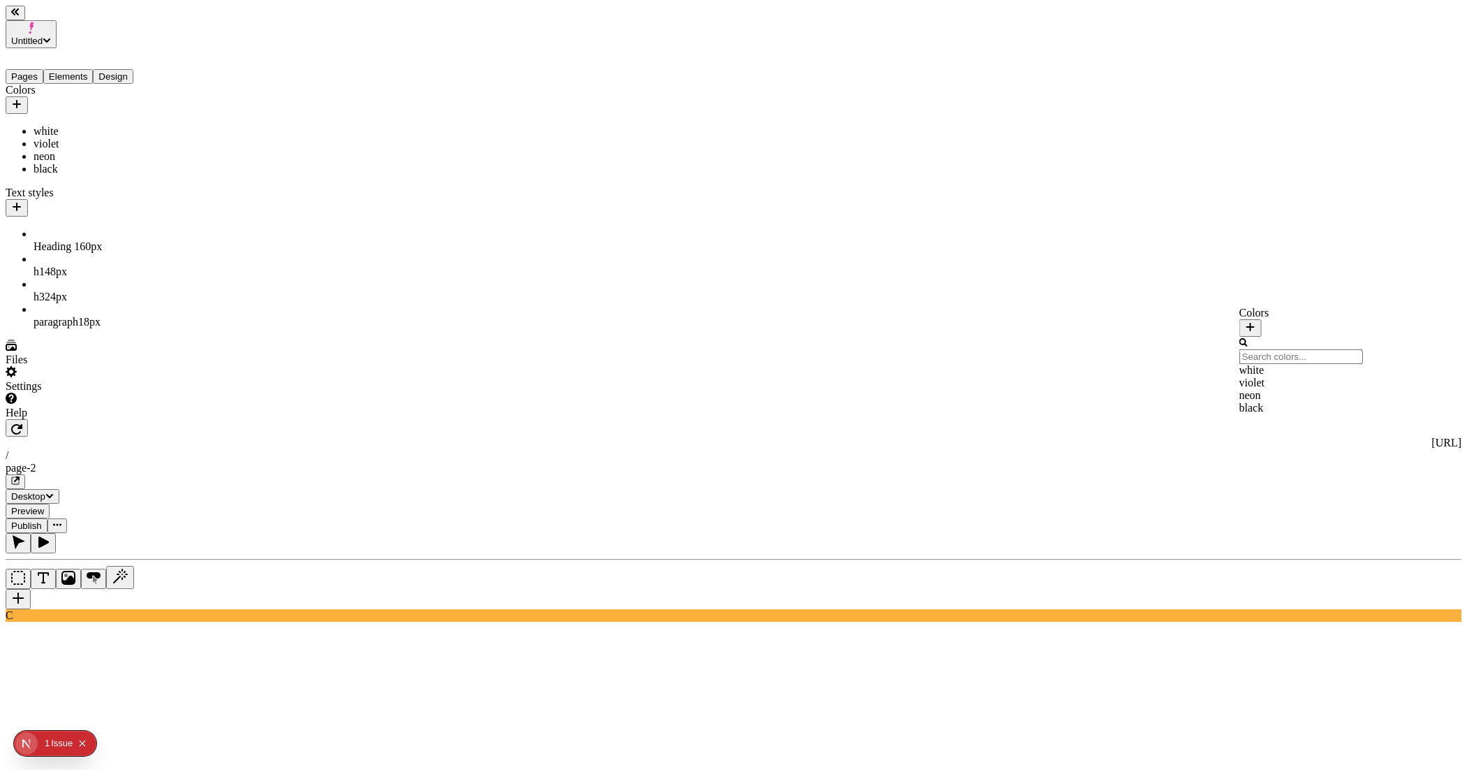
click at [1272, 414] on div "black" at bounding box center [1302, 408] width 124 height 13
click at [1351, 240] on icon "button" at bounding box center [1346, 244] width 8 height 8
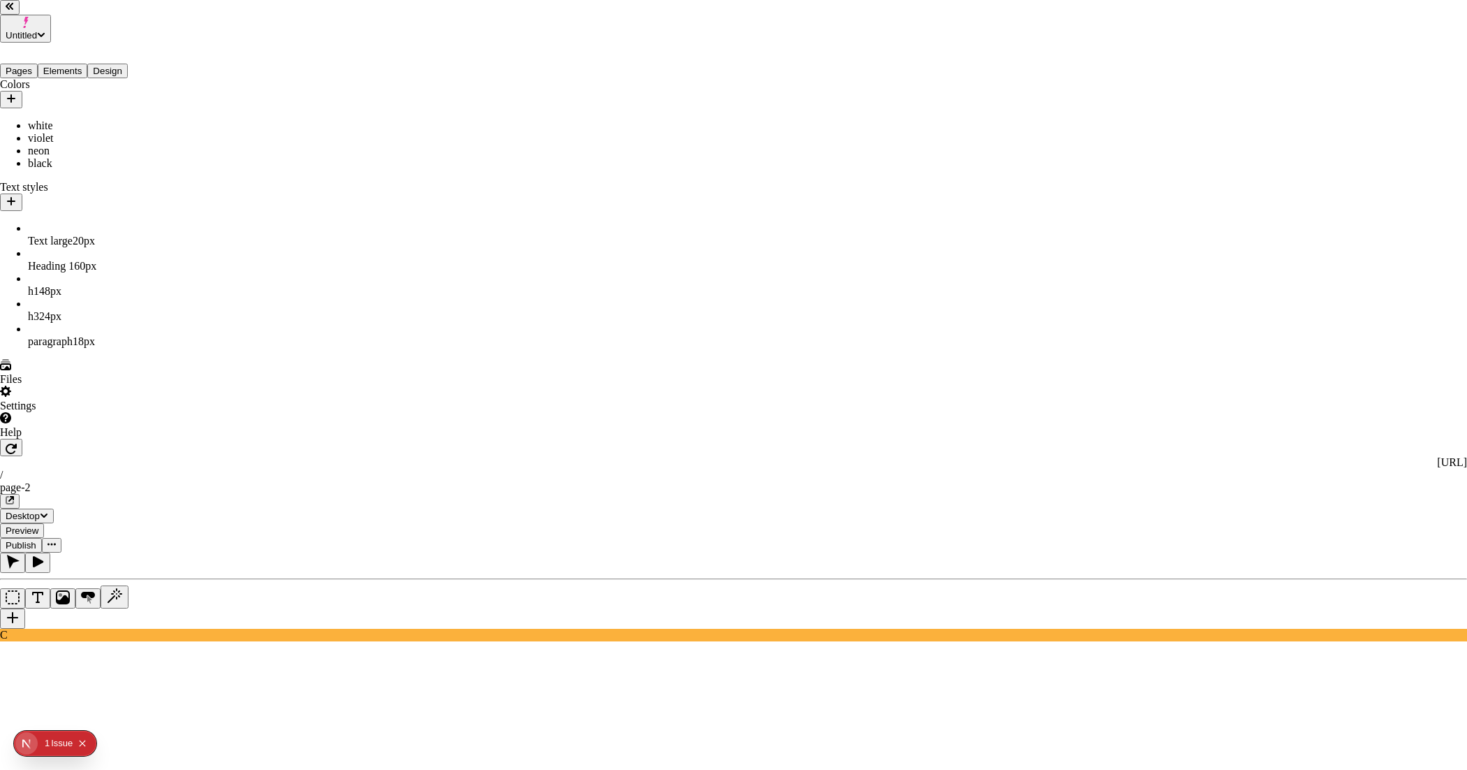
type input "Untitled style"
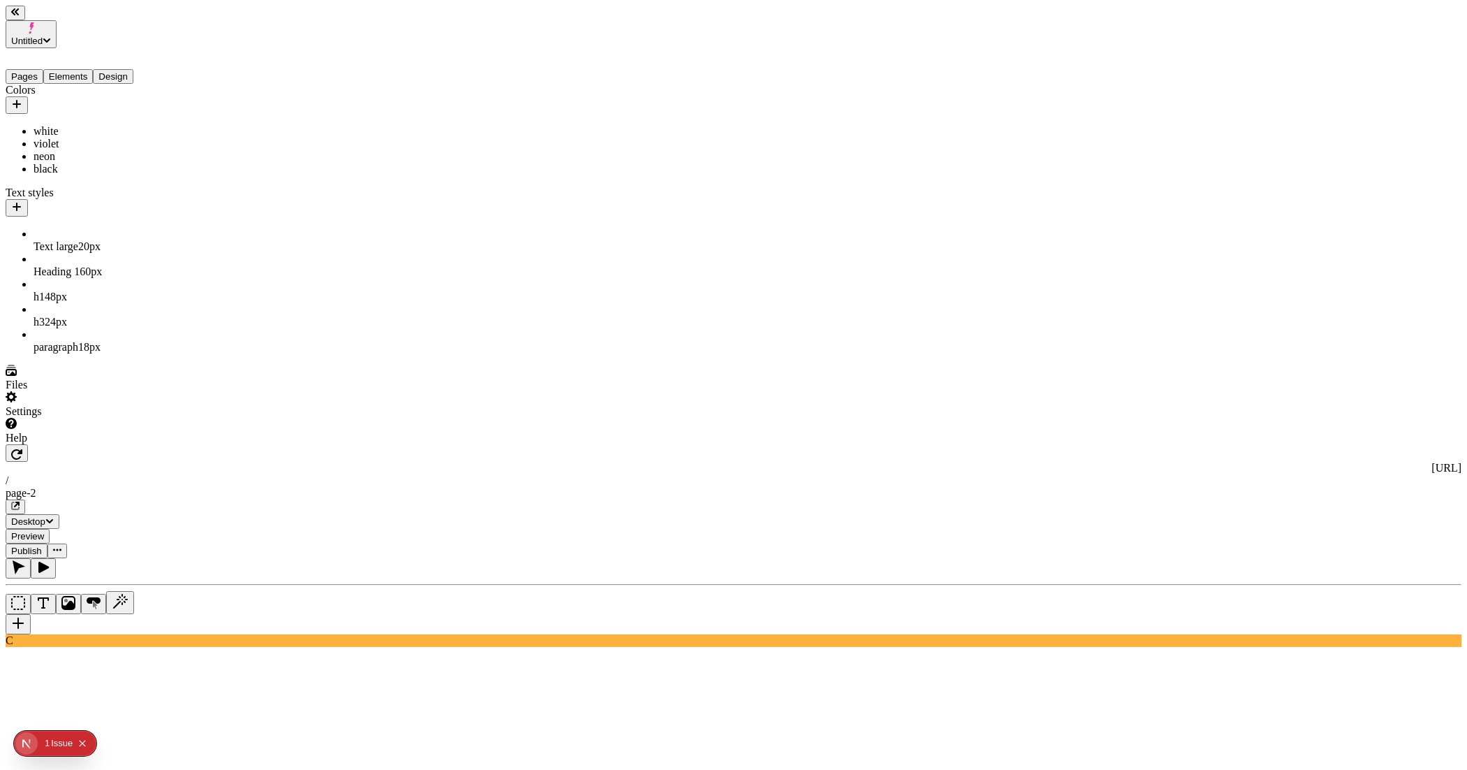
click at [1335, 420] on div "Detach text style" at bounding box center [1397, 426] width 124 height 13
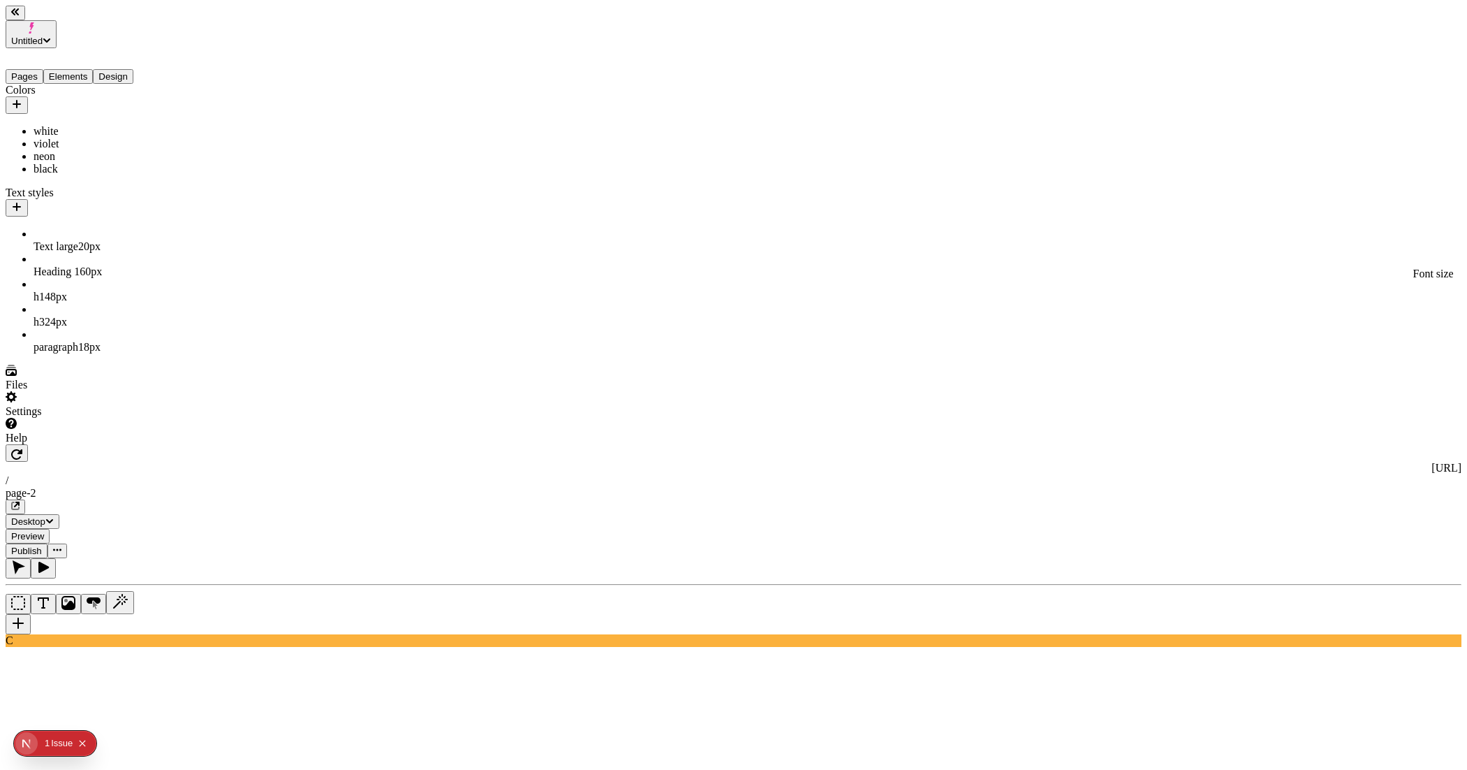
type input "32"
click at [1339, 311] on span "Semi-bold" at bounding box center [1333, 308] width 48 height 12
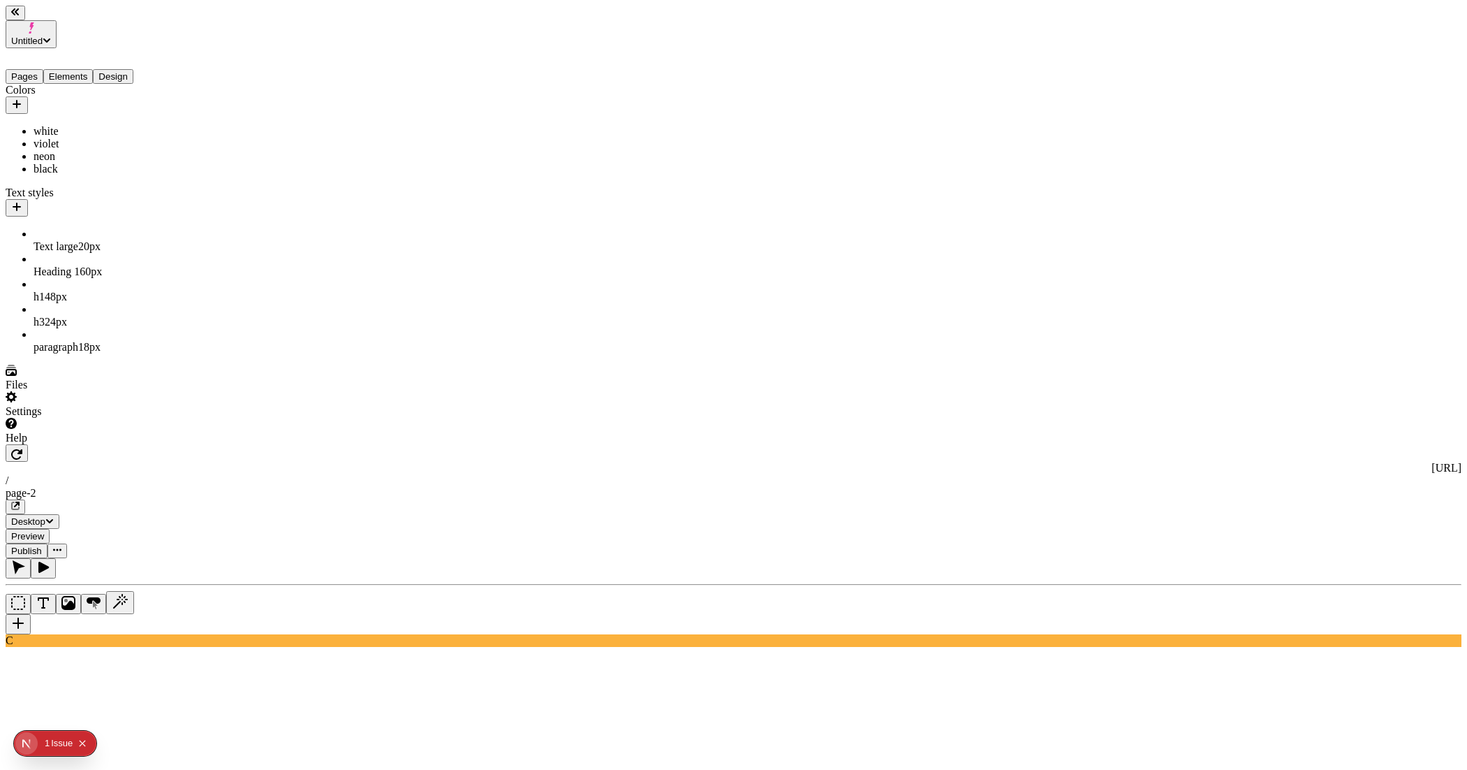
type textarea "Gear up for your next hike"
type input "24"
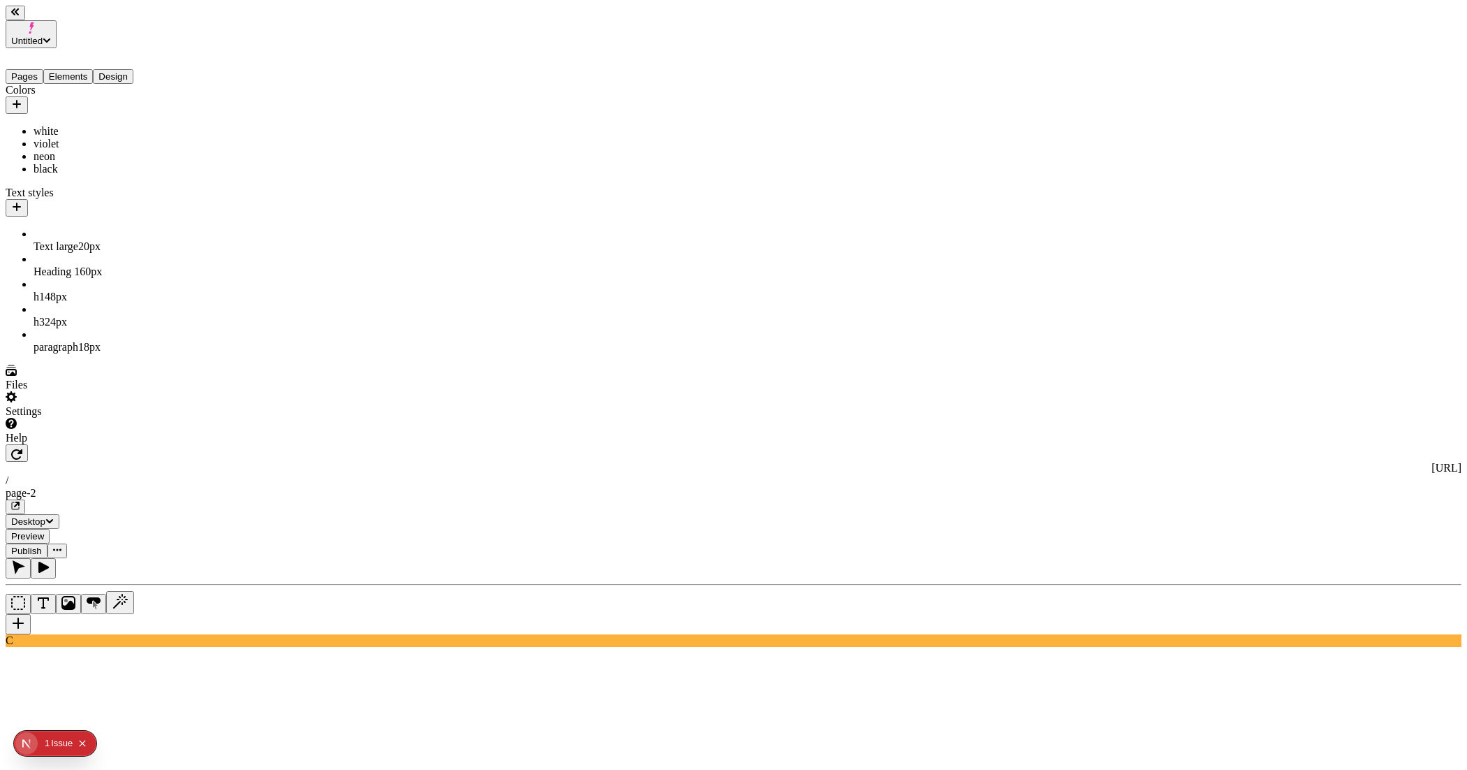
click at [1277, 389] on div "violet" at bounding box center [1302, 382] width 124 height 13
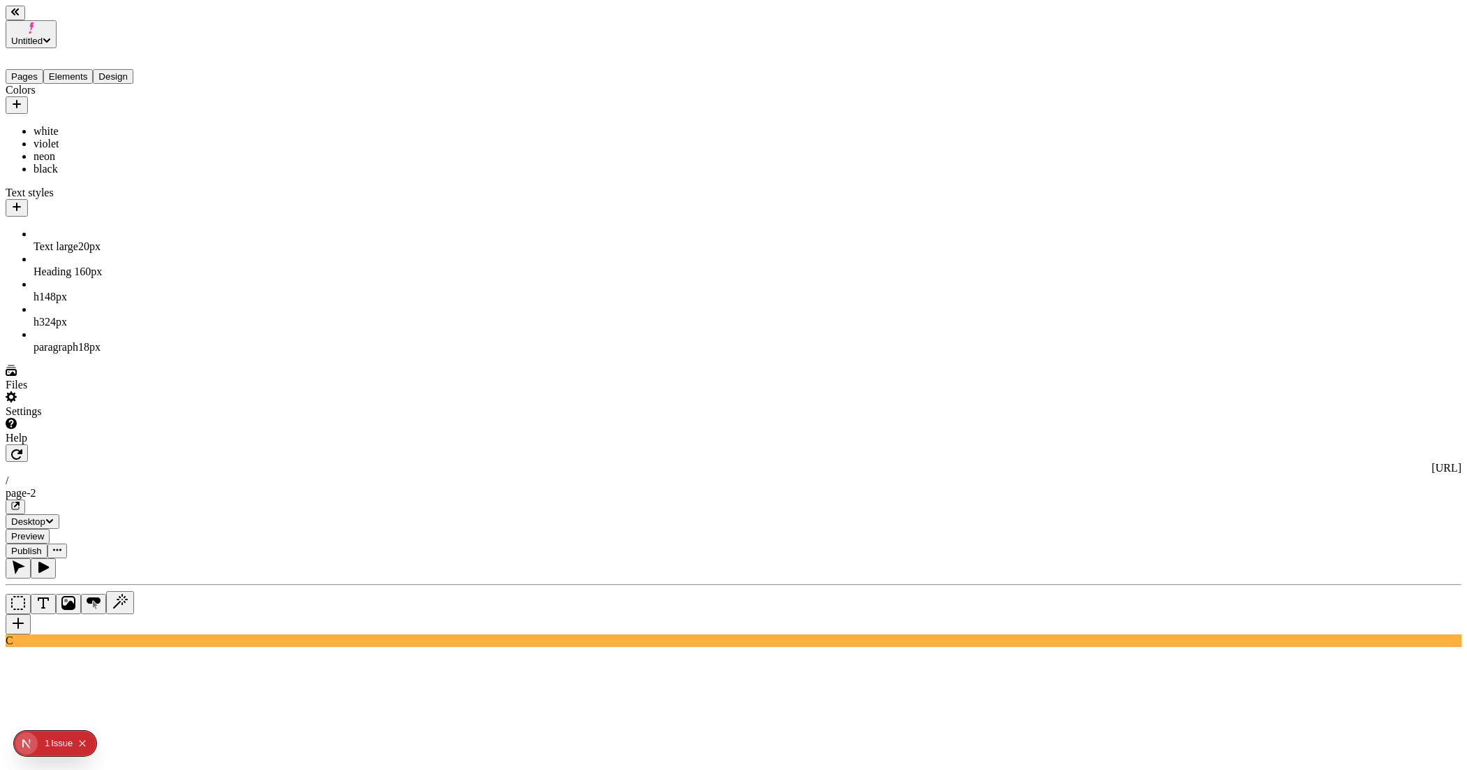
type textarea "Become a member"
click at [1275, 427] on div "black" at bounding box center [1302, 420] width 124 height 13
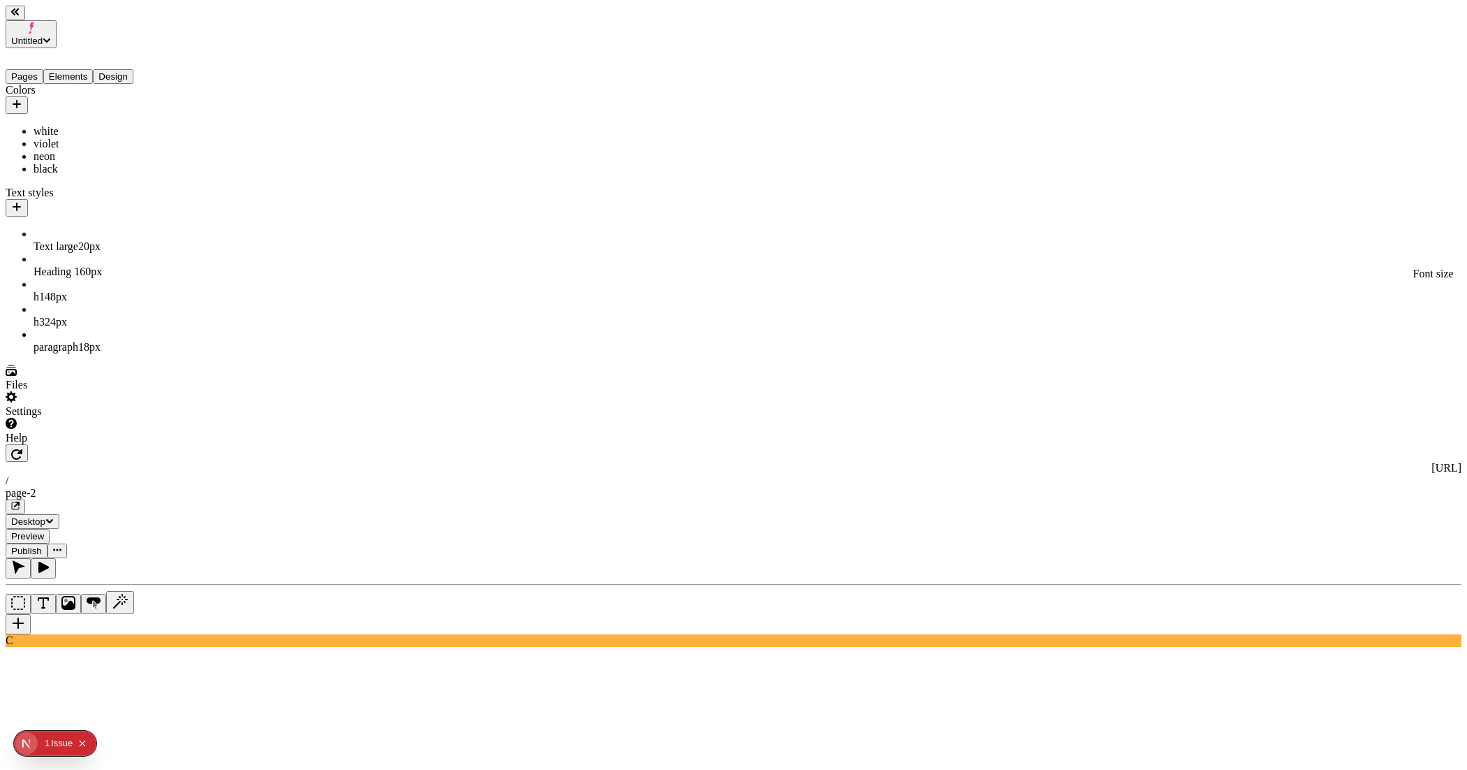
type input "40"
type input "1.2"
type input "1.4"
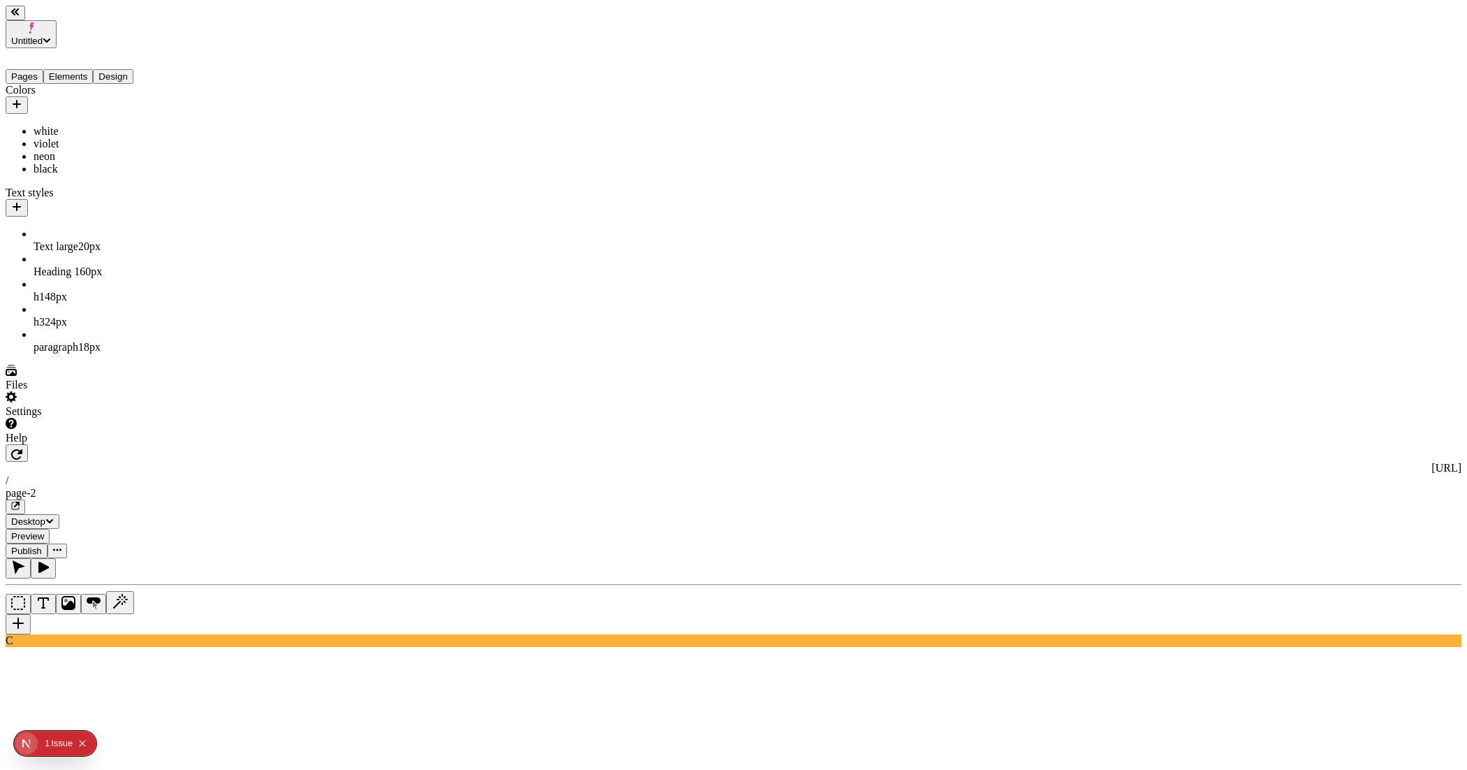
click at [1351, 240] on icon "button" at bounding box center [1346, 244] width 8 height 8
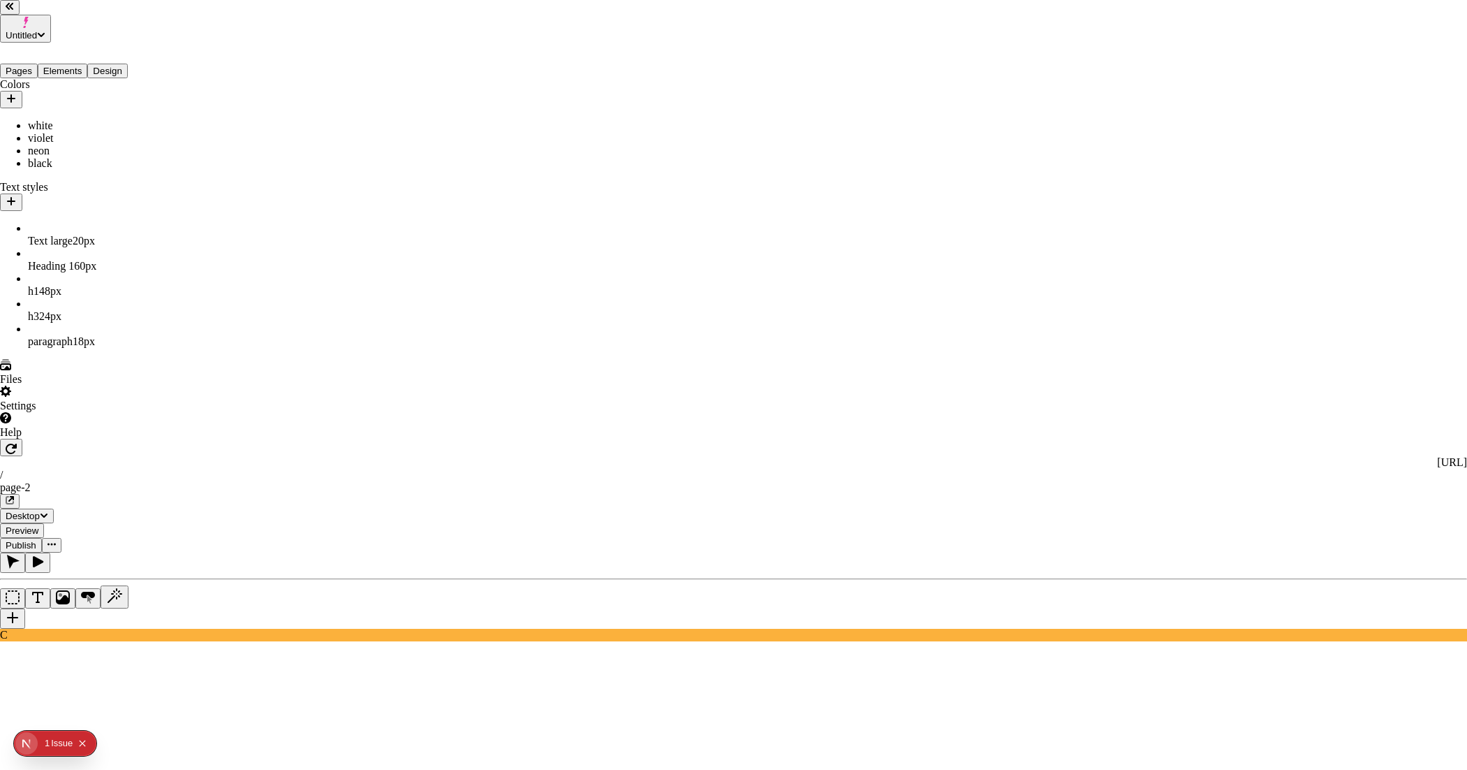
type input "Untitled style"
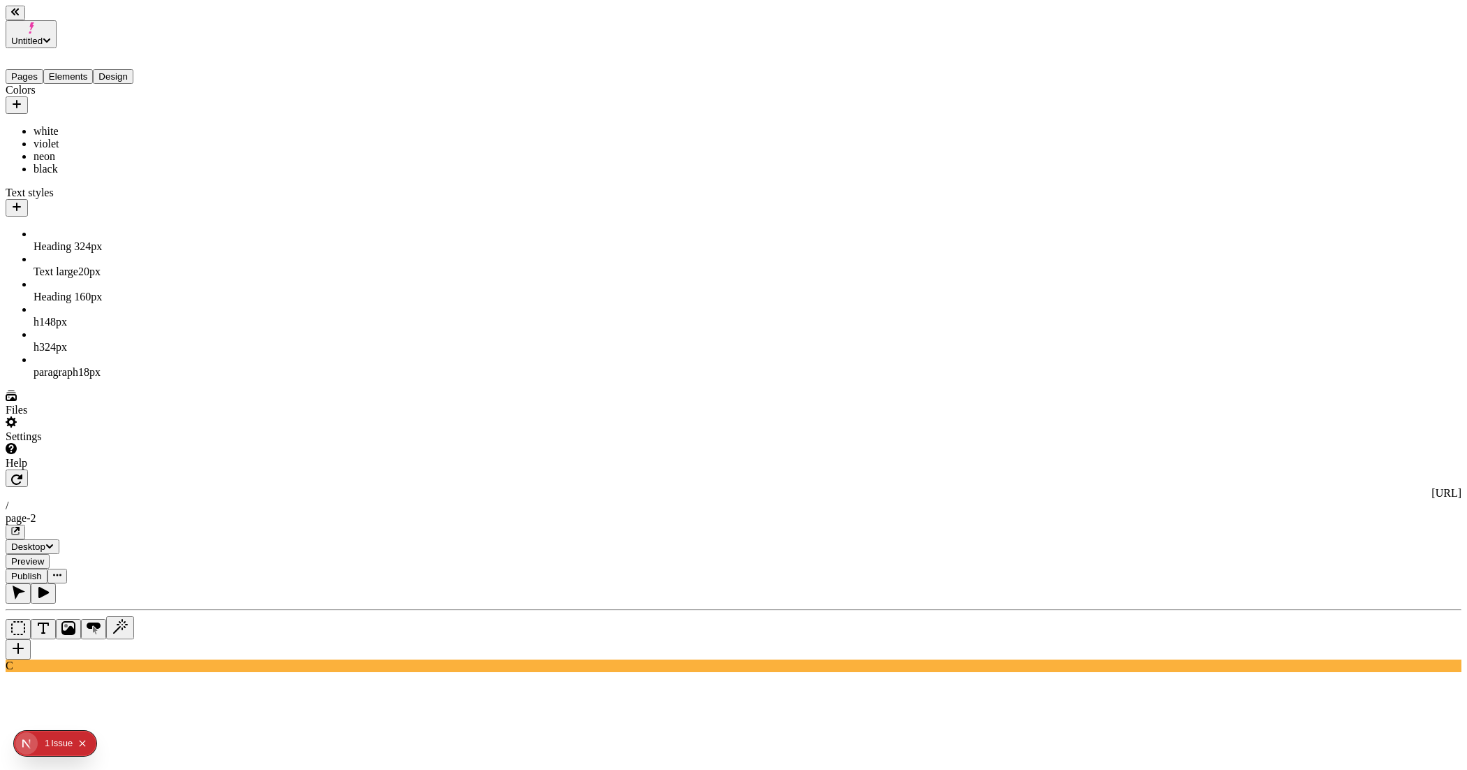
click at [1274, 427] on div "black" at bounding box center [1302, 420] width 124 height 13
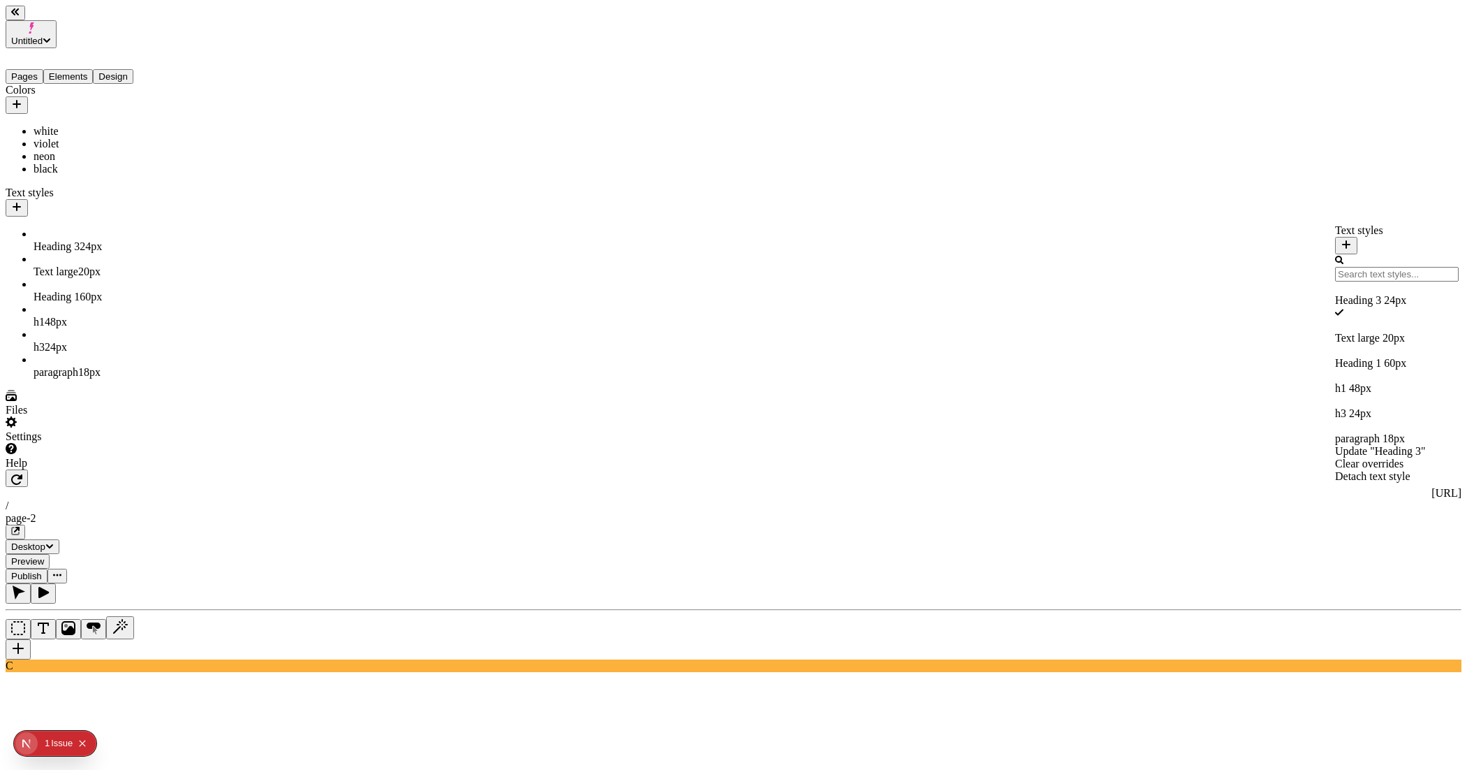
click at [1335, 445] on div "Update "Heading 3"" at bounding box center [1397, 451] width 124 height 13
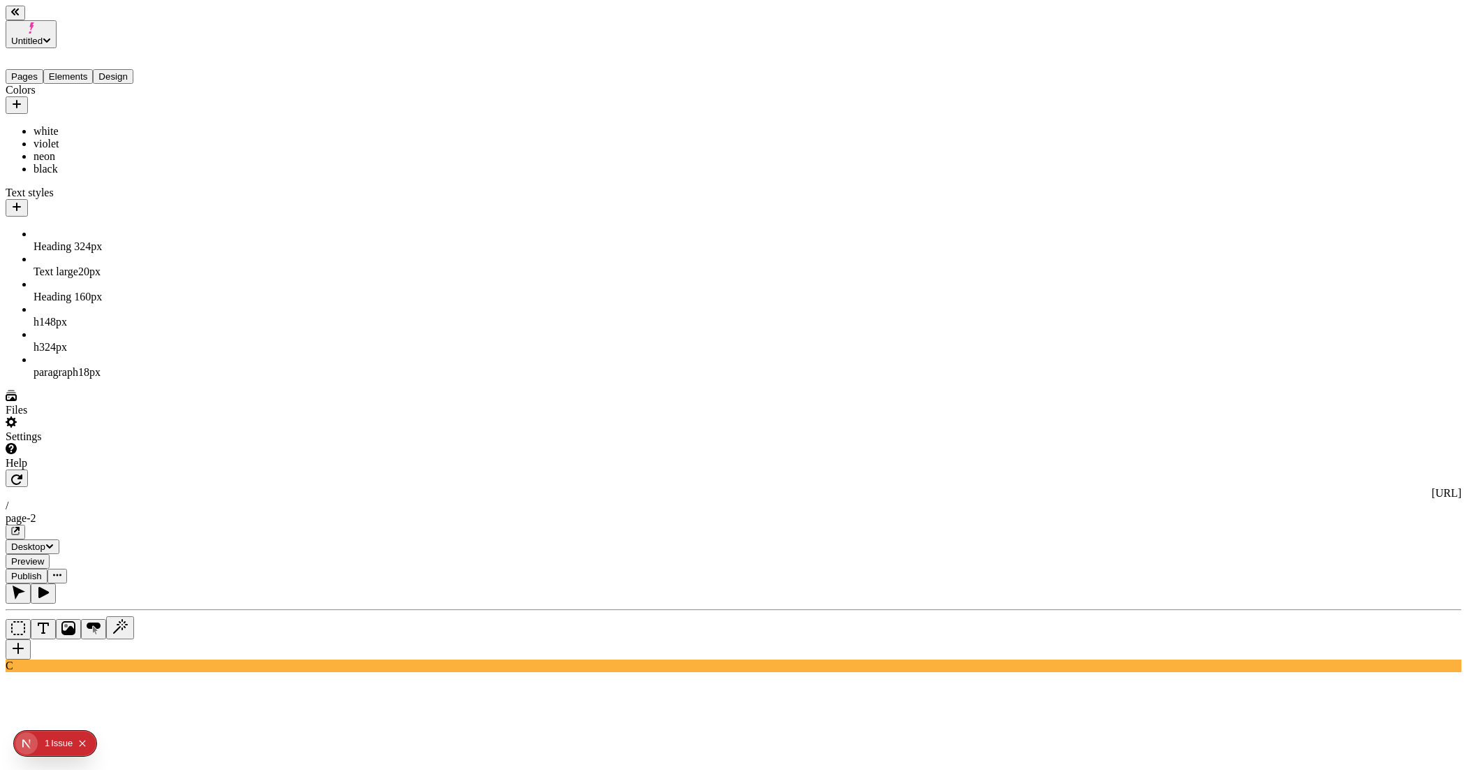
click at [1275, 427] on div "black" at bounding box center [1302, 420] width 124 height 13
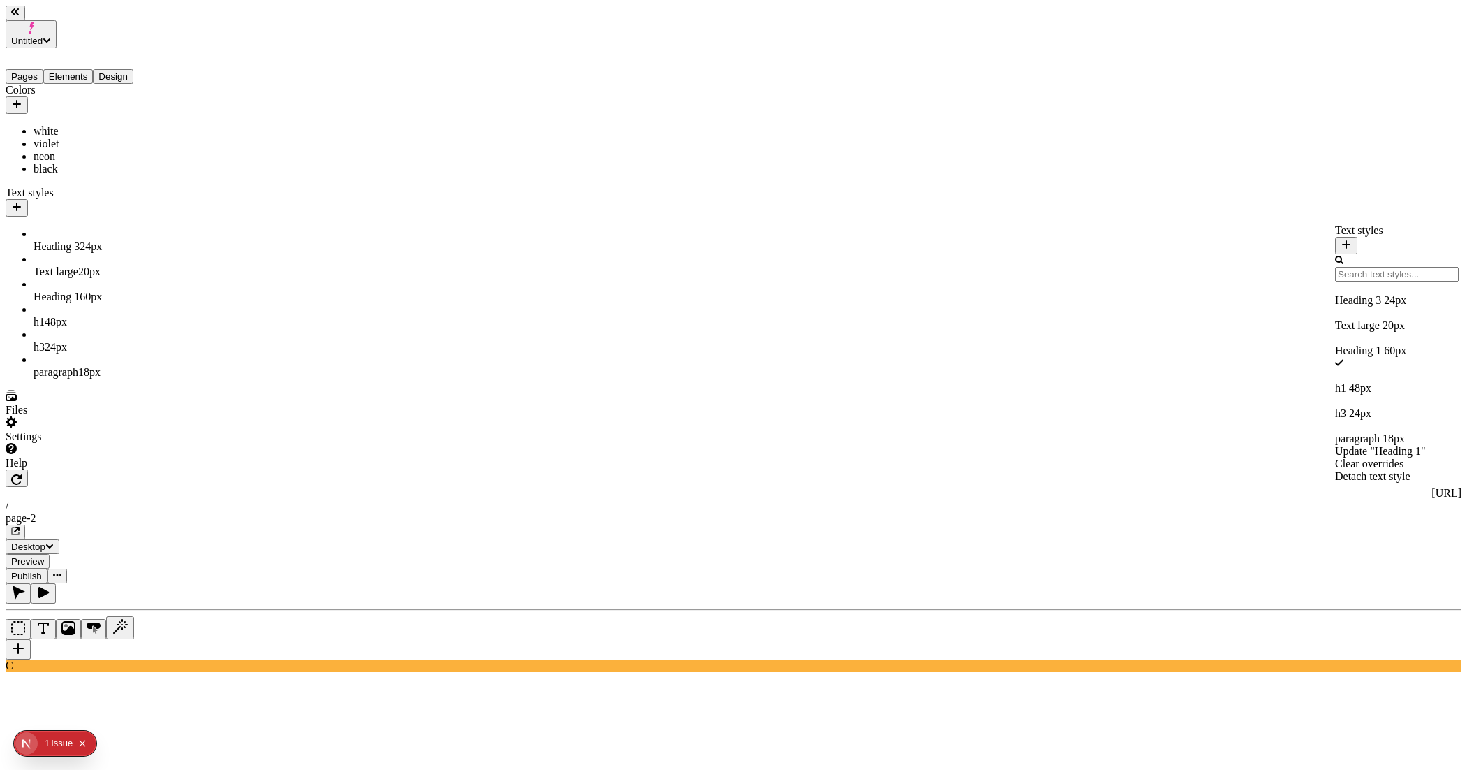
click at [1335, 445] on div "Update "Heading 1"" at bounding box center [1397, 451] width 124 height 13
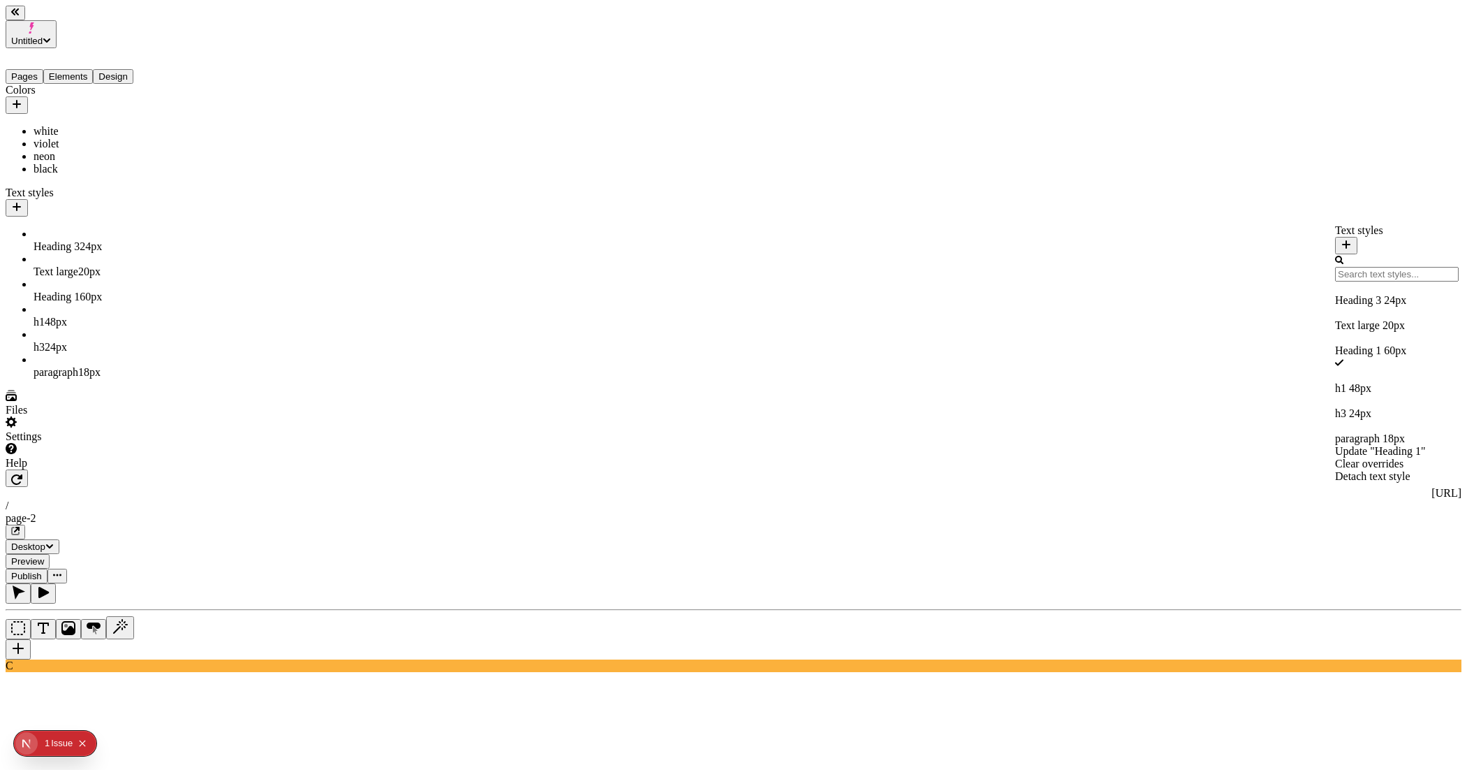
click at [1351, 240] on icon "button" at bounding box center [1346, 244] width 8 height 8
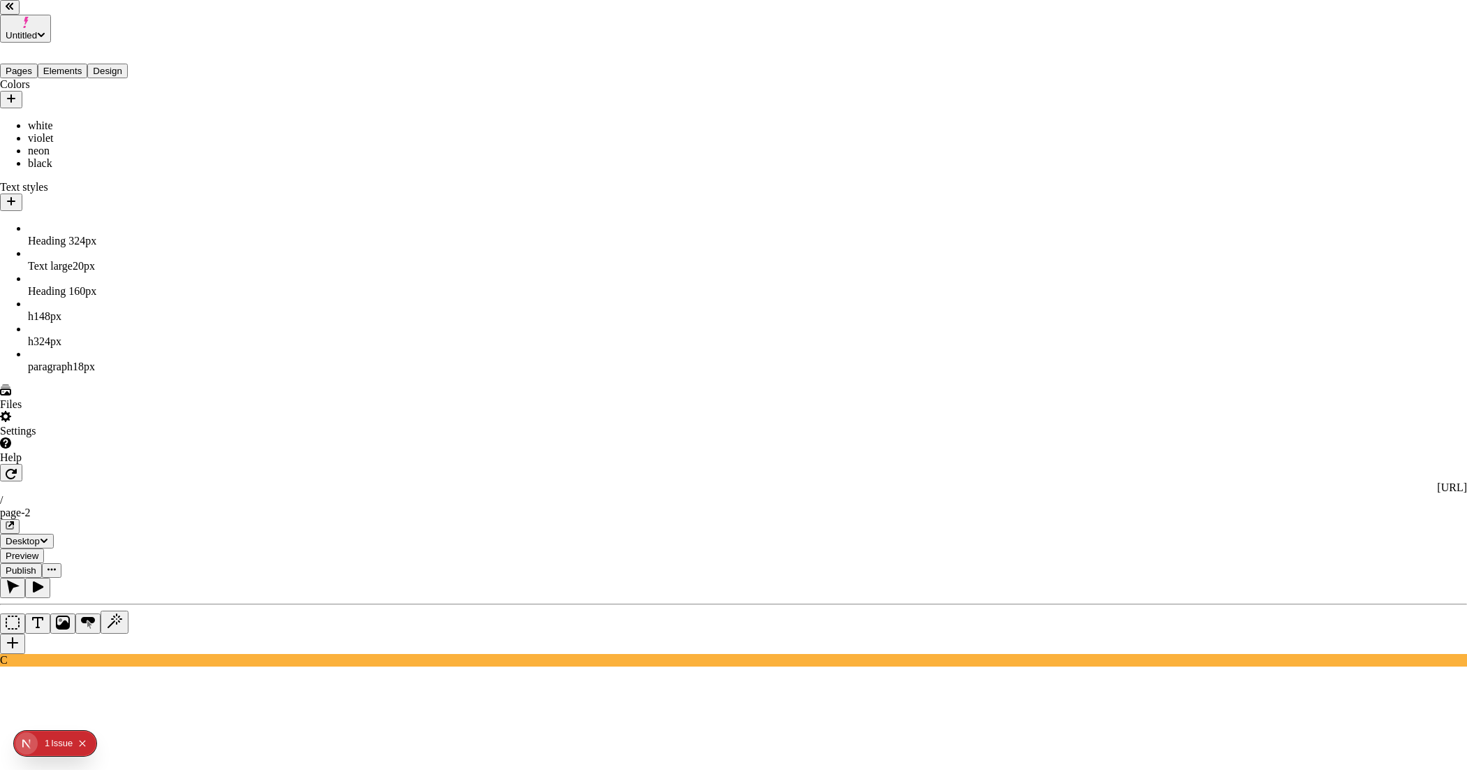
type input "Untitled style"
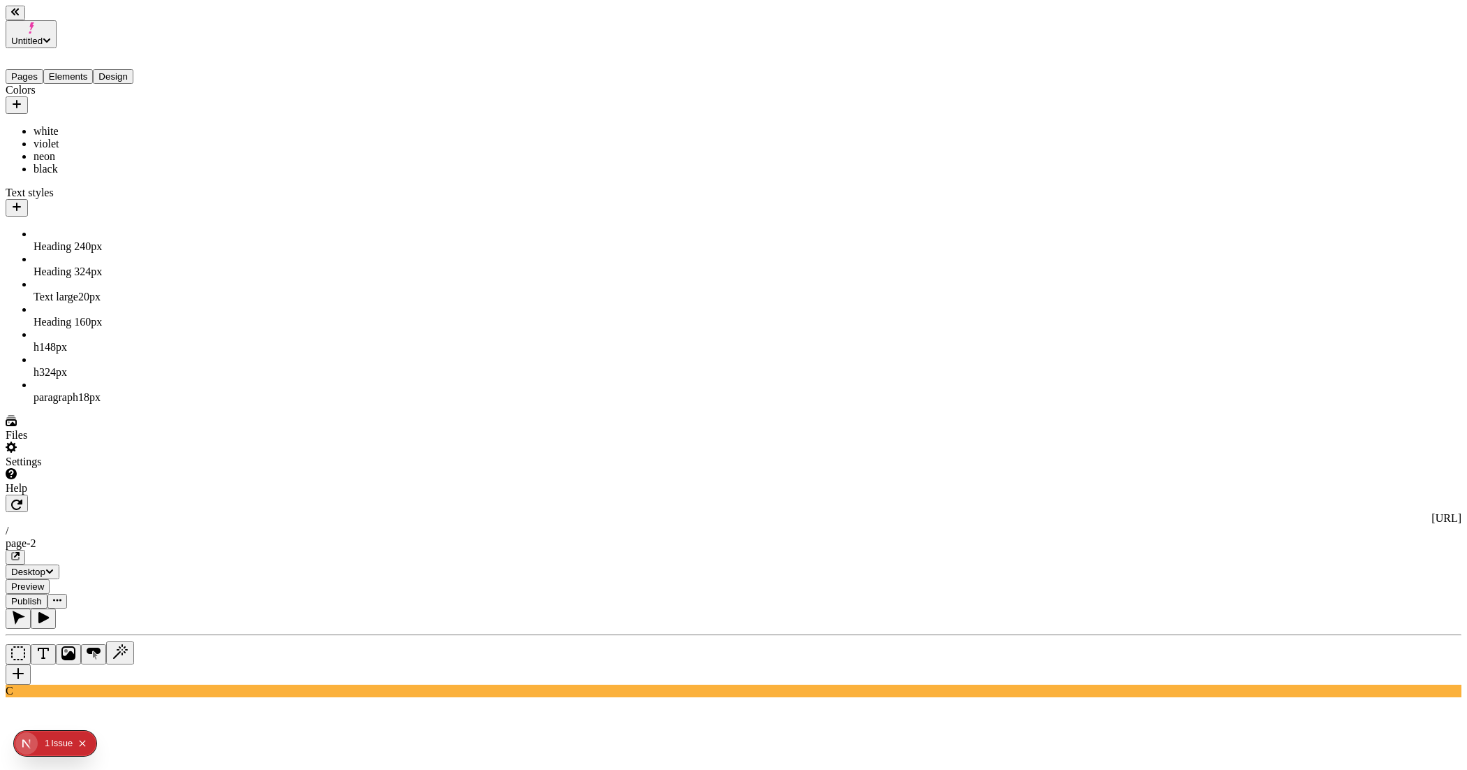
drag, startPoint x: 41, startPoint y: 277, endPoint x: 42, endPoint y: 212, distance: 65.0
click at [117, 341] on div "h1 48 px" at bounding box center [104, 347] width 140 height 13
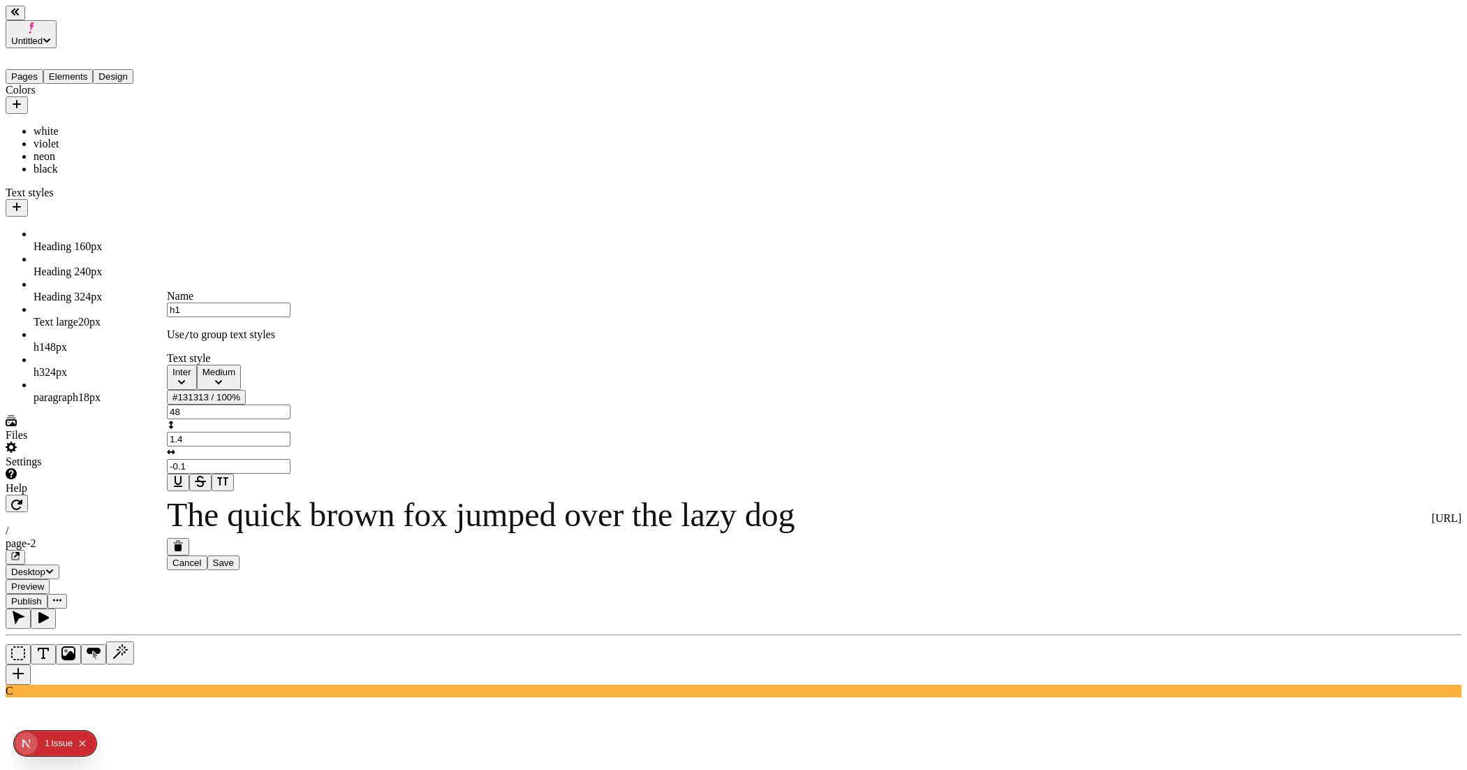
click at [184, 551] on icon "button" at bounding box center [178, 545] width 11 height 11
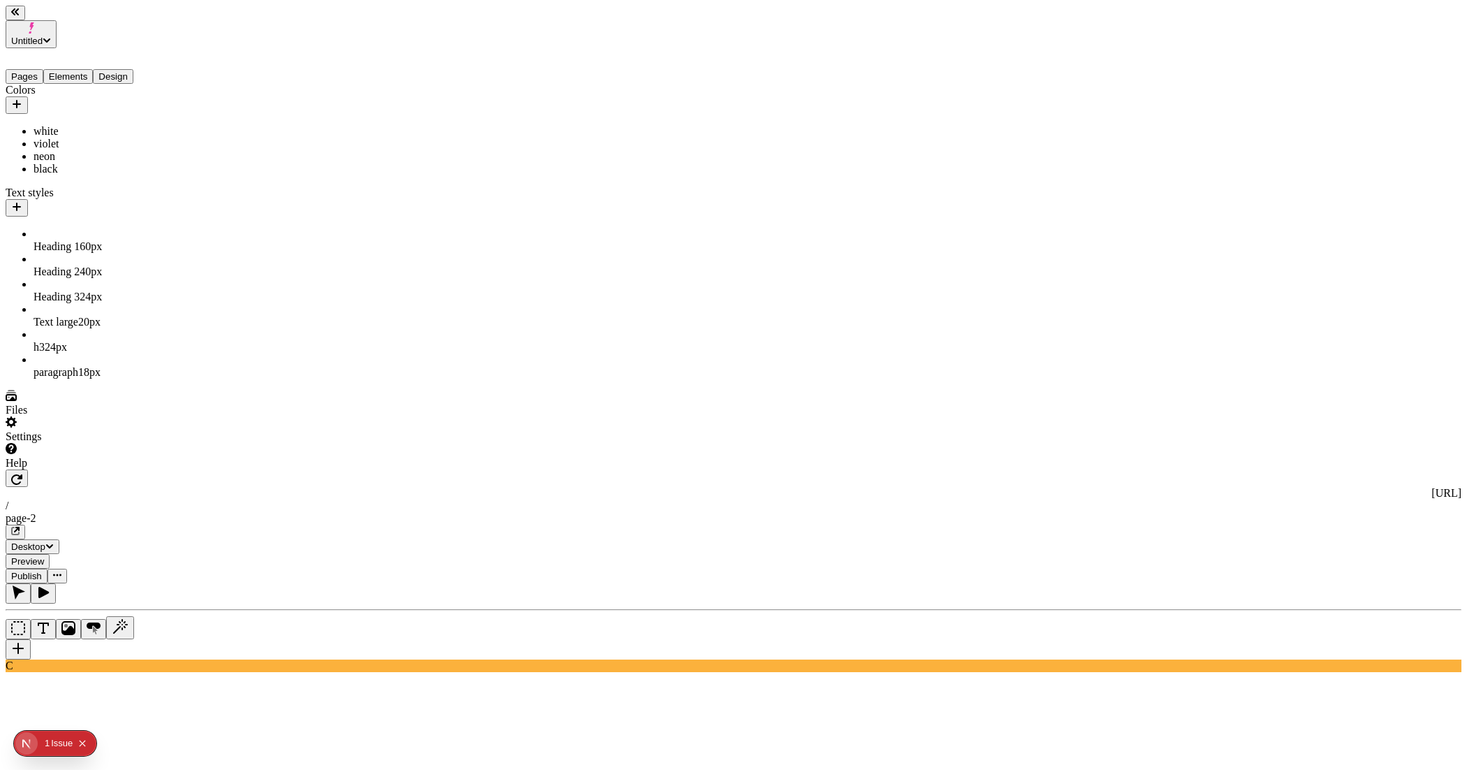
click at [62, 341] on div "h3 24 px" at bounding box center [104, 347] width 140 height 13
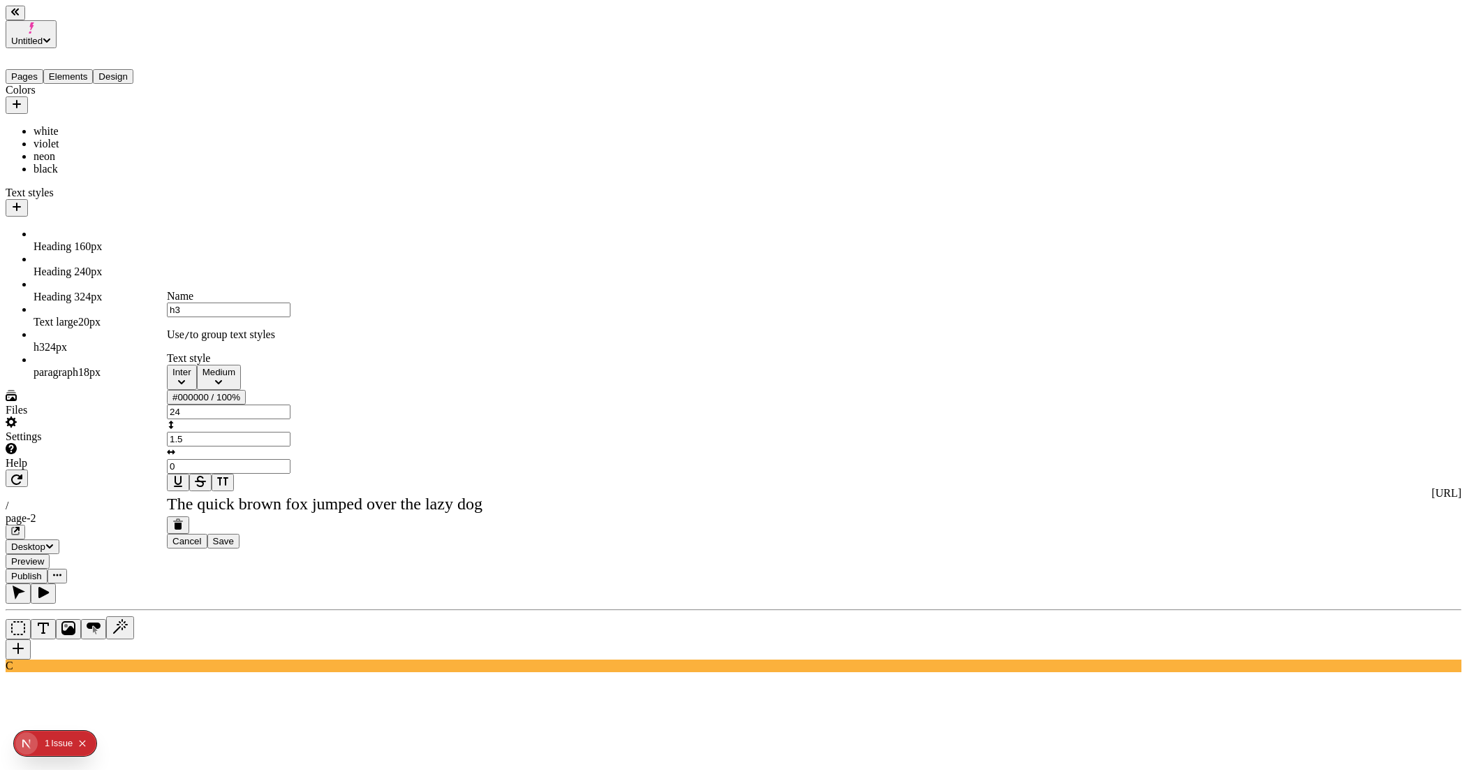
click at [184, 529] on icon "button" at bounding box center [178, 523] width 11 height 11
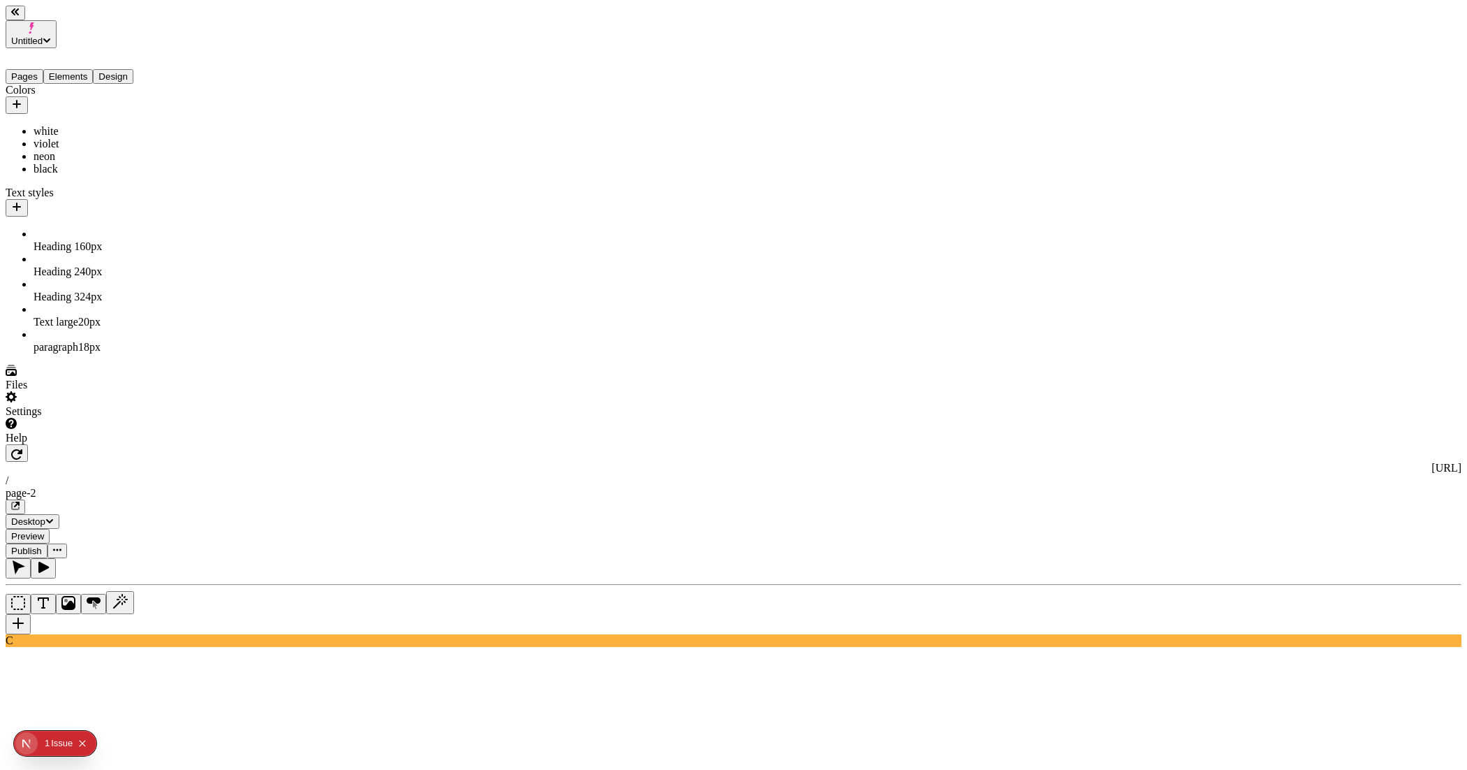
click at [106, 341] on div "paragraph 18 px" at bounding box center [104, 347] width 140 height 13
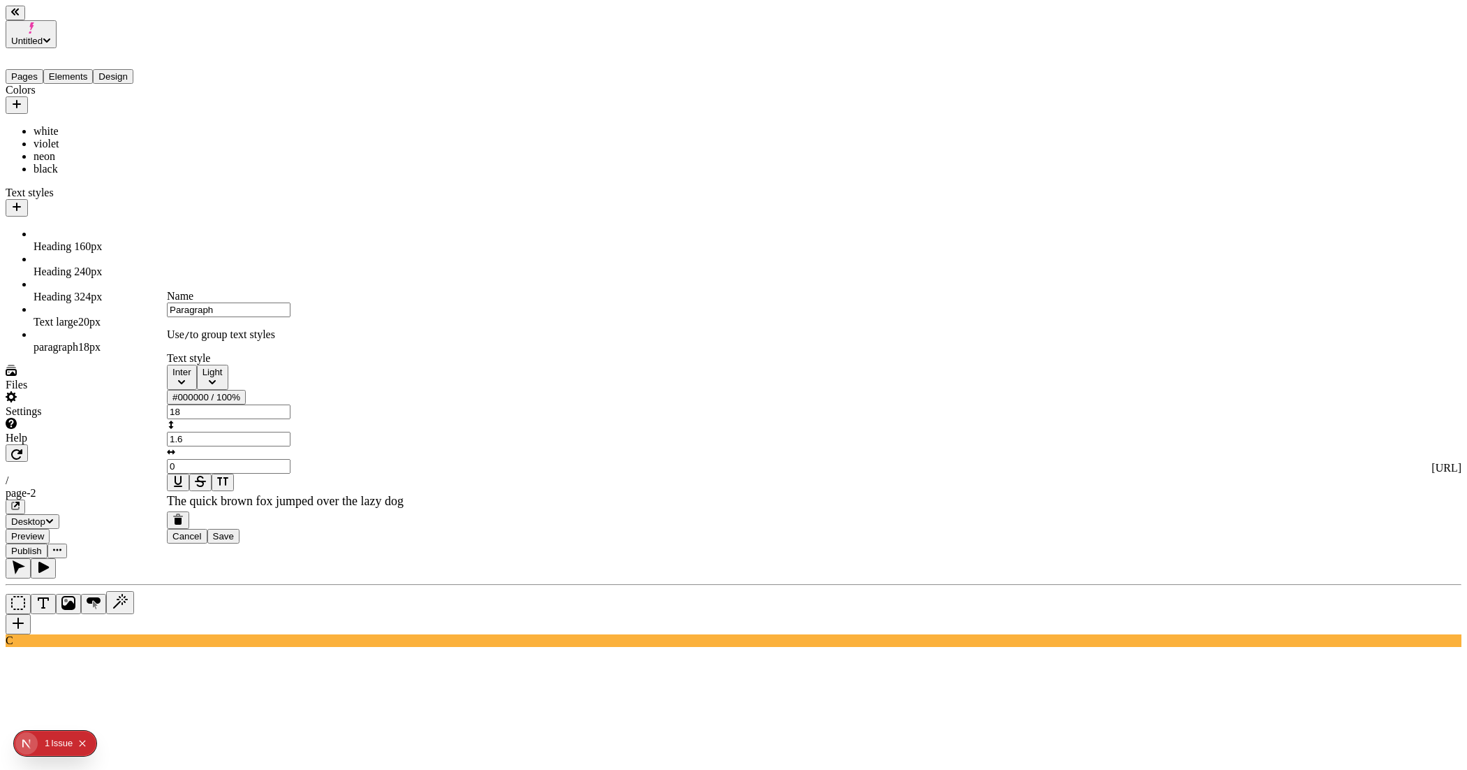
type input "Paragraph"
click at [197, 390] on button "Inter" at bounding box center [182, 377] width 30 height 25
click at [219, 420] on span "DM Sans" at bounding box center [197, 416] width 44 height 15
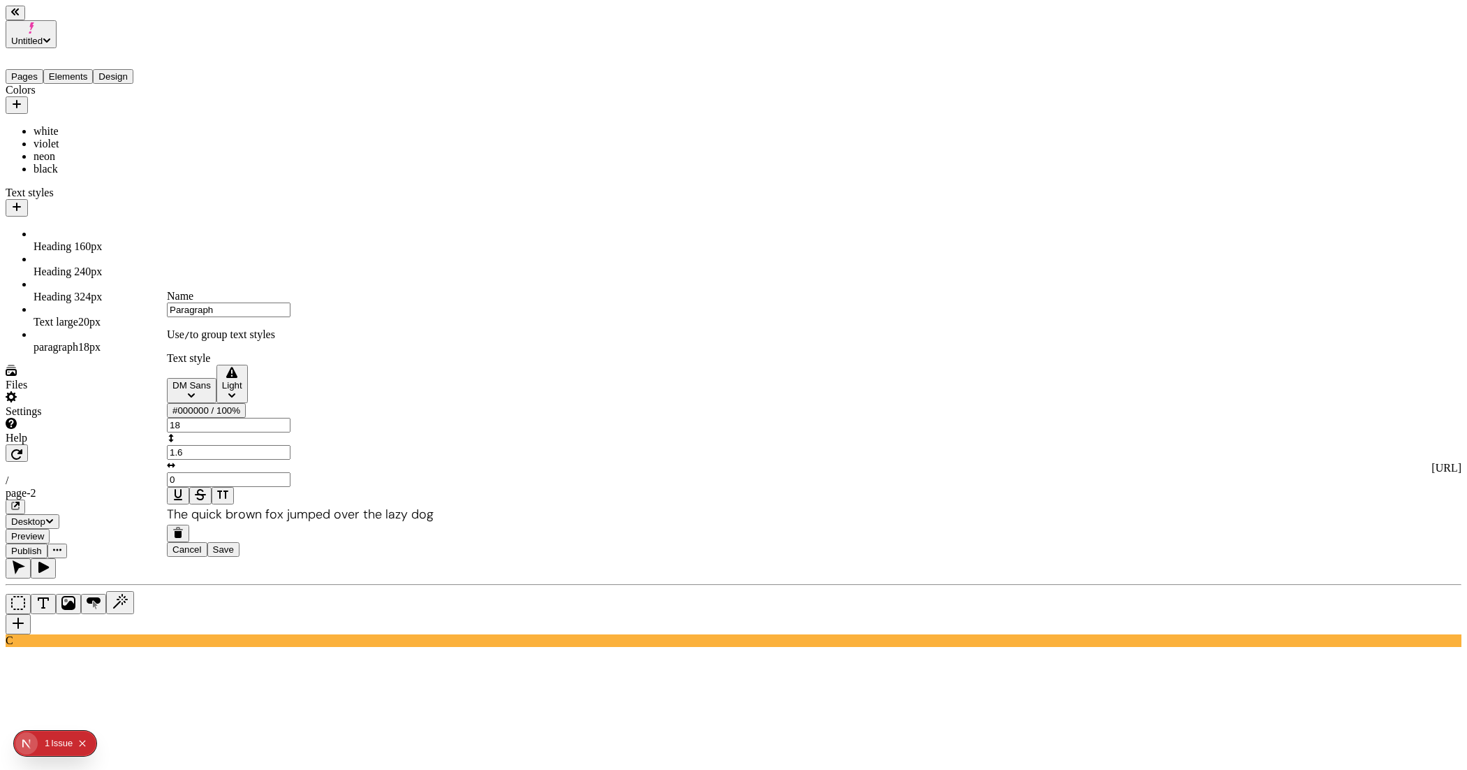
click at [222, 390] on div "Light" at bounding box center [232, 385] width 20 height 10
click at [211, 447] on span "Regular" at bounding box center [193, 441] width 36 height 12
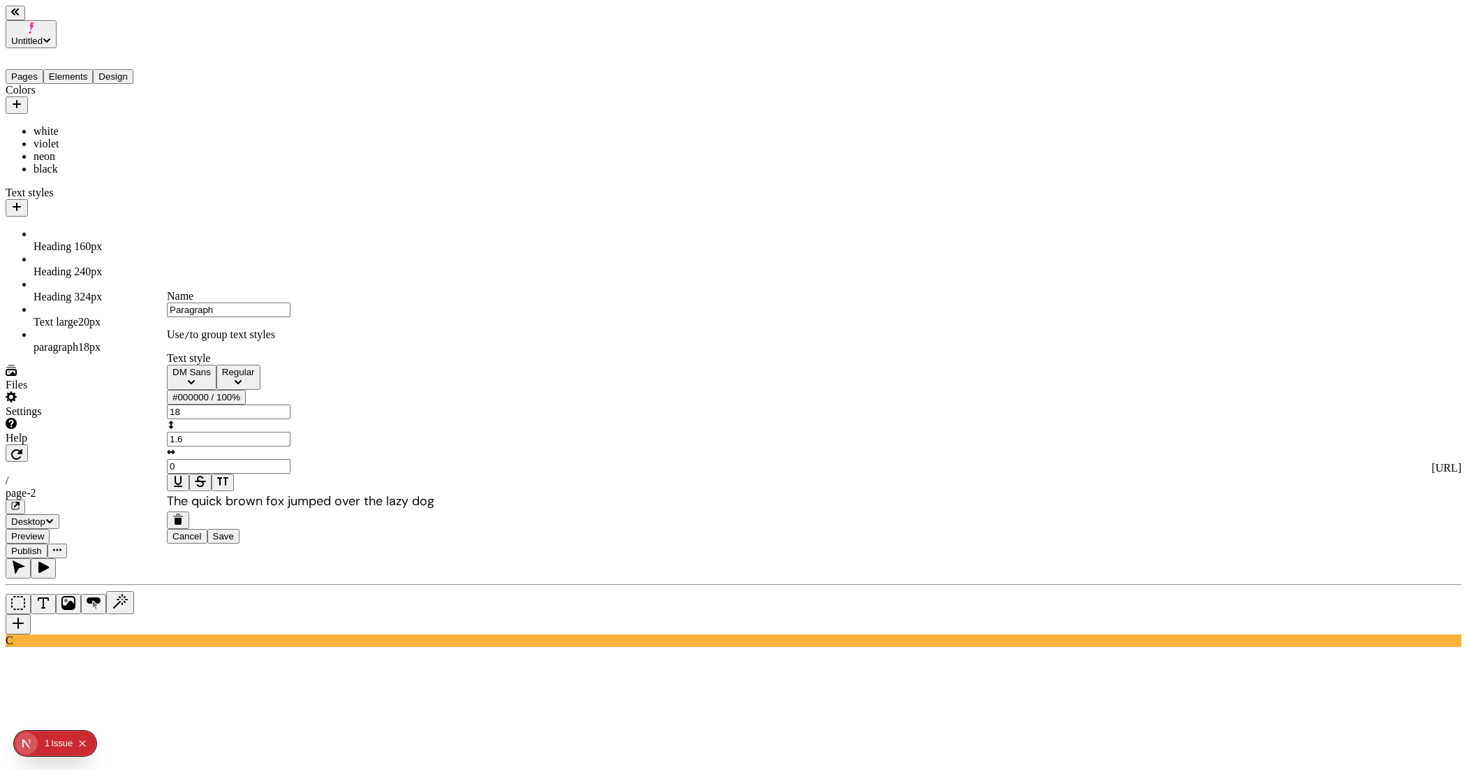
click at [238, 402] on div "#000000 / 100%" at bounding box center [207, 397] width 68 height 10
click at [142, 572] on div "black" at bounding box center [169, 565] width 124 height 13
click at [301, 491] on div at bounding box center [301, 482] width 268 height 17
click at [234, 541] on span "Save" at bounding box center [223, 536] width 21 height 10
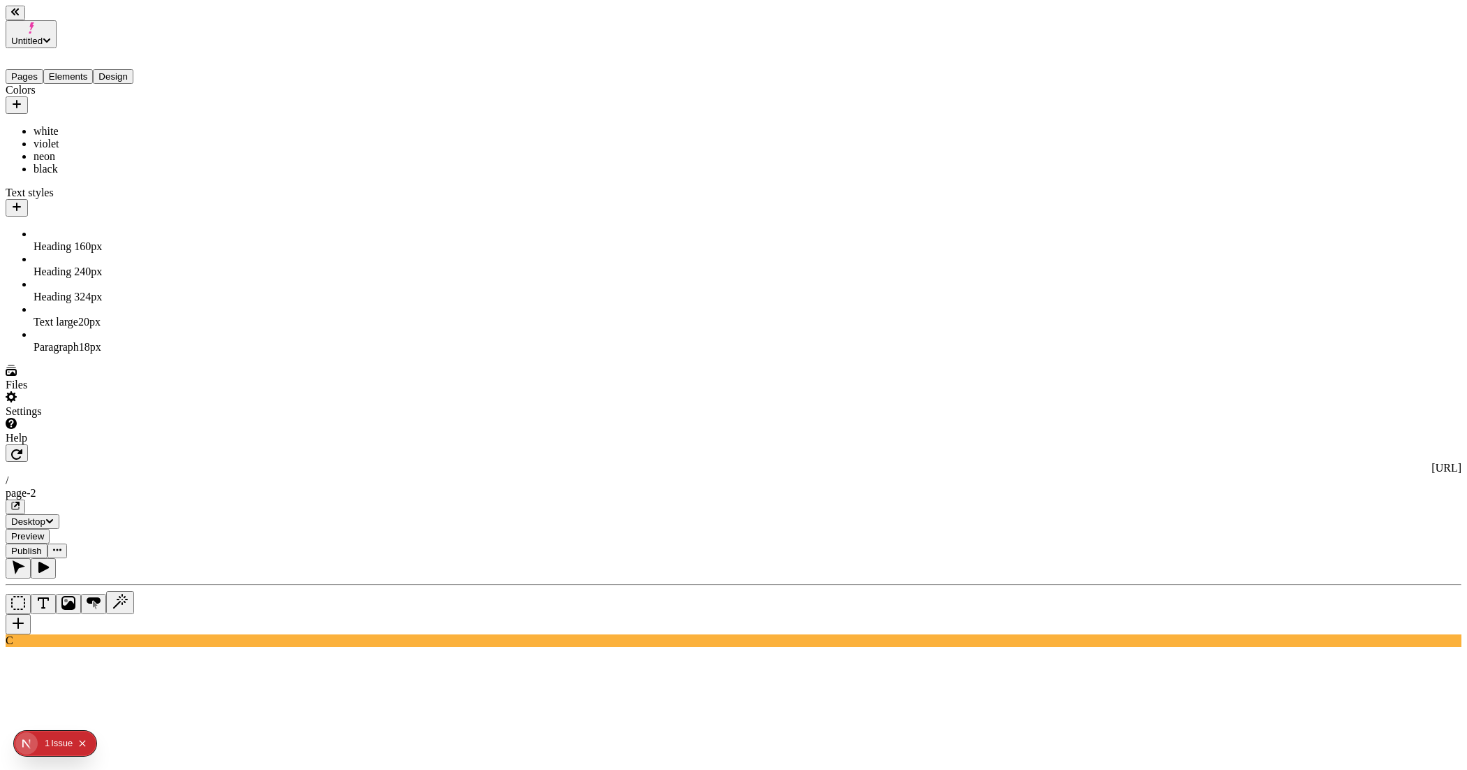
click at [1335, 407] on div "Paragraph 18 px" at bounding box center [1397, 413] width 124 height 13
type input "18"
type input "1.6"
type input "0"
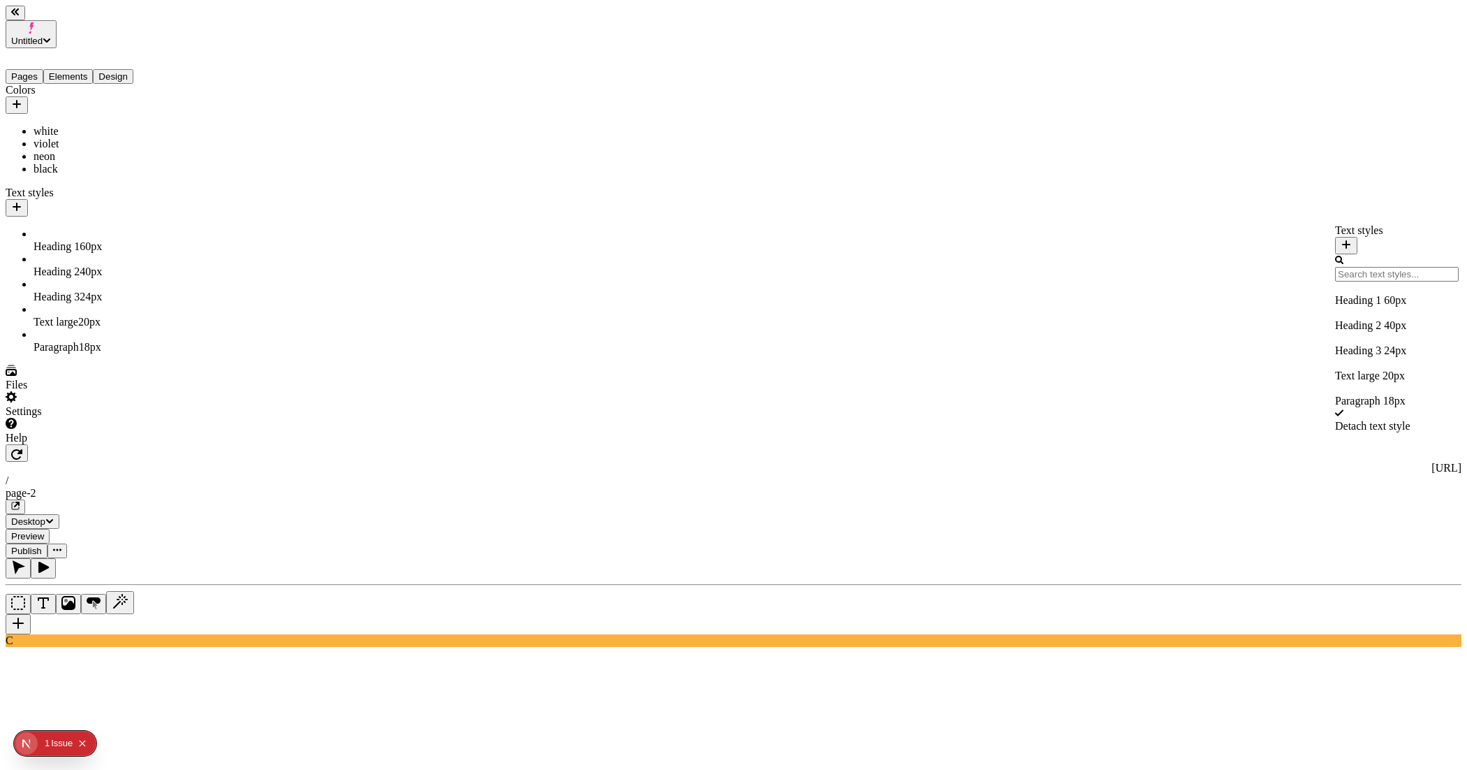
type input "20"
type input "1.5"
type input "18"
type input "1.6"
type input "0"
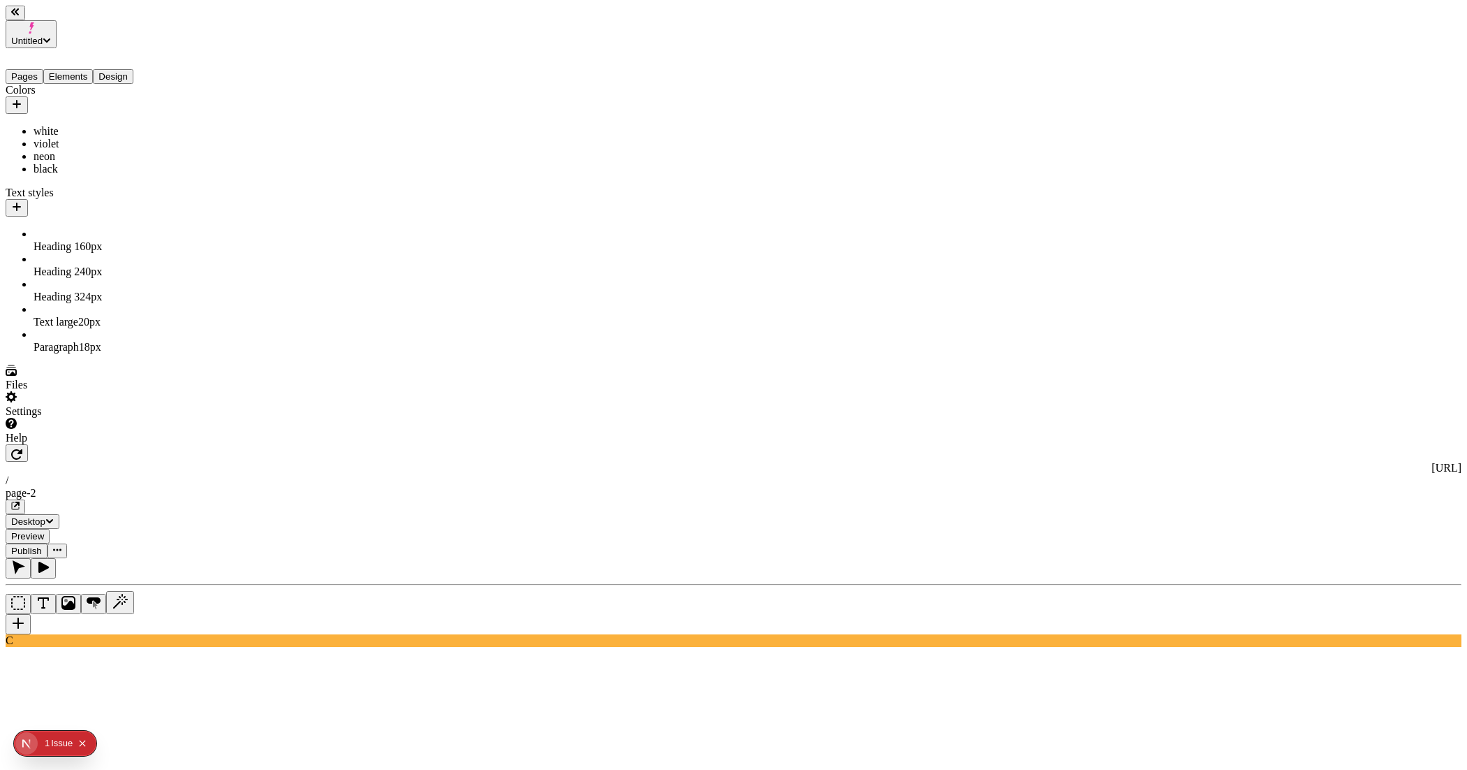
click at [187, 558] on div "C" at bounding box center [734, 602] width 1456 height 89
click at [138, 316] on div "Text large 20 px" at bounding box center [104, 322] width 140 height 13
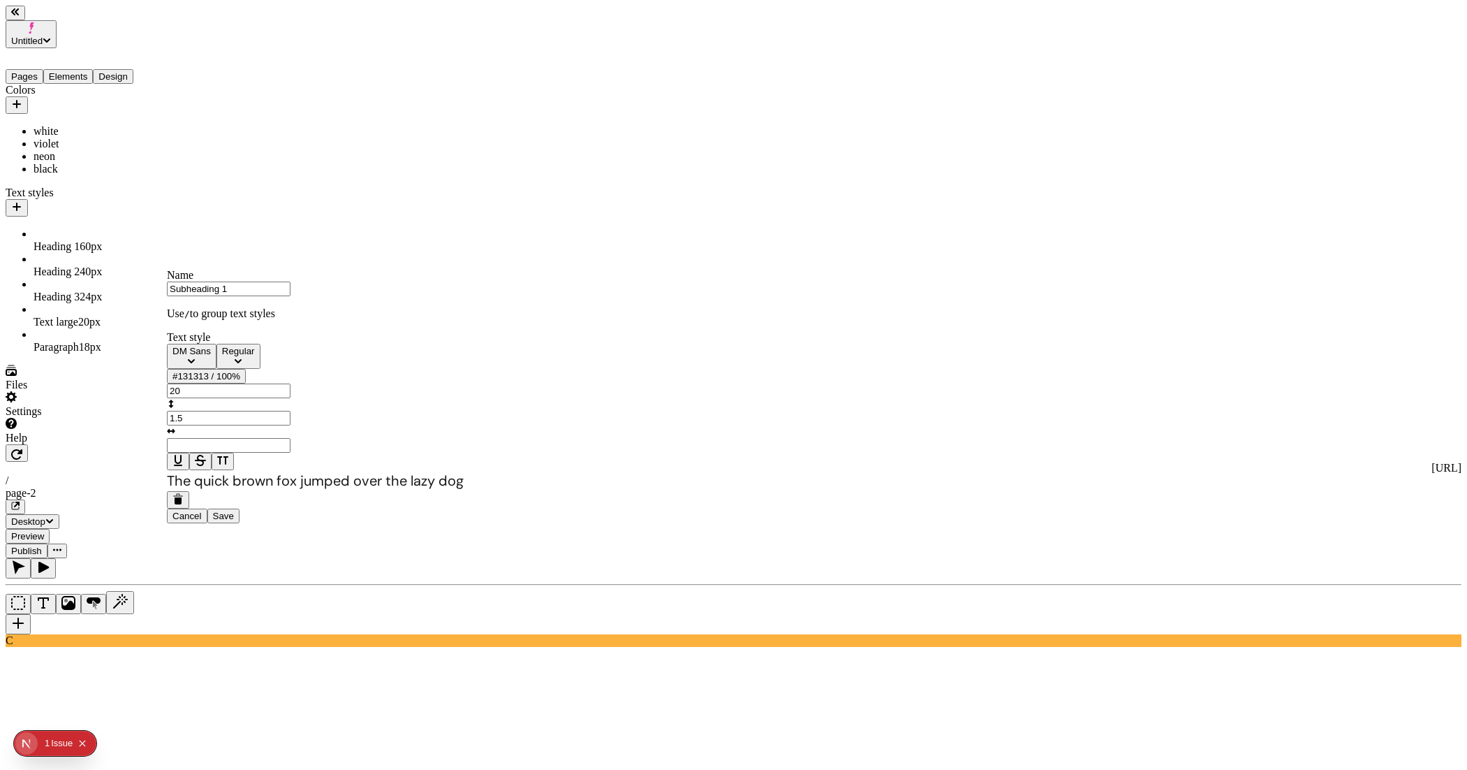
type input "Subheading 1"
click at [234, 521] on span "Save" at bounding box center [223, 516] width 21 height 10
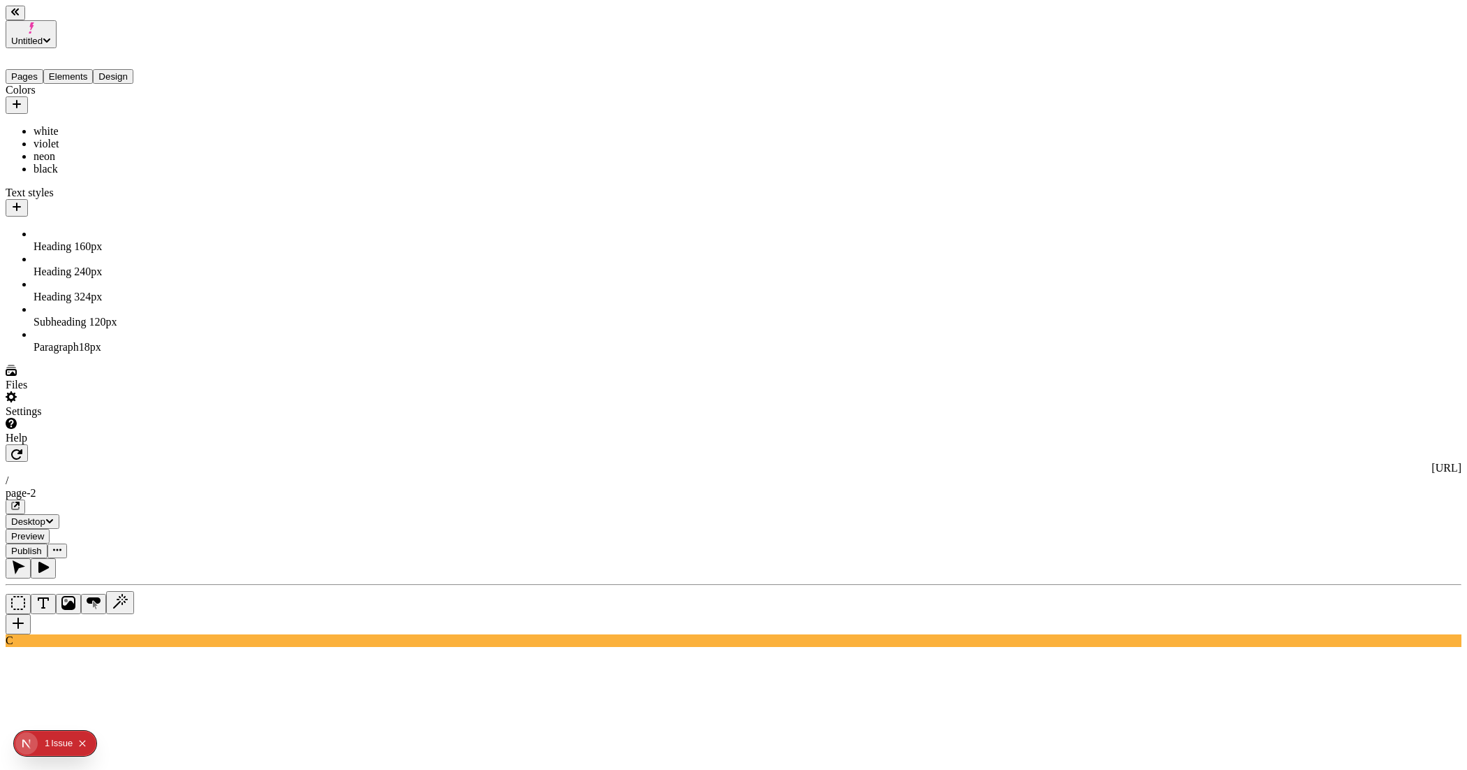
click at [85, 341] on div "Paragraph 18 px" at bounding box center [104, 347] width 140 height 13
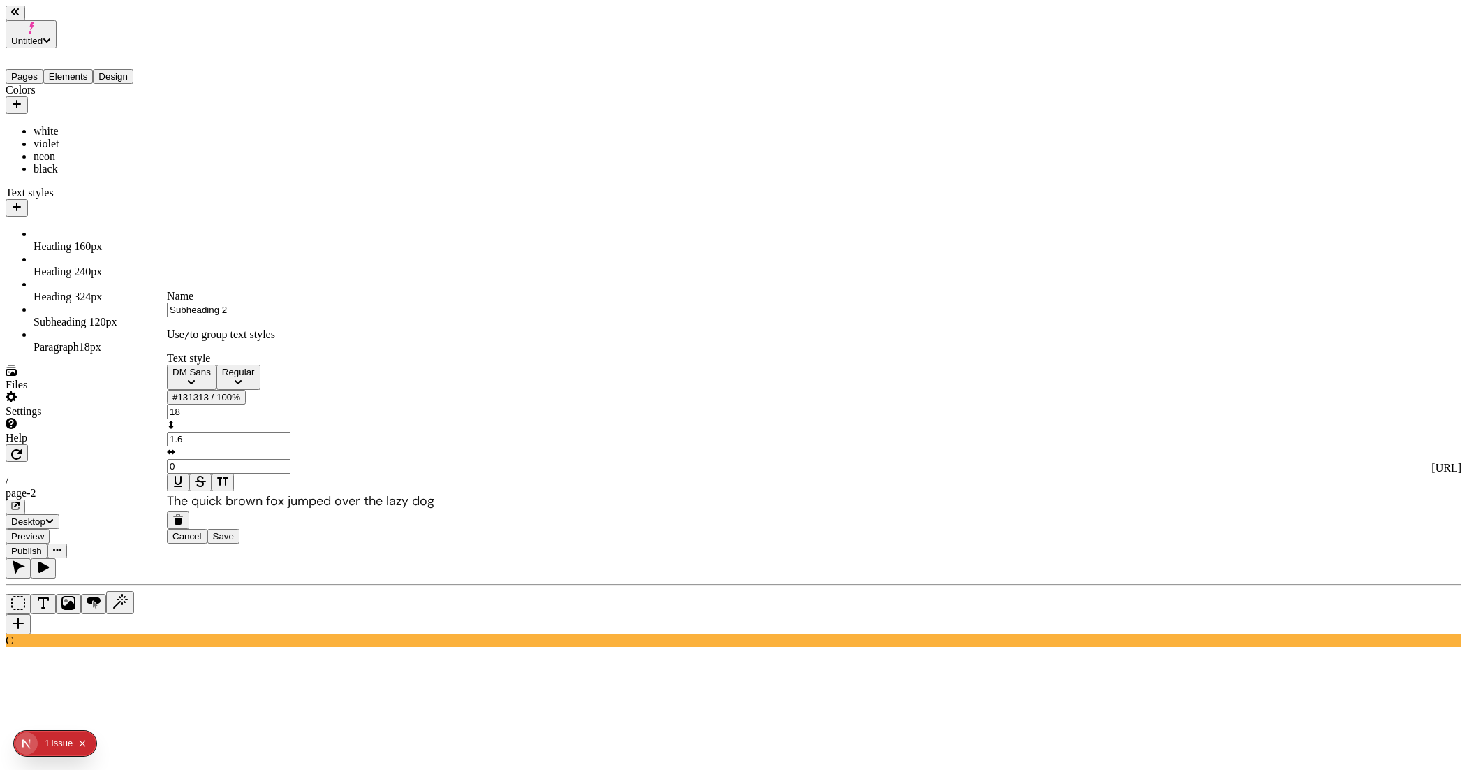
type input "Subheading 2"
click at [207, 529] on button "Save" at bounding box center [223, 536] width 32 height 15
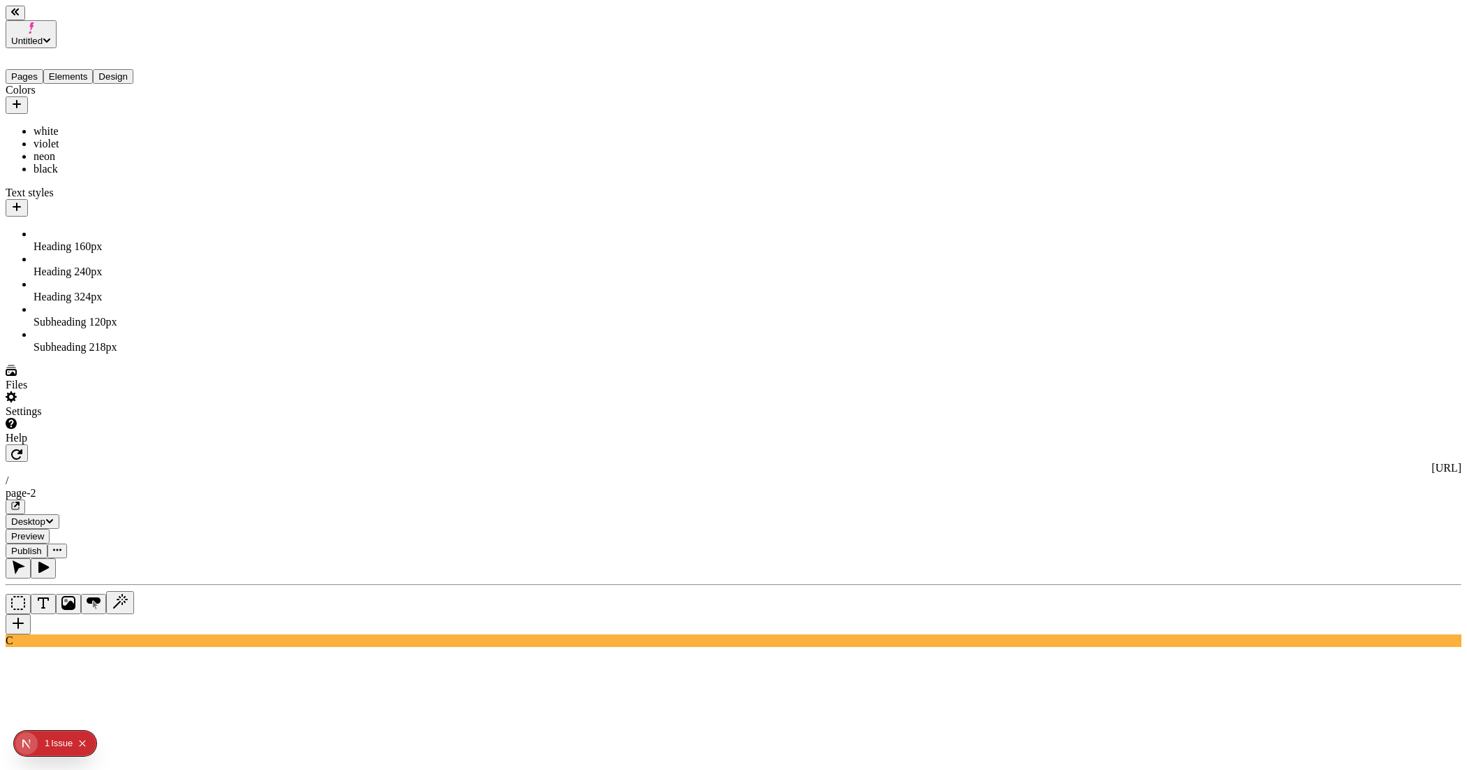
click at [129, 593] on icon "AI" at bounding box center [120, 601] width 17 height 17
type textarea "heading 3 with violet text "hello, world""
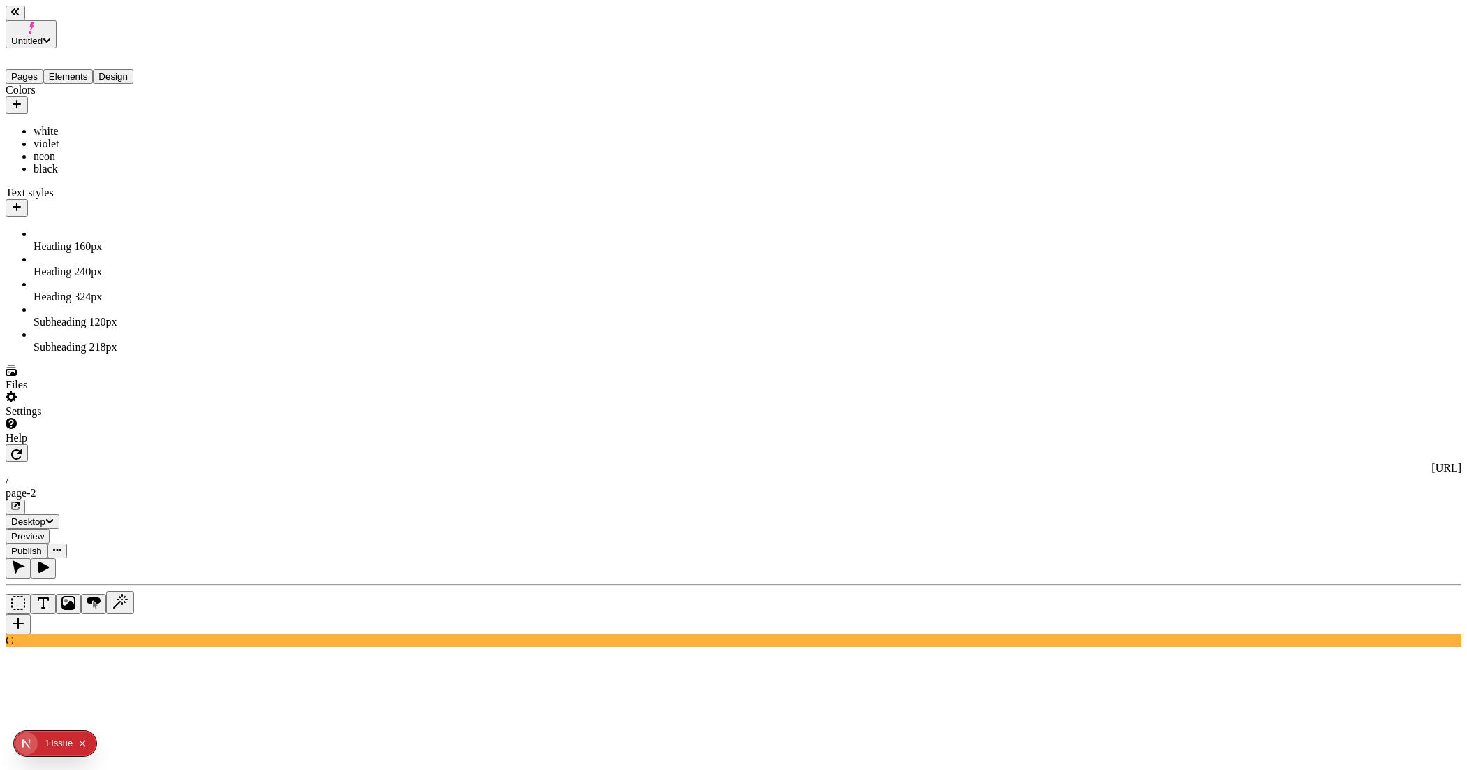
type textarea "make it center aligned"
type textarea "ahsfahs ash aoisgpasgh apsugh asuig hasiugh aisugh aiusg haisugh aisug haiushg …"
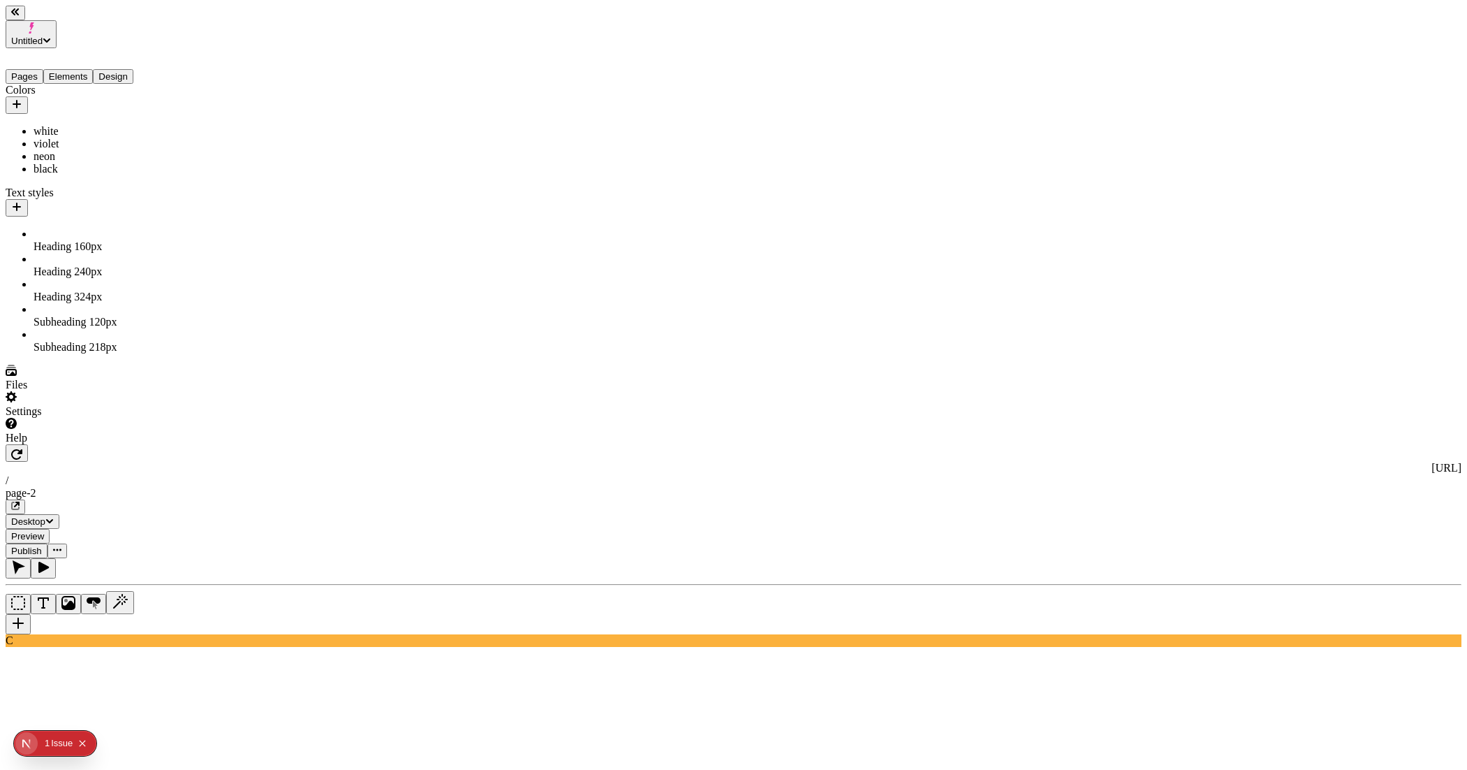
scroll to position [60, 0]
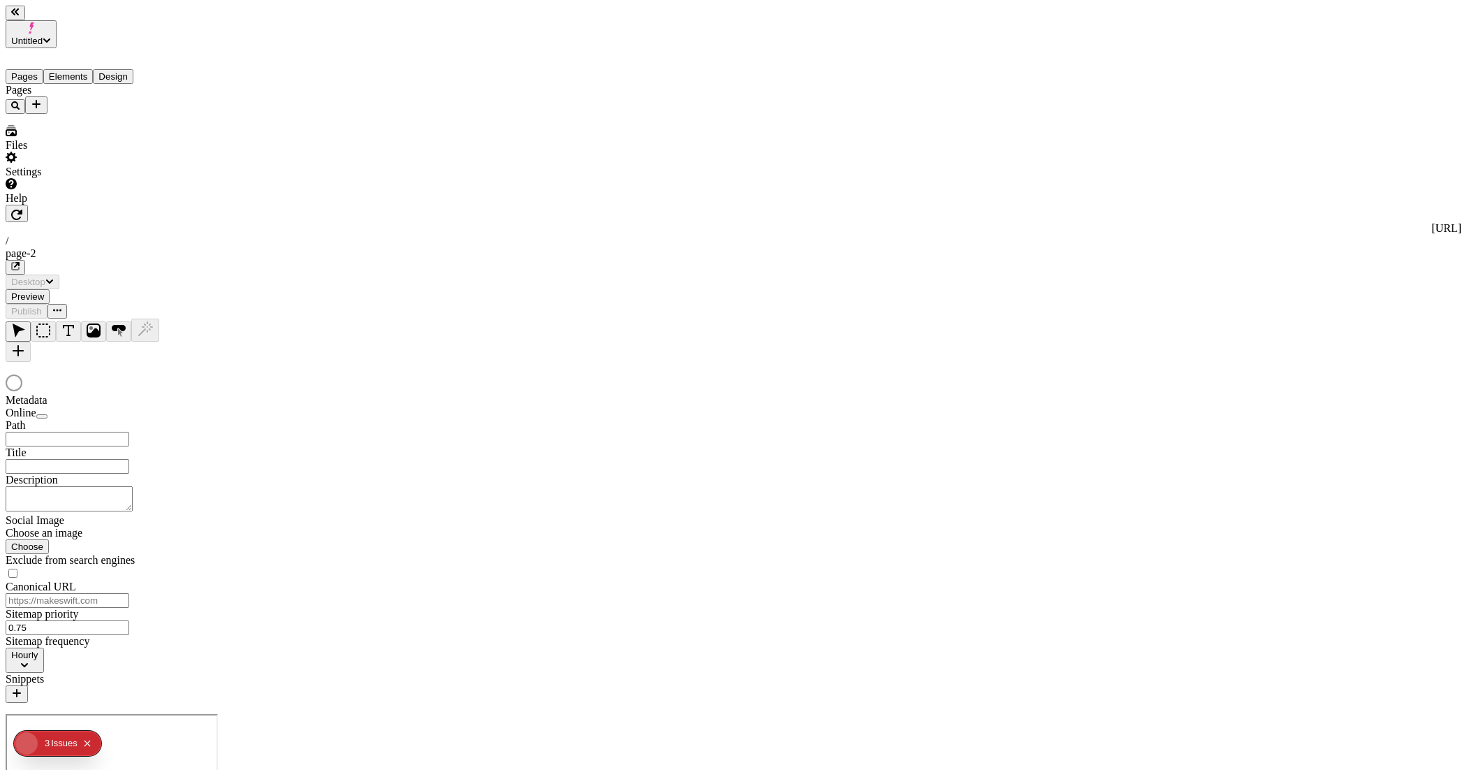
type input "/page-2"
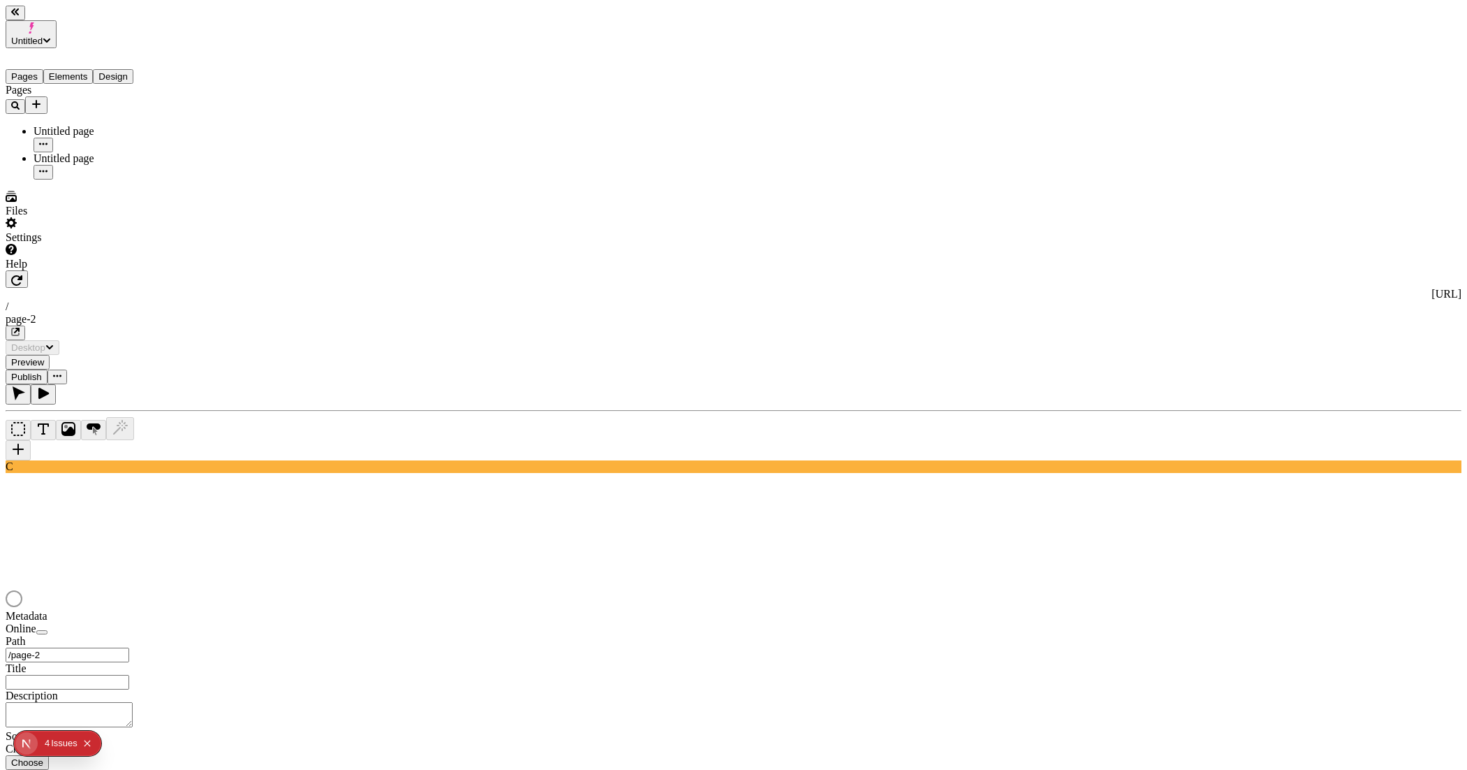
click at [325, 590] on div at bounding box center [734, 600] width 1456 height 20
click at [825, 590] on div at bounding box center [734, 600] width 1456 height 20
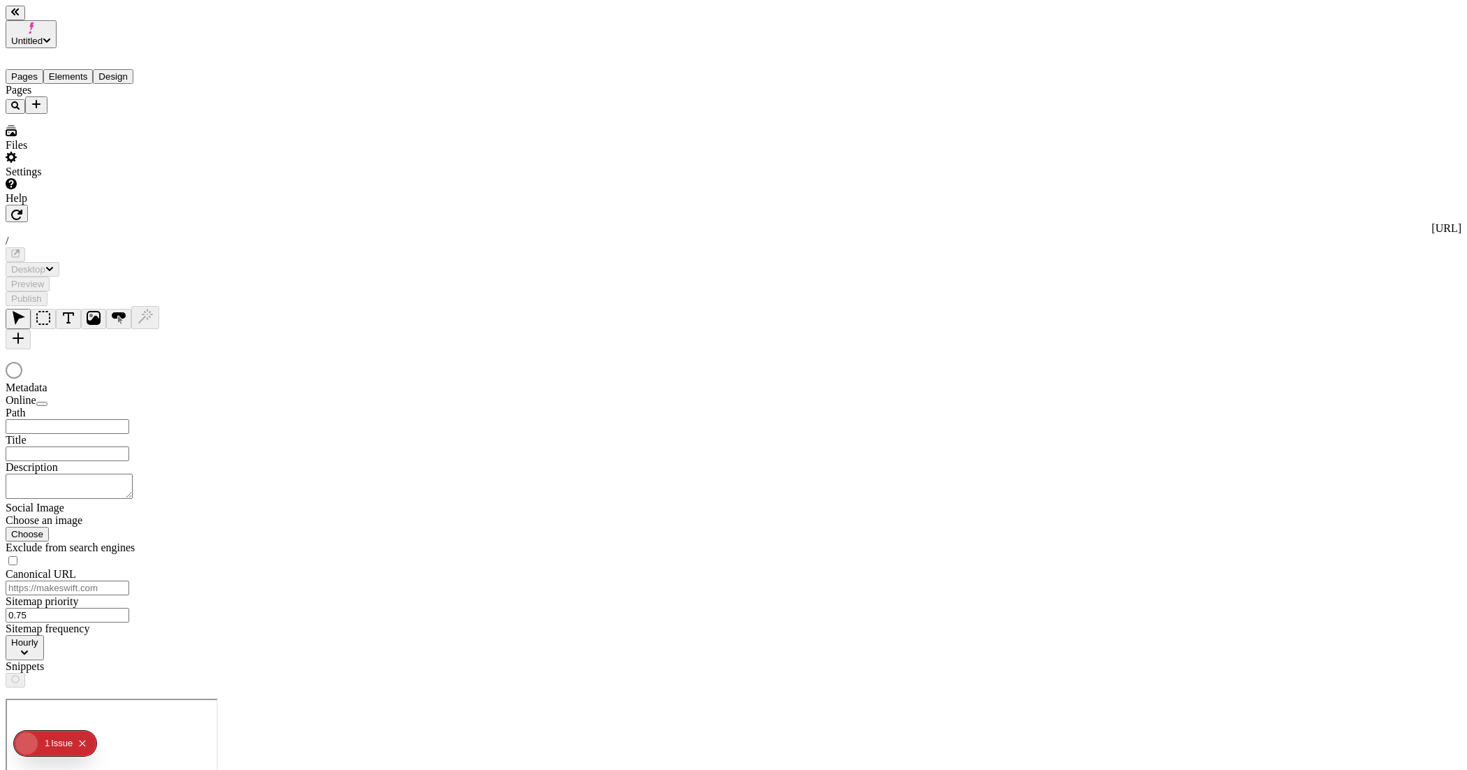
type input "/page-2"
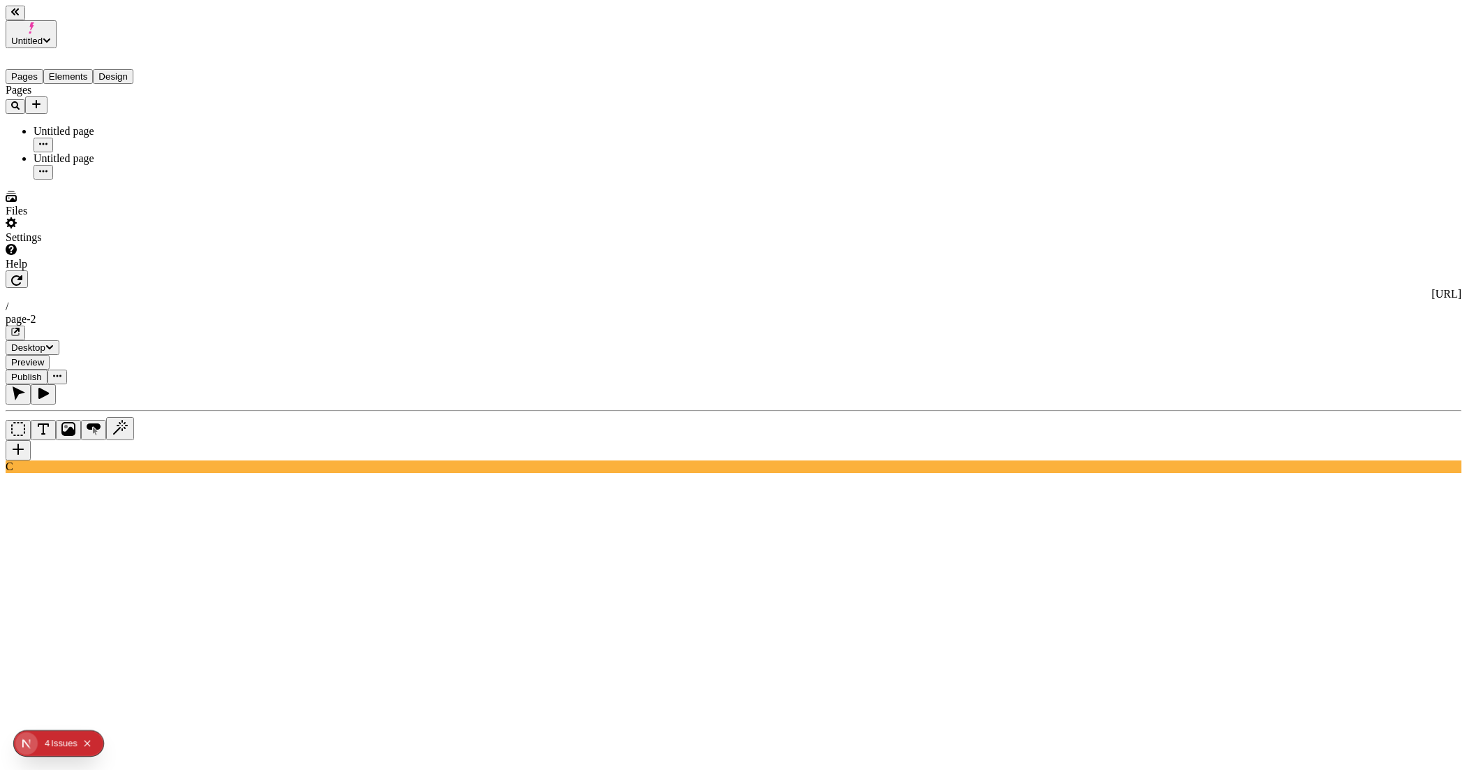
click at [1421, 83] on div "Color" at bounding box center [1420, 83] width 84 height 13
click at [1214, 164] on div "neon" at bounding box center [1195, 167] width 124 height 13
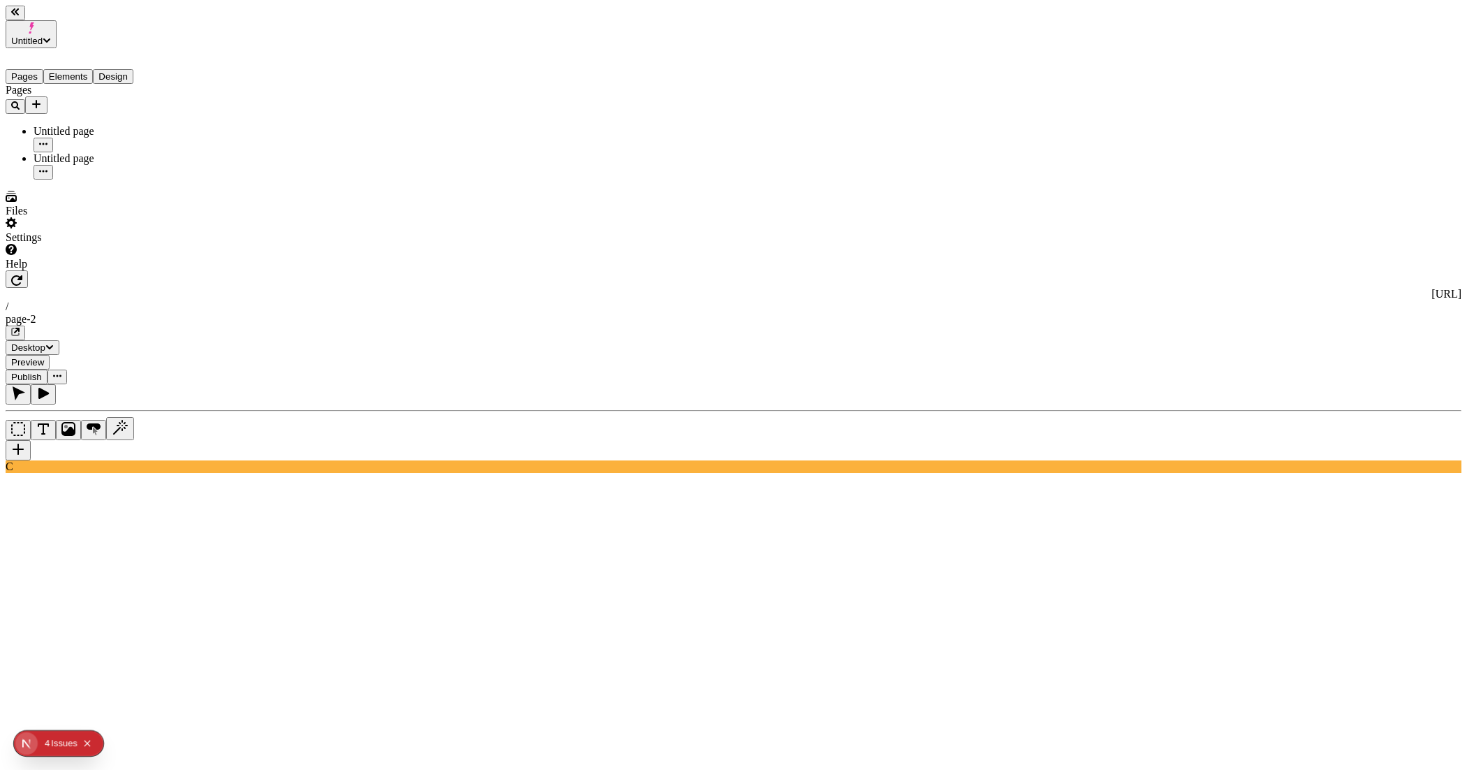
click at [278, 325] on body "Untitled Pages Elements Design Pages Untitled page Untitled page Files Settings…" at bounding box center [734, 763] width 1456 height 1514
click at [402, 455] on body "Untitled Pages Elements Design Pages Untitled page Untitled page Files Settings…" at bounding box center [734, 757] width 1456 height 1502
click at [84, 69] on button "Elements" at bounding box center [68, 76] width 50 height 15
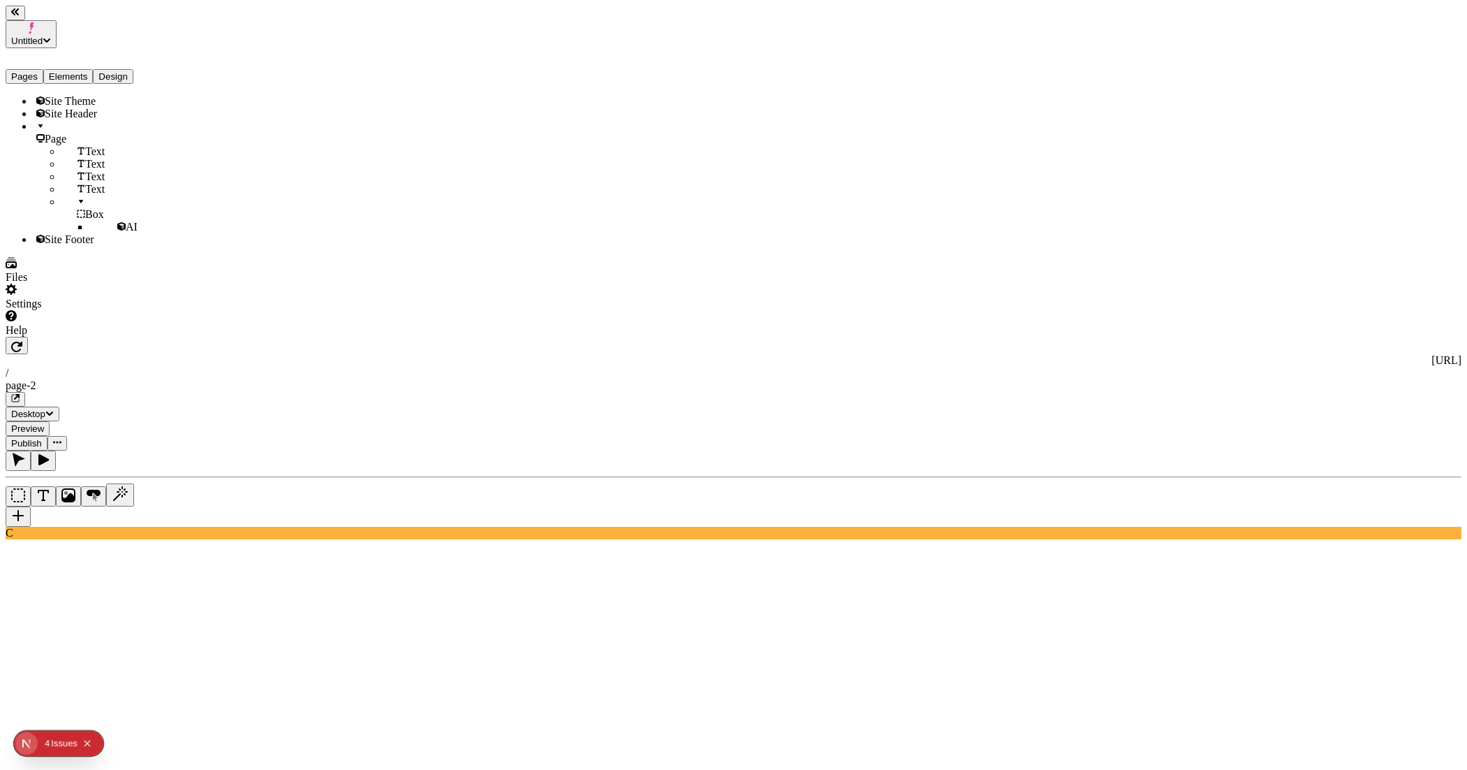
drag, startPoint x: 75, startPoint y: 257, endPoint x: 64, endPoint y: 218, distance: 40.7
click at [64, 217] on ul "Text Text Text Text Box AI" at bounding box center [104, 189] width 140 height 88
drag, startPoint x: 59, startPoint y: 266, endPoint x: 55, endPoint y: 228, distance: 37.9
click at [61, 228] on li "Box AI" at bounding box center [117, 215] width 112 height 38
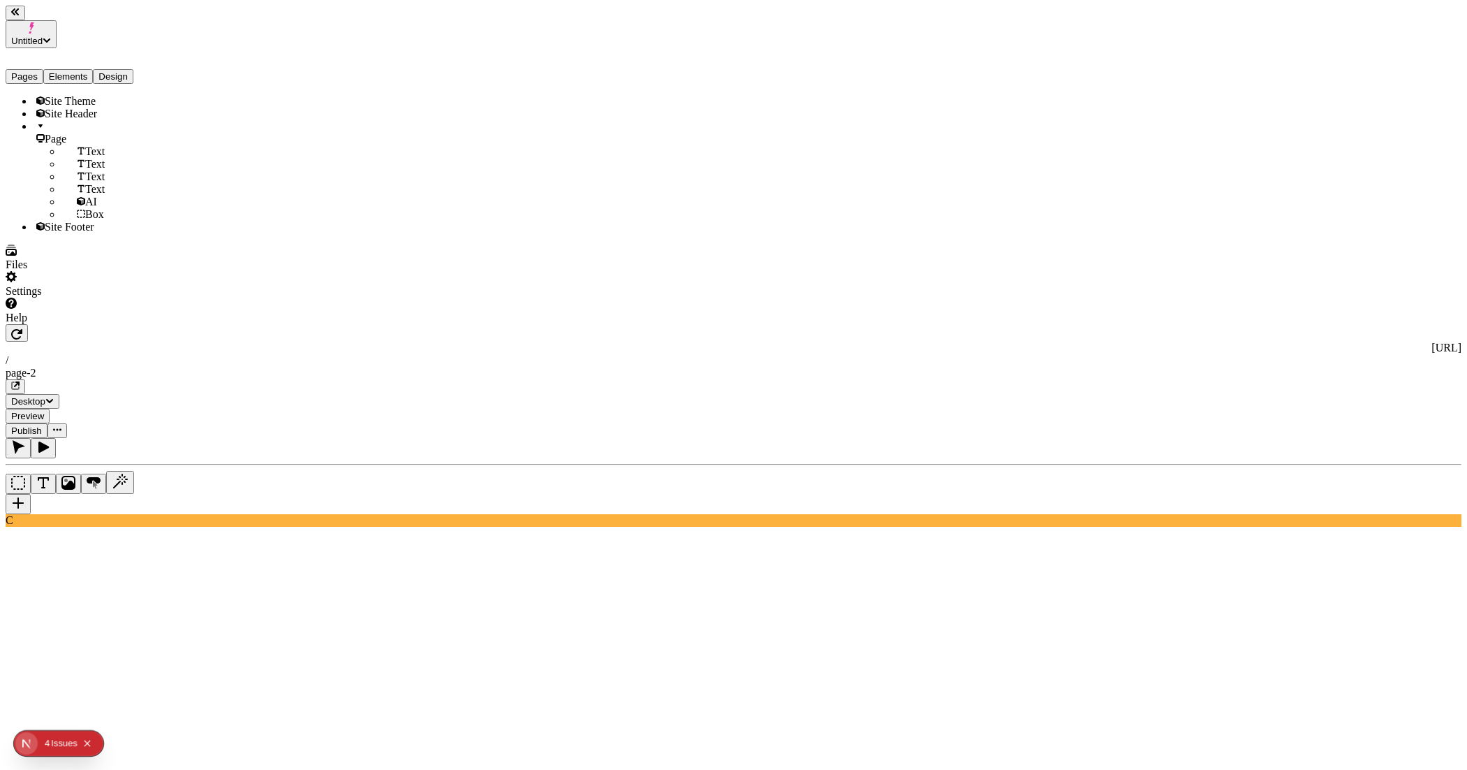
click at [575, 458] on body "Untitled Pages Elements Design Site Theme Site Header Page Text Text Text Text …" at bounding box center [734, 783] width 1456 height 1555
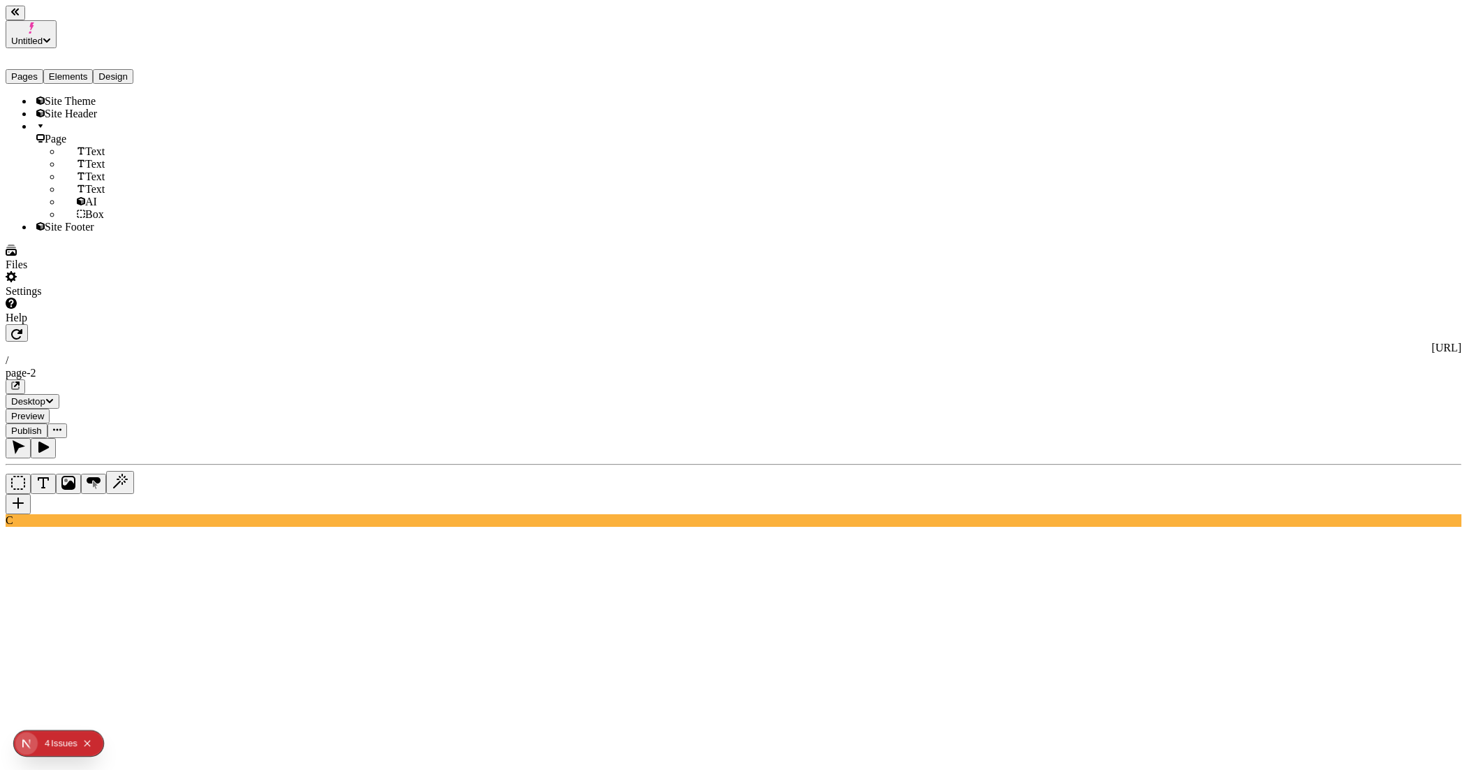
click at [307, 461] on body "Untitled Pages Elements Design Site Theme Site Header Page Text Text Text Text …" at bounding box center [734, 783] width 1456 height 1555
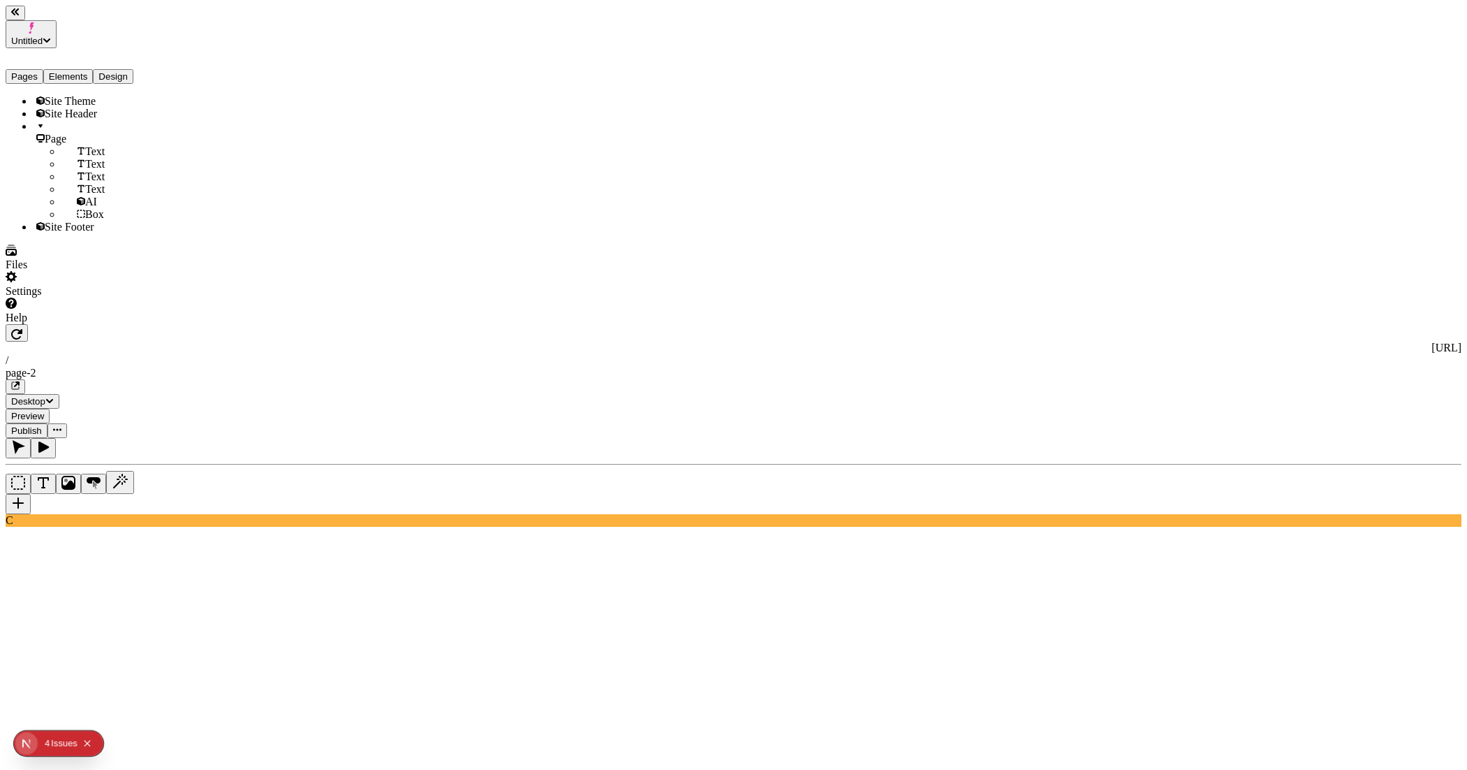
click at [577, 448] on body "Untitled Pages Elements Design Site Theme Site Header Page Text Text Text Text …" at bounding box center [734, 783] width 1456 height 1555
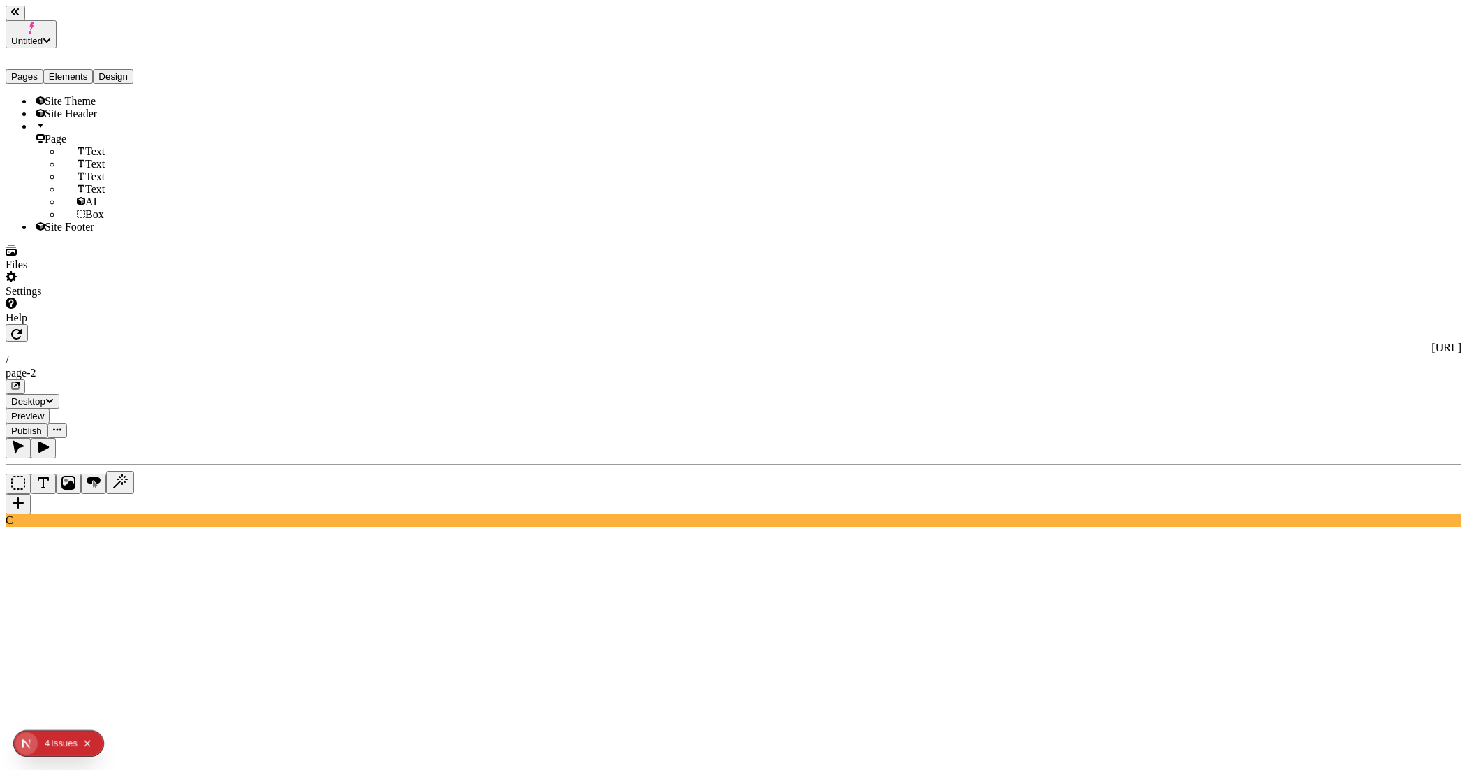
click at [688, 444] on body "Untitled Pages Elements Design Site Theme Site Header Page Text Text Text Text …" at bounding box center [734, 783] width 1456 height 1555
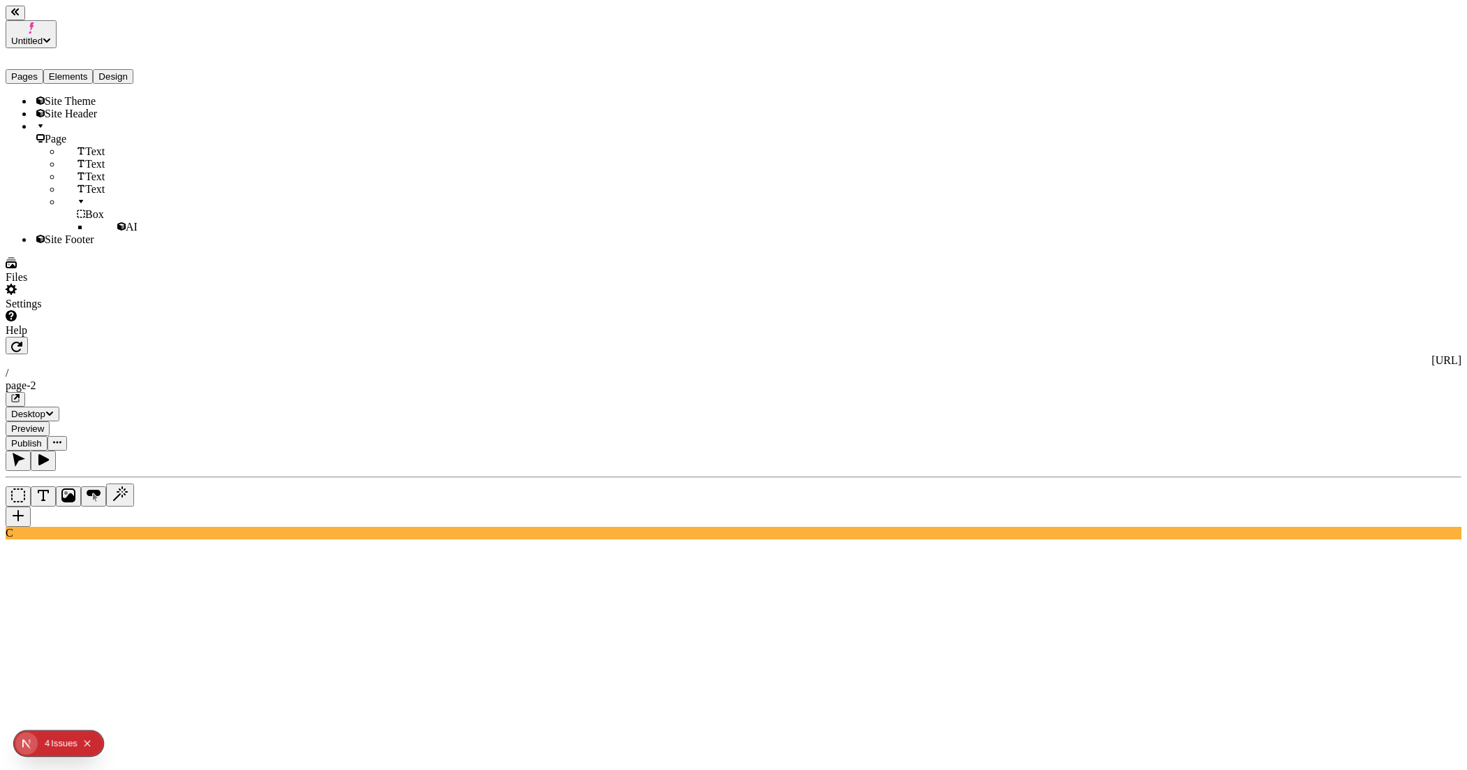
click at [49, 454] on icon "button" at bounding box center [43, 459] width 10 height 11
click at [89, 233] on div "AI" at bounding box center [131, 227] width 84 height 13
click at [80, 221] on div "Box" at bounding box center [117, 208] width 112 height 25
click at [89, 233] on div "AI" at bounding box center [131, 227] width 84 height 13
click at [25, 453] on icon "button" at bounding box center [19, 460] width 13 height 14
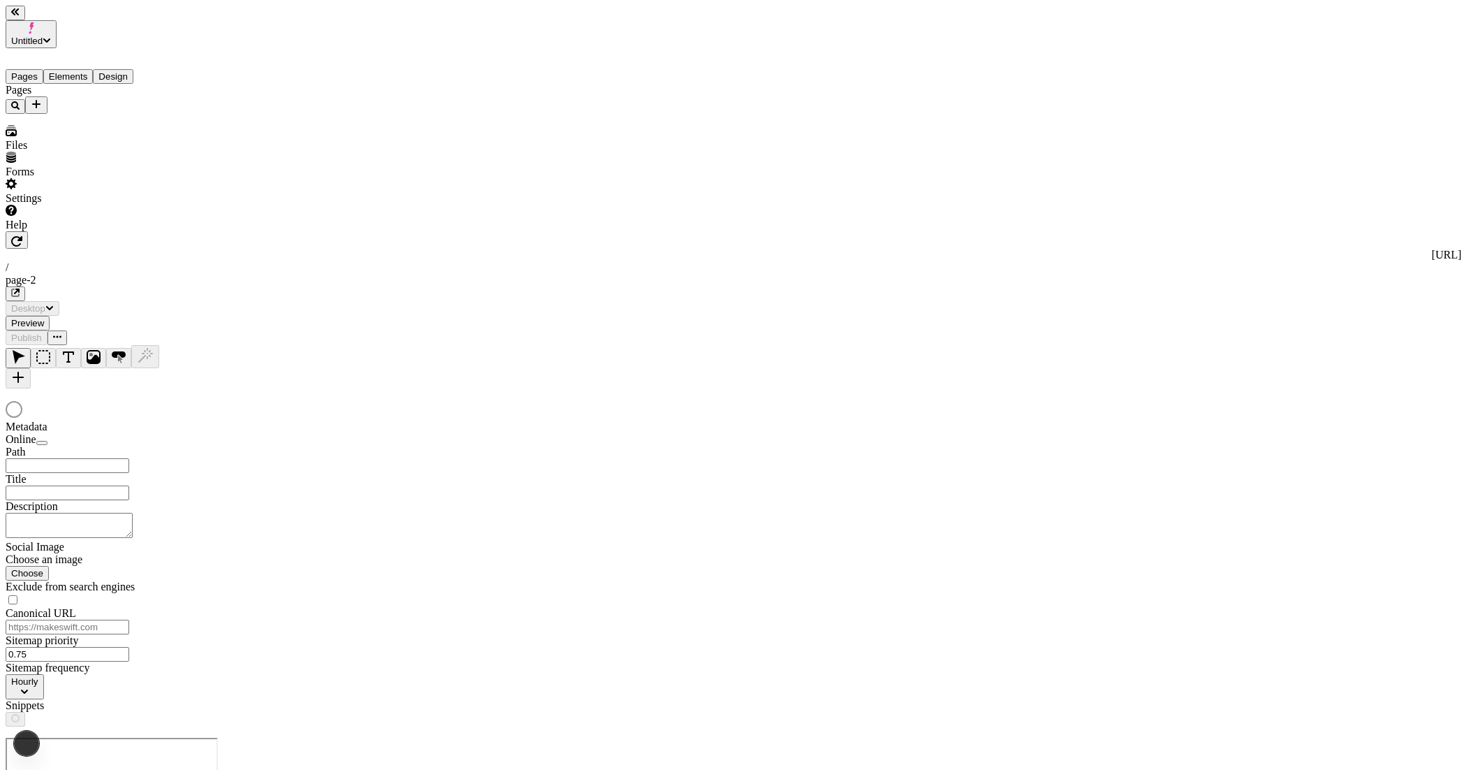
type input "/page-2"
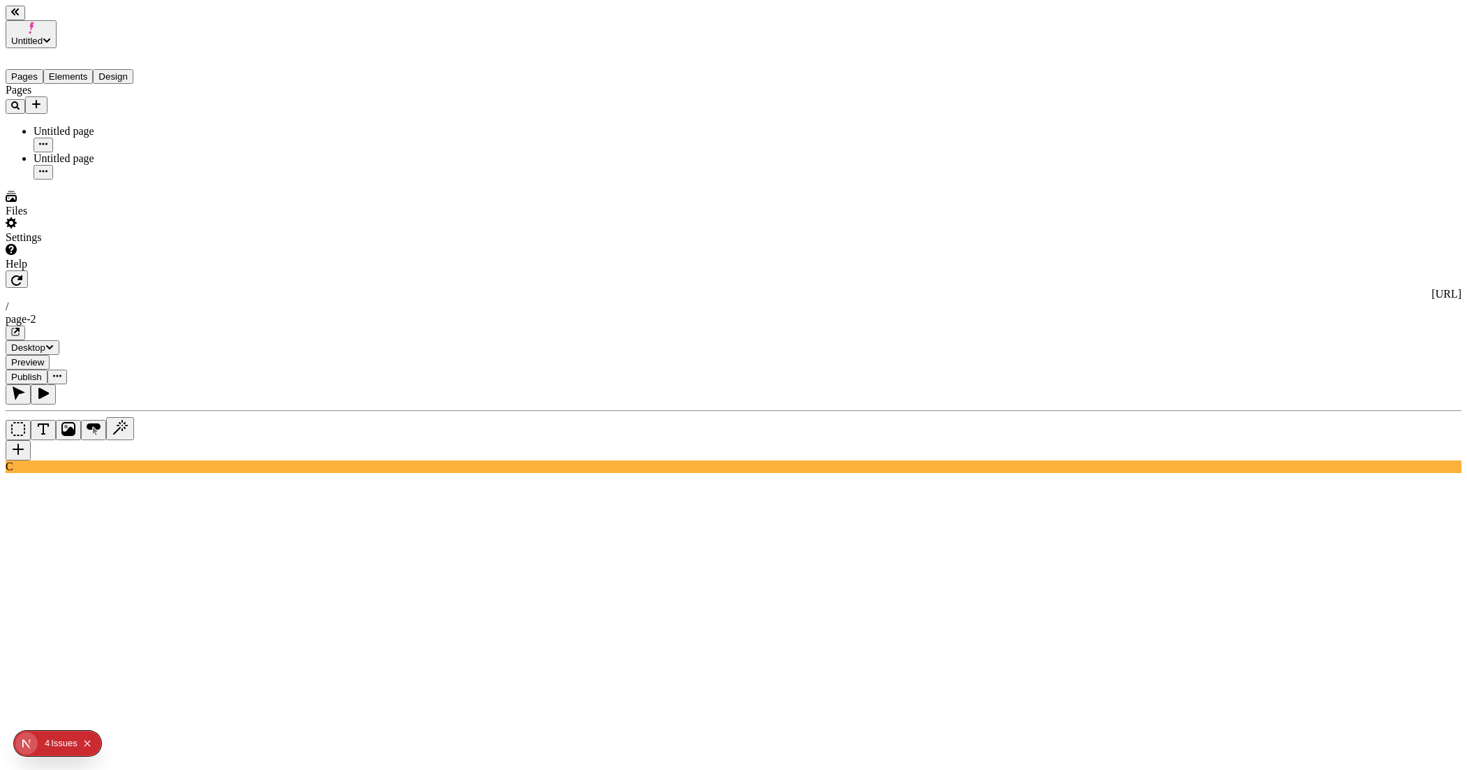
click at [657, 449] on body "Untitled Pages Elements Design Pages Untitled page Untitled page Files Settings…" at bounding box center [734, 757] width 1456 height 1502
click at [642, 321] on body "Untitled Pages Elements Design Pages Untitled page Untitled page Files Settings…" at bounding box center [734, 763] width 1456 height 1514
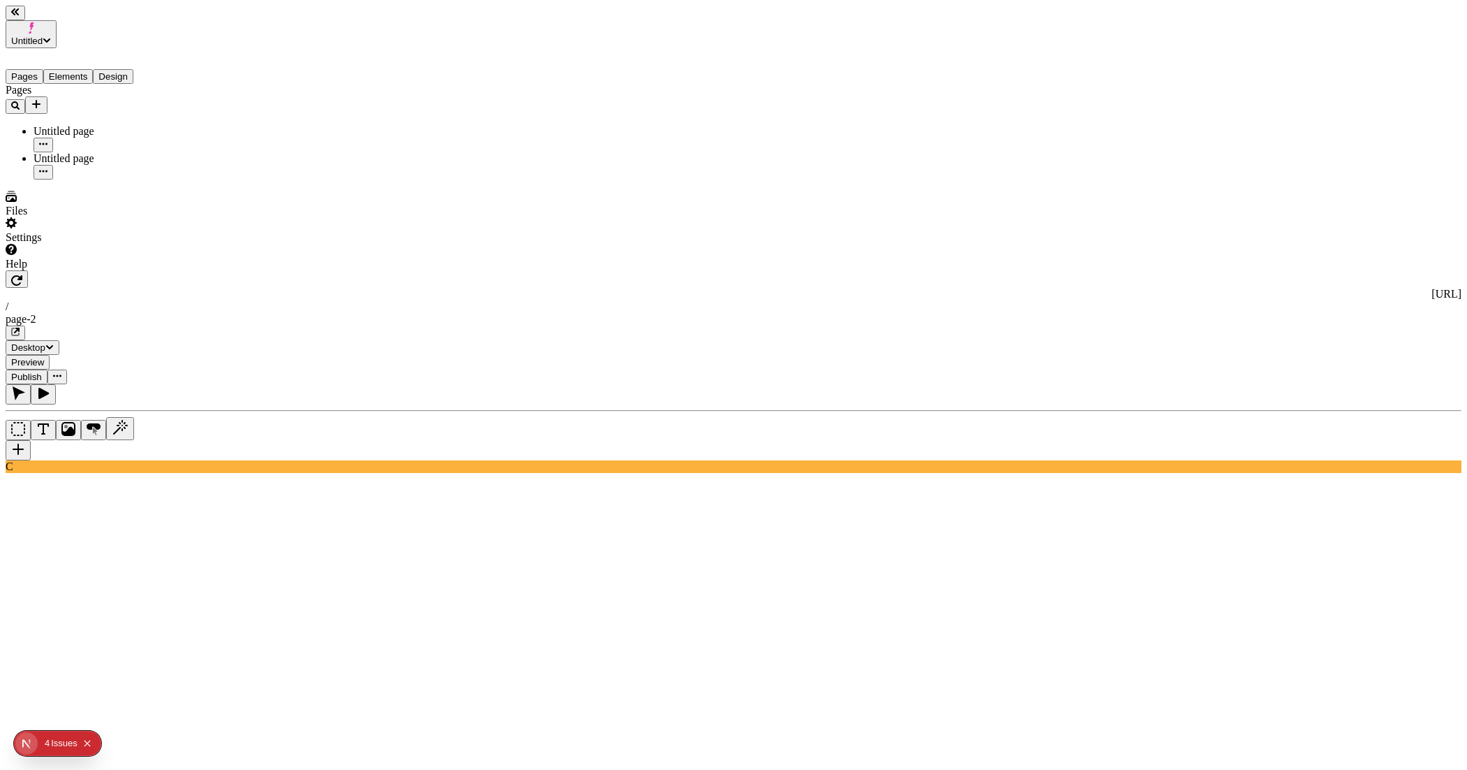
click at [752, 434] on body "Untitled Pages Elements Design Pages Untitled page Untitled page Files Settings…" at bounding box center [734, 757] width 1456 height 1502
click at [704, 323] on body "Untitled Pages Elements Design Pages Untitled page Untitled page Files Settings…" at bounding box center [734, 763] width 1456 height 1514
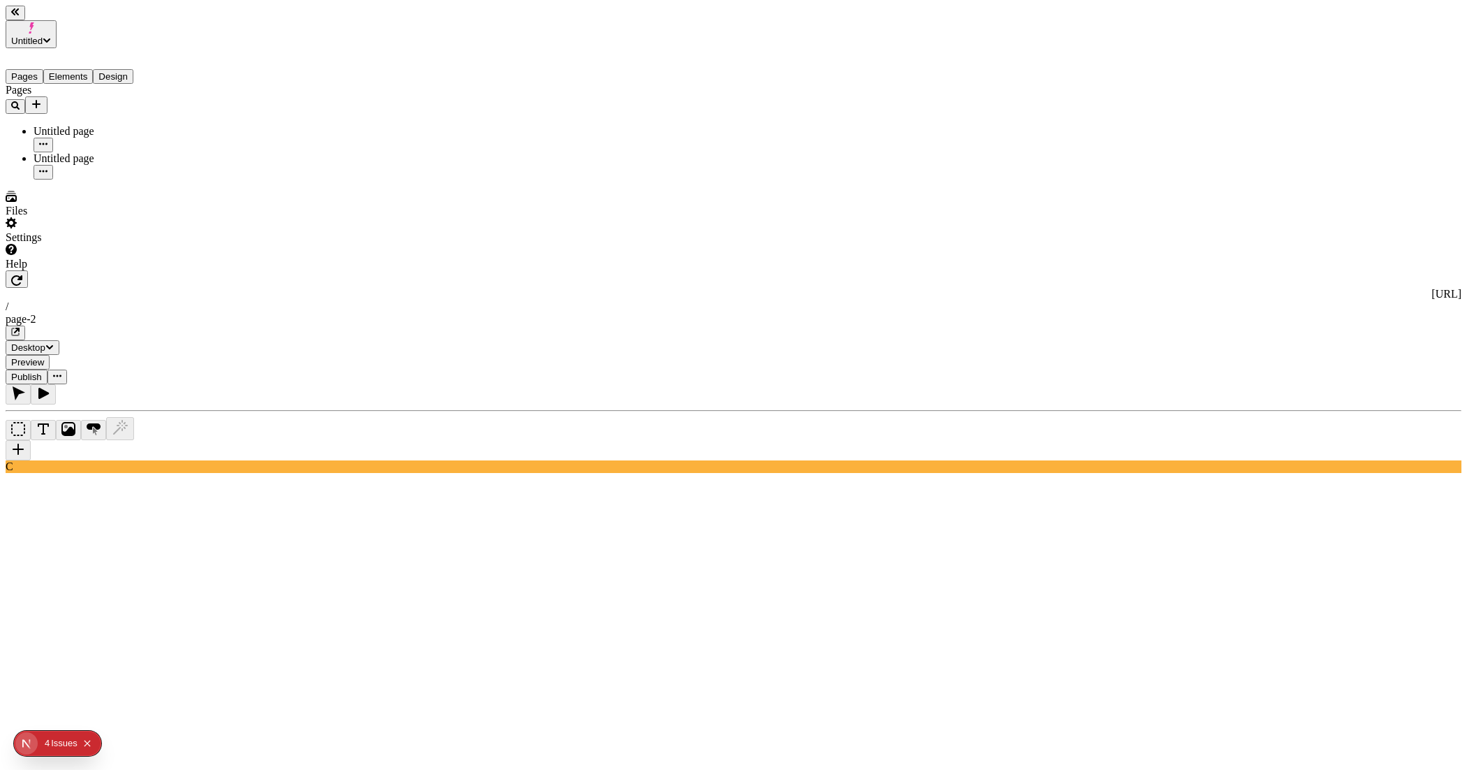
click at [621, 325] on body "Untitled Pages Elements Design Pages Untitled page Untitled page Files Settings…" at bounding box center [734, 763] width 1456 height 1514
click at [637, 439] on body "Untitled Pages Elements Design Pages Untitled page Untitled page Files Settings…" at bounding box center [734, 757] width 1456 height 1502
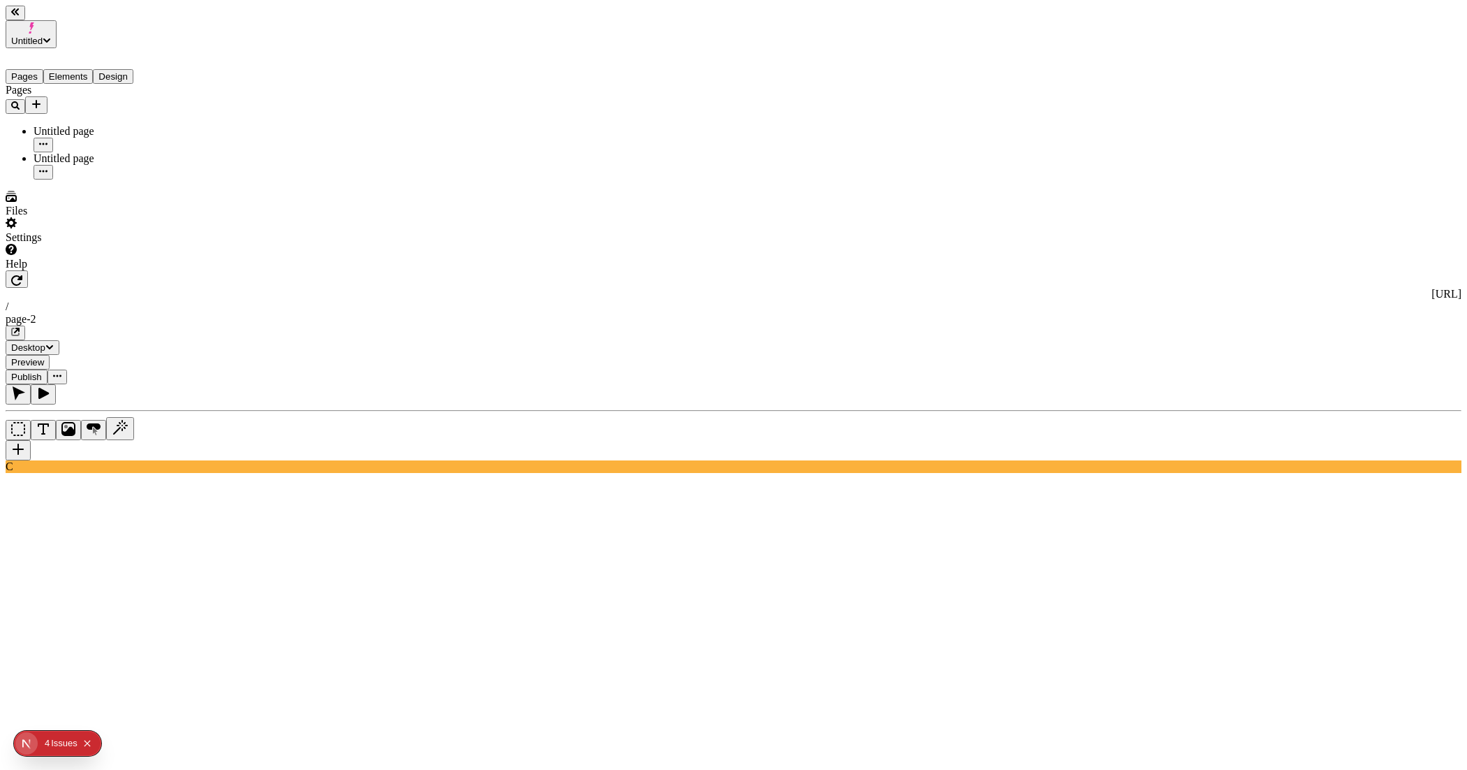
click at [661, 323] on body "Untitled Pages Elements Design Pages Untitled page Untitled page Files Settings…" at bounding box center [734, 763] width 1456 height 1514
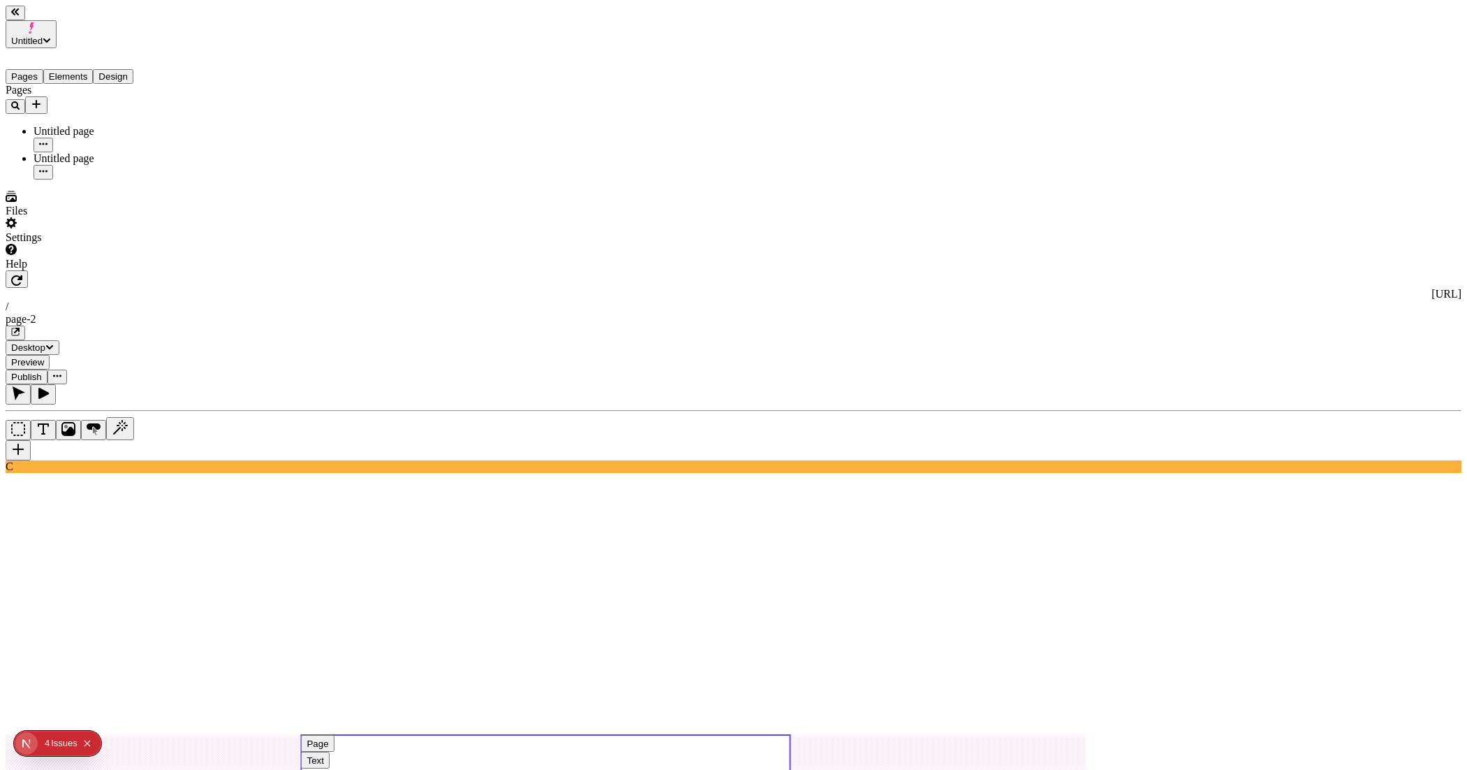
click at [737, 735] on use at bounding box center [545, 755] width 489 height 41
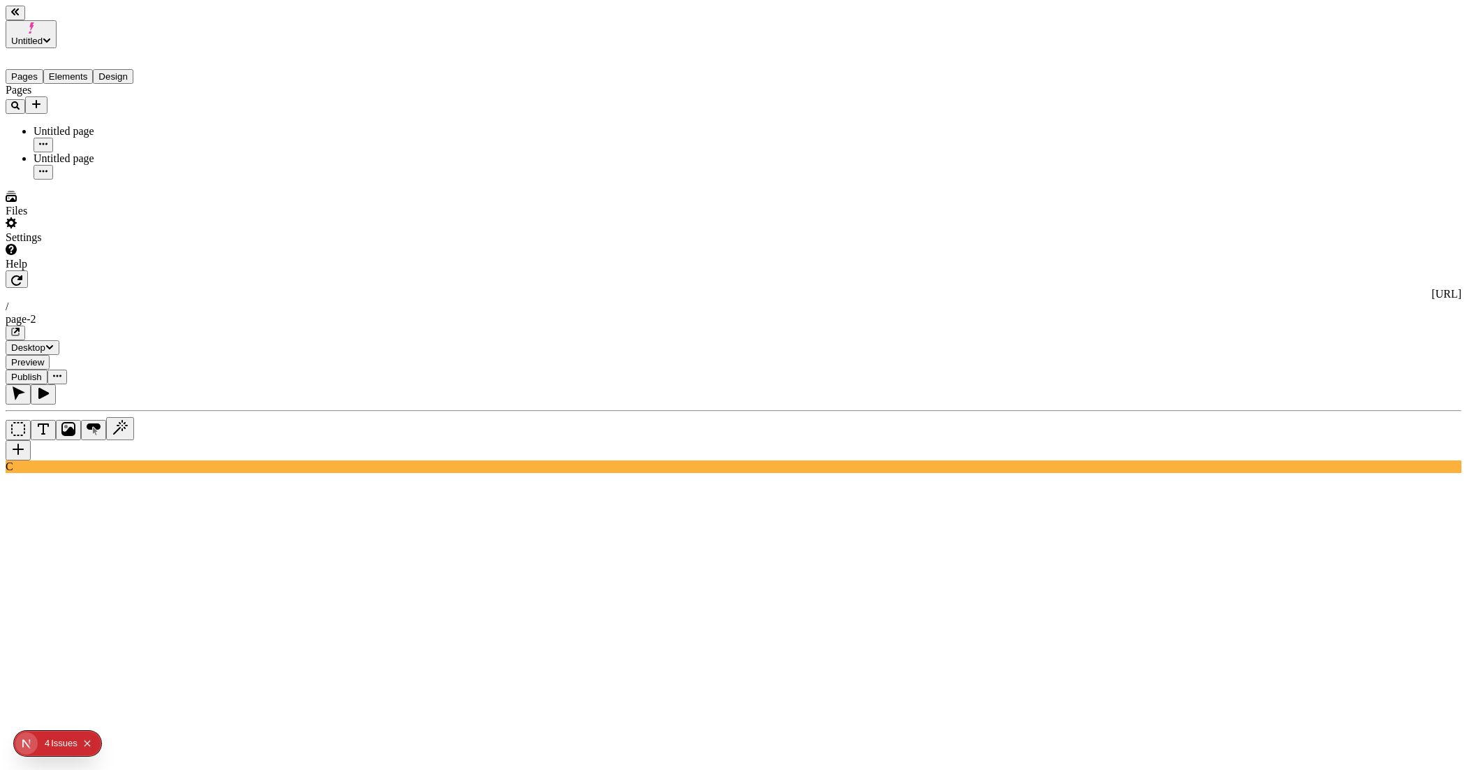
click at [705, 453] on body "Untitled Pages Elements Design Pages Untitled page Untitled page Files Settings…" at bounding box center [734, 757] width 1456 height 1502
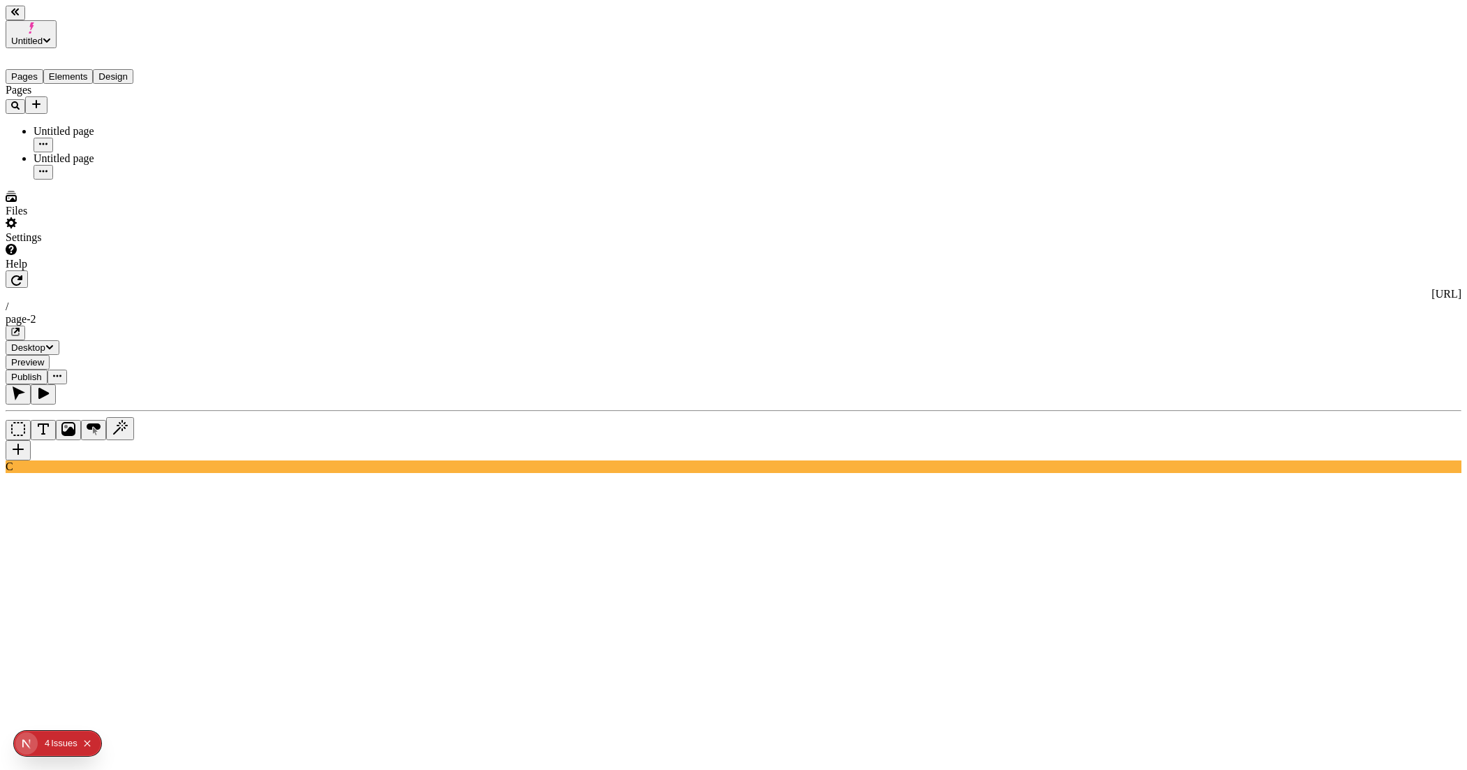
click at [466, 321] on body "Untitled Pages Elements Design Pages Untitled page Untitled page Files Settings…" at bounding box center [734, 763] width 1456 height 1514
click at [477, 427] on body "Untitled Pages Elements Design Pages Untitled page Untitled page Files Settings…" at bounding box center [734, 757] width 1456 height 1502
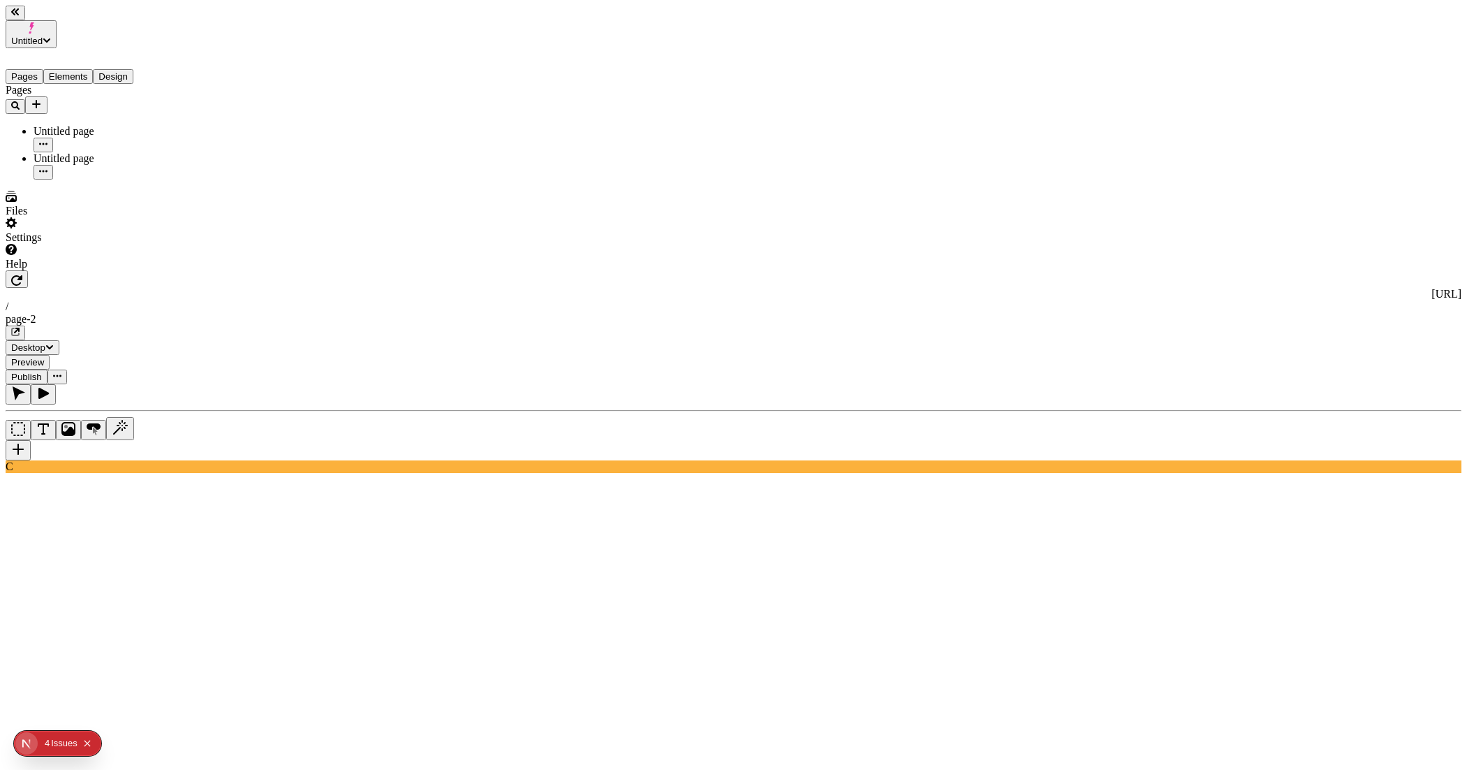
click at [562, 324] on body "Untitled Pages Elements Design Pages Untitled page Untitled page Files Settings…" at bounding box center [734, 763] width 1456 height 1514
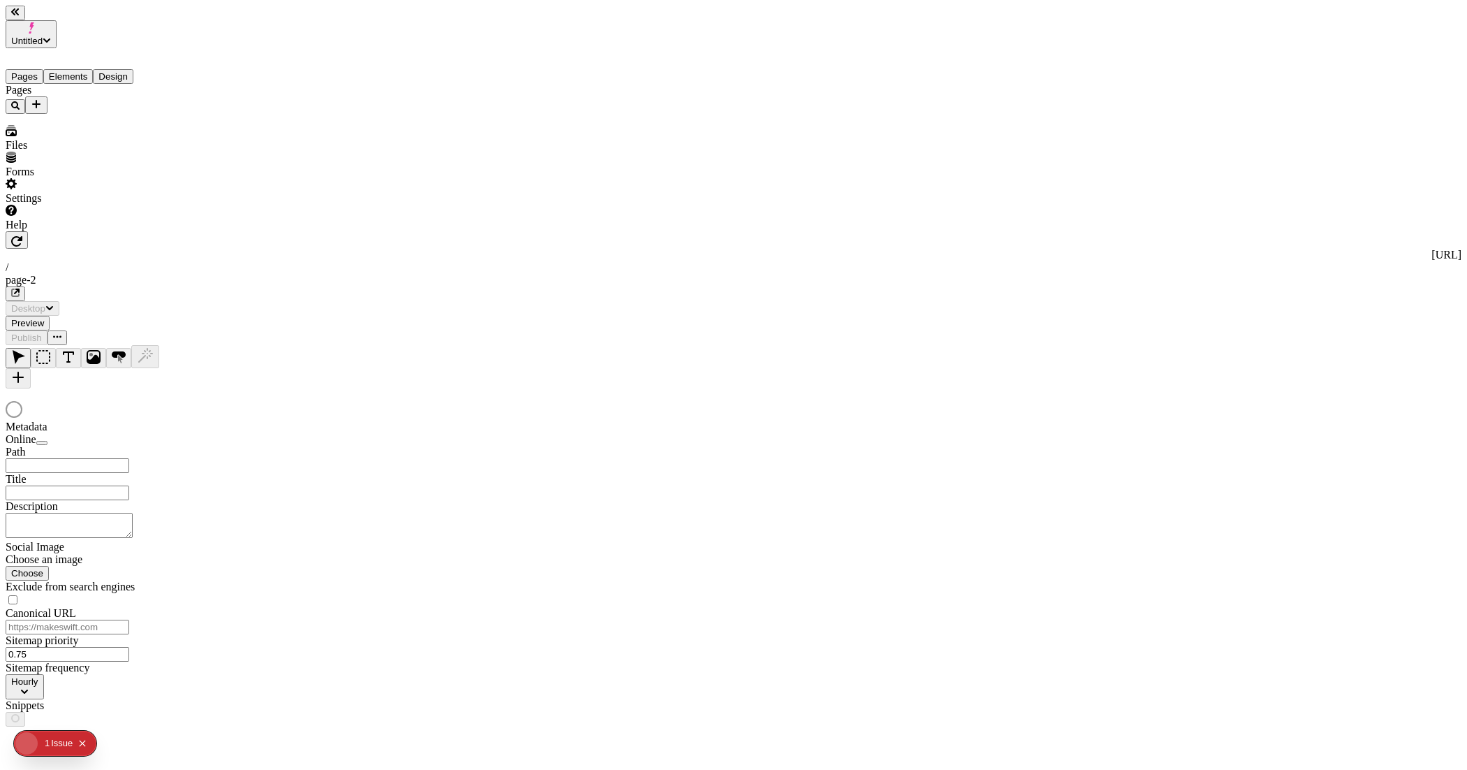
type input "/page-2"
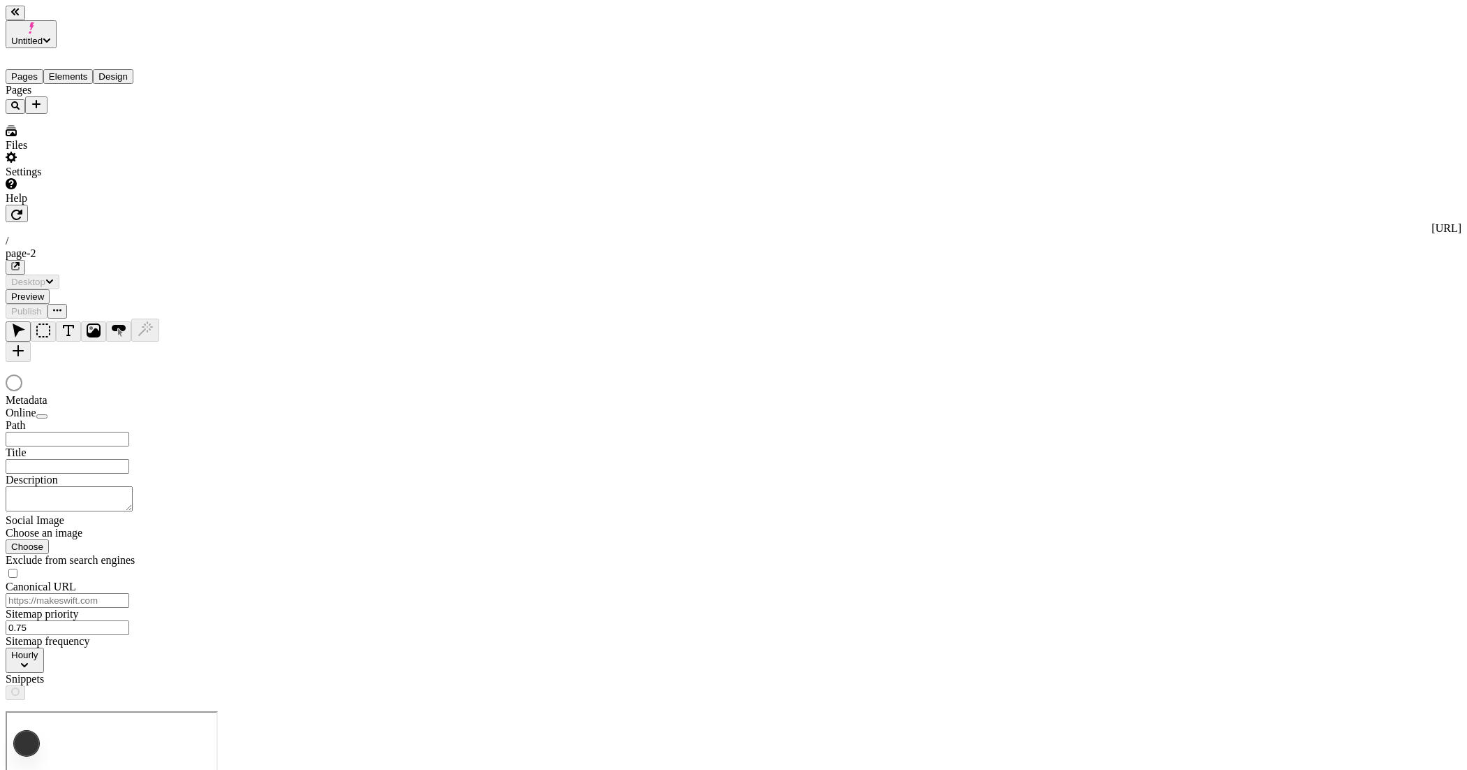
type input "/page-2"
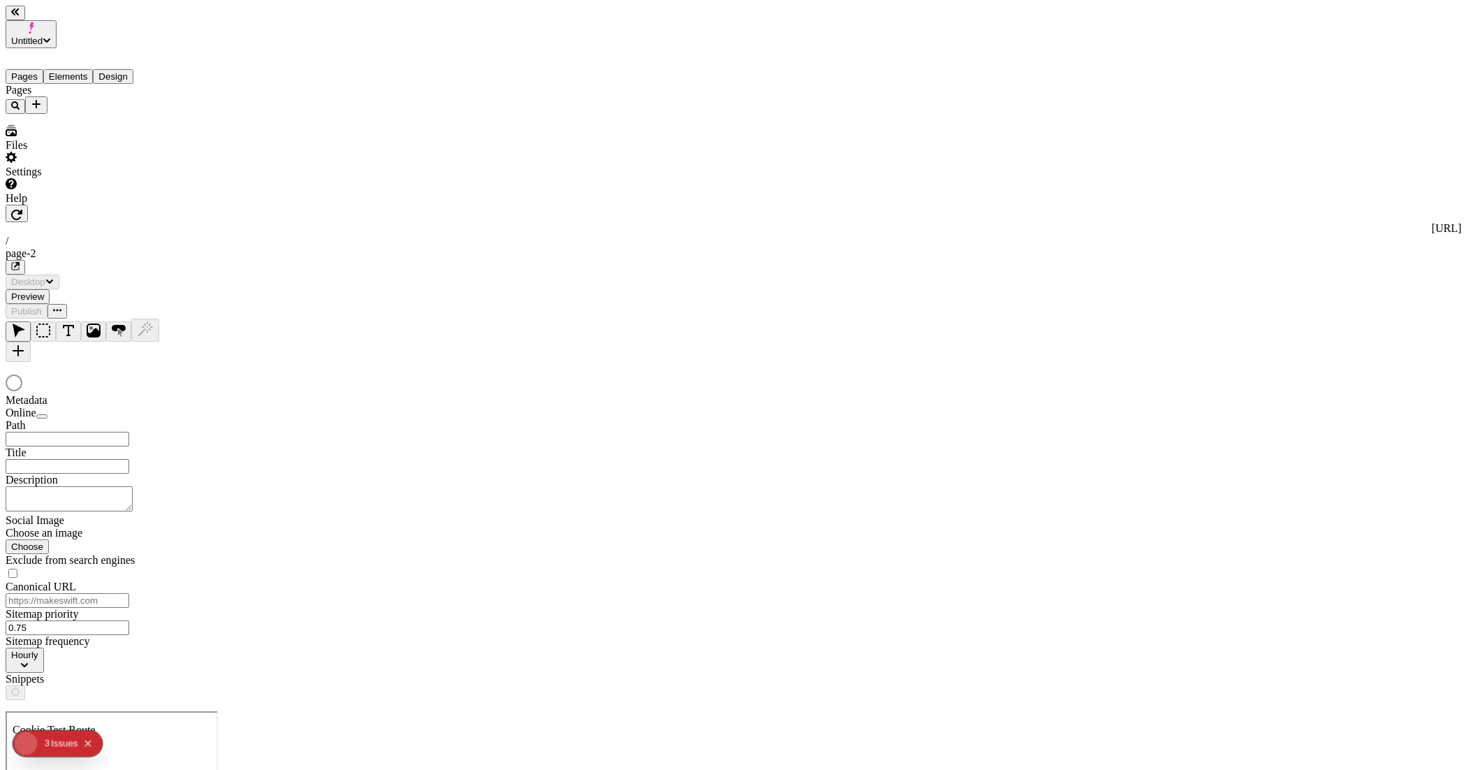
type input "/page-2"
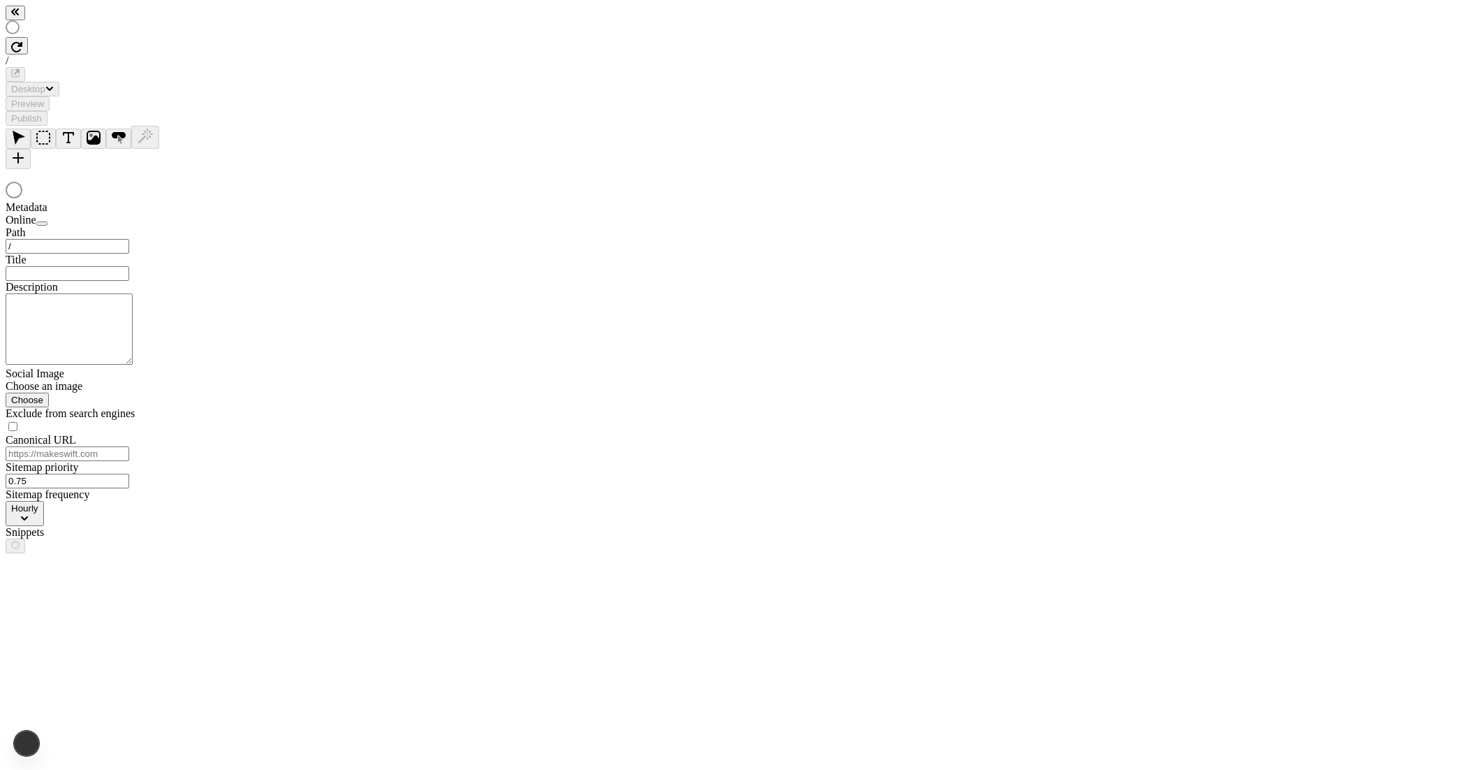
type input "/page-2"
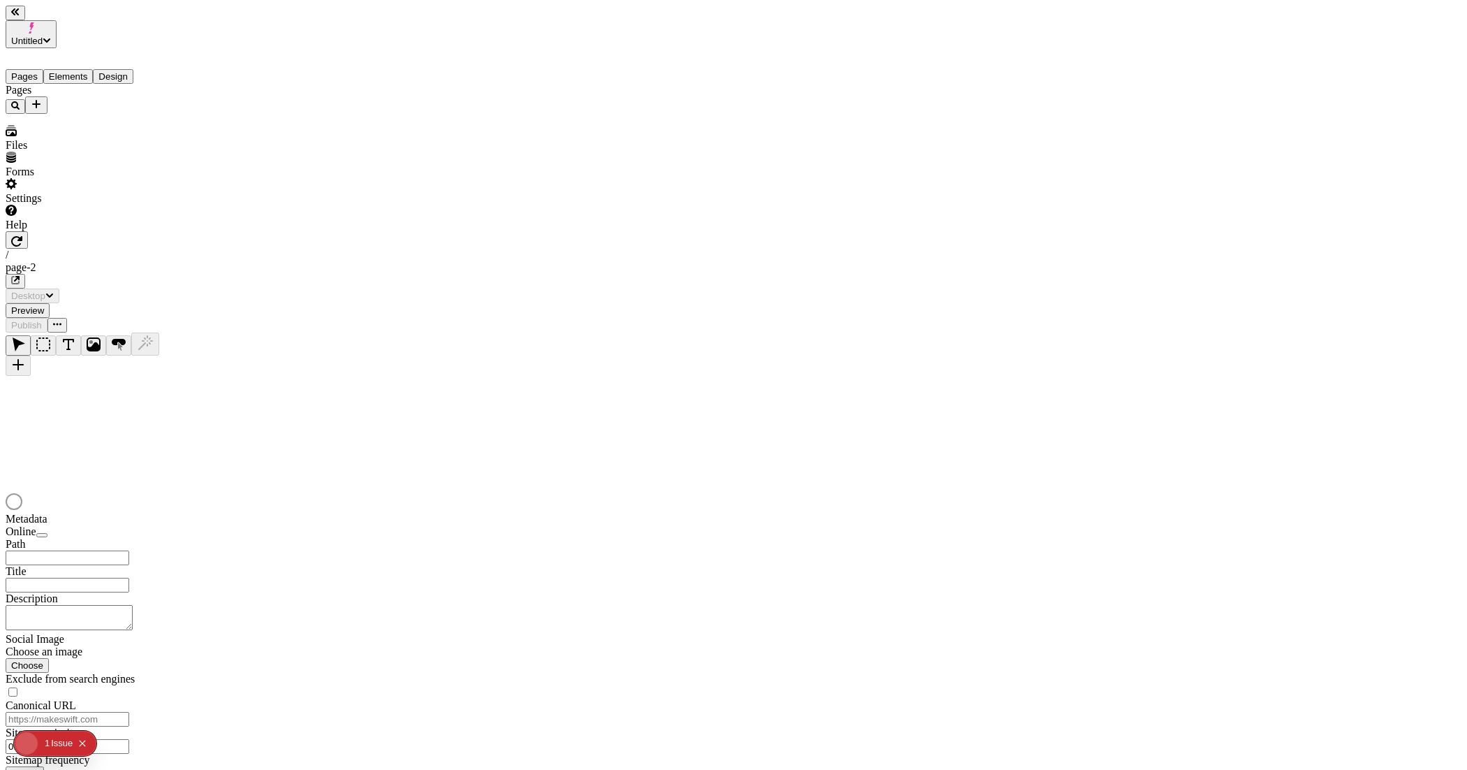
type input "/page-2"
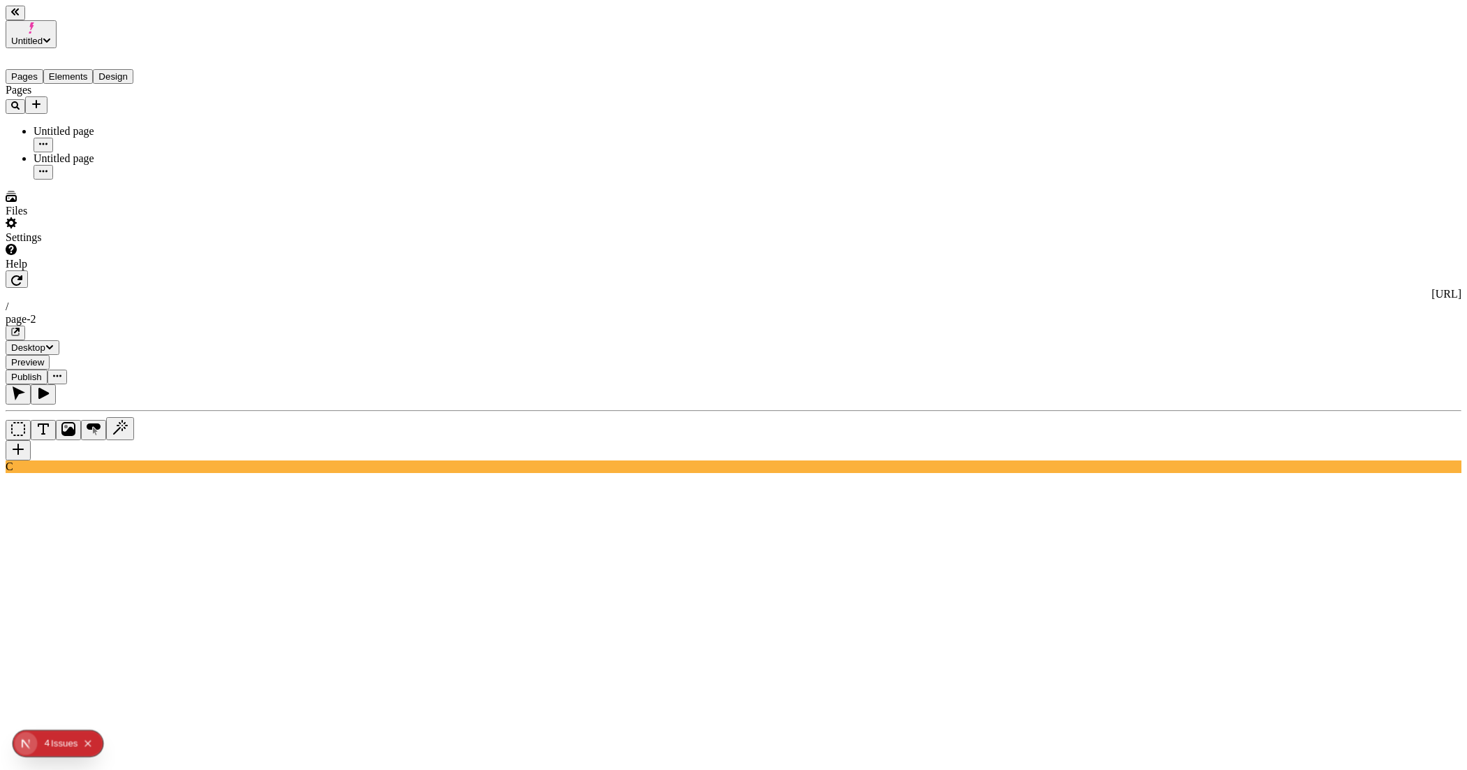
type input "40"
type input "1.2"
type input "-0.2"
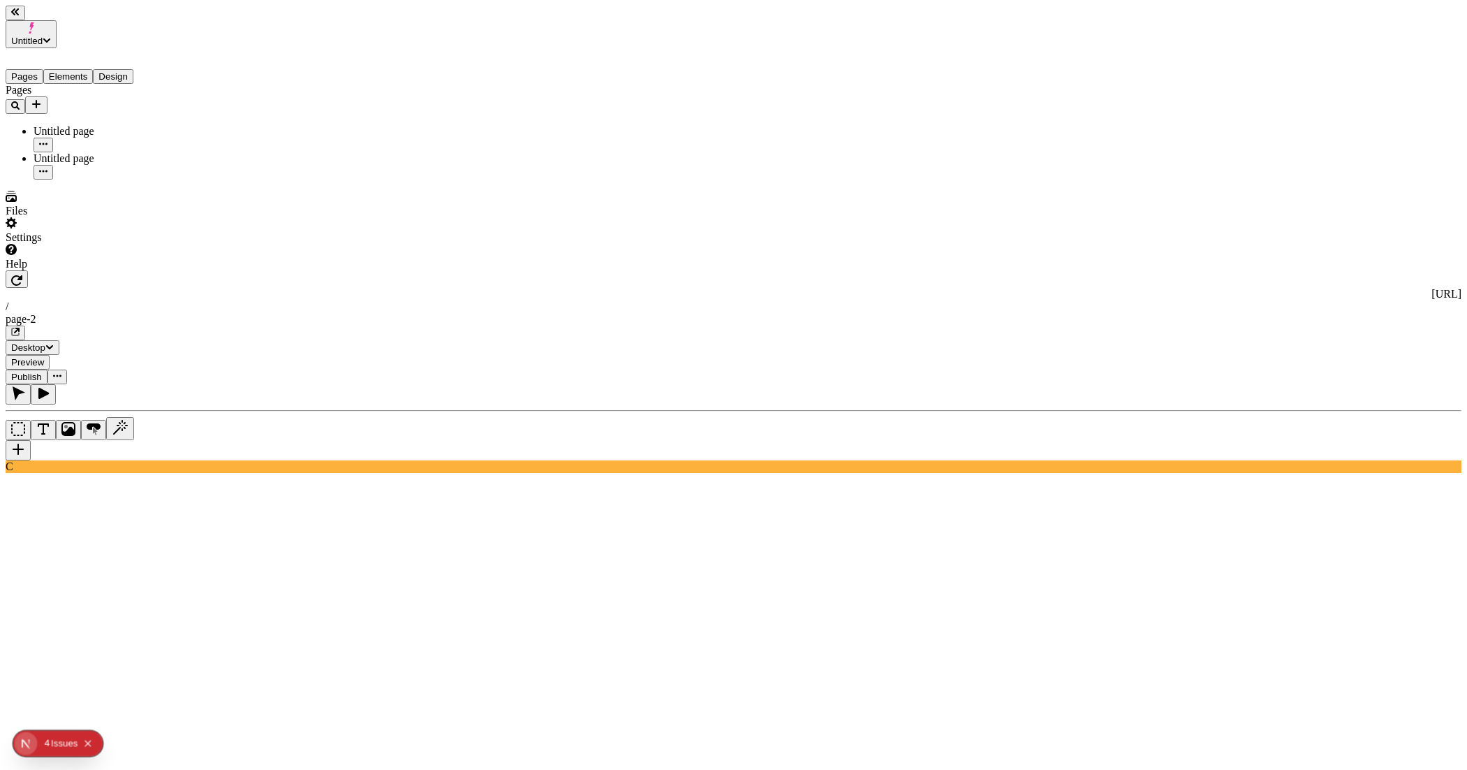
click at [360, 439] on body "Untitled Pages Elements Design Pages Untitled page Untitled page Files Settings…" at bounding box center [734, 757] width 1456 height 1502
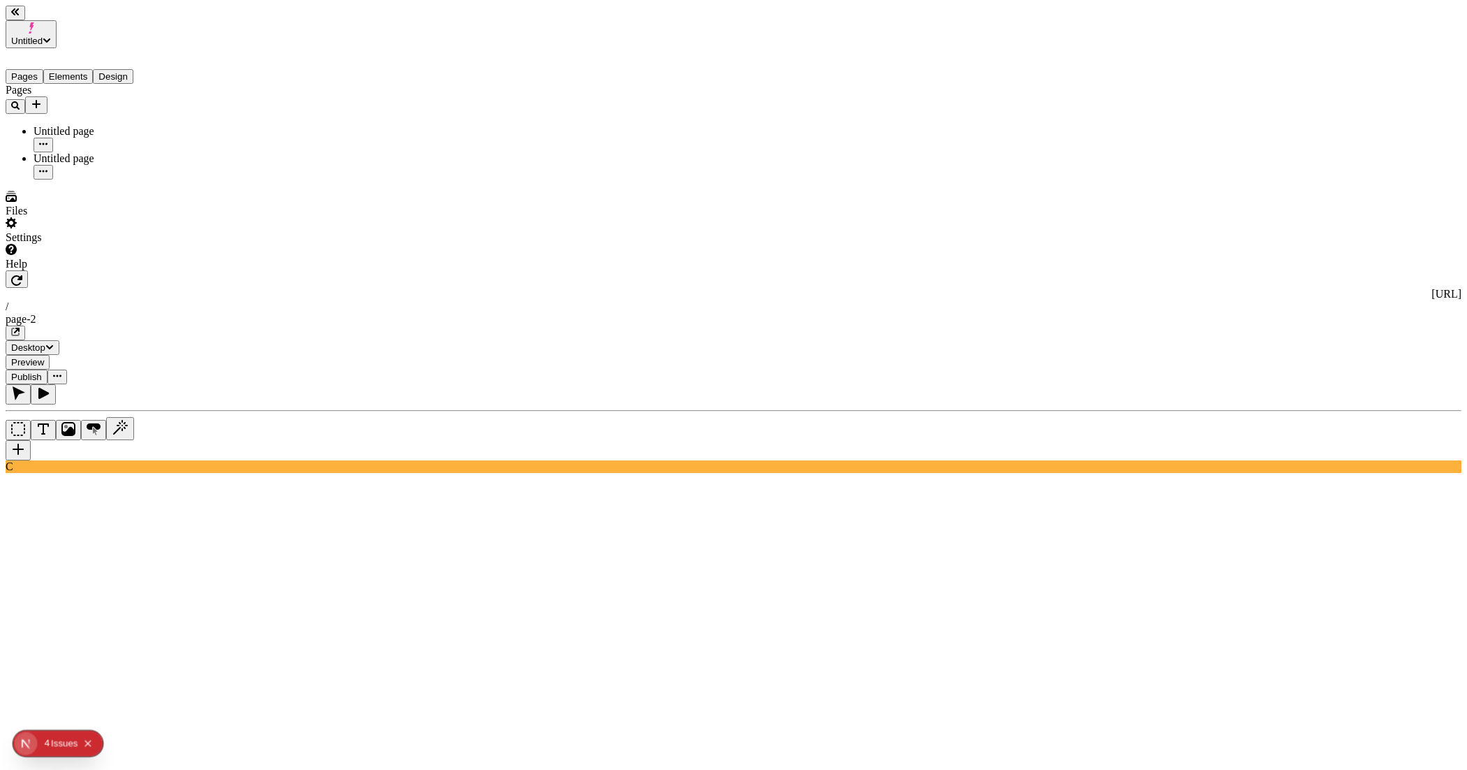
click at [609, 325] on body "Untitled Pages Elements Design Pages Untitled page Untitled page Files Settings…" at bounding box center [734, 763] width 1456 height 1514
click at [112, 180] on div "Pages Untitled page Untitled page" at bounding box center [90, 132] width 168 height 96
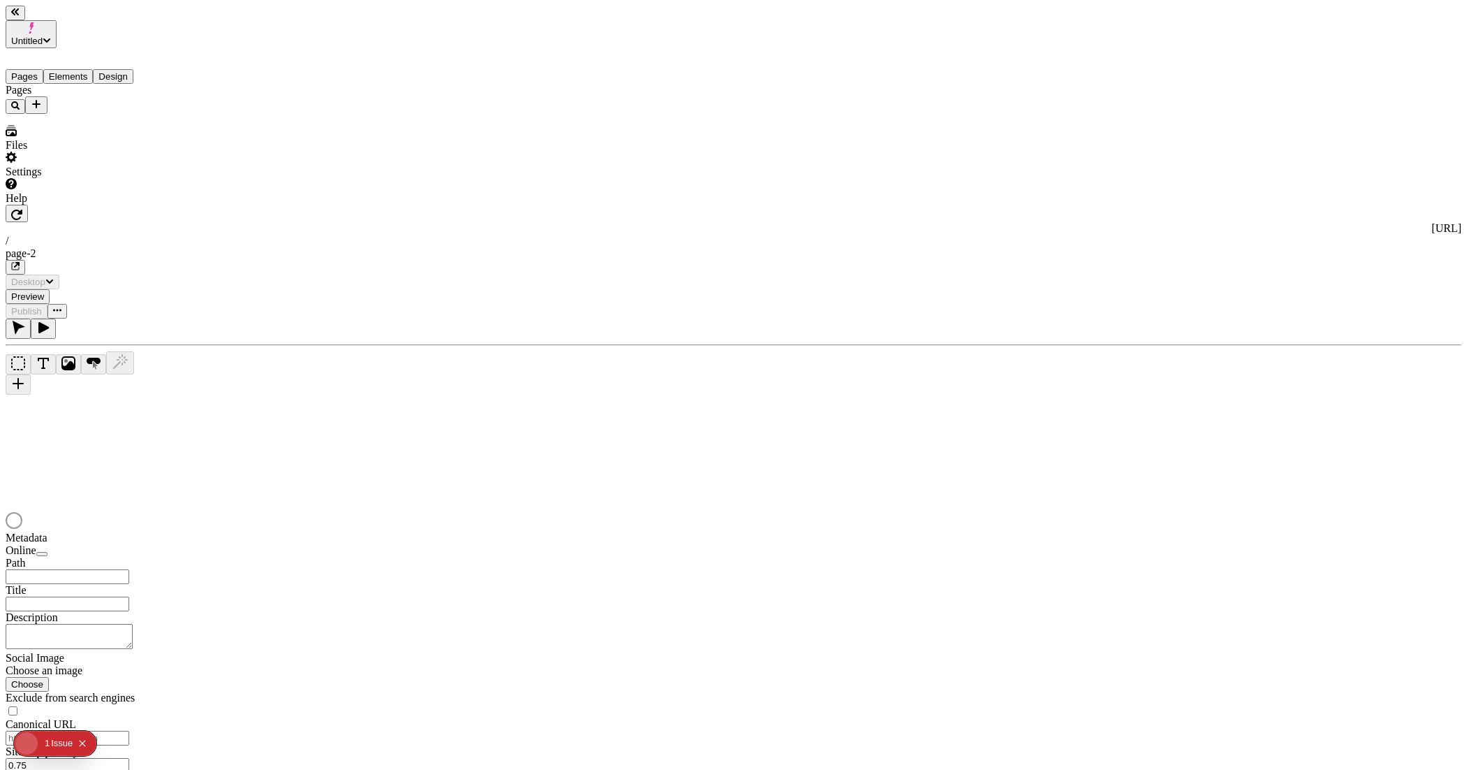
type input "/page-2"
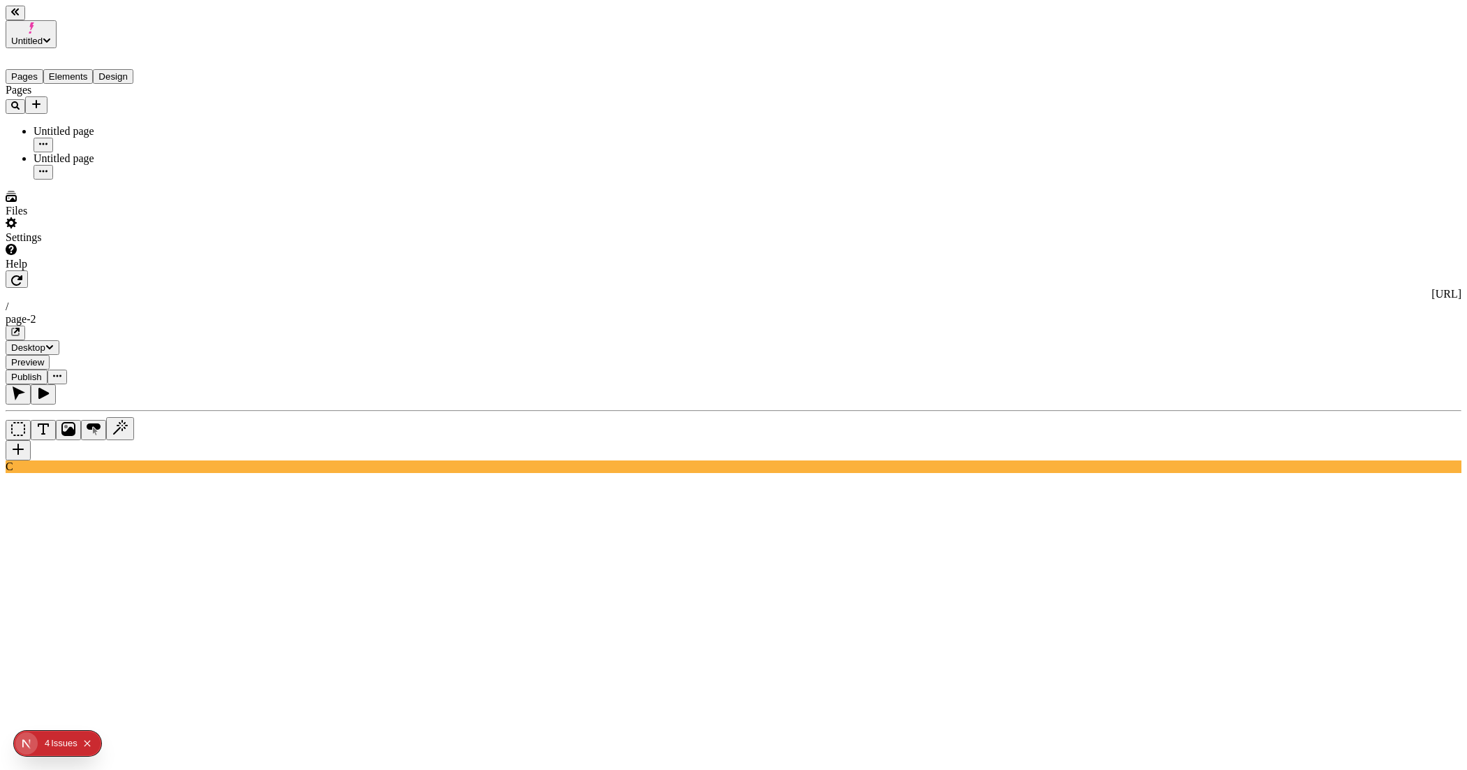
click at [664, 438] on body "Untitled Pages Elements Design Pages Untitled page Untitled page Files Settings…" at bounding box center [734, 757] width 1456 height 1502
click at [639, 322] on body "Untitled Pages Elements Design Pages Untitled page Untitled page Files Settings…" at bounding box center [734, 763] width 1456 height 1514
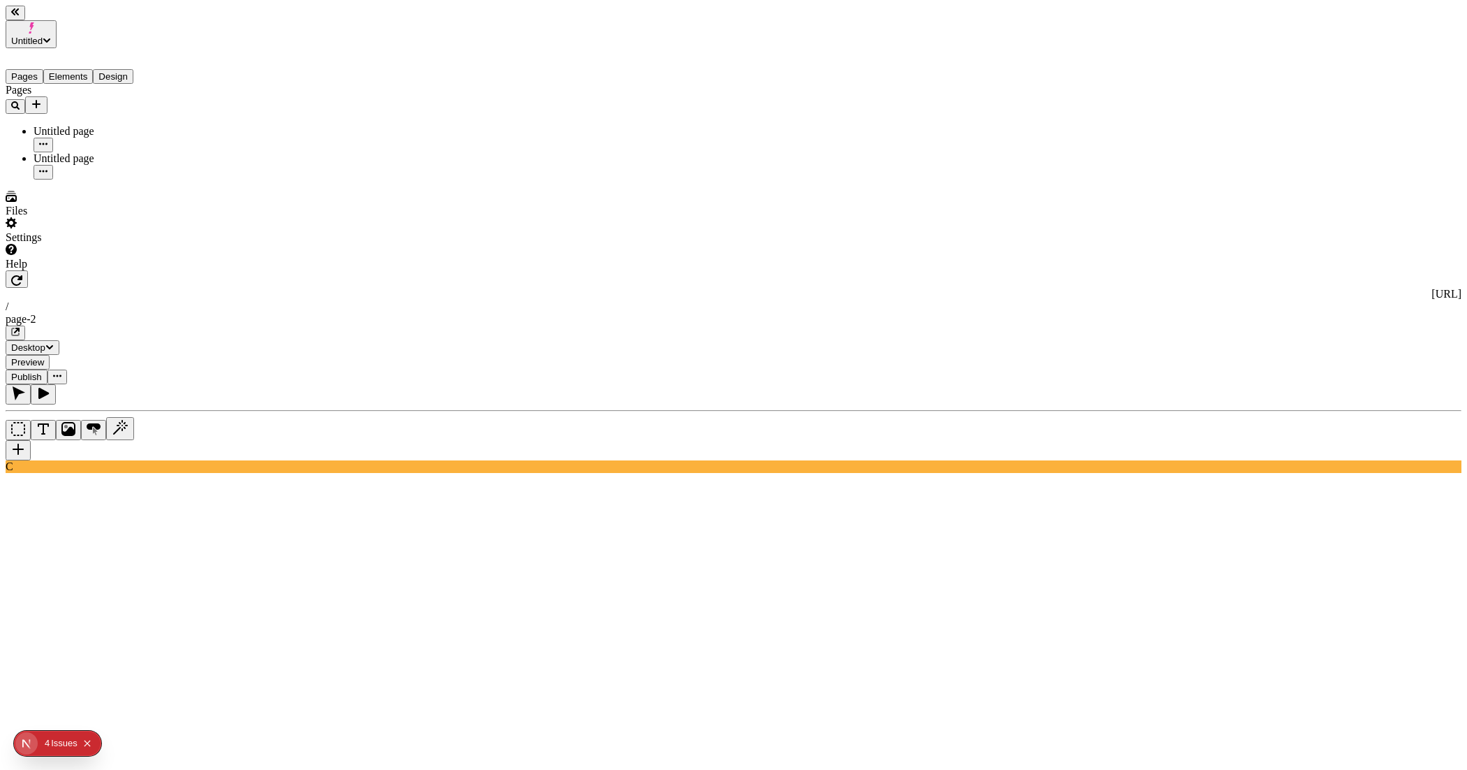
type input "40"
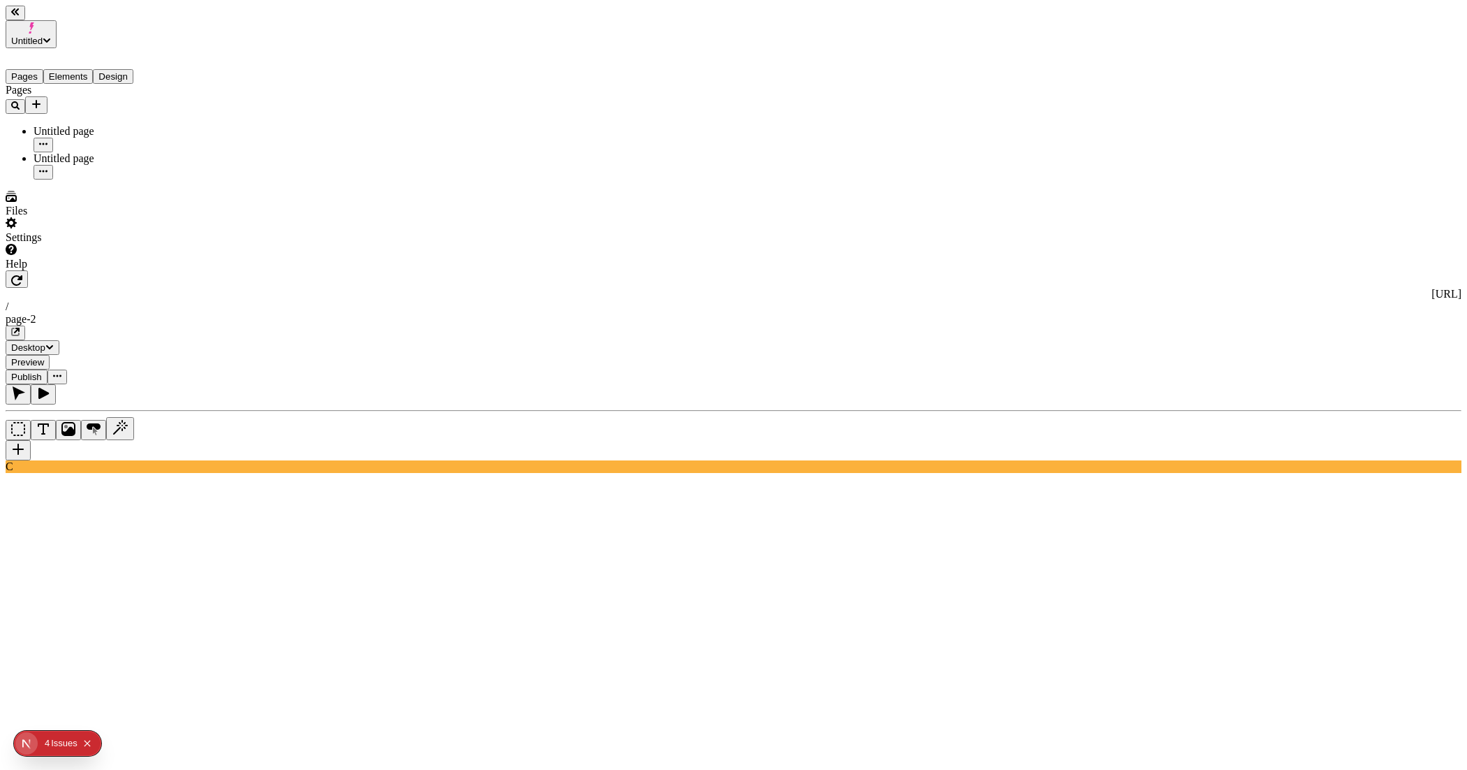
type input "1.2"
type input "-0.2"
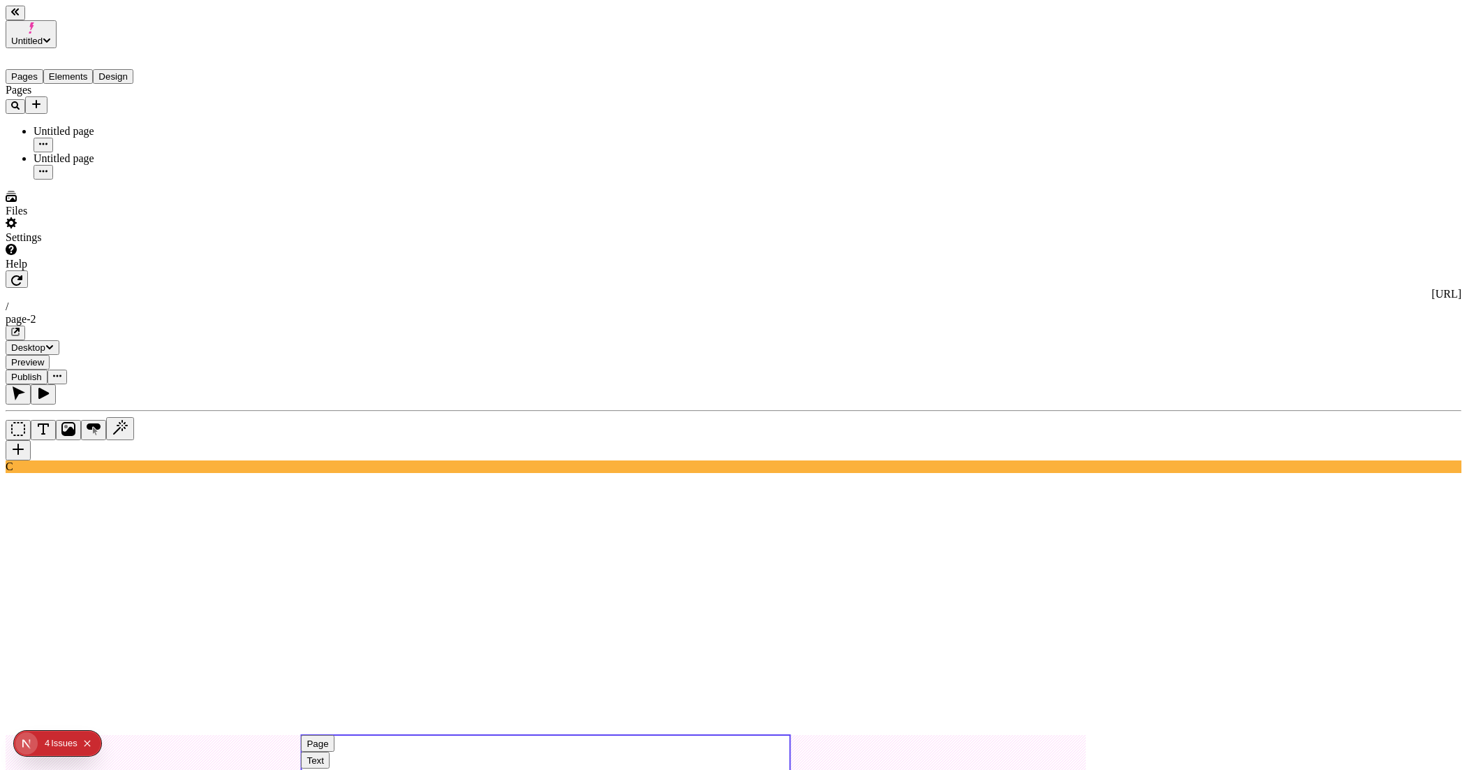
click at [790, 735] on use at bounding box center [545, 755] width 489 height 41
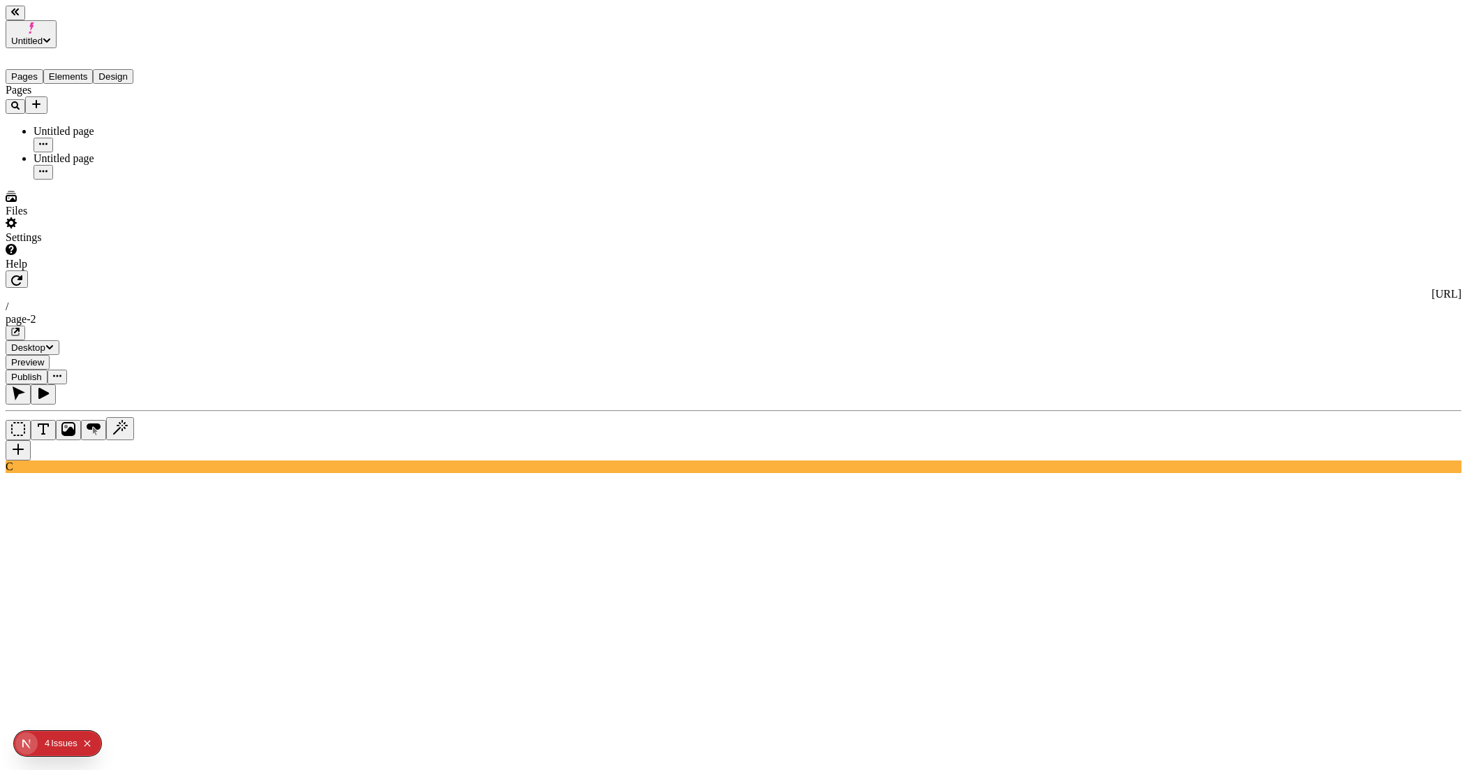
click at [786, 439] on body "Untitled Pages Elements Design Pages Untitled page Untitled page Files Settings…" at bounding box center [734, 757] width 1456 height 1502
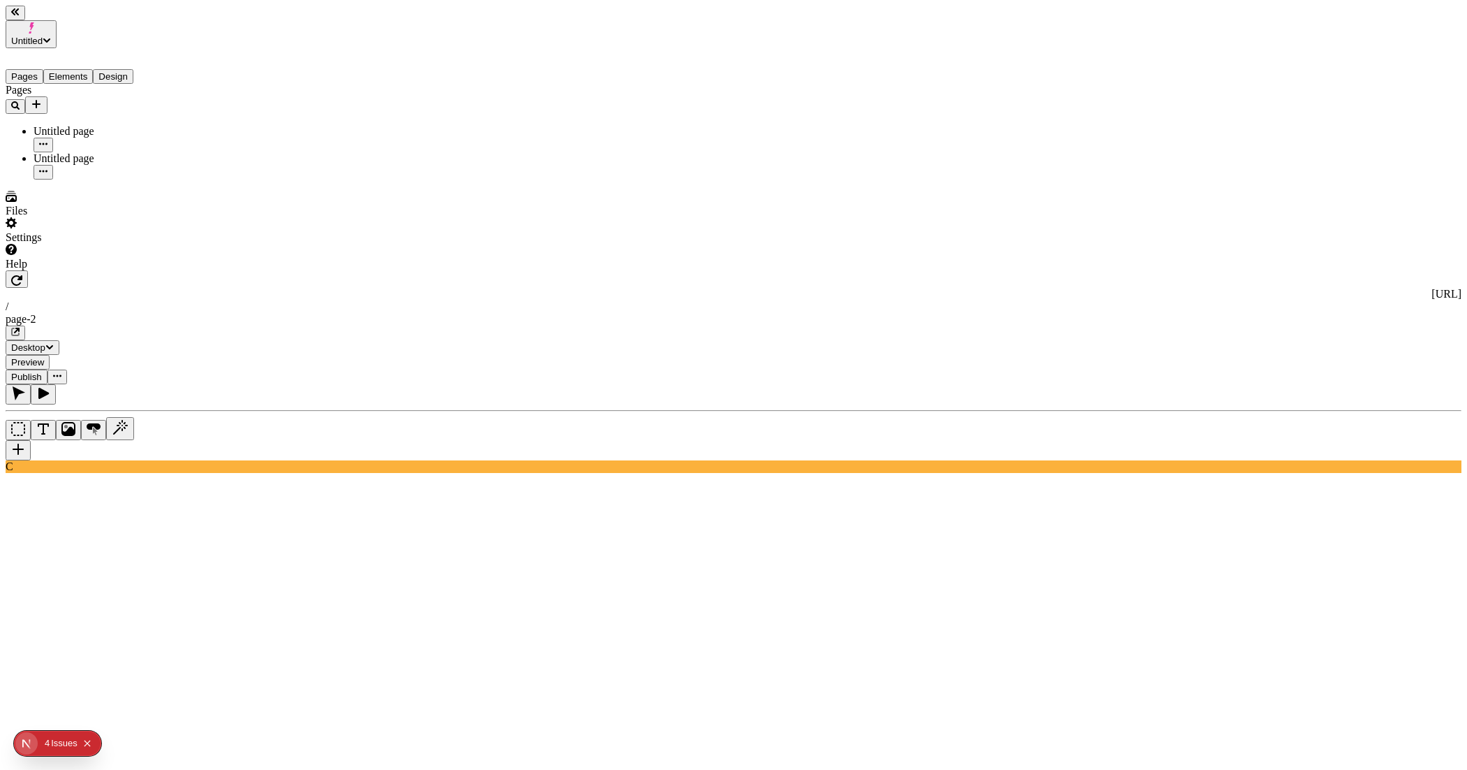
click at [94, 69] on button "Elements" at bounding box center [68, 76] width 50 height 15
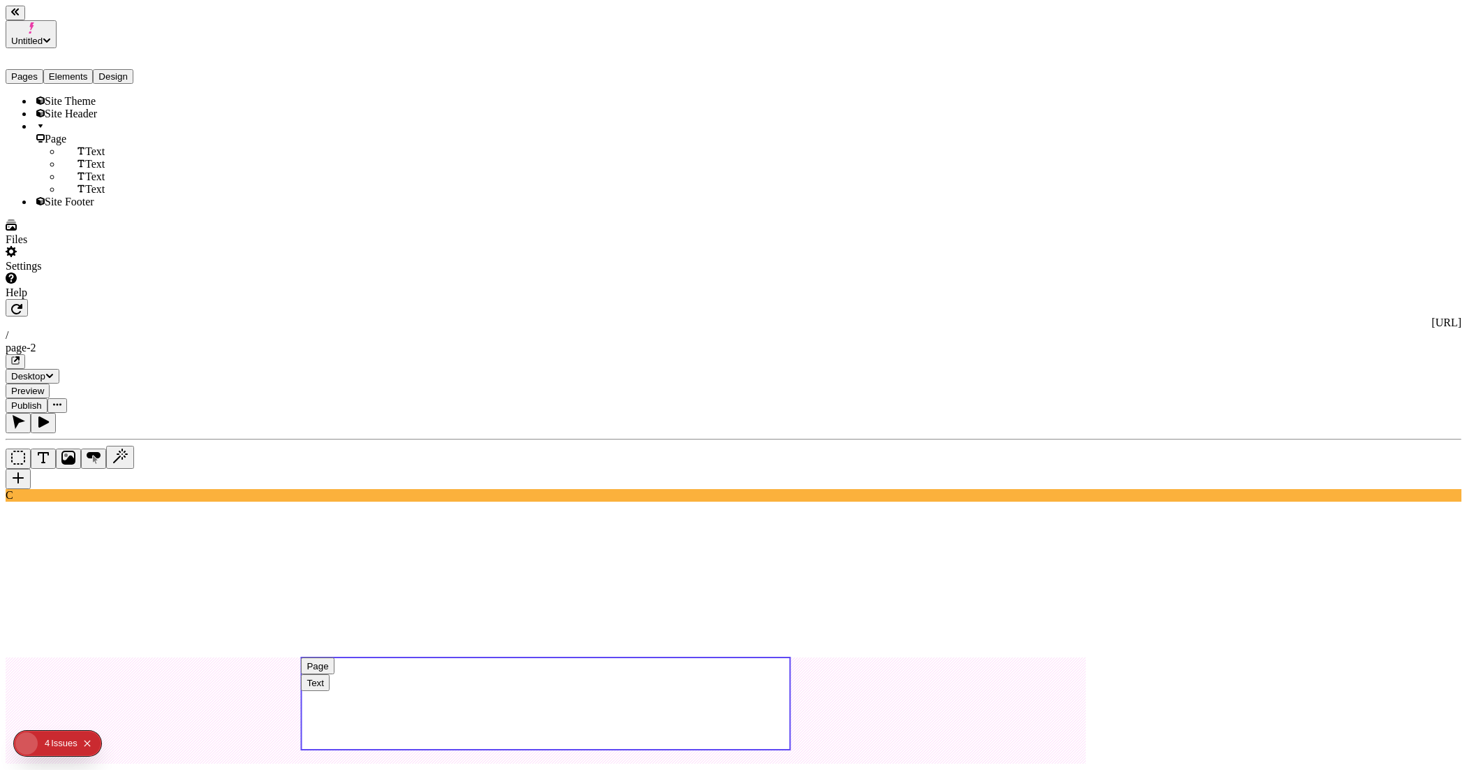
click at [78, 145] on div "Text" at bounding box center [117, 151] width 112 height 13
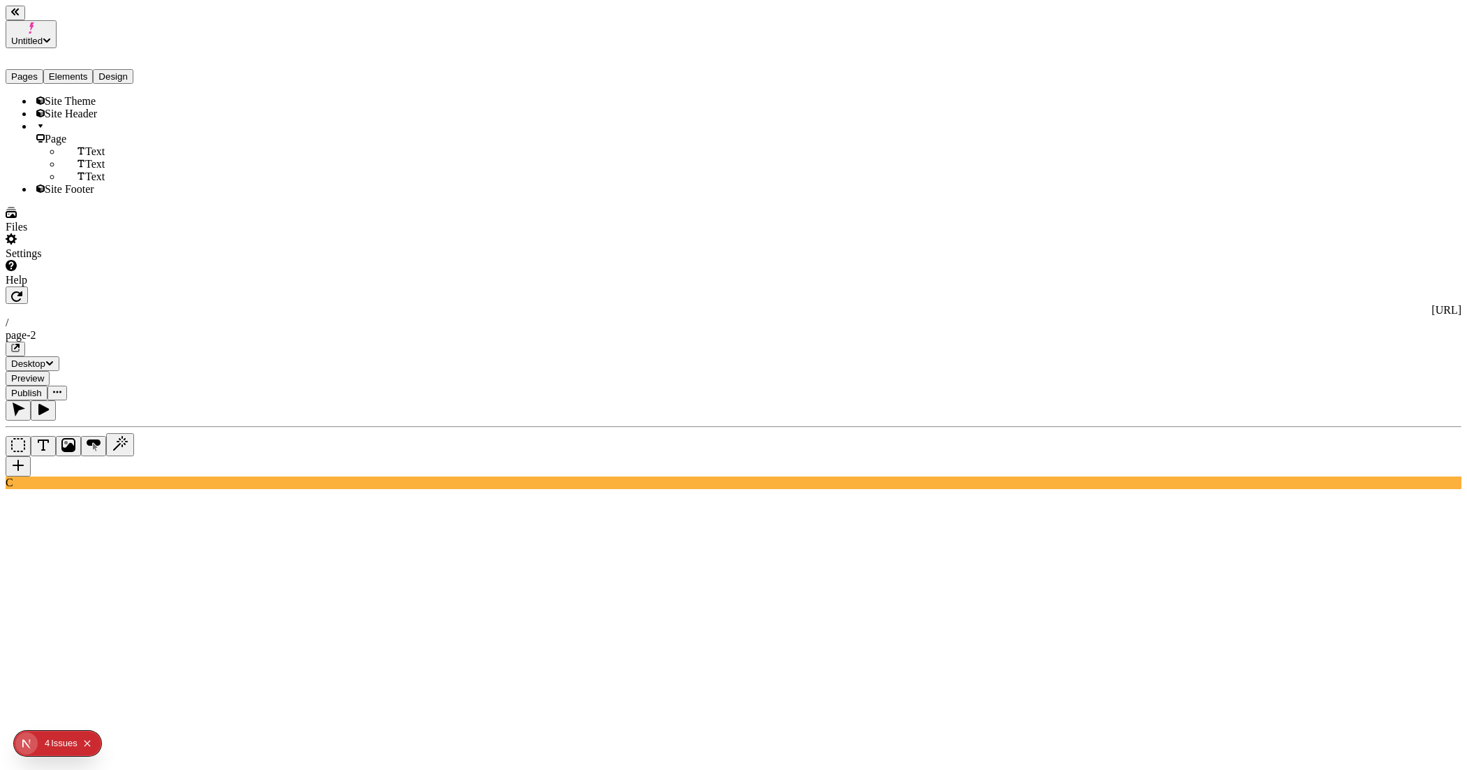
click at [78, 145] on div "Text" at bounding box center [117, 151] width 112 height 13
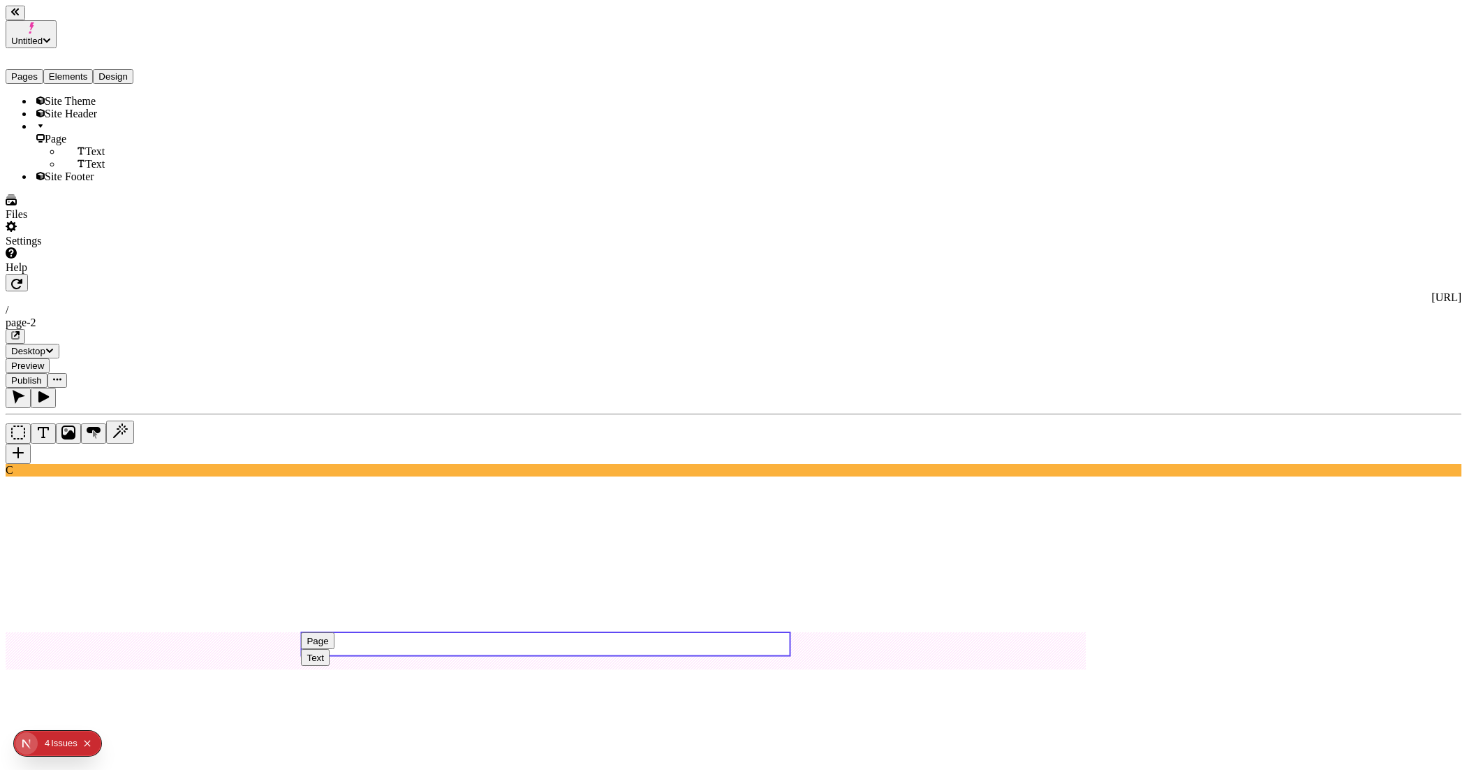
click at [78, 145] on div "Text" at bounding box center [117, 151] width 112 height 13
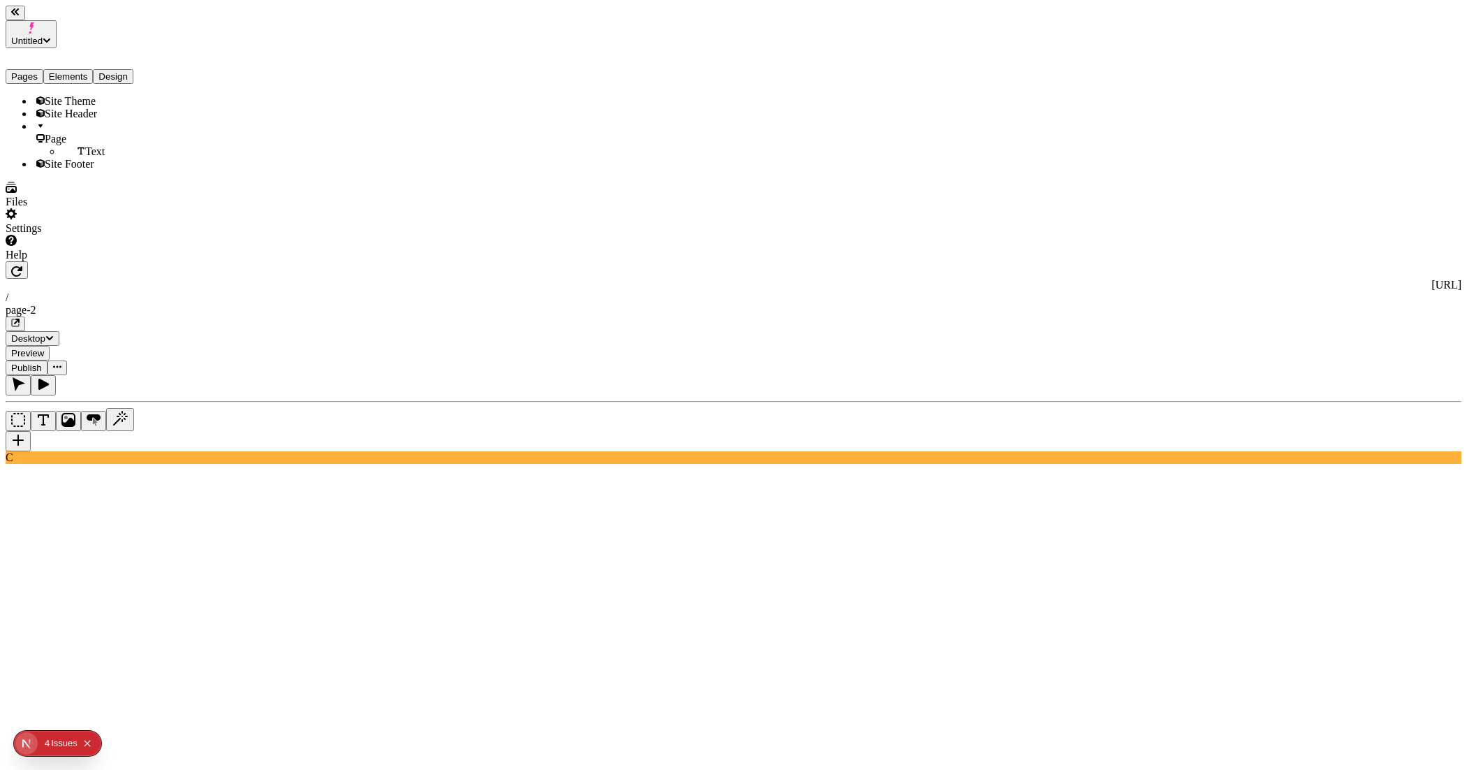
click at [78, 145] on div "Text" at bounding box center [117, 151] width 112 height 13
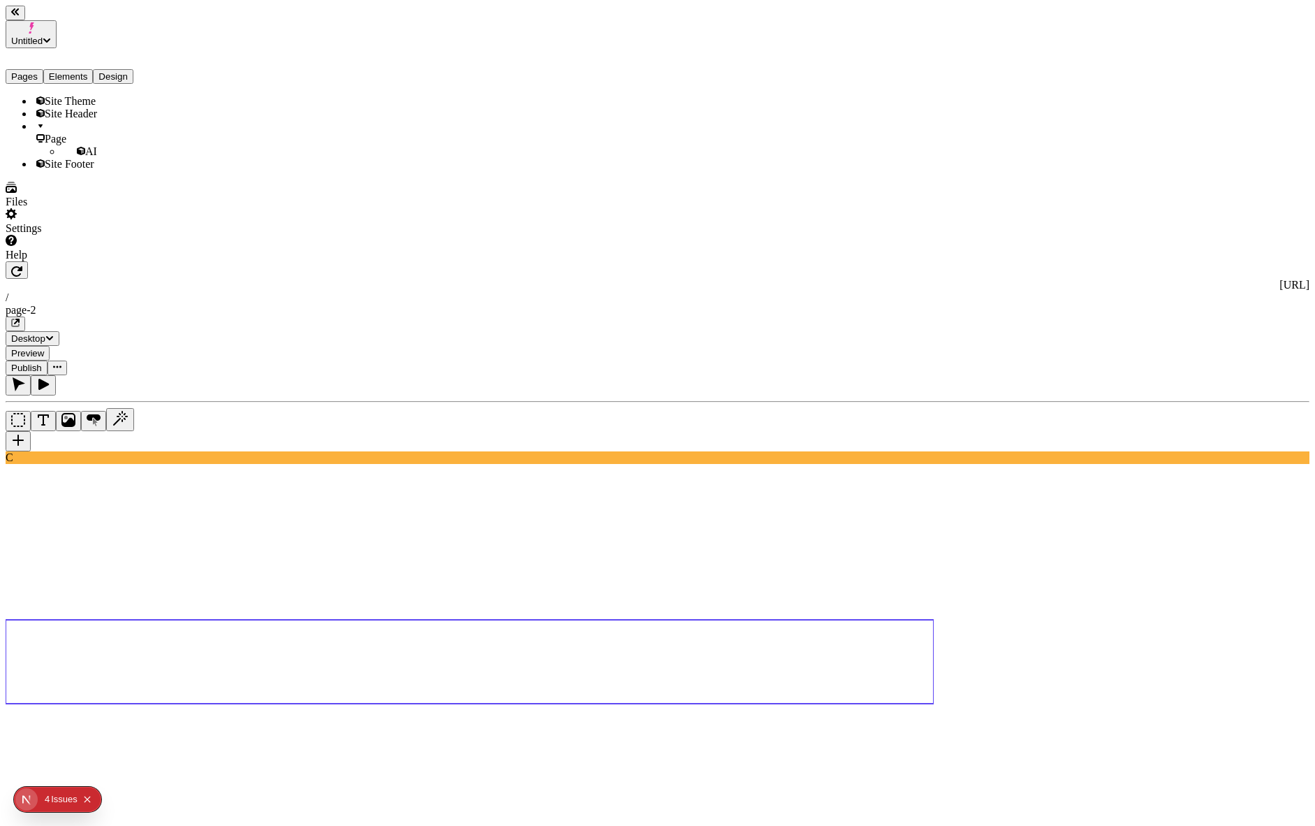
click at [573, 620] on use at bounding box center [470, 662] width 928 height 84
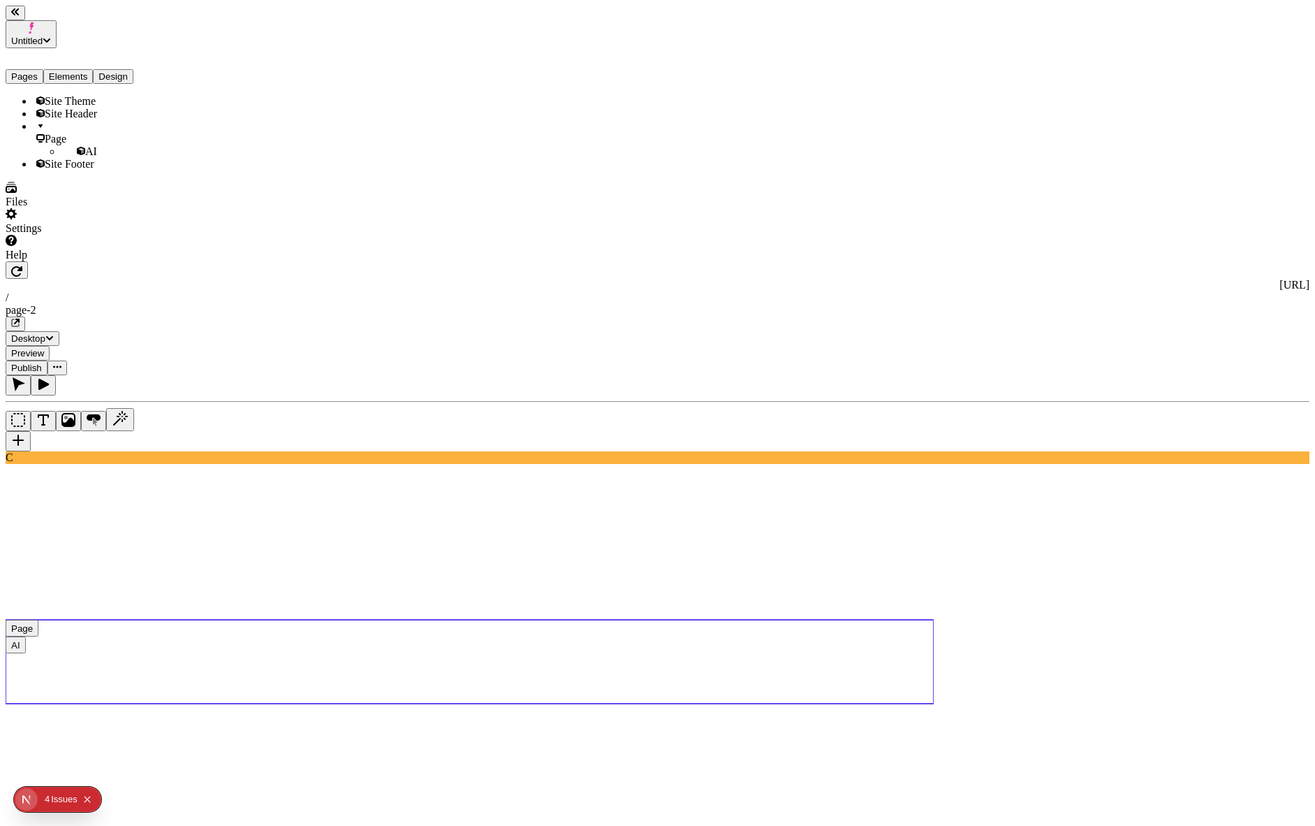
click at [795, 620] on use at bounding box center [470, 662] width 928 height 84
